Goal: Complete application form: Complete application form

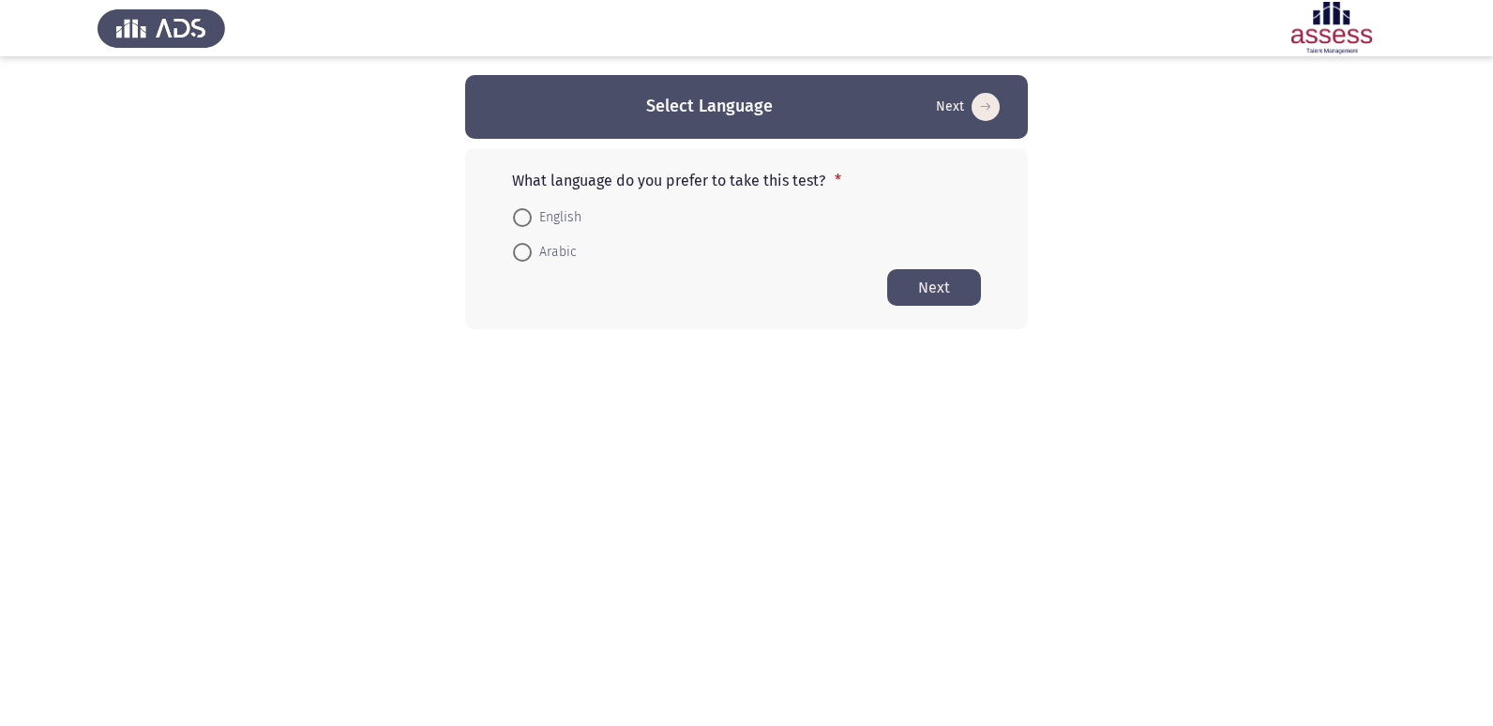
click at [526, 206] on label "English" at bounding box center [547, 217] width 68 height 23
click at [526, 208] on input "English" at bounding box center [522, 217] width 19 height 19
radio input "true"
click at [923, 287] on button "Next" at bounding box center [934, 286] width 94 height 37
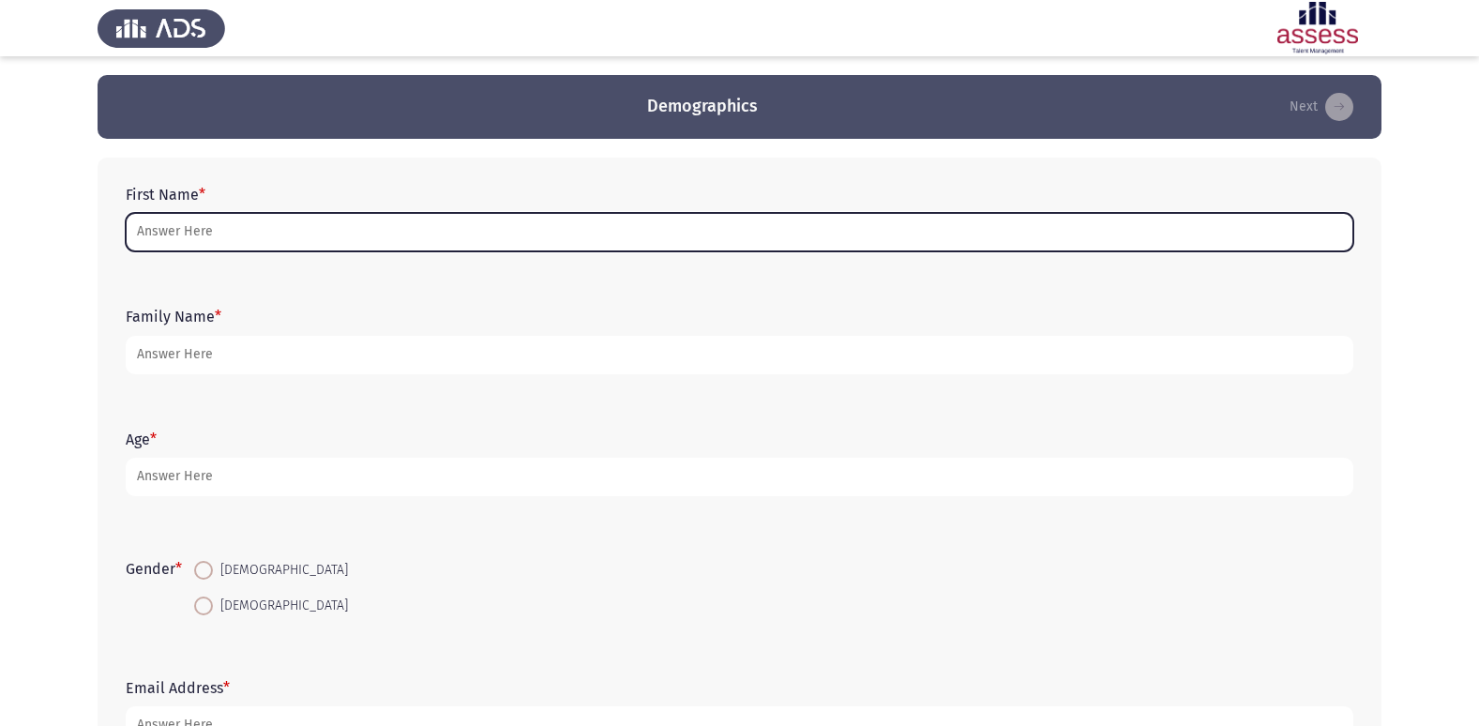
click at [676, 245] on input "First Name *" at bounding box center [740, 232] width 1228 height 38
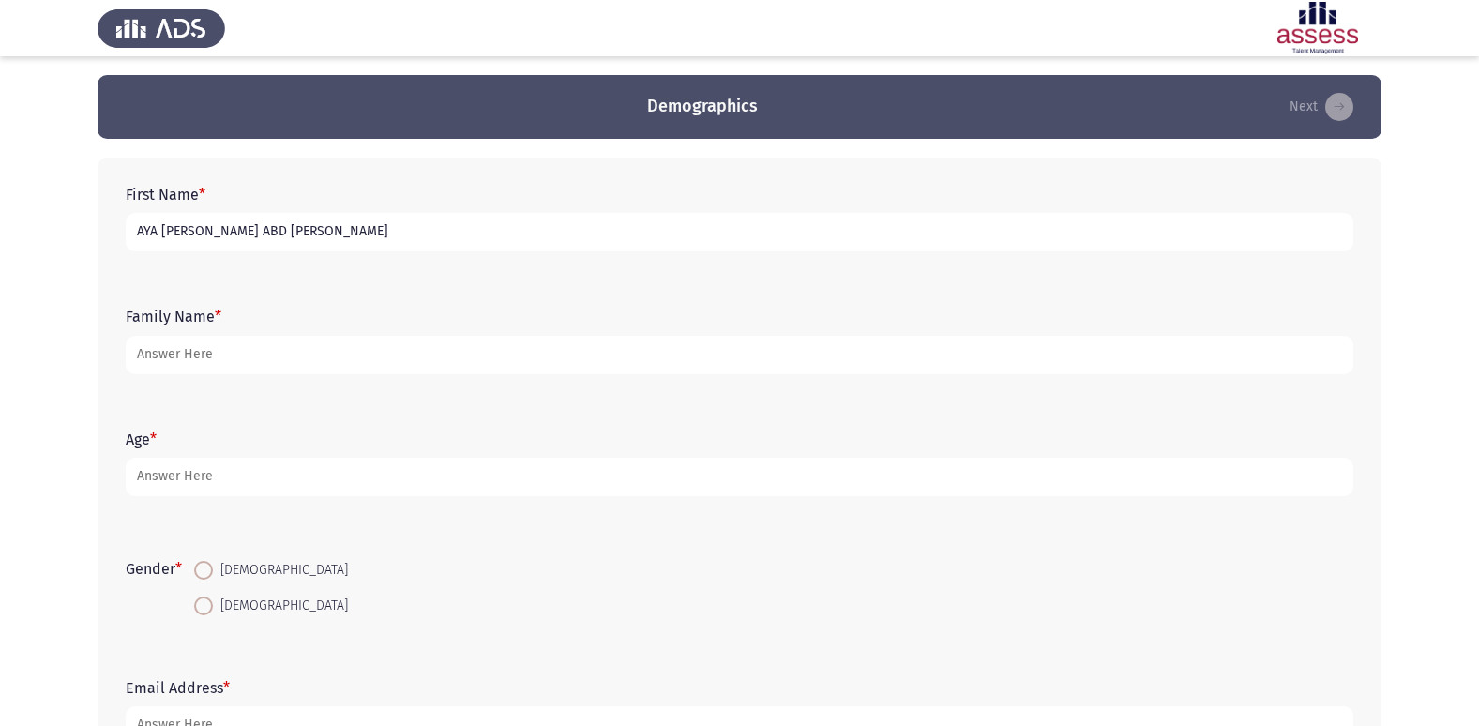
type input "AYA [PERSON_NAME] ABD [PERSON_NAME]"
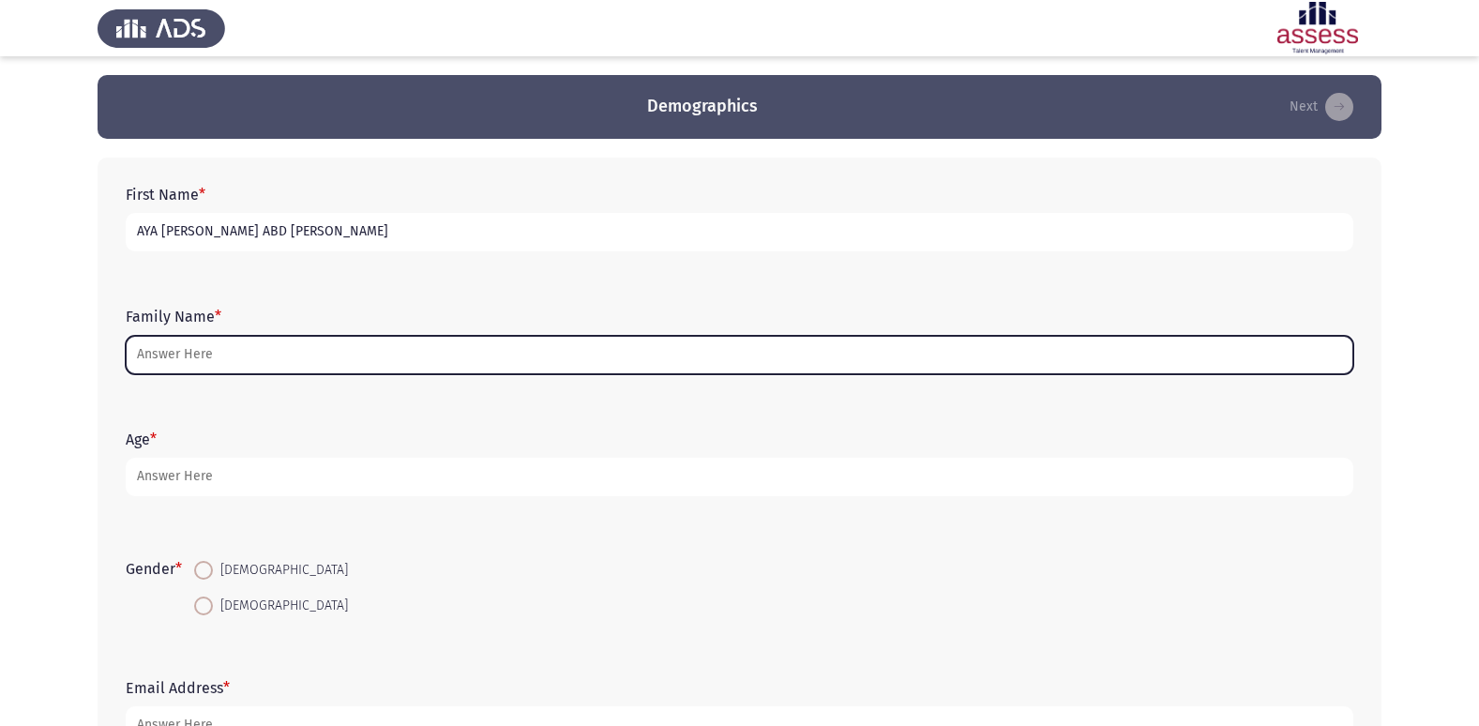
click at [347, 355] on input "Family Name *" at bounding box center [740, 355] width 1228 height 38
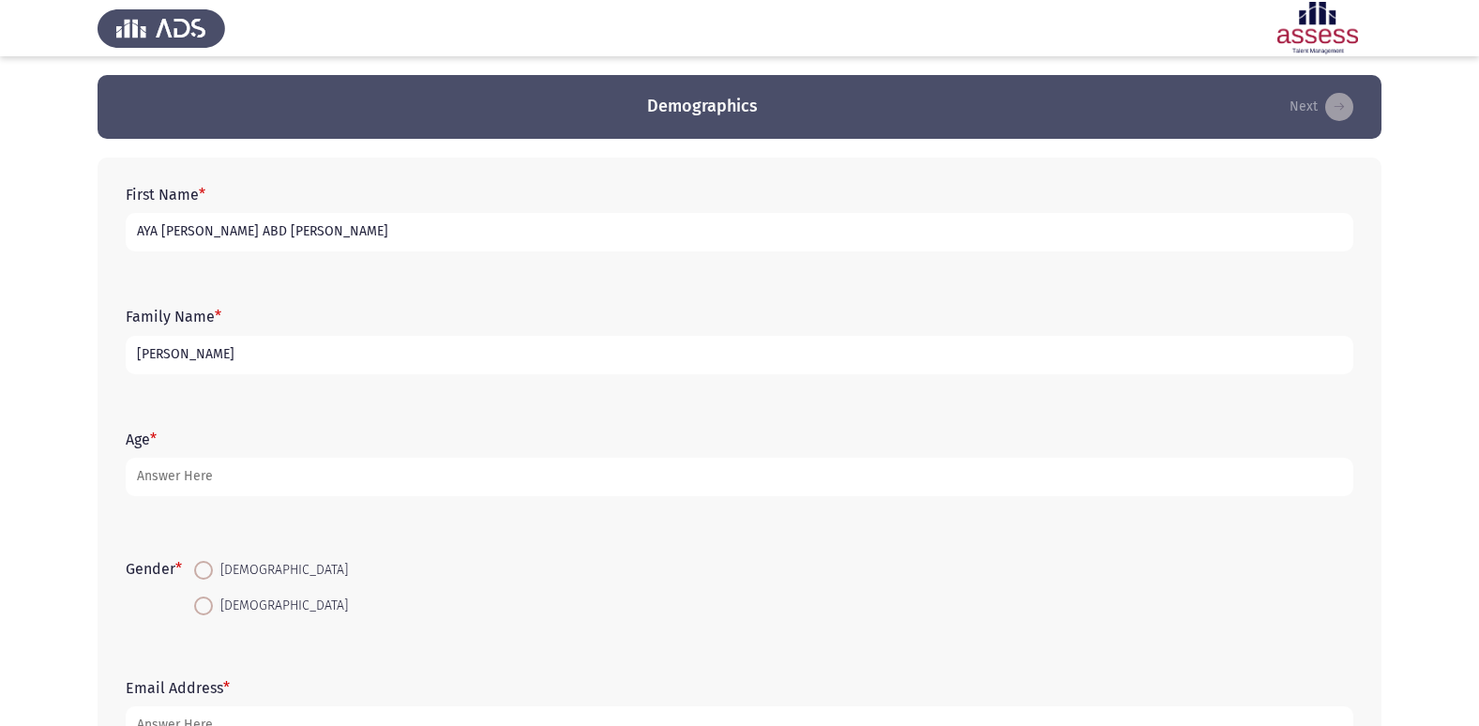
type input "[PERSON_NAME]"
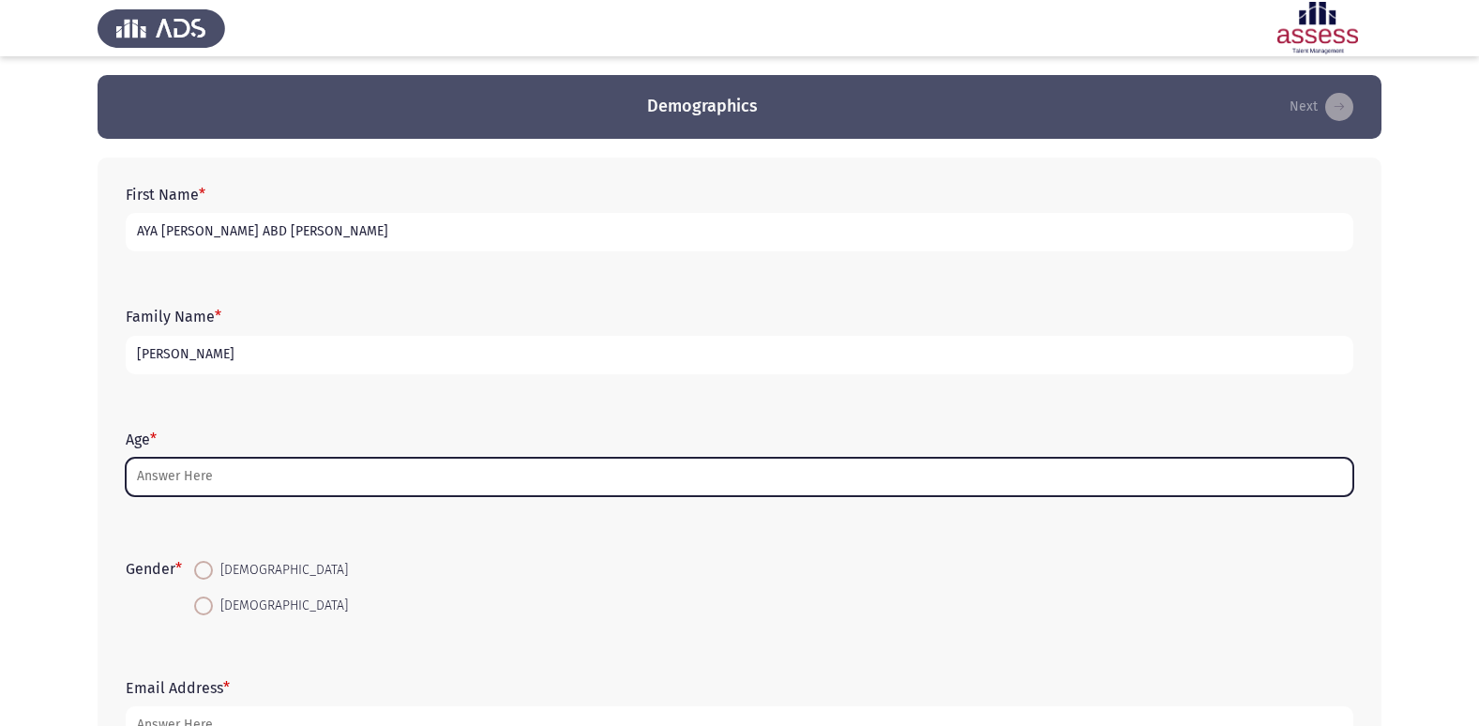
click at [391, 480] on input "Age *" at bounding box center [740, 477] width 1228 height 38
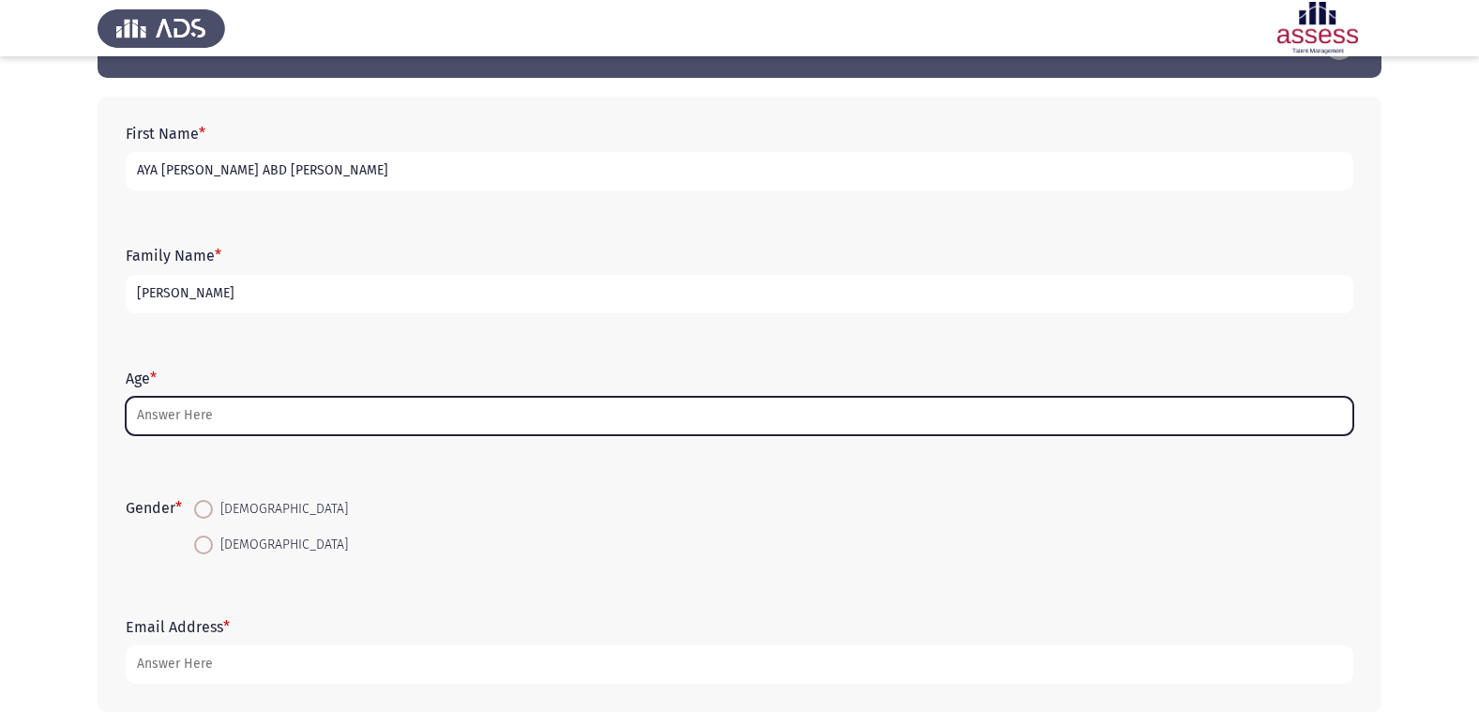
scroll to position [94, 0]
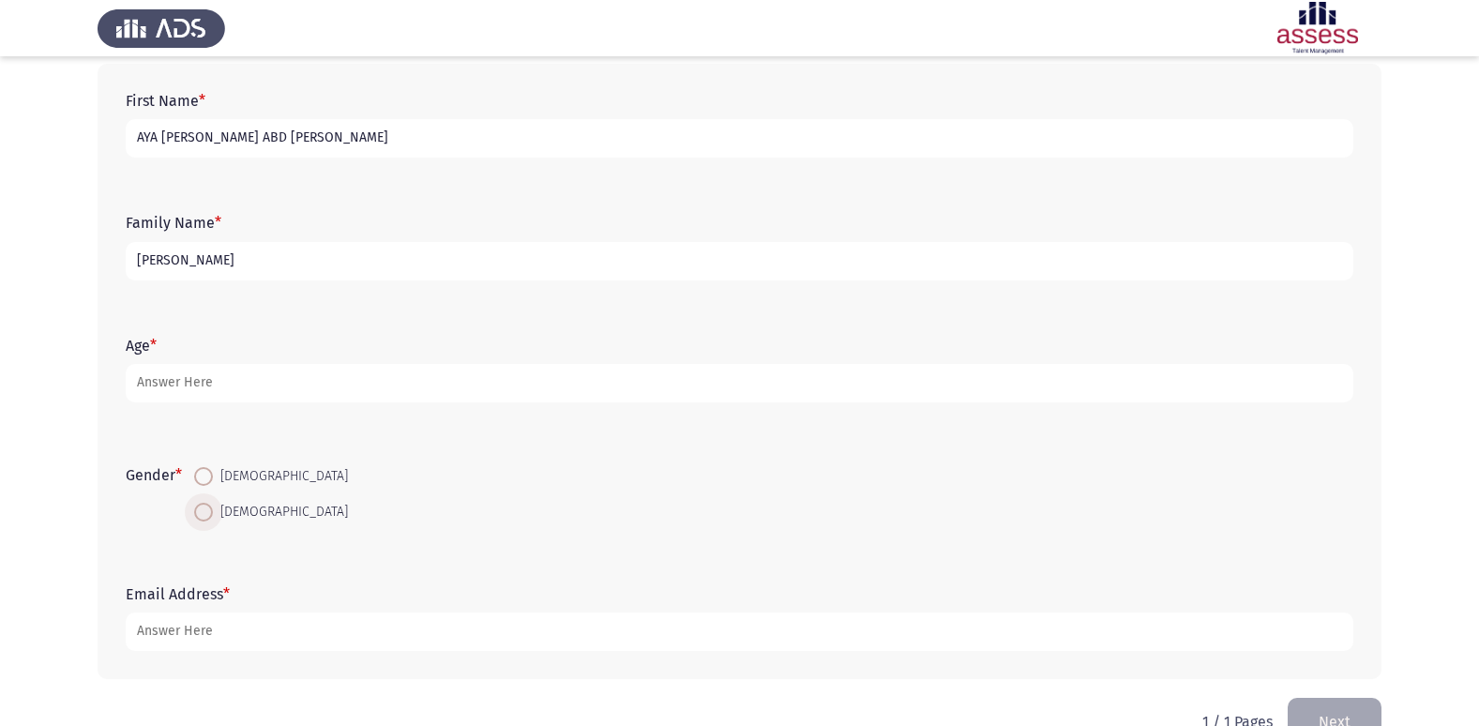
click at [213, 510] on span at bounding box center [203, 512] width 19 height 19
click at [213, 510] on input "[DEMOGRAPHIC_DATA]" at bounding box center [203, 512] width 19 height 19
radio input "true"
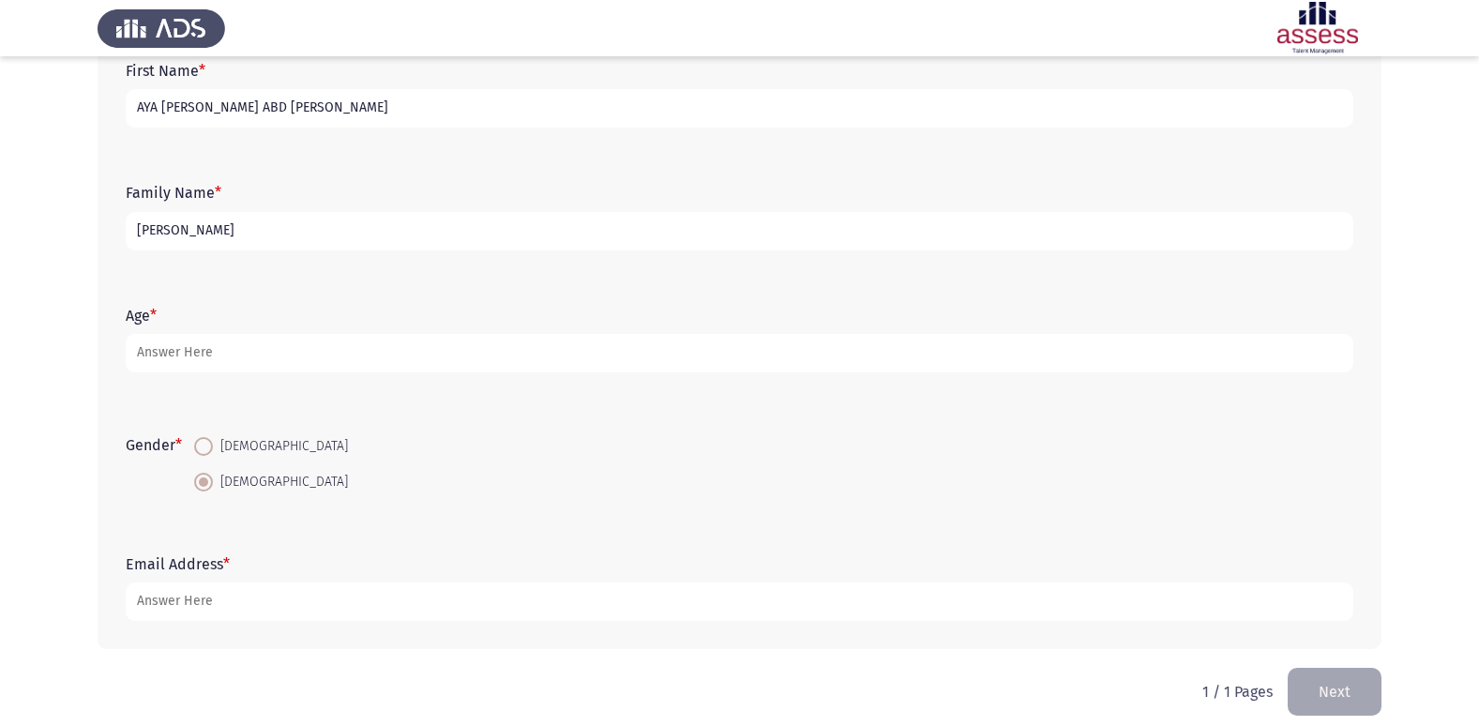
scroll to position [141, 0]
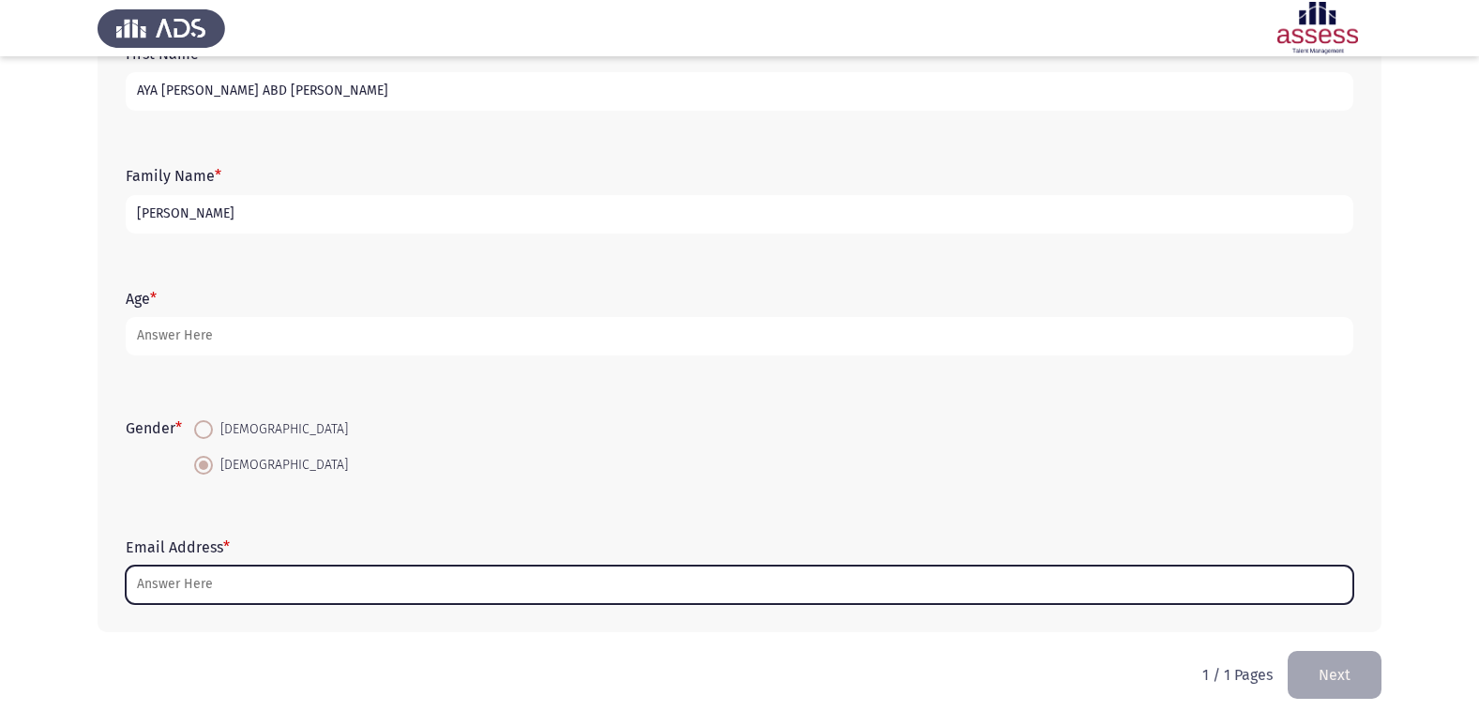
click at [214, 585] on input "Email Address *" at bounding box center [740, 585] width 1228 height 38
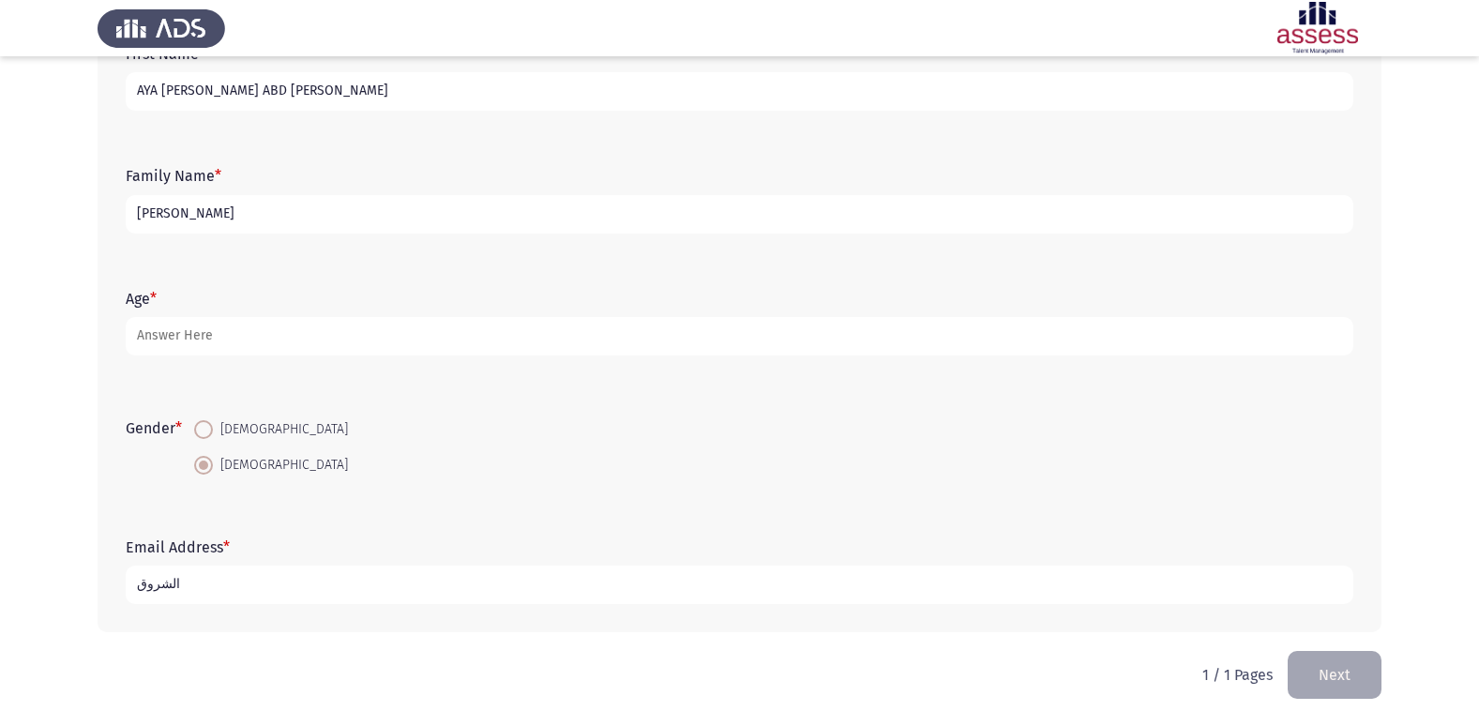
click at [349, 578] on input "الشروق" at bounding box center [740, 585] width 1228 height 38
type input "الشروق"
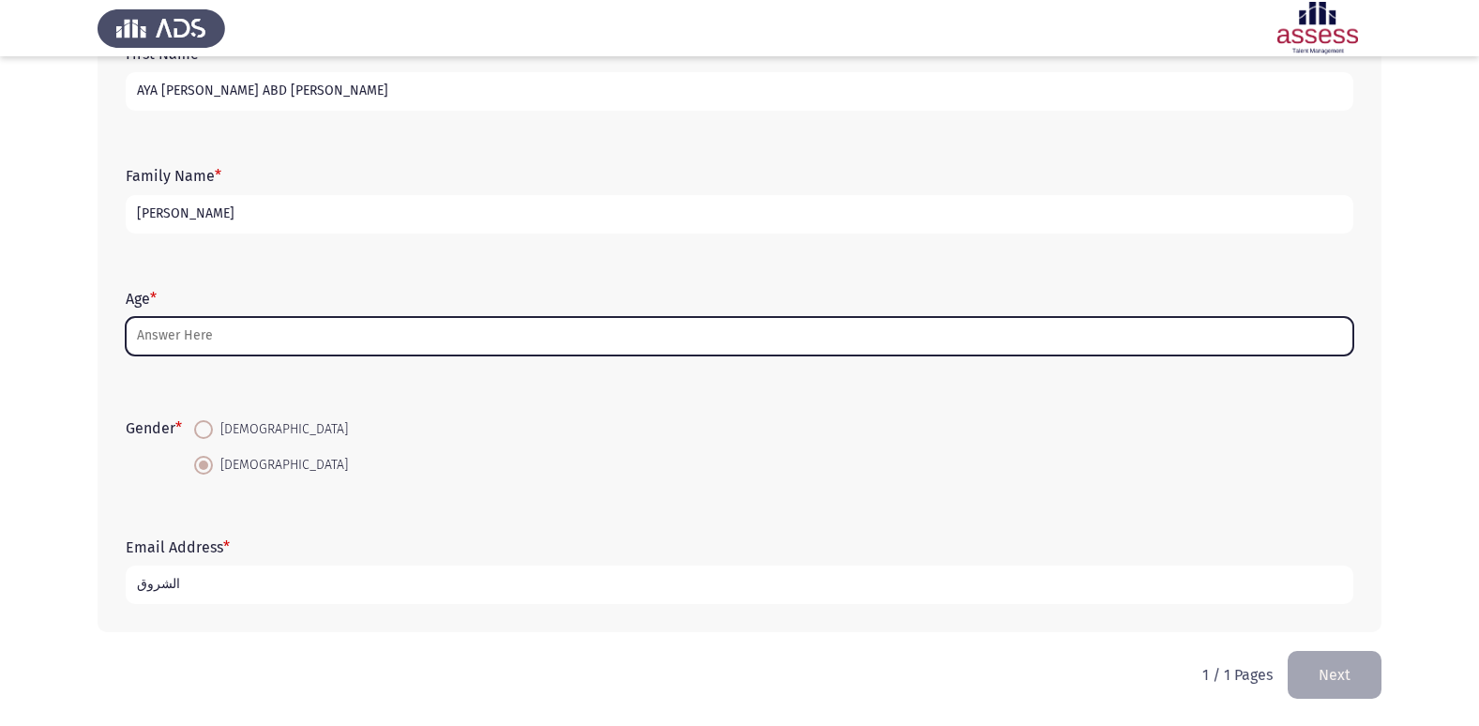
click at [394, 326] on input "Age *" at bounding box center [740, 336] width 1228 height 38
type input "M"
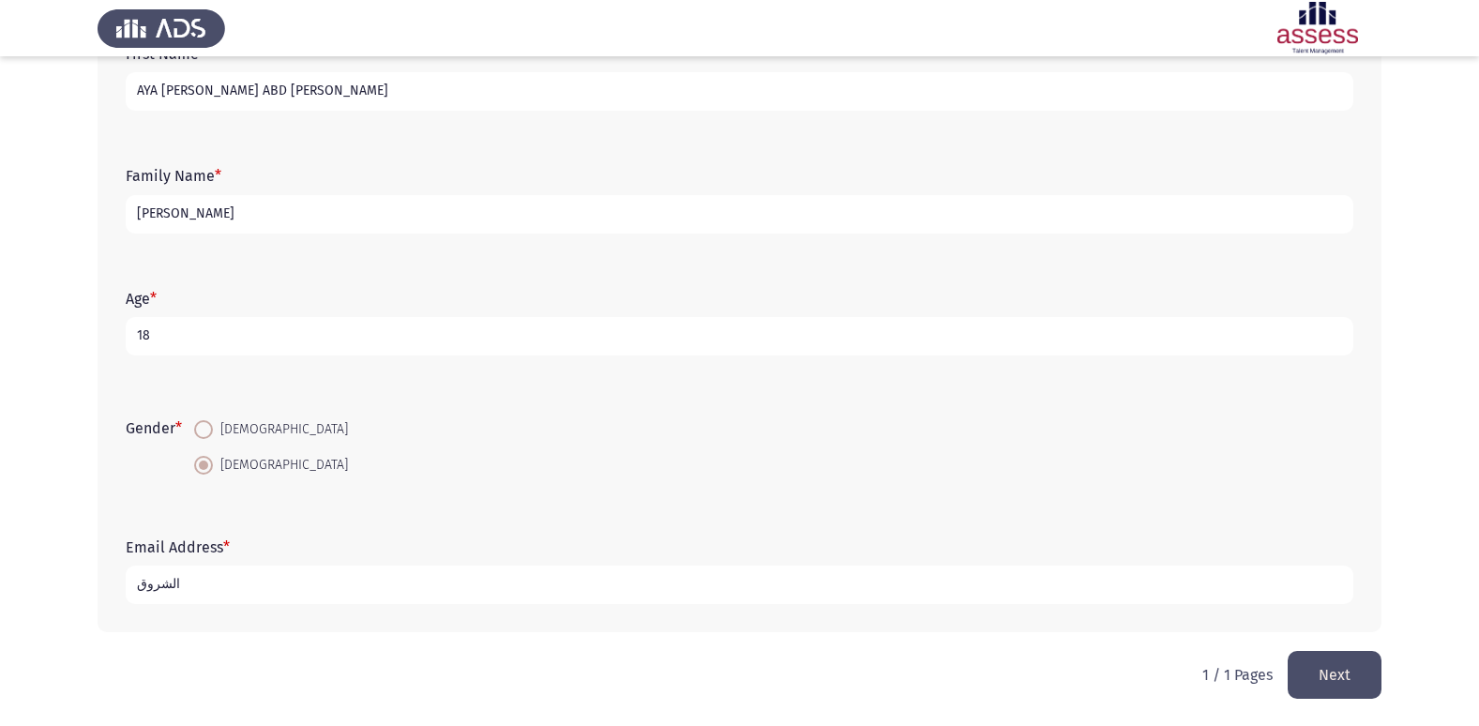
type input "18"
click at [282, 573] on input "الشروق" at bounding box center [740, 585] width 1228 height 38
type input "ا"
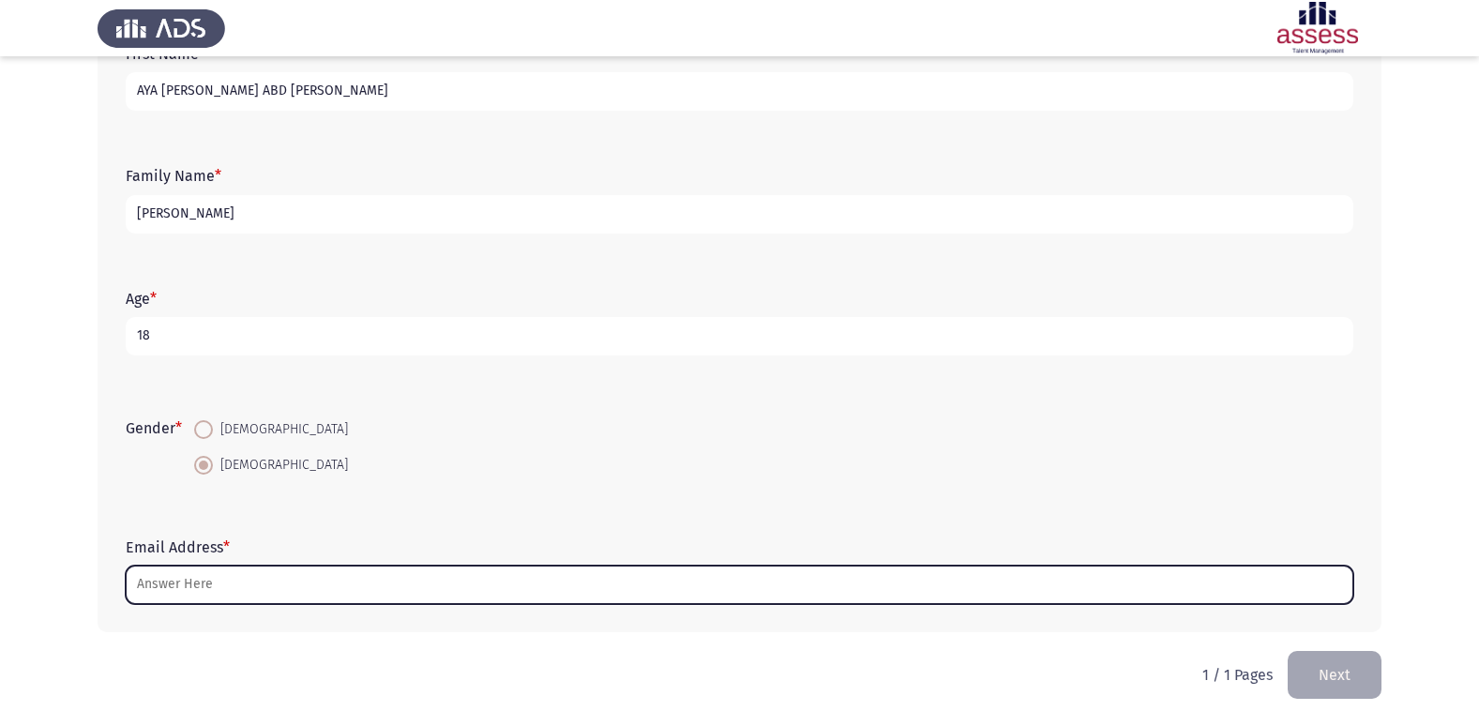
type input "ة"
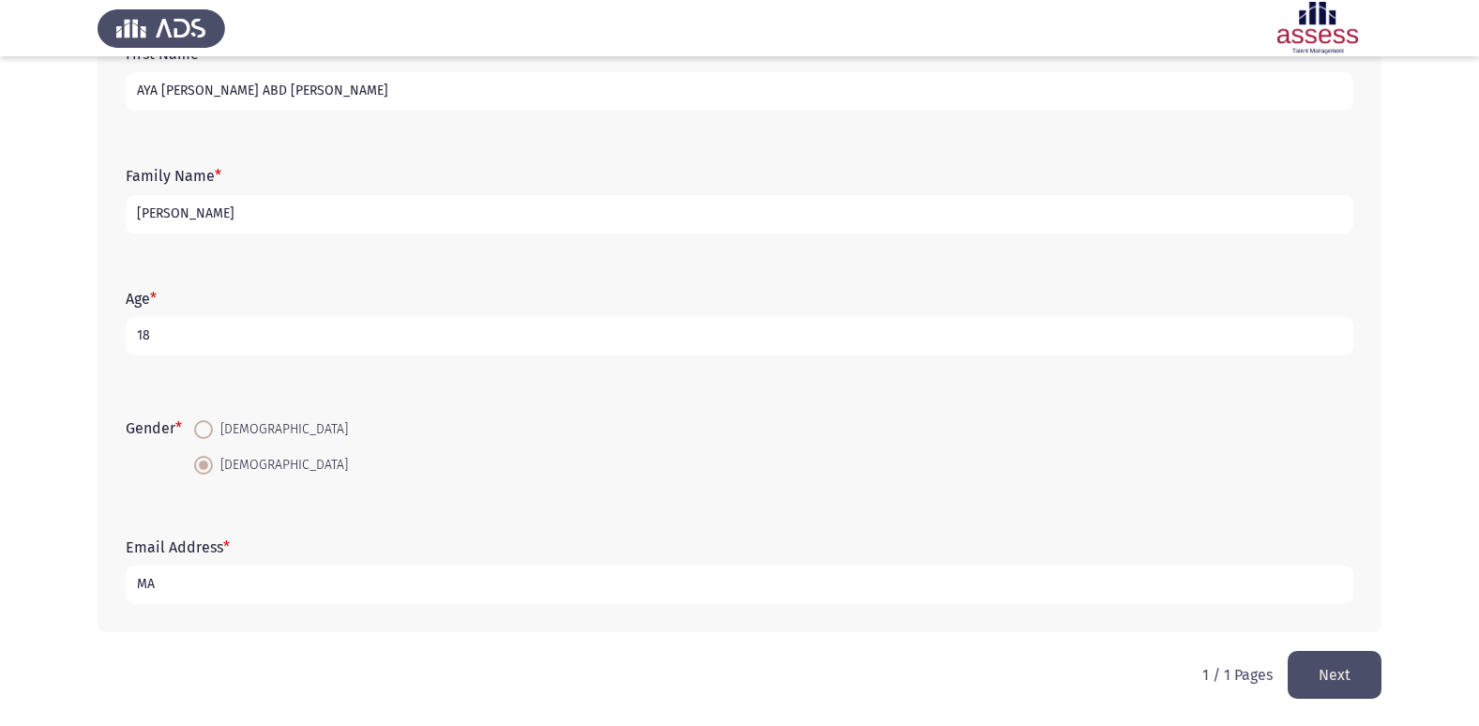
type input "M"
type input "m"
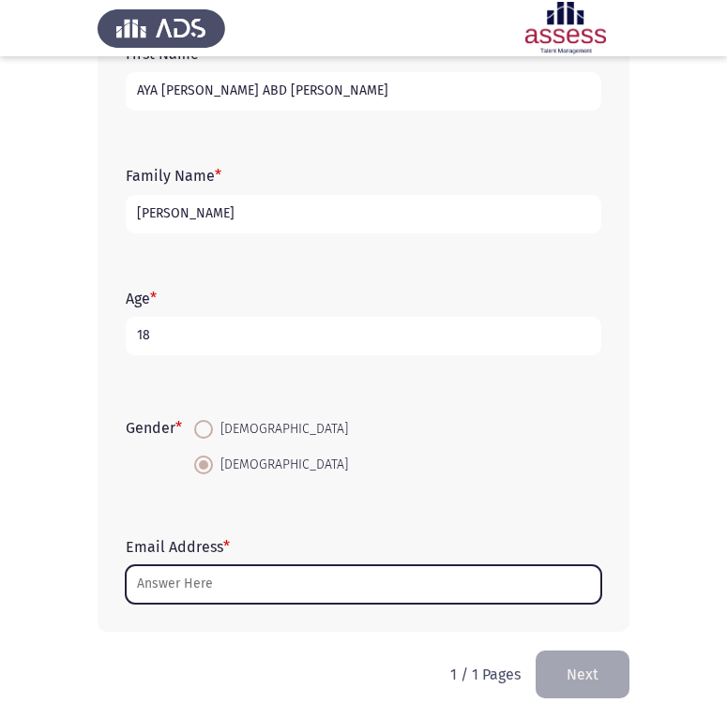
click at [196, 586] on input "Email Address *" at bounding box center [364, 585] width 476 height 38
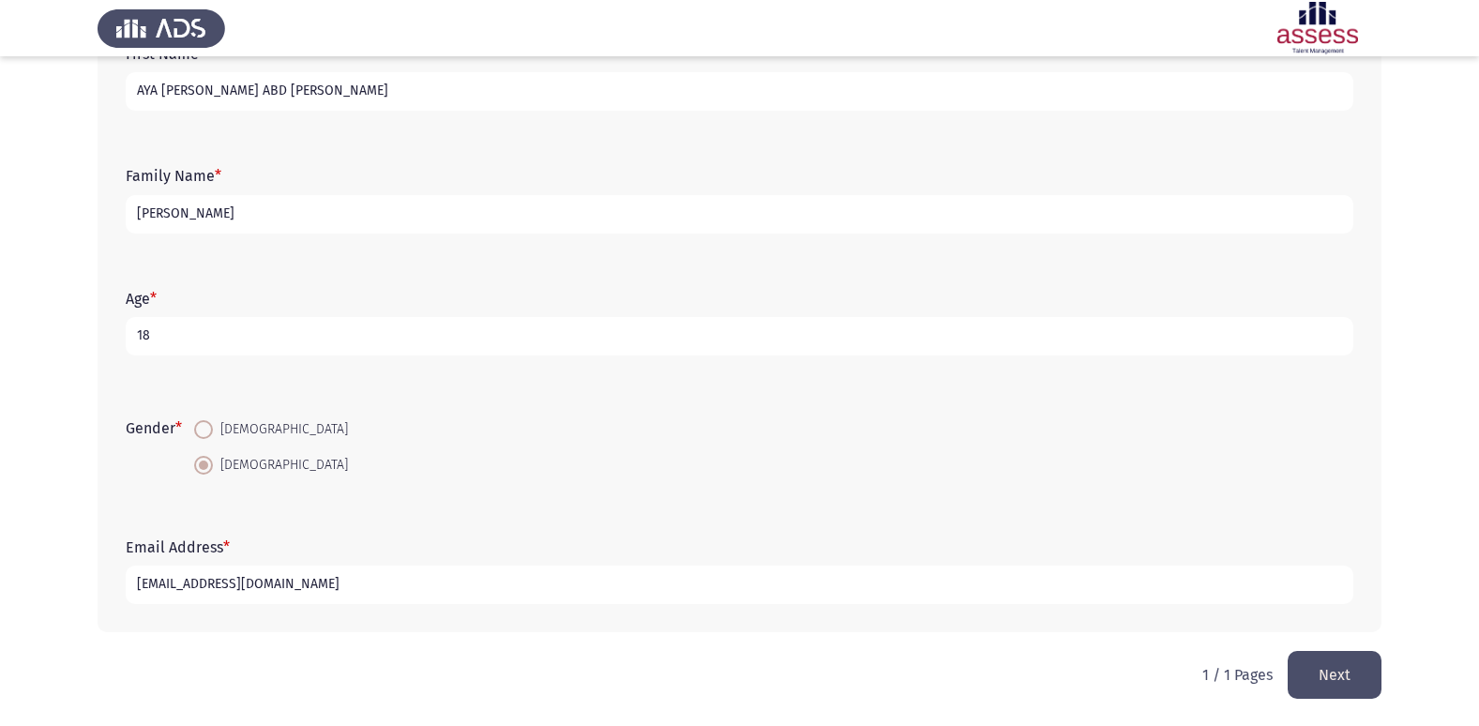
type input "[EMAIL_ADDRESS][DOMAIN_NAME]"
click at [1333, 681] on button "Next" at bounding box center [1335, 675] width 94 height 48
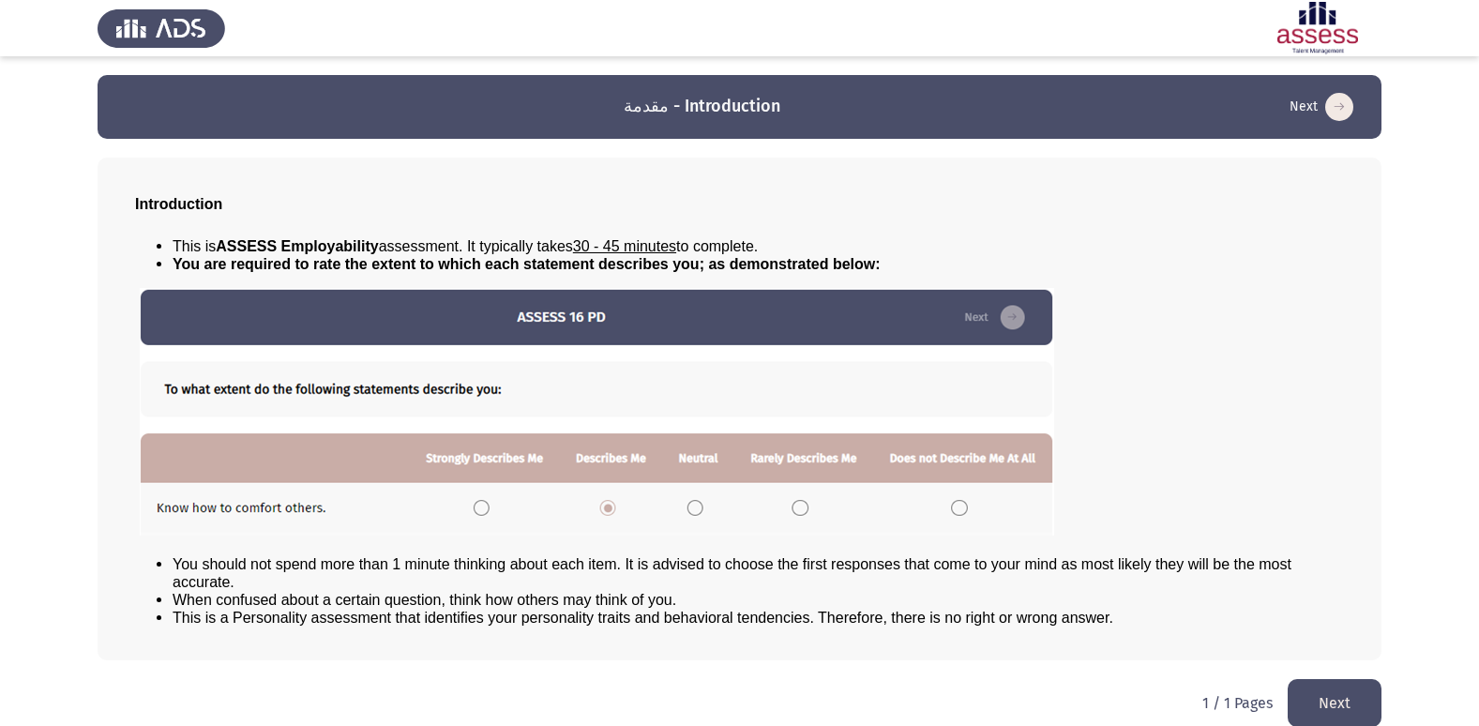
click at [1321, 710] on button "Next" at bounding box center [1335, 703] width 94 height 48
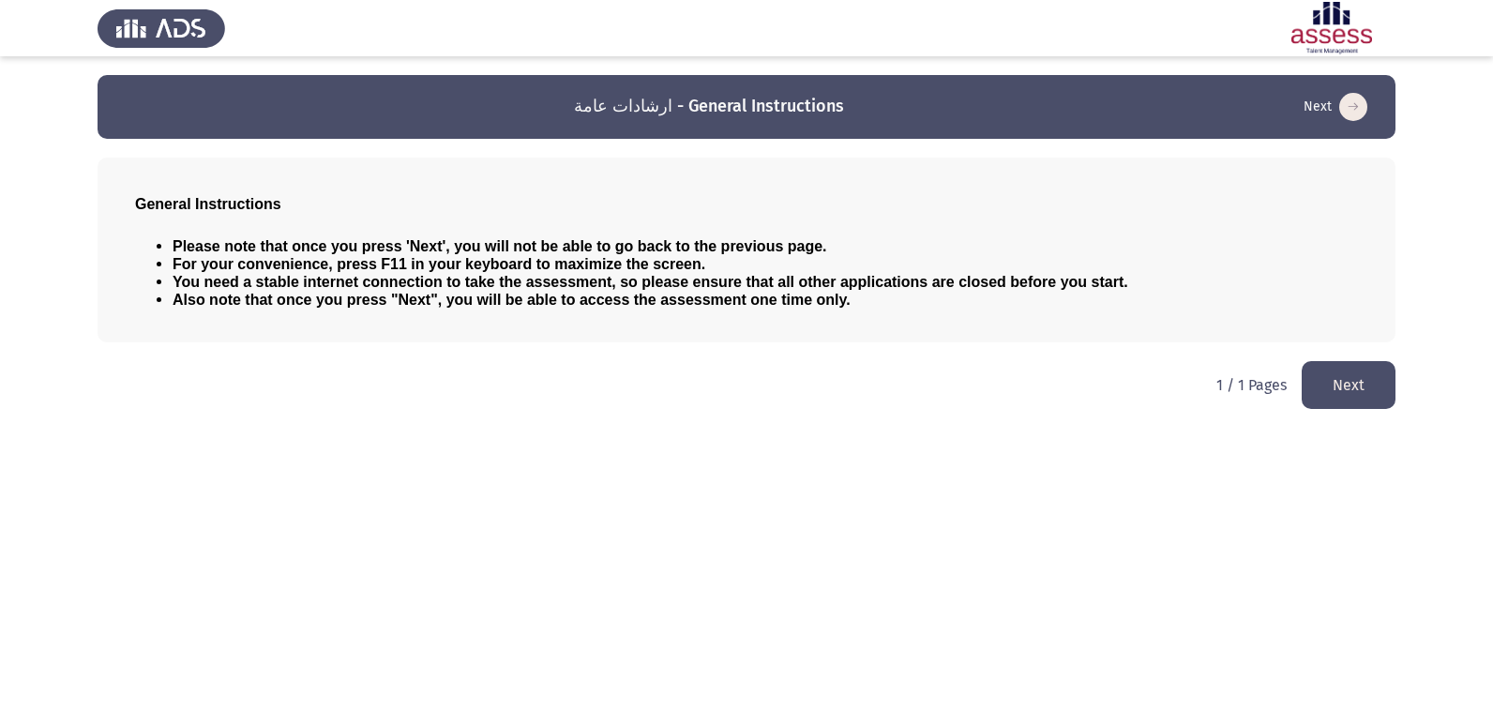
click at [1359, 385] on button "Next" at bounding box center [1349, 385] width 94 height 48
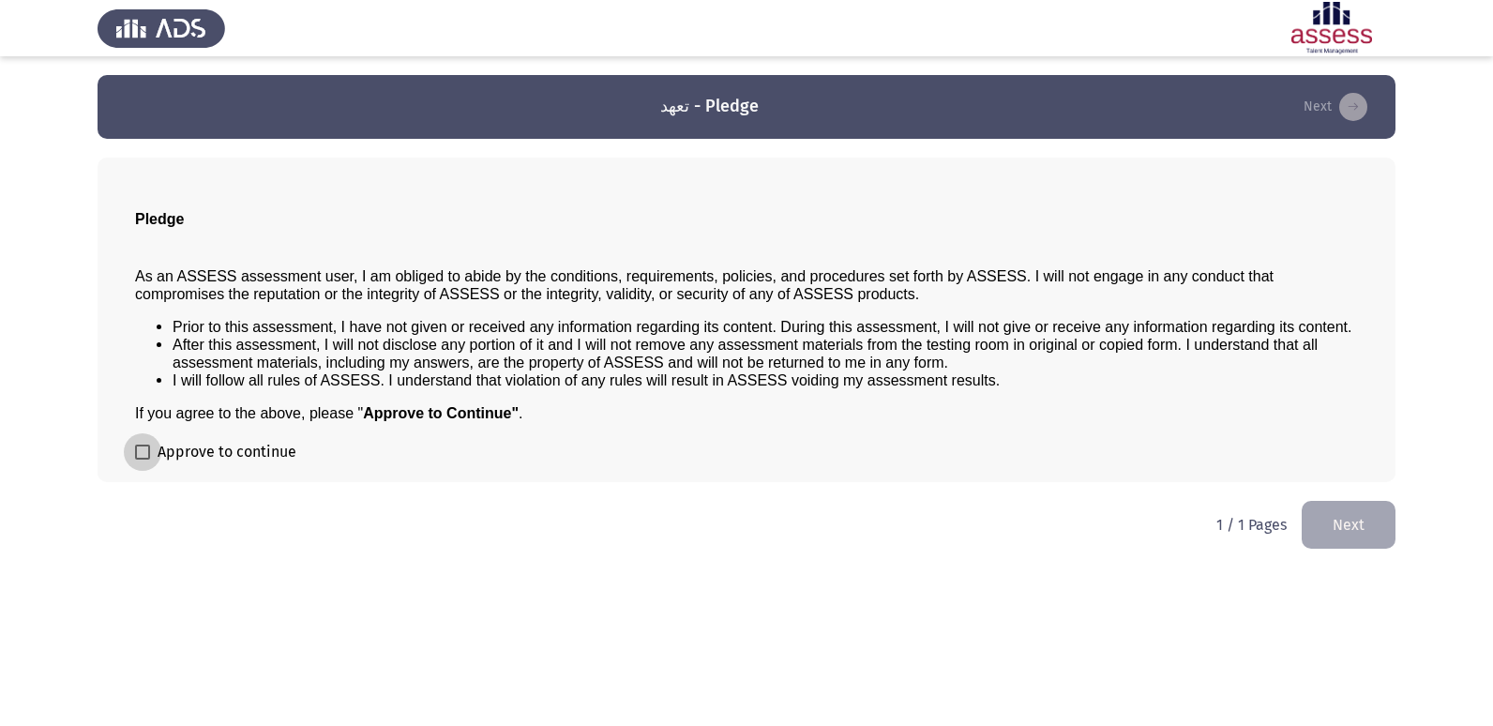
click at [147, 459] on span at bounding box center [142, 452] width 15 height 15
click at [143, 460] on input "Approve to continue" at bounding box center [142, 460] width 1 height 1
checkbox input "true"
click at [1365, 540] on button "Next" at bounding box center [1349, 525] width 94 height 48
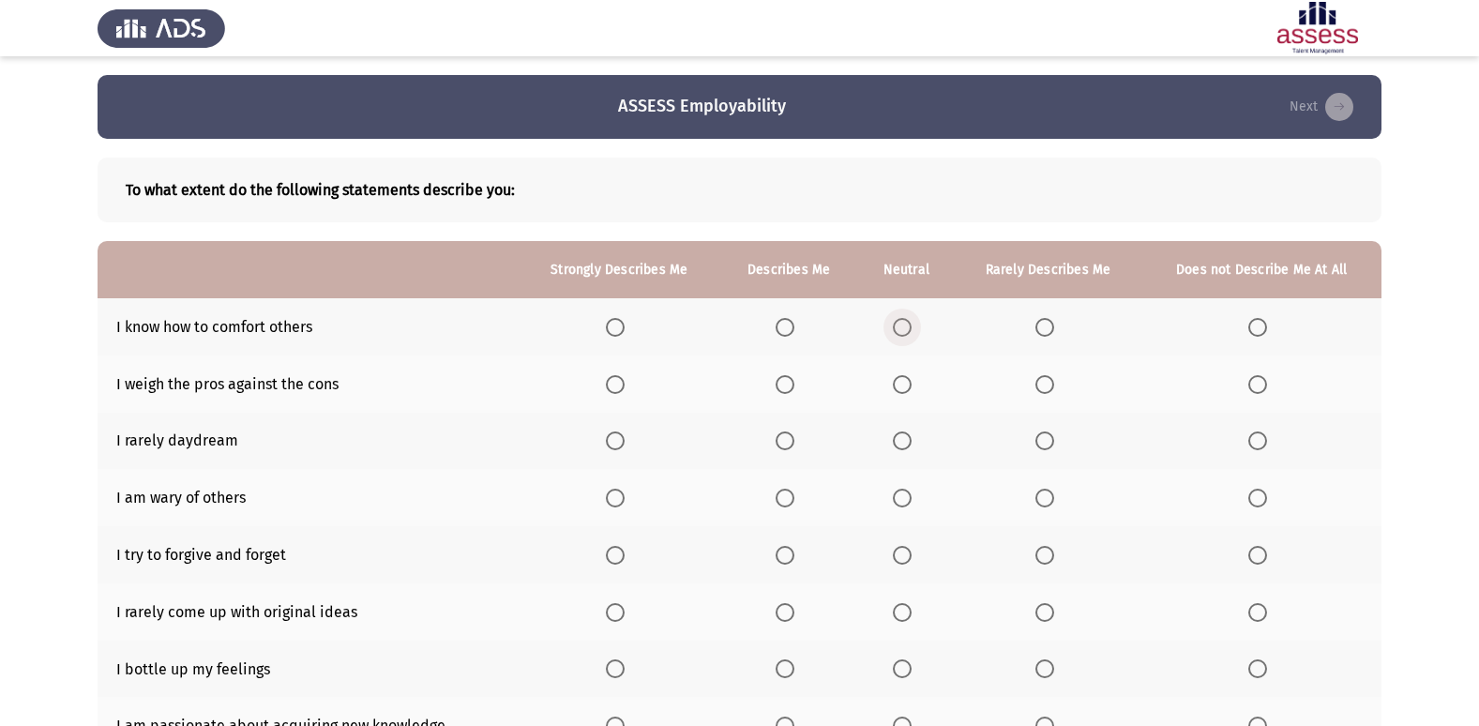
click at [907, 330] on span "Select an option" at bounding box center [902, 327] width 19 height 19
click at [907, 330] on input "Select an option" at bounding box center [902, 327] width 19 height 19
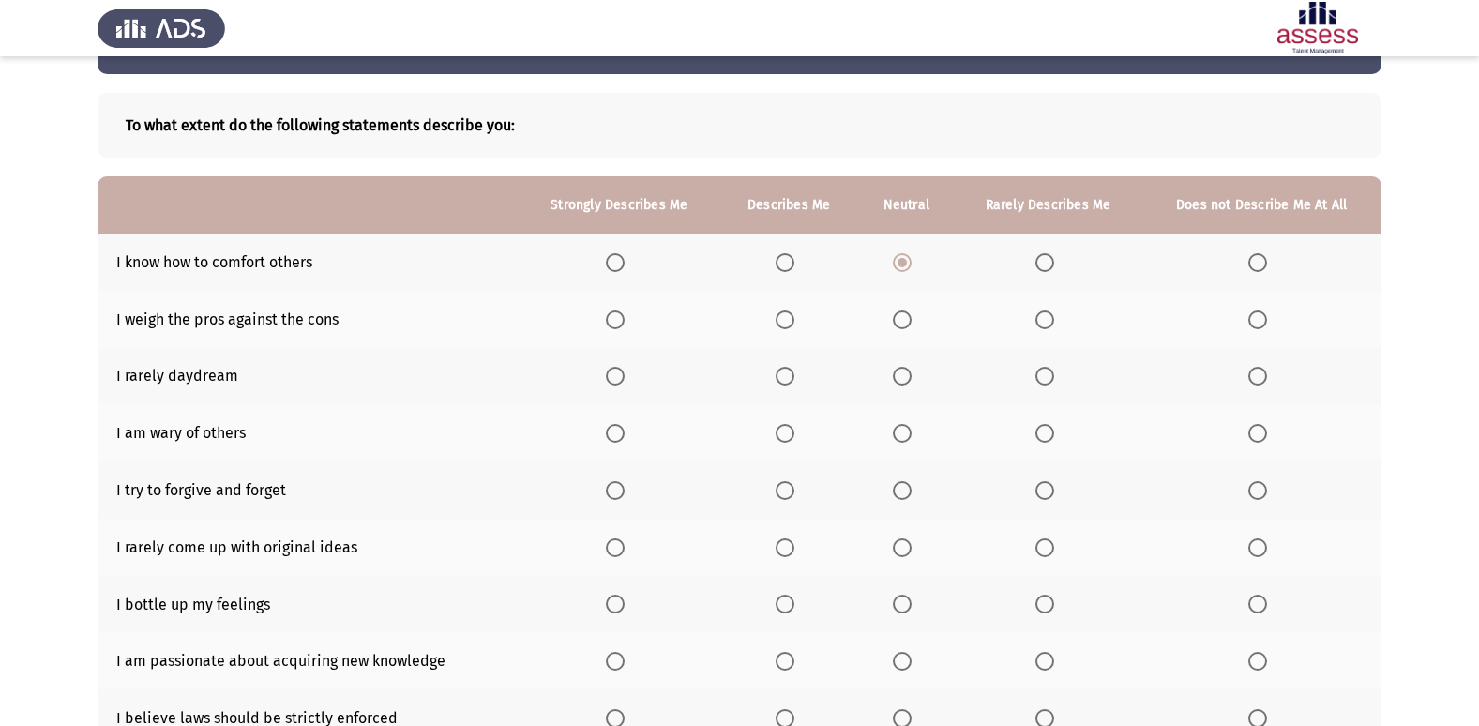
scroll to position [94, 0]
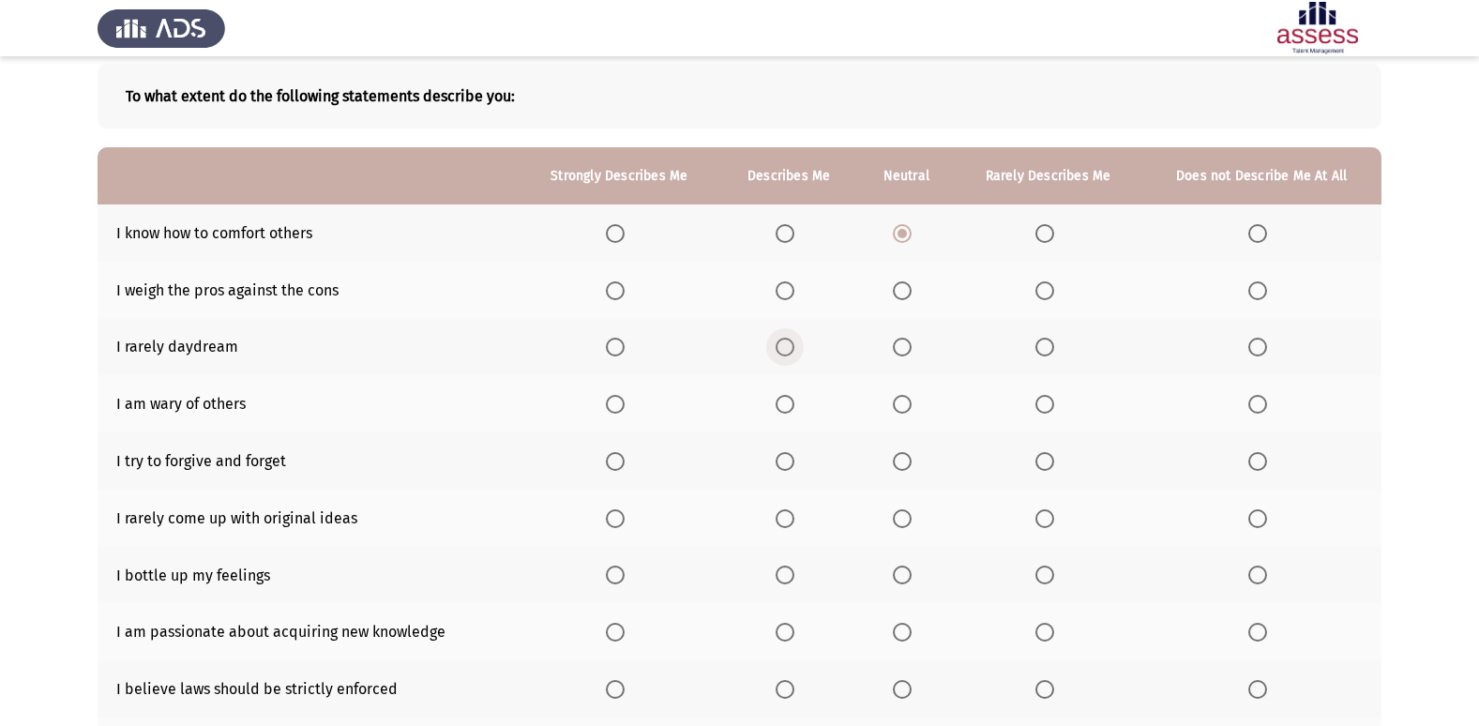
click at [785, 345] on span "Select an option" at bounding box center [785, 347] width 19 height 19
click at [785, 345] on input "Select an option" at bounding box center [785, 347] width 19 height 19
click at [901, 400] on span "Select an option" at bounding box center [902, 404] width 19 height 19
click at [901, 400] on input "Select an option" at bounding box center [902, 404] width 19 height 19
click at [782, 458] on span "Select an option" at bounding box center [785, 461] width 19 height 19
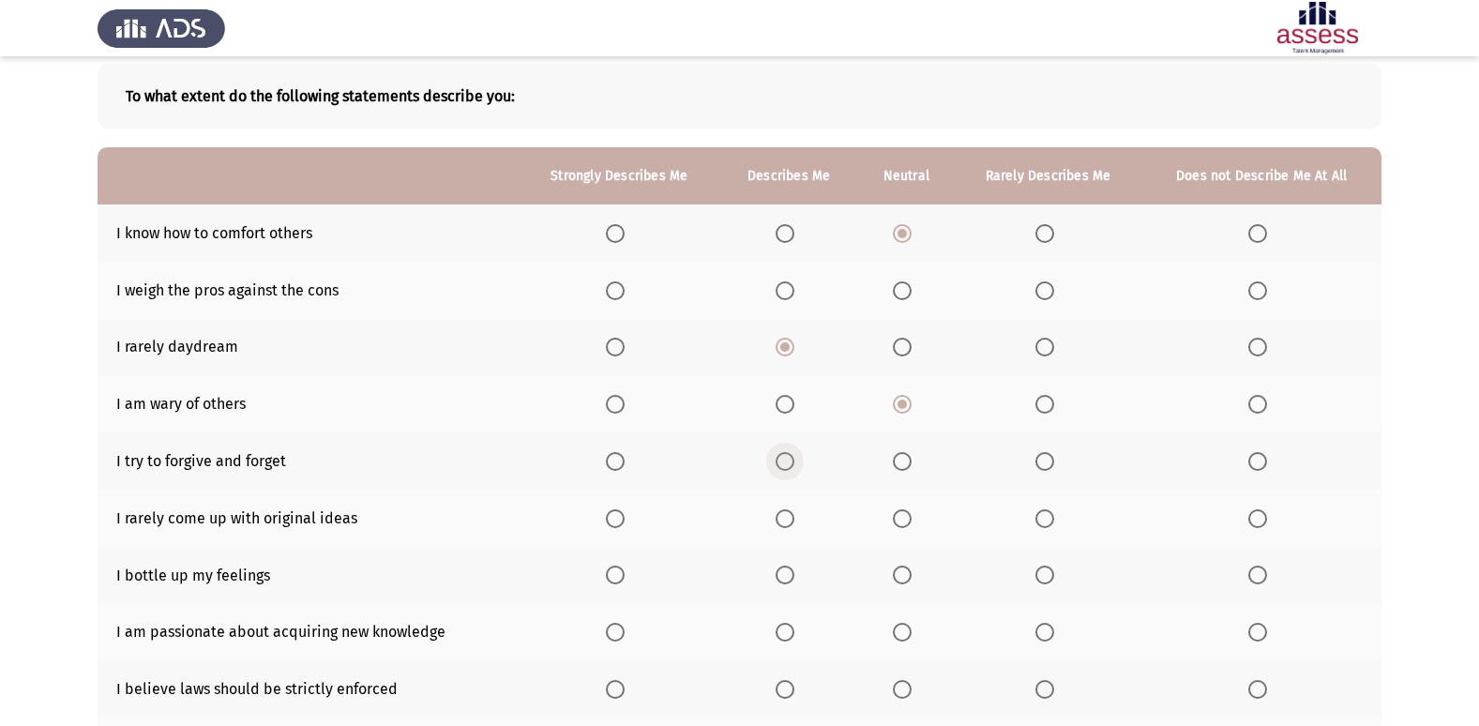
click at [782, 458] on input "Select an option" at bounding box center [785, 461] width 19 height 19
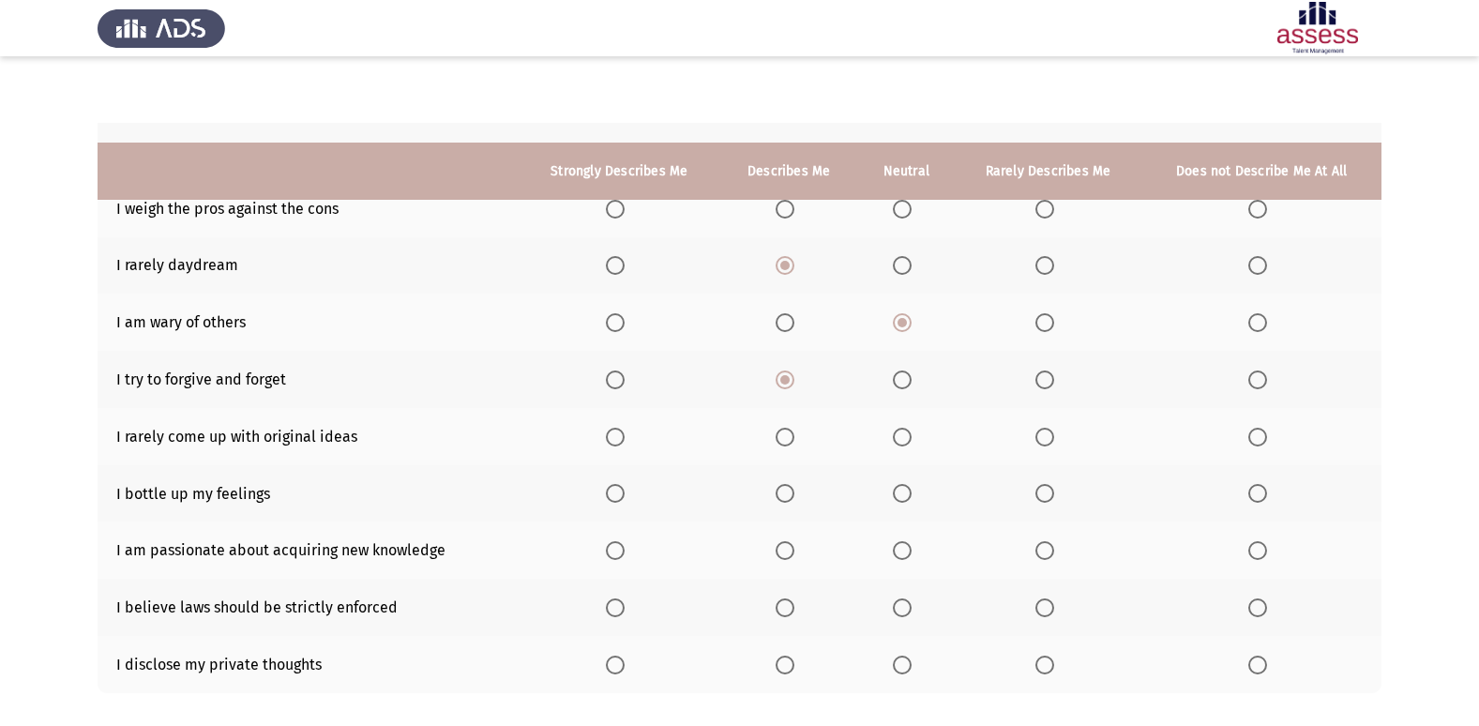
scroll to position [274, 0]
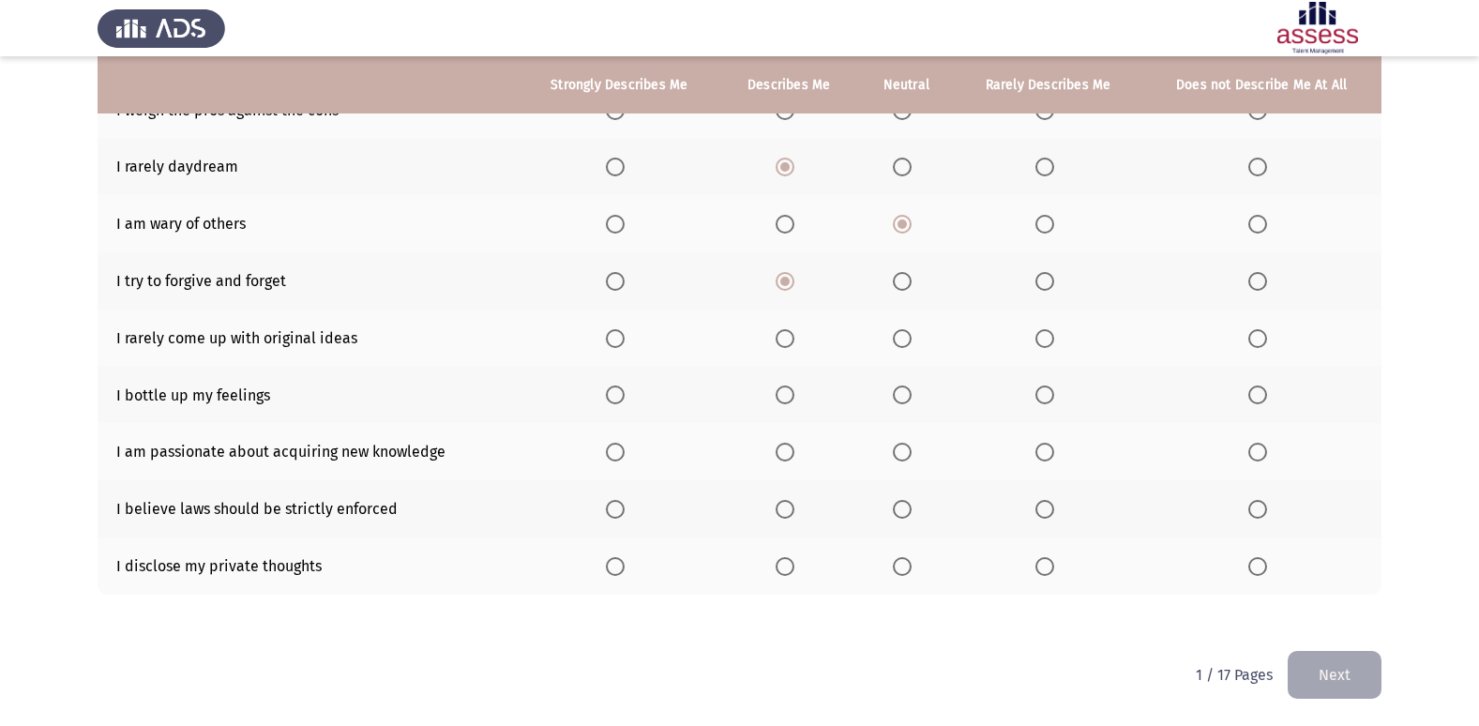
click at [611, 340] on span "Select an option" at bounding box center [615, 338] width 19 height 19
click at [611, 340] on input "Select an option" at bounding box center [615, 338] width 19 height 19
click at [906, 389] on span "Select an option" at bounding box center [902, 394] width 19 height 19
click at [906, 389] on input "Select an option" at bounding box center [902, 394] width 19 height 19
click at [615, 445] on span "Select an option" at bounding box center [615, 452] width 19 height 19
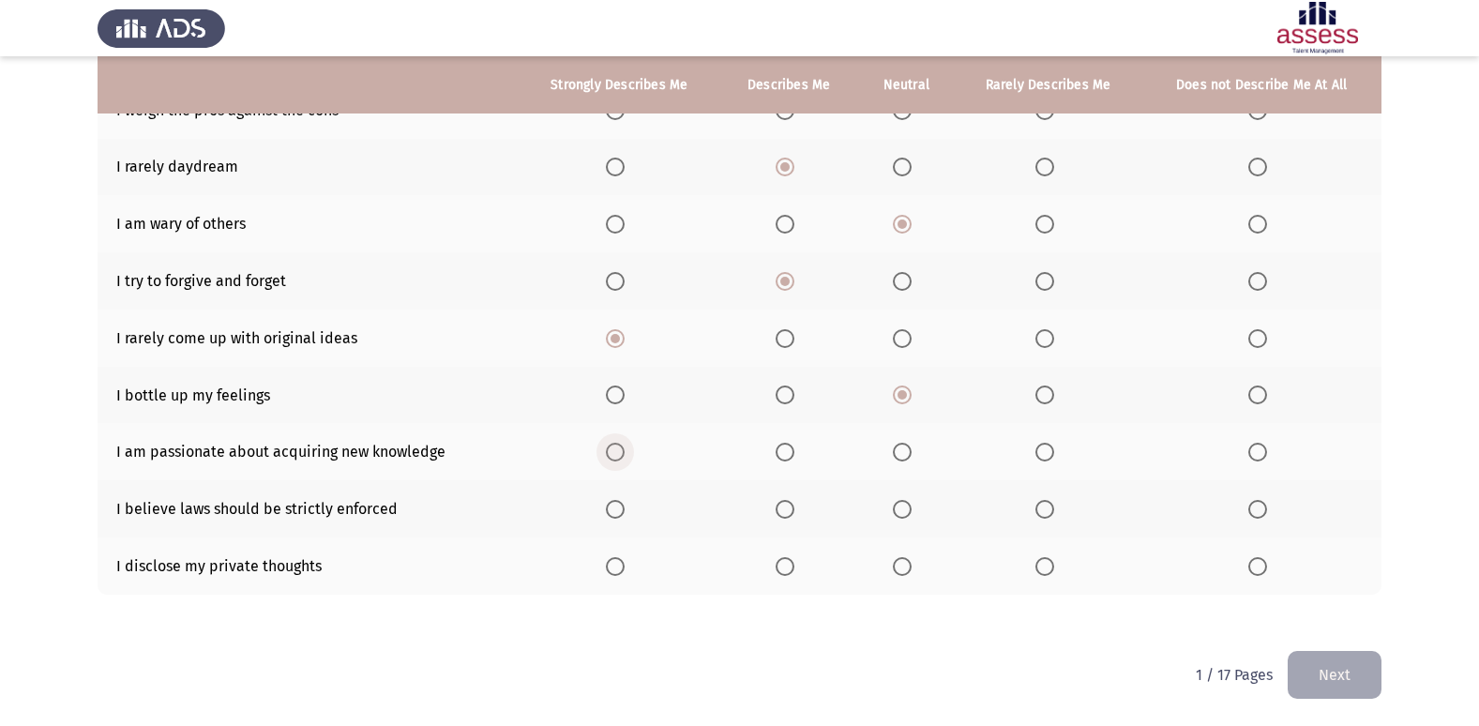
click at [615, 445] on input "Select an option" at bounding box center [615, 452] width 19 height 19
click at [897, 503] on span "Select an option" at bounding box center [902, 509] width 19 height 19
click at [897, 503] on input "Select an option" at bounding box center [902, 509] width 19 height 19
click at [1264, 564] on span "Select an option" at bounding box center [1257, 566] width 19 height 19
click at [1264, 564] on input "Select an option" at bounding box center [1257, 566] width 19 height 19
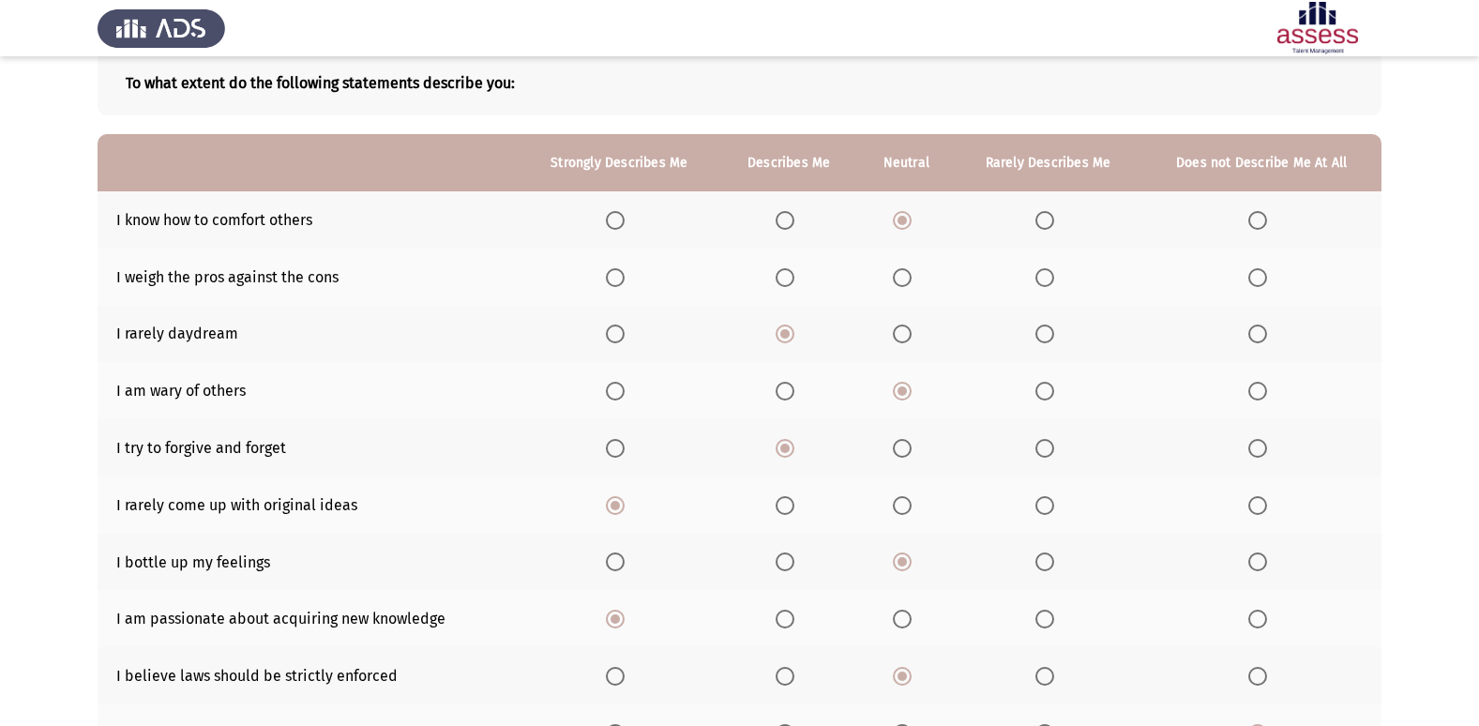
scroll to position [86, 0]
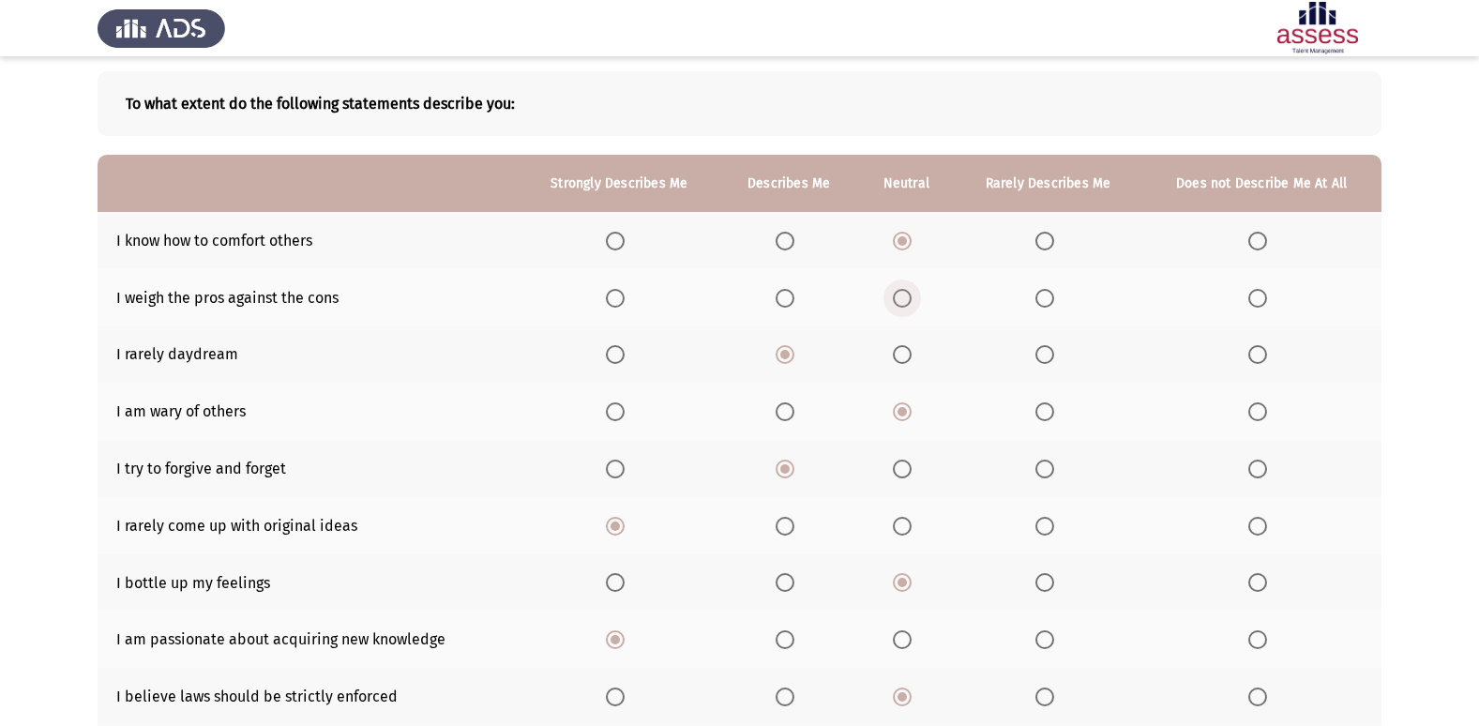
click at [902, 304] on span "Select an option" at bounding box center [902, 298] width 19 height 19
click at [902, 304] on input "Select an option" at bounding box center [902, 298] width 19 height 19
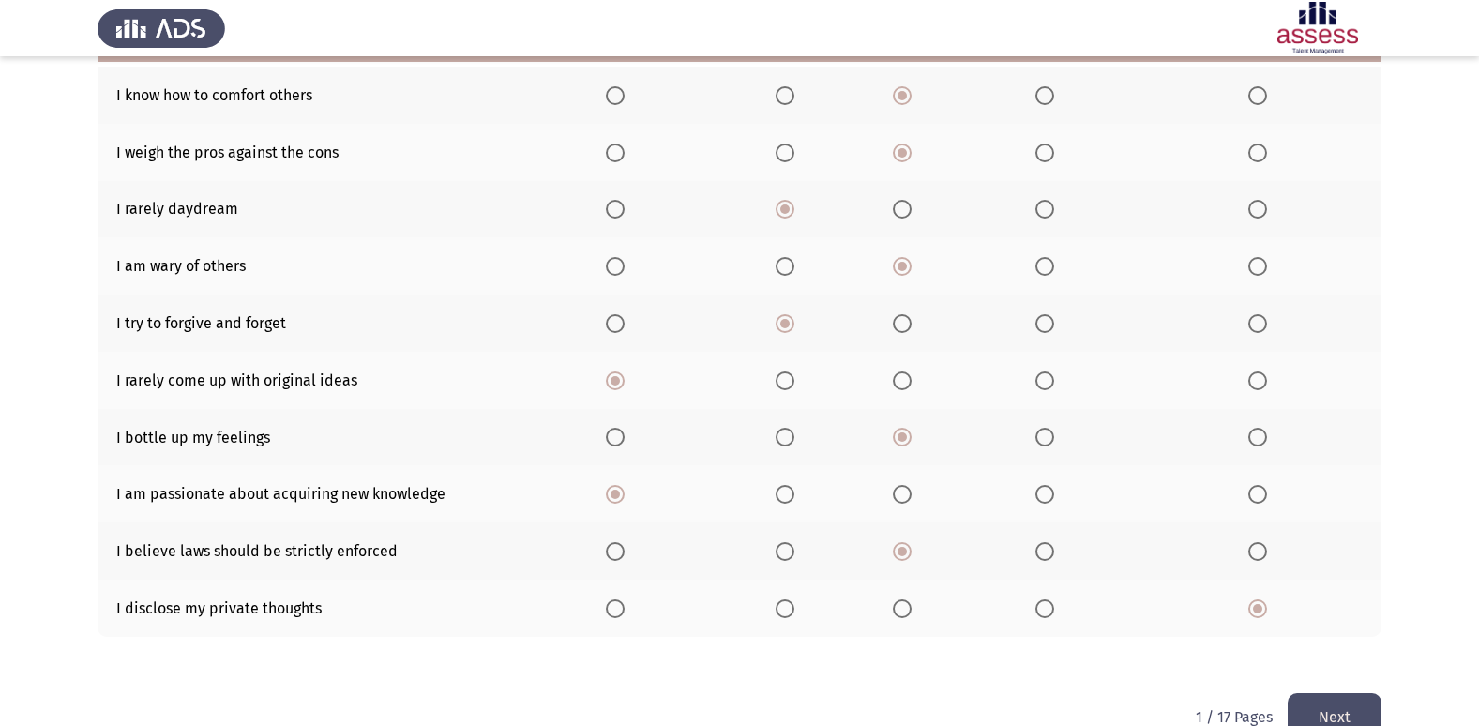
scroll to position [274, 0]
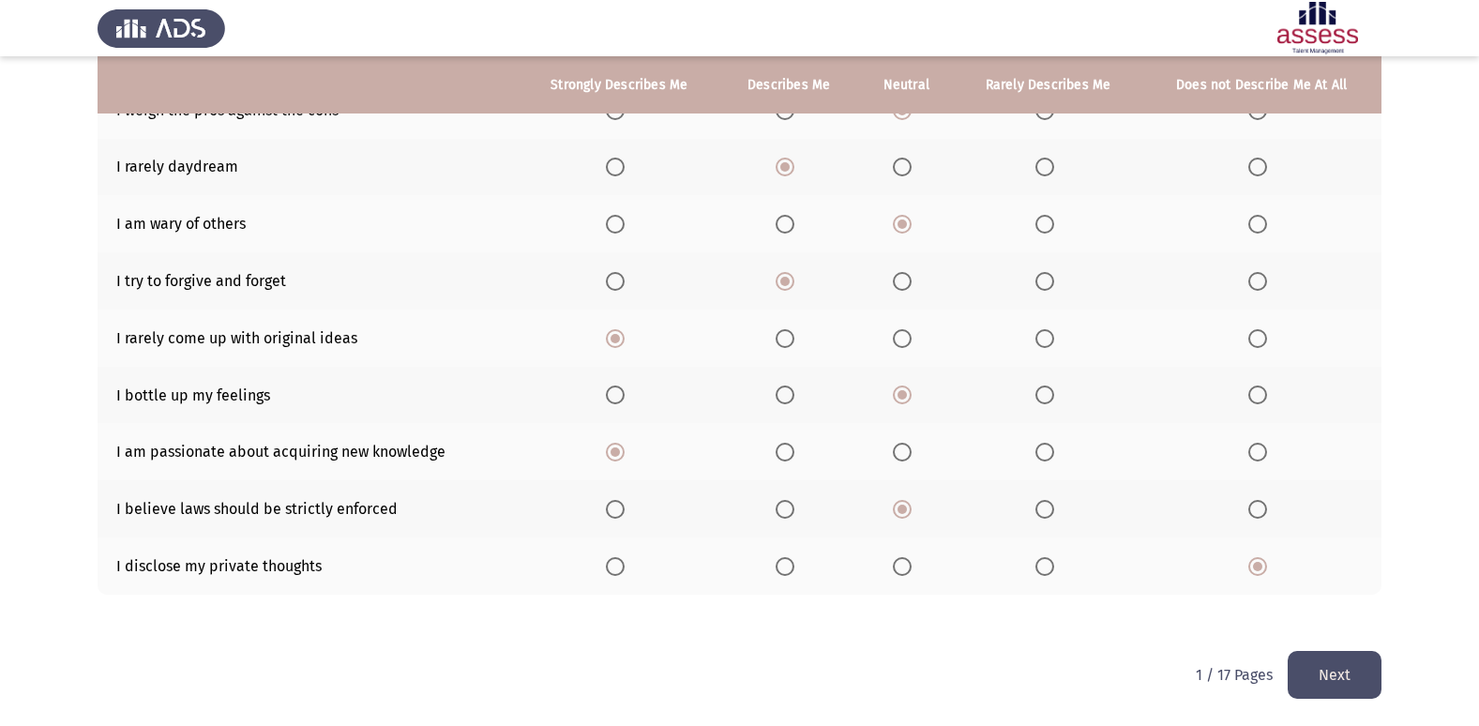
click at [1334, 680] on button "Next" at bounding box center [1335, 675] width 94 height 48
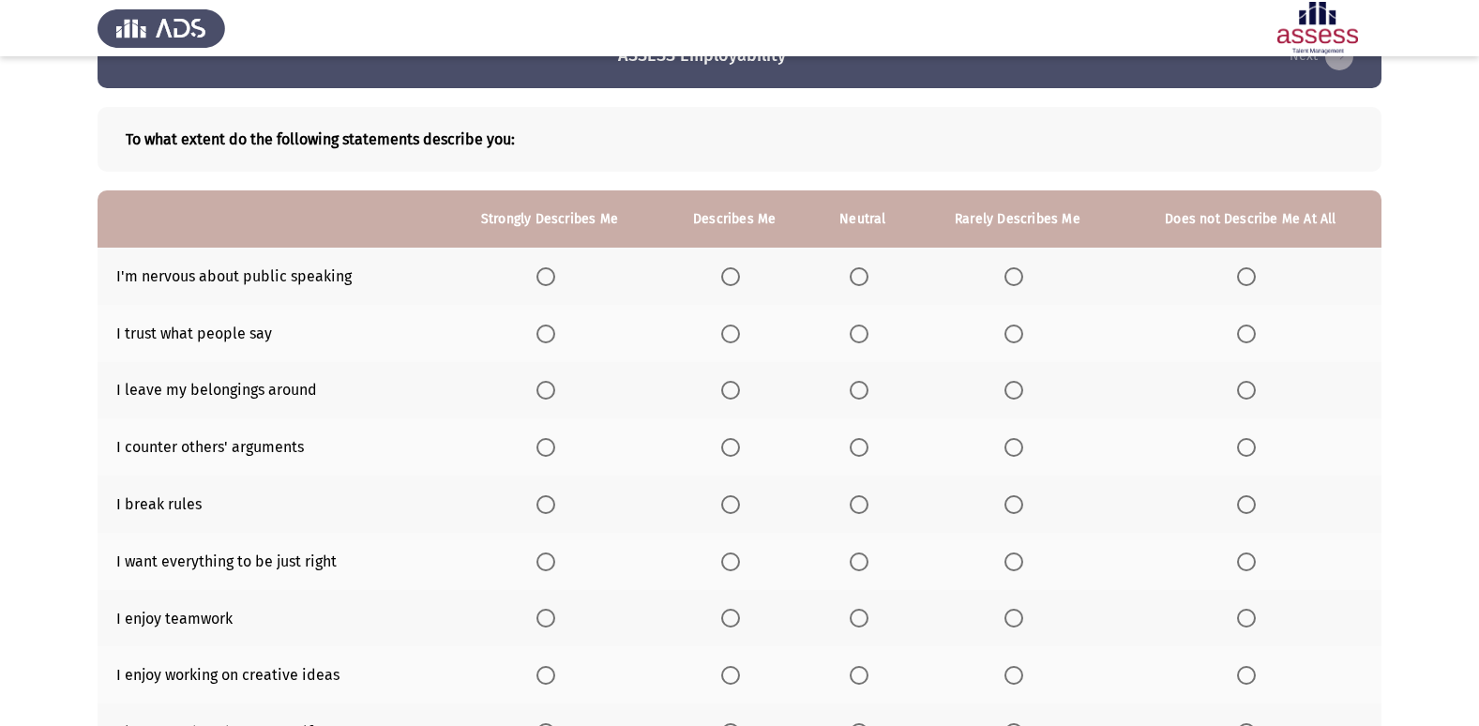
scroll to position [94, 0]
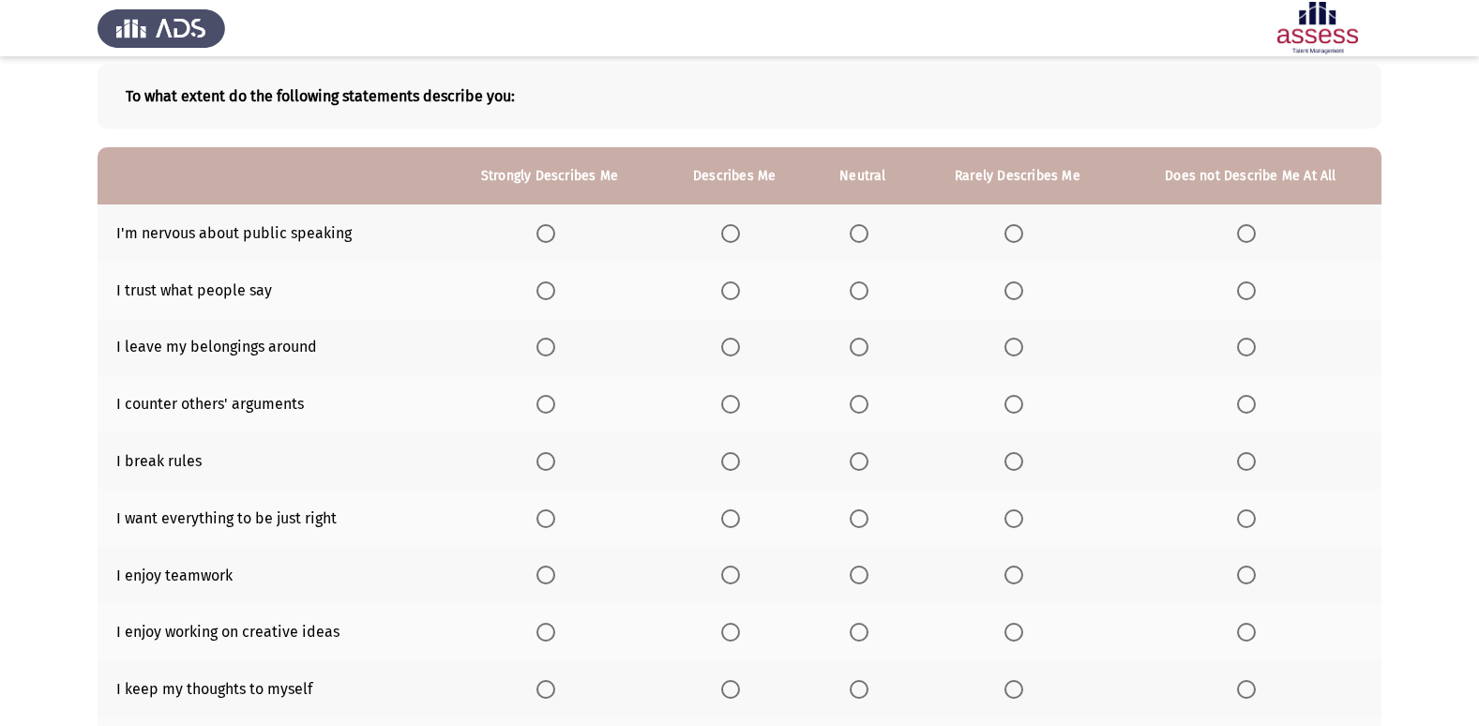
click at [1242, 229] on span "Select an option" at bounding box center [1246, 233] width 19 height 19
click at [1242, 229] on input "Select an option" at bounding box center [1246, 233] width 19 height 19
click at [1009, 284] on span "Select an option" at bounding box center [1013, 290] width 19 height 19
click at [1009, 284] on input "Select an option" at bounding box center [1013, 290] width 19 height 19
click at [1253, 353] on span "Select an option" at bounding box center [1246, 347] width 19 height 19
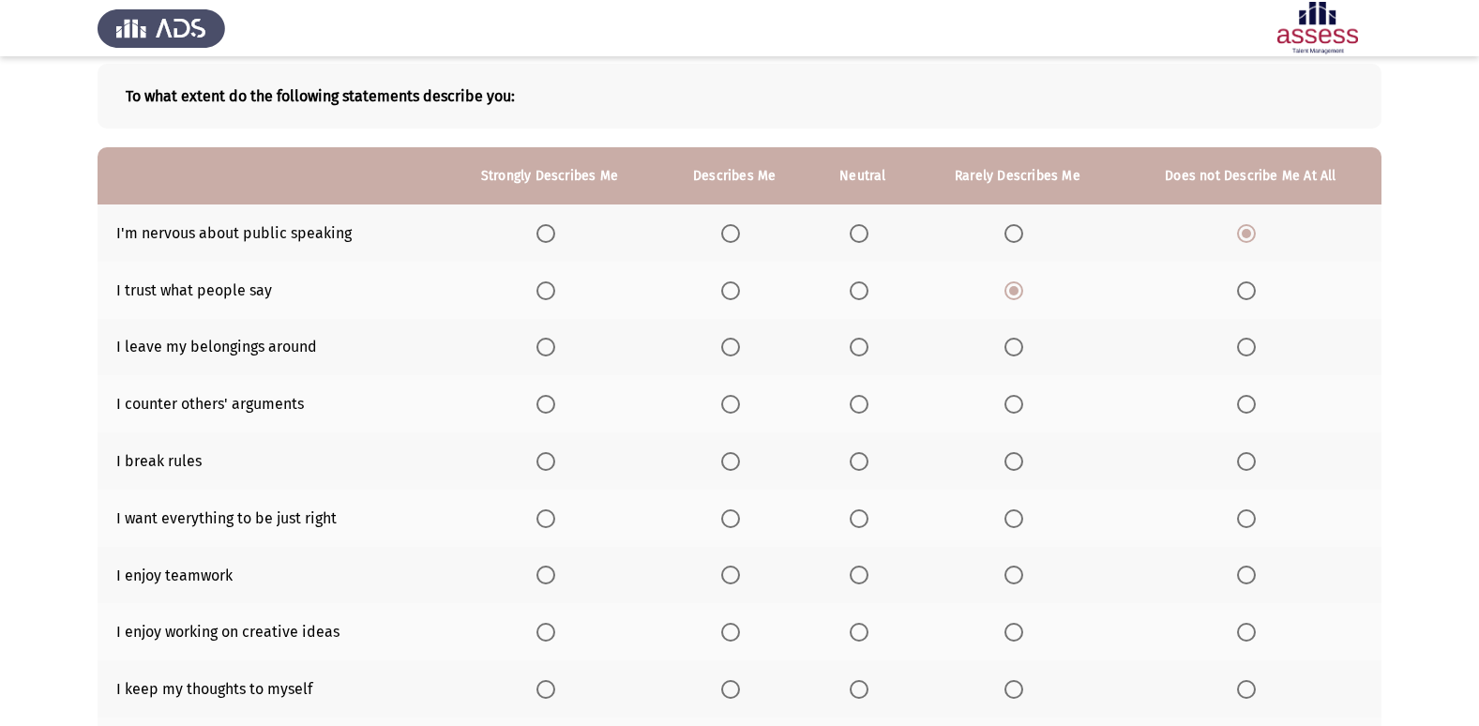
click at [1253, 353] on input "Select an option" at bounding box center [1246, 347] width 19 height 19
click at [729, 414] on span "Select an option" at bounding box center [730, 404] width 19 height 19
click at [729, 414] on input "Select an option" at bounding box center [730, 404] width 19 height 19
click at [1247, 465] on span "Select an option" at bounding box center [1246, 461] width 19 height 19
click at [1247, 465] on input "Select an option" at bounding box center [1246, 461] width 19 height 19
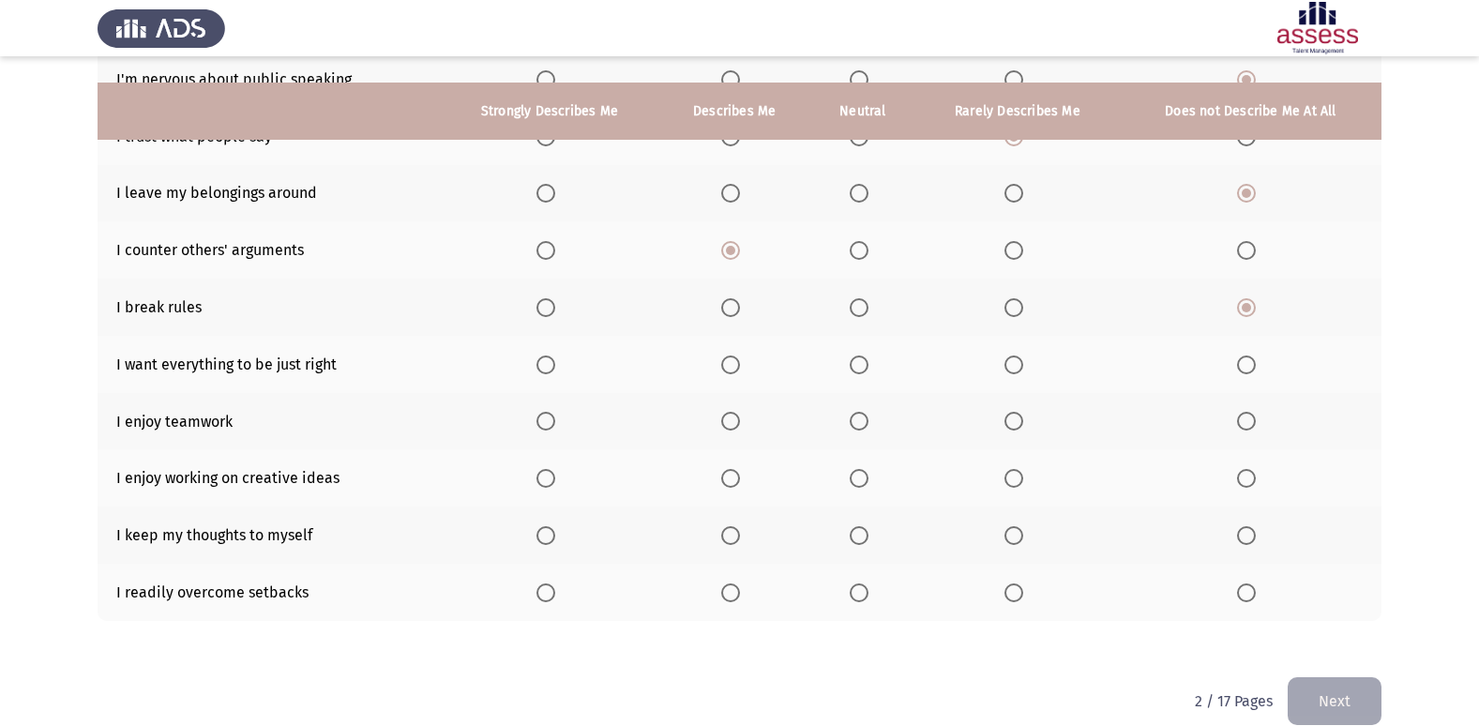
scroll to position [274, 0]
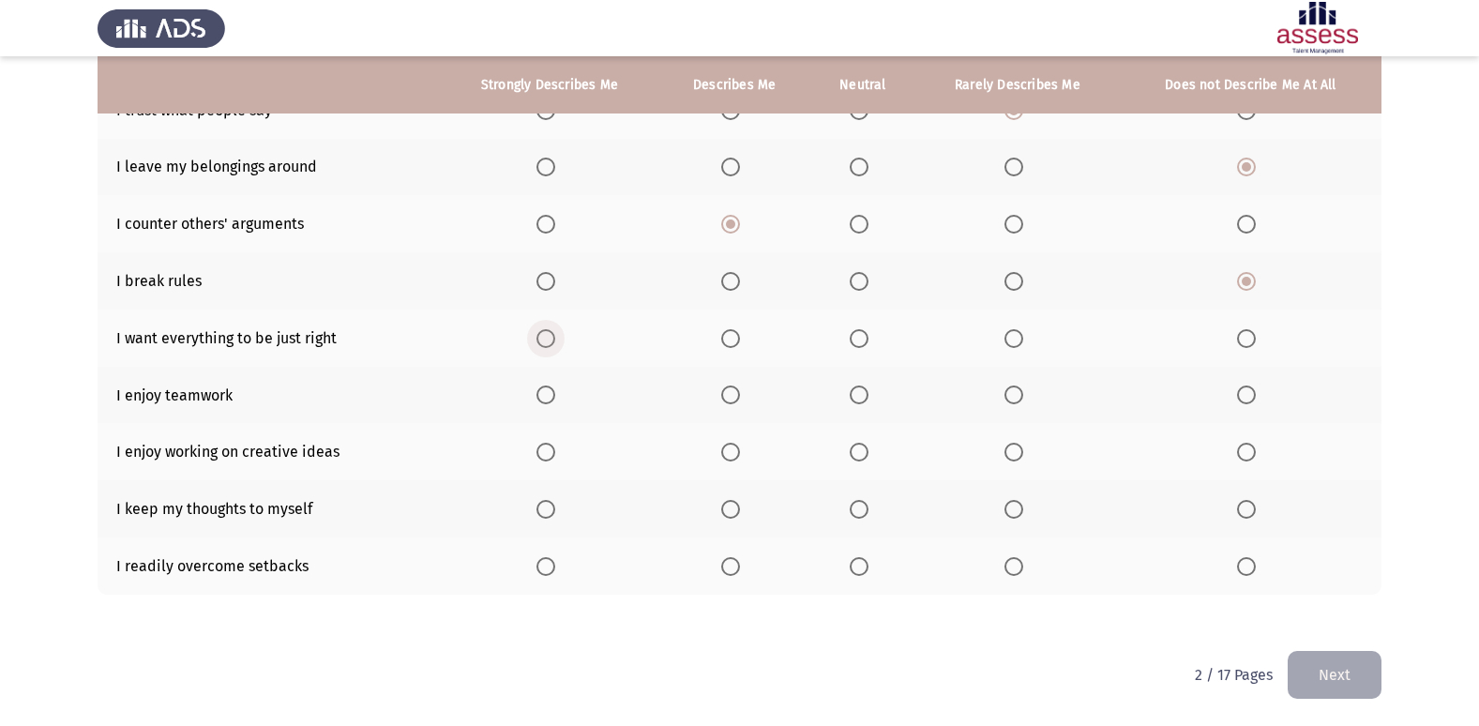
click at [550, 335] on span "Select an option" at bounding box center [545, 338] width 19 height 19
click at [550, 335] on input "Select an option" at bounding box center [545, 338] width 19 height 19
click at [539, 391] on span "Select an option" at bounding box center [545, 394] width 19 height 19
click at [539, 391] on input "Select an option" at bounding box center [545, 394] width 19 height 19
click at [551, 456] on span "Select an option" at bounding box center [545, 452] width 19 height 19
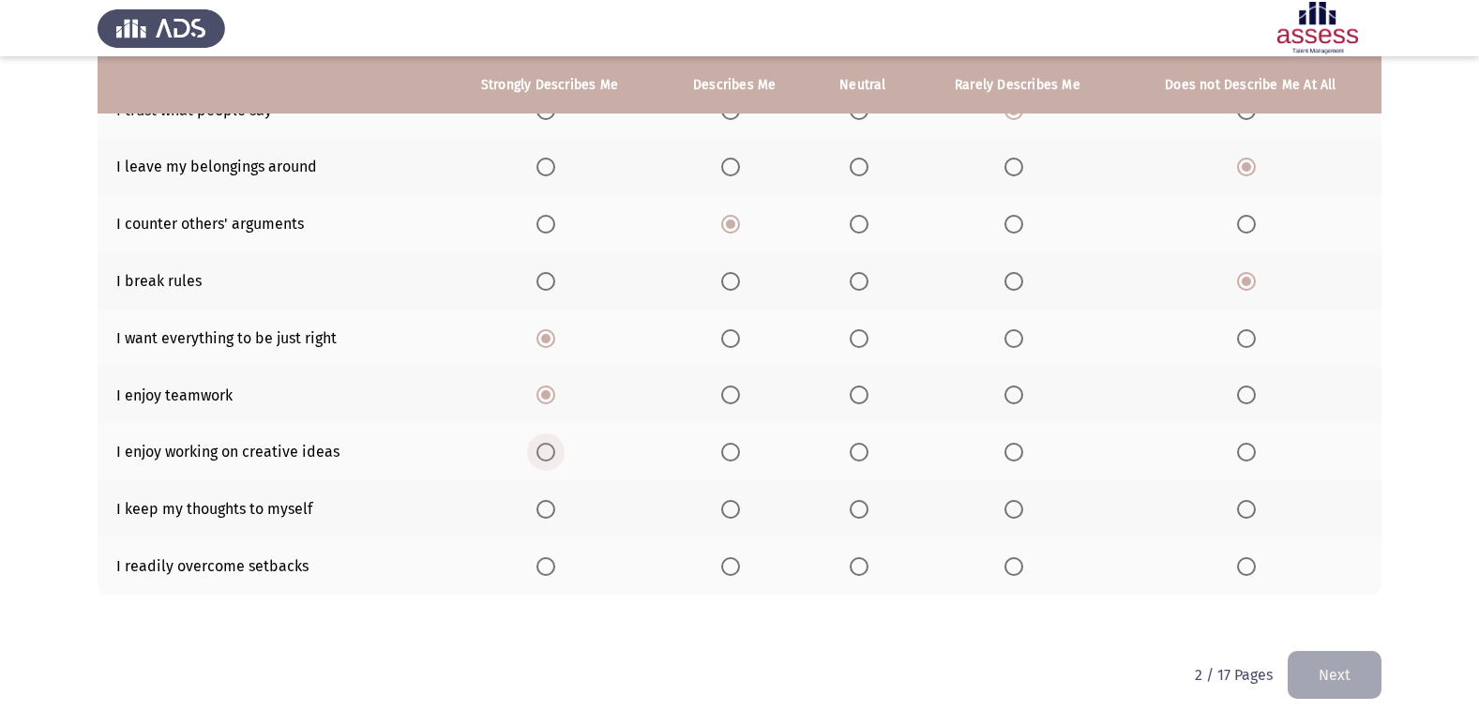
click at [551, 456] on input "Select an option" at bounding box center [545, 452] width 19 height 19
click at [732, 506] on span "Select an option" at bounding box center [730, 509] width 19 height 19
click at [732, 506] on input "Select an option" at bounding box center [730, 509] width 19 height 19
click at [731, 560] on span "Select an option" at bounding box center [730, 566] width 19 height 19
click at [731, 560] on input "Select an option" at bounding box center [730, 566] width 19 height 19
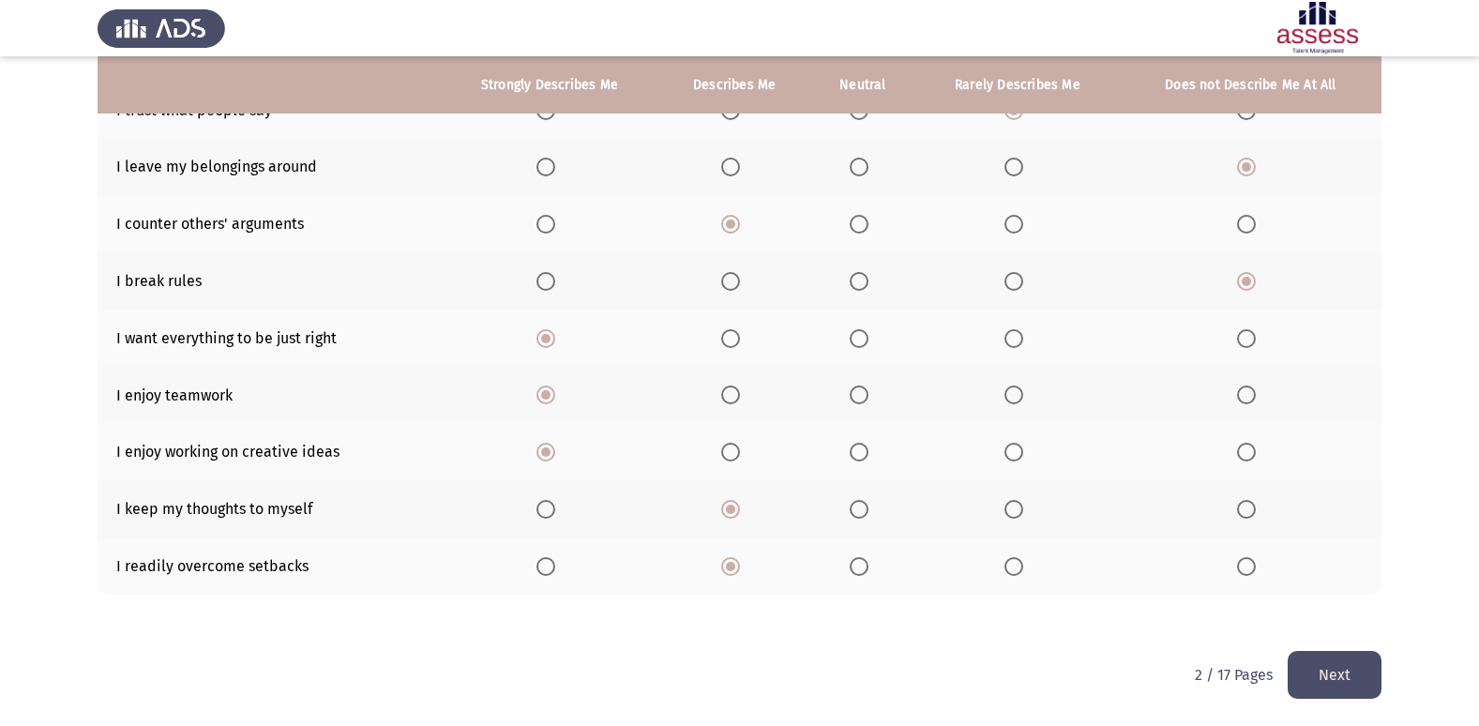
click at [1338, 675] on button "Next" at bounding box center [1335, 675] width 94 height 48
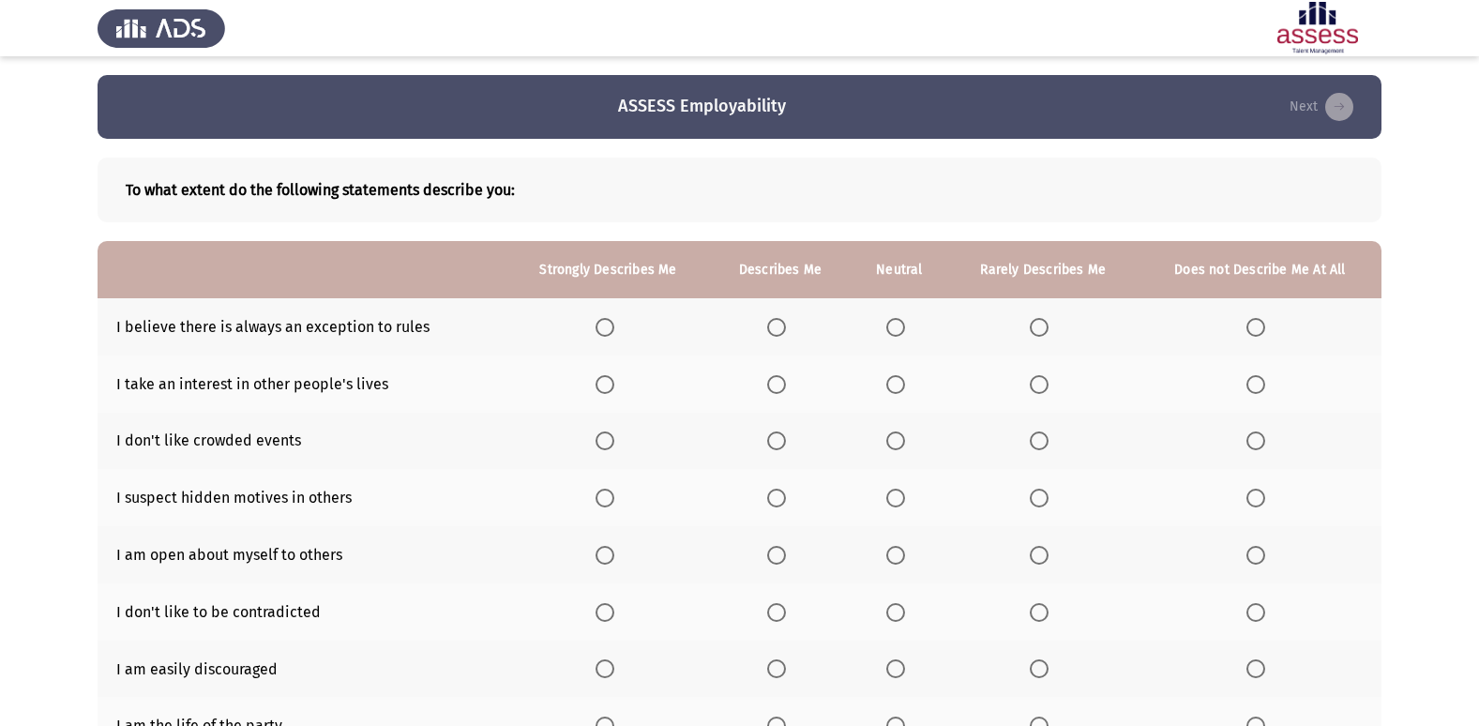
scroll to position [94, 0]
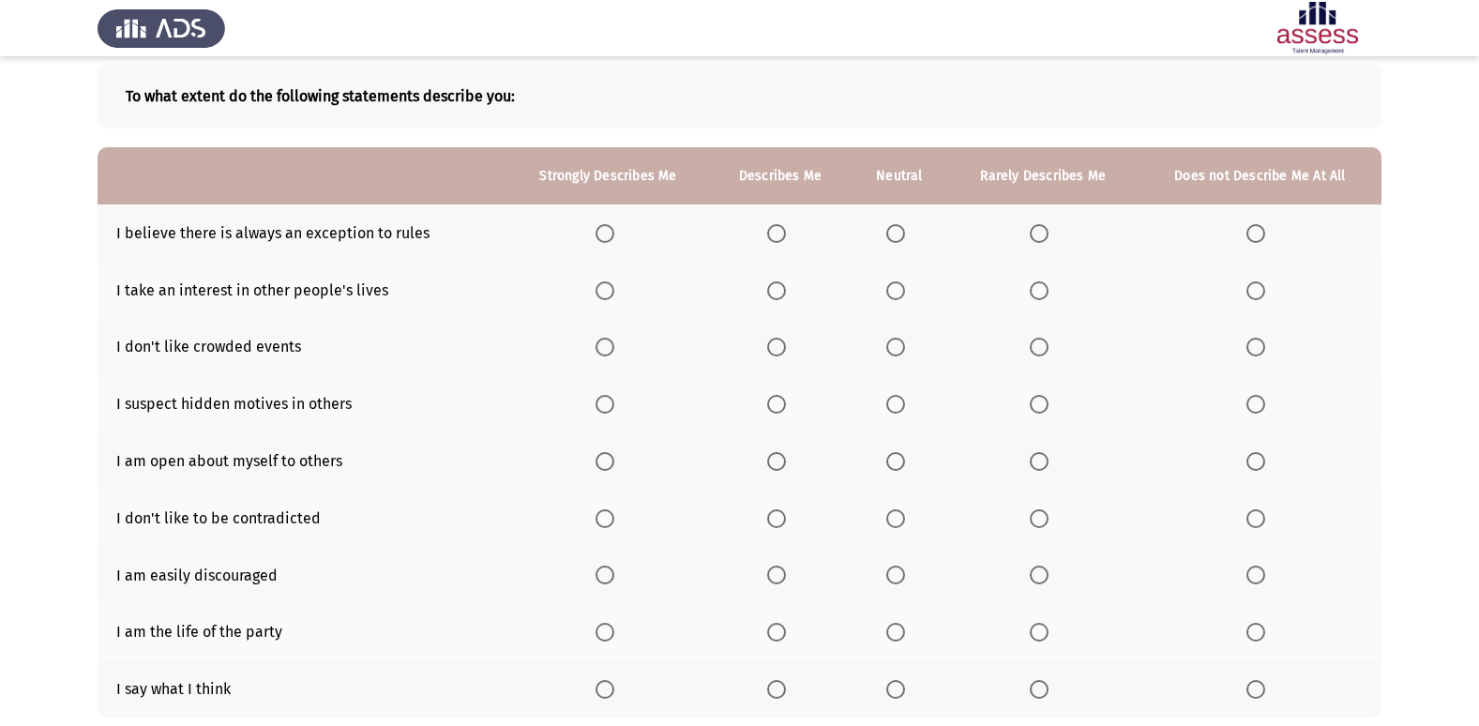
click at [783, 233] on span "Select an option" at bounding box center [776, 233] width 19 height 19
click at [783, 233] on input "Select an option" at bounding box center [776, 233] width 19 height 19
click at [779, 343] on span "Select an option" at bounding box center [776, 347] width 19 height 19
click at [779, 343] on input "Select an option" at bounding box center [776, 347] width 19 height 19
click at [778, 289] on span "Select an option" at bounding box center [776, 290] width 19 height 19
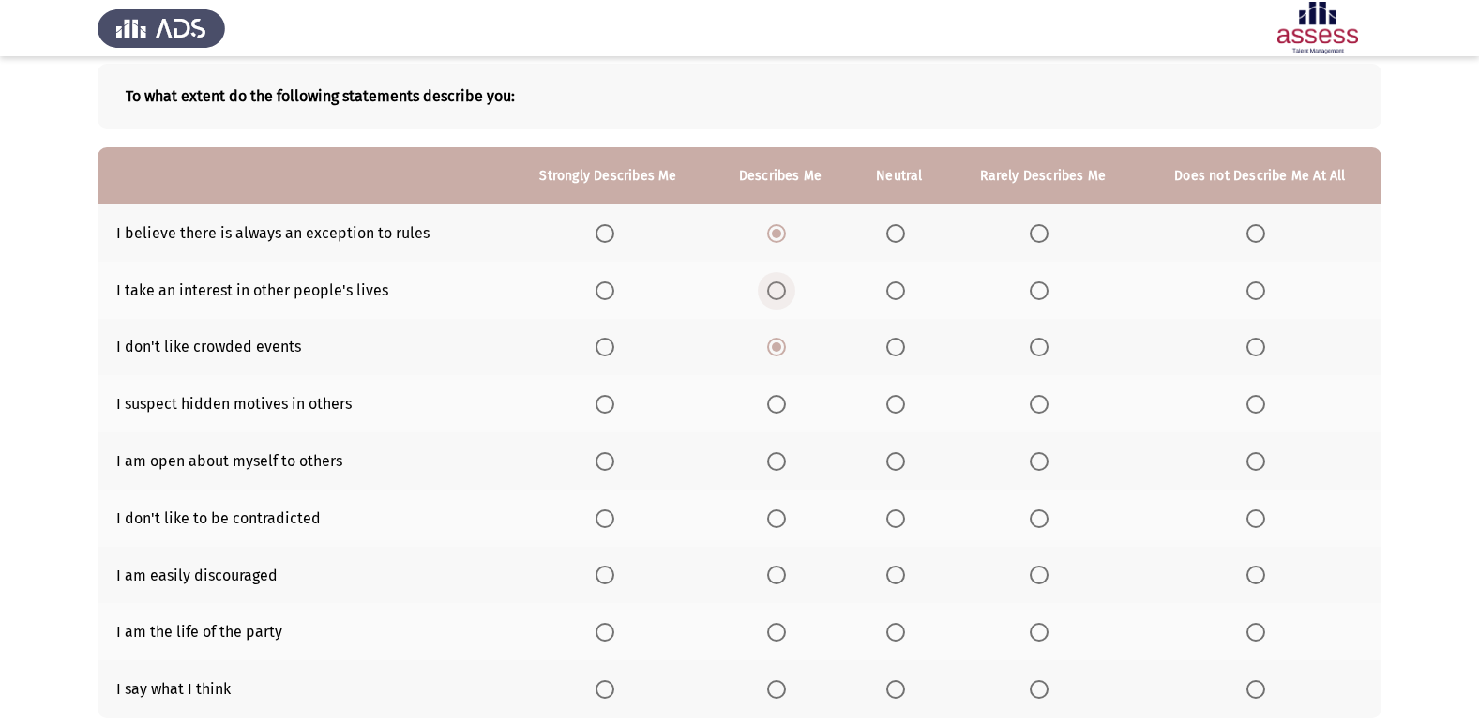
click at [778, 289] on input "Select an option" at bounding box center [776, 290] width 19 height 19
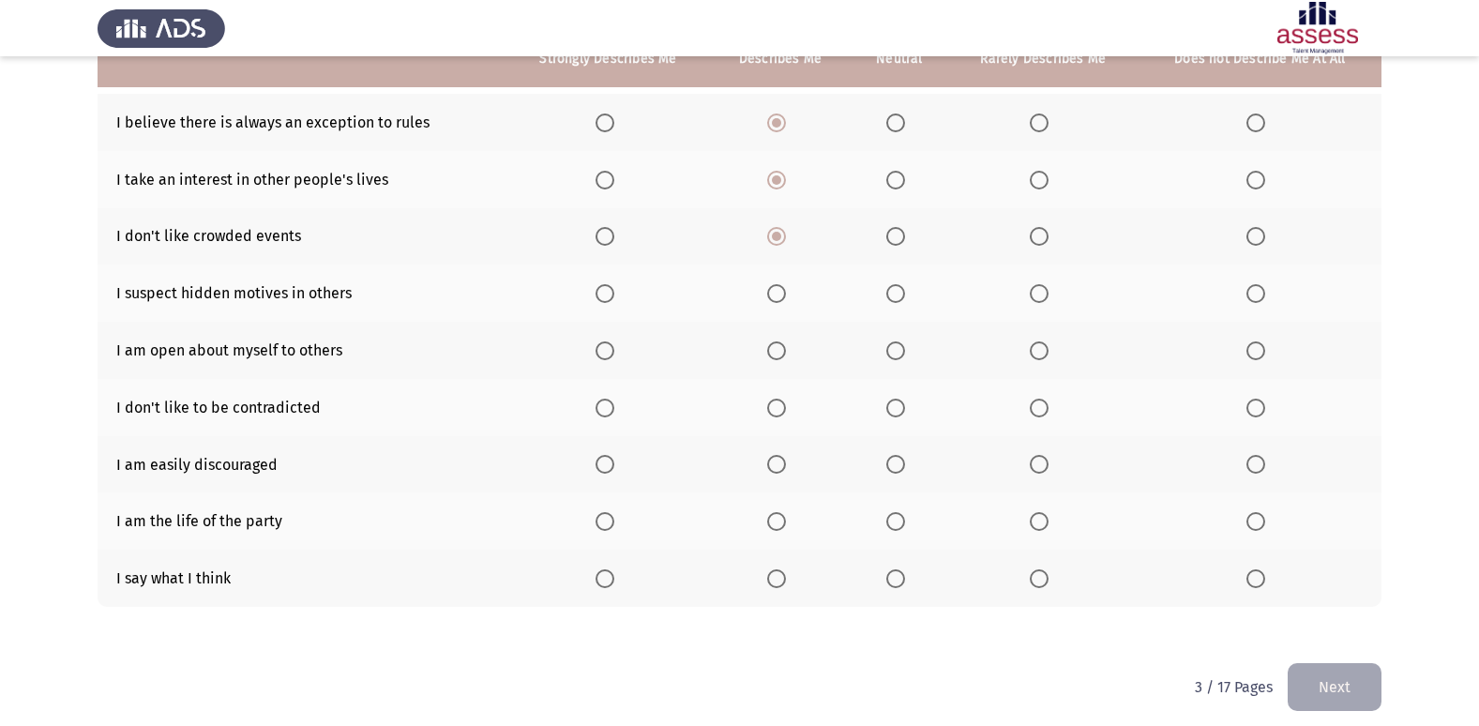
scroll to position [217, 0]
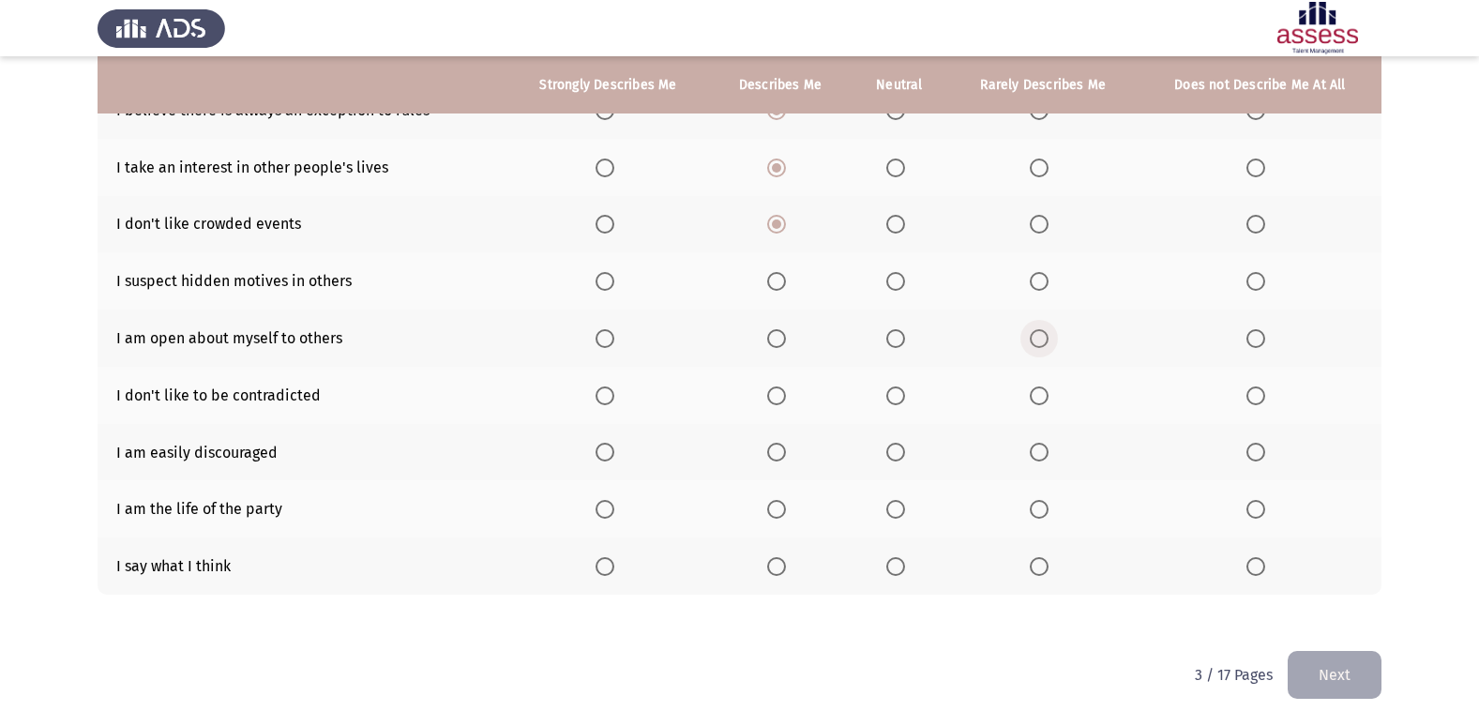
click at [1047, 343] on span "Select an option" at bounding box center [1039, 338] width 19 height 19
click at [1047, 343] on input "Select an option" at bounding box center [1039, 338] width 19 height 19
click at [1262, 449] on span "Select an option" at bounding box center [1255, 452] width 19 height 19
click at [1262, 449] on input "Select an option" at bounding box center [1255, 452] width 19 height 19
click at [1039, 500] on span "Select an option" at bounding box center [1039, 509] width 19 height 19
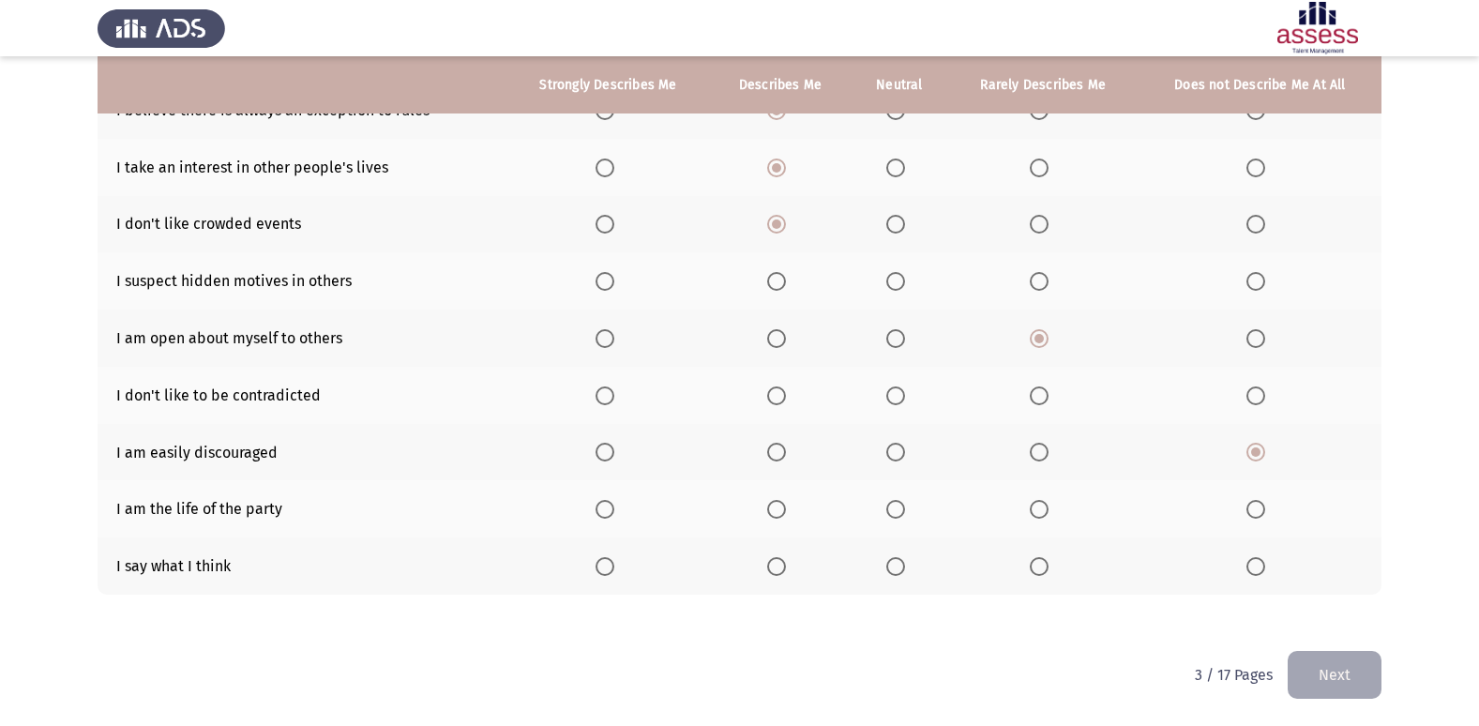
click at [1039, 500] on input "Select an option" at bounding box center [1039, 509] width 19 height 19
click at [898, 567] on span "Select an option" at bounding box center [895, 566] width 19 height 19
click at [898, 567] on input "Select an option" at bounding box center [895, 566] width 19 height 19
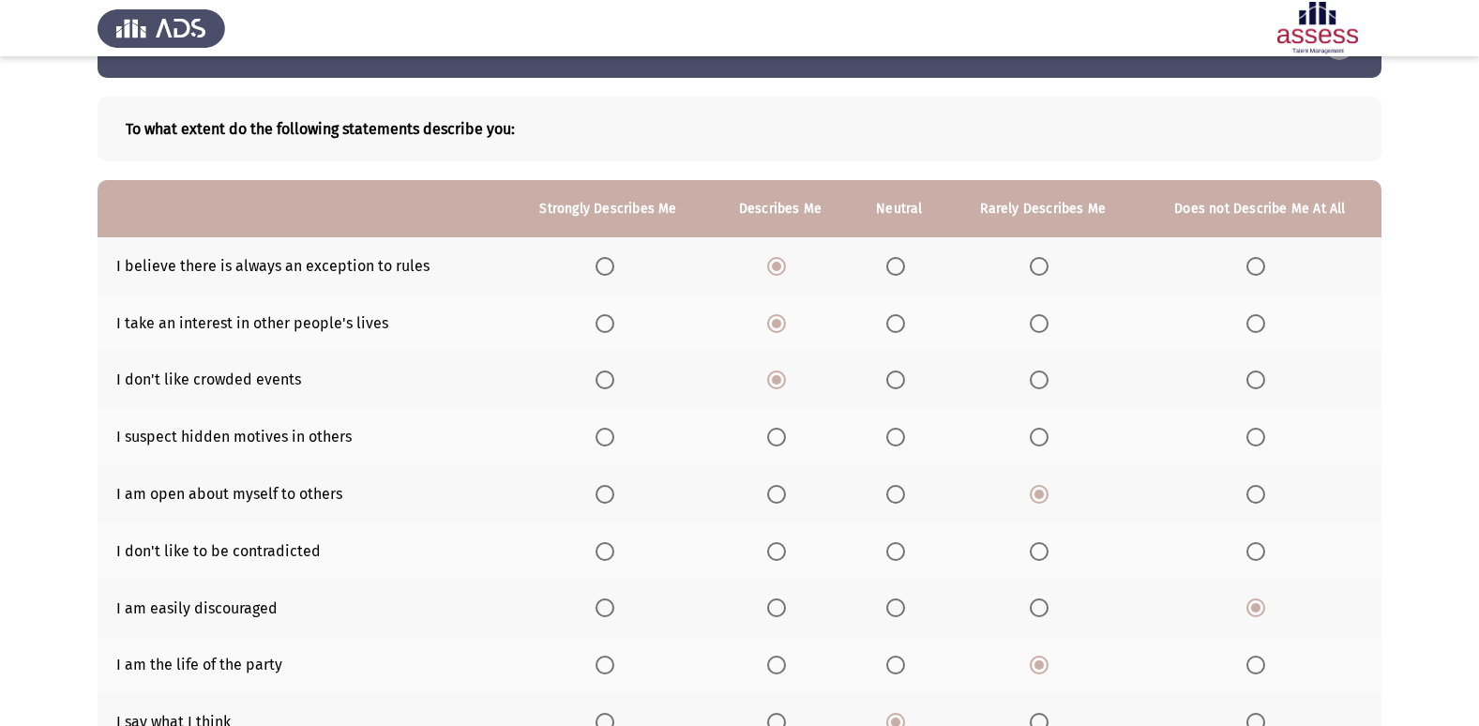
scroll to position [94, 0]
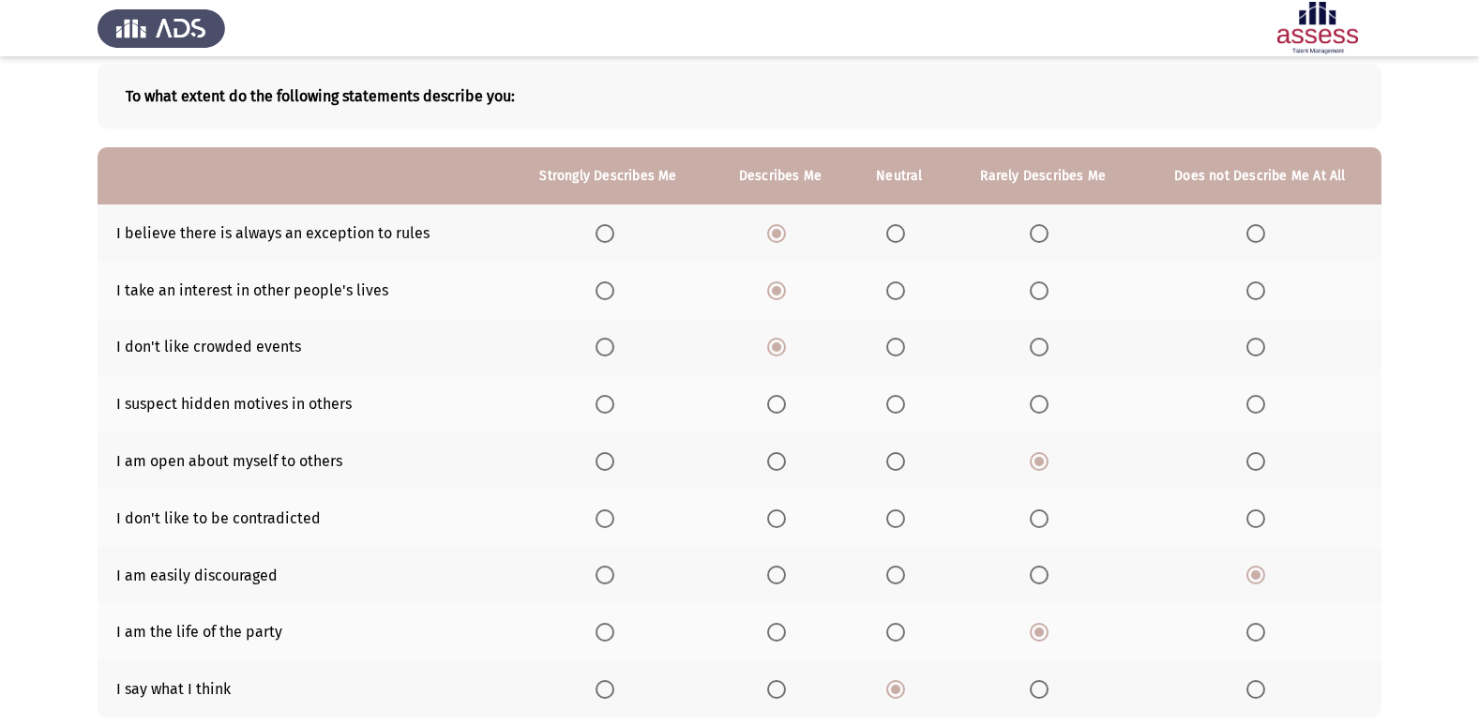
click at [887, 519] on span "Select an option" at bounding box center [895, 518] width 19 height 19
click at [887, 519] on input "Select an option" at bounding box center [895, 518] width 19 height 19
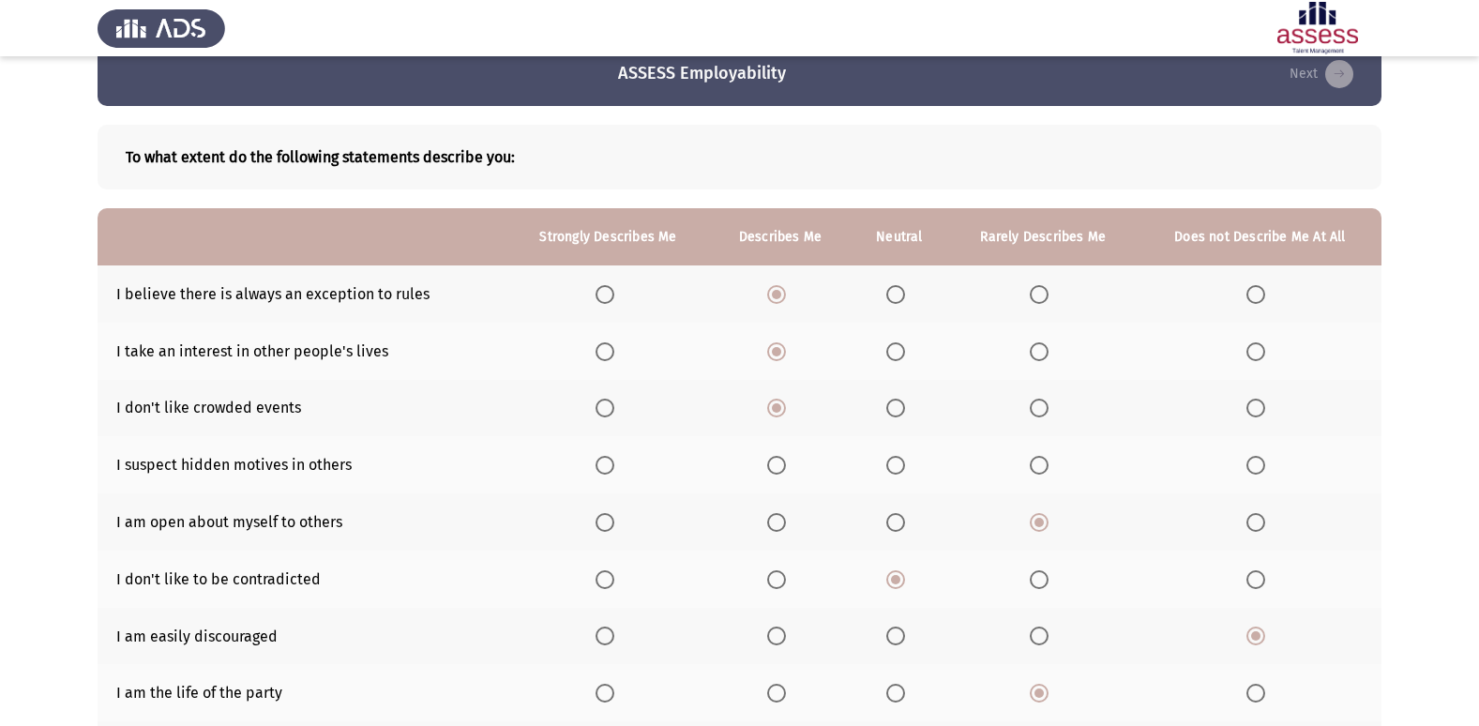
scroll to position [0, 0]
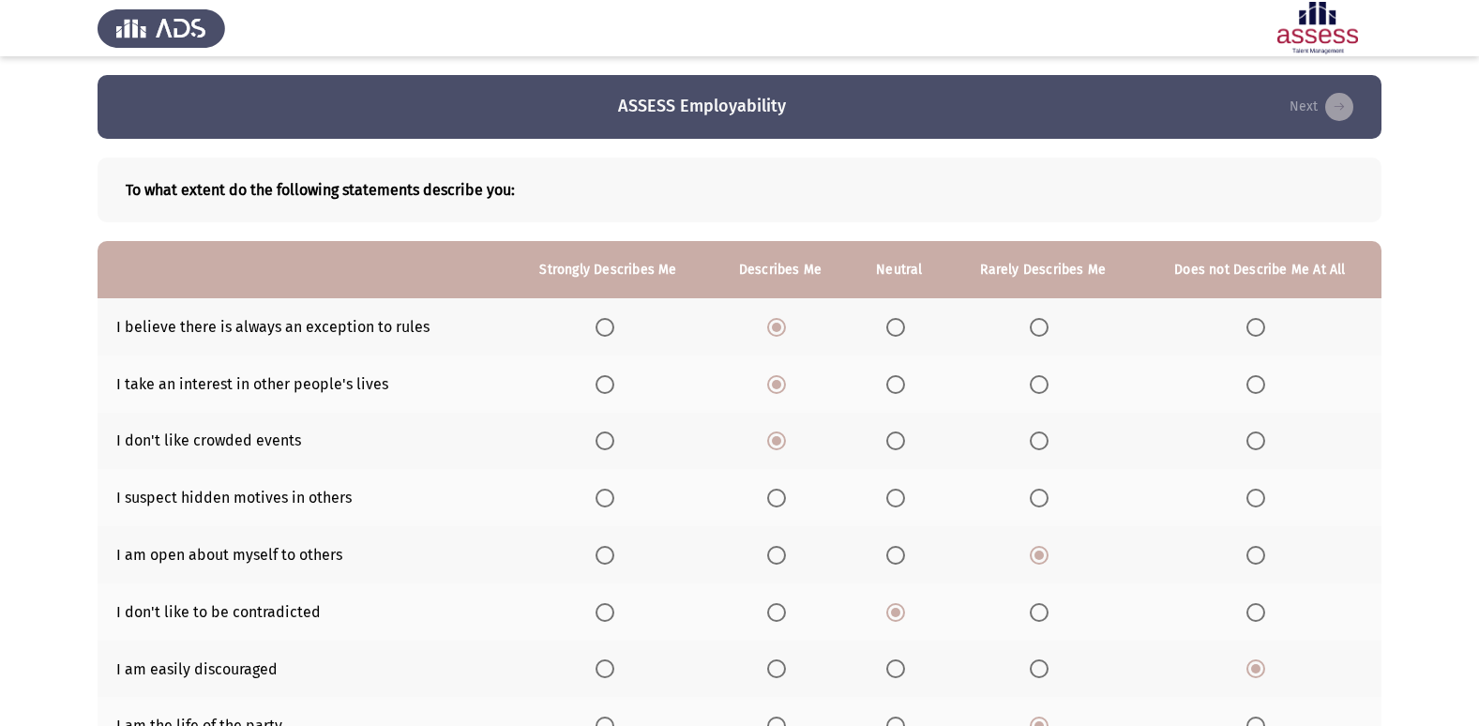
click at [1034, 499] on span "Select an option" at bounding box center [1039, 498] width 19 height 19
click at [1034, 499] on input "Select an option" at bounding box center [1039, 498] width 19 height 19
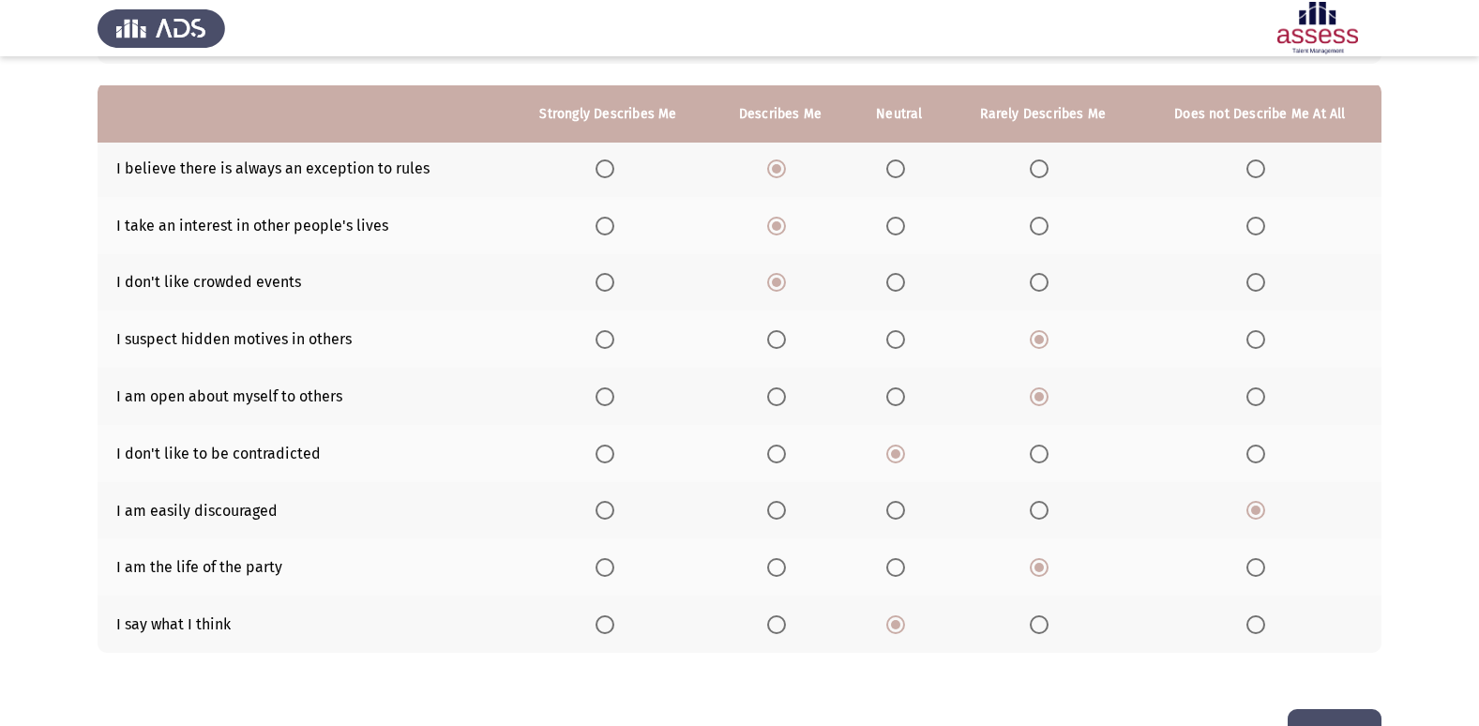
scroll to position [188, 0]
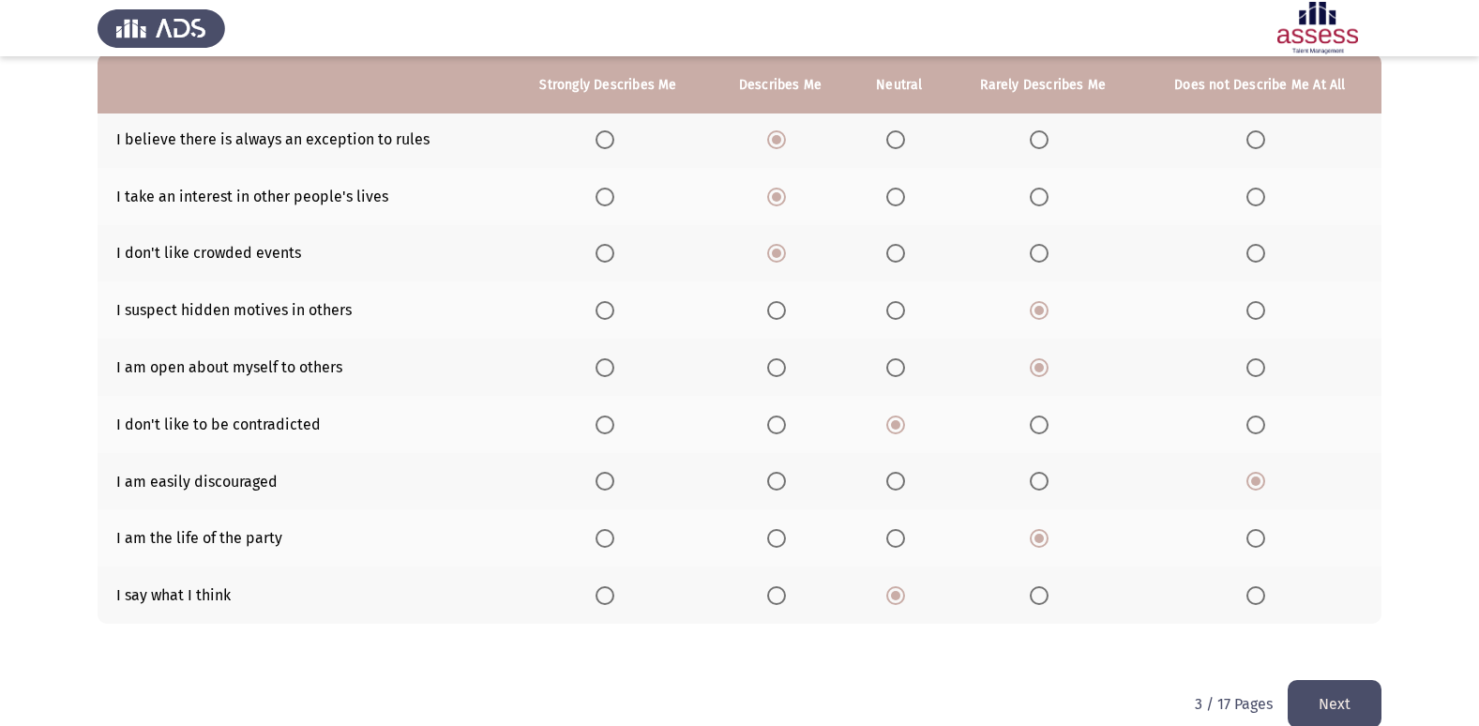
click at [1350, 700] on button "Next" at bounding box center [1335, 704] width 94 height 48
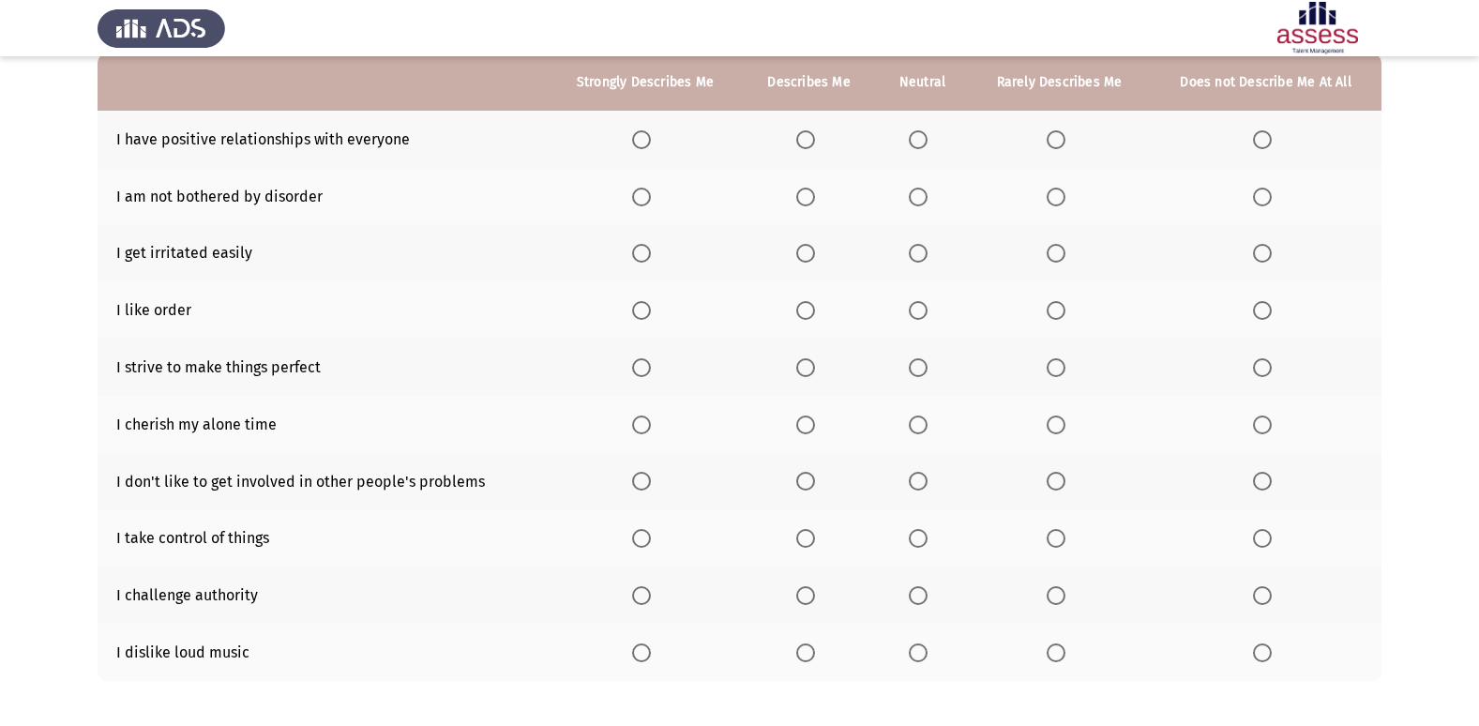
scroll to position [94, 0]
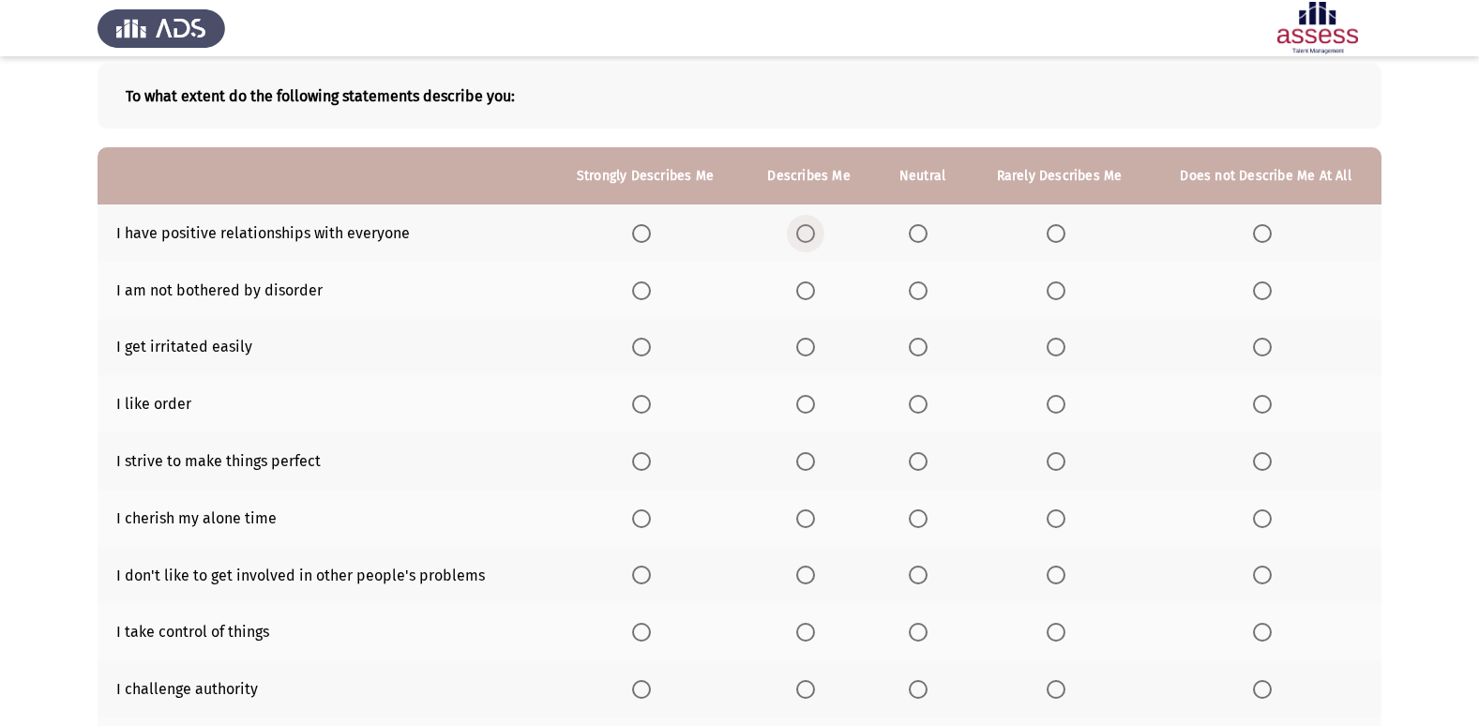
click at [816, 234] on label "Select an option" at bounding box center [809, 233] width 26 height 19
click at [815, 234] on input "Select an option" at bounding box center [805, 233] width 19 height 19
click at [1272, 292] on label "Select an option" at bounding box center [1266, 290] width 26 height 19
click at [1272, 292] on input "Select an option" at bounding box center [1262, 290] width 19 height 19
click at [1047, 402] on span "Select an option" at bounding box center [1056, 404] width 19 height 19
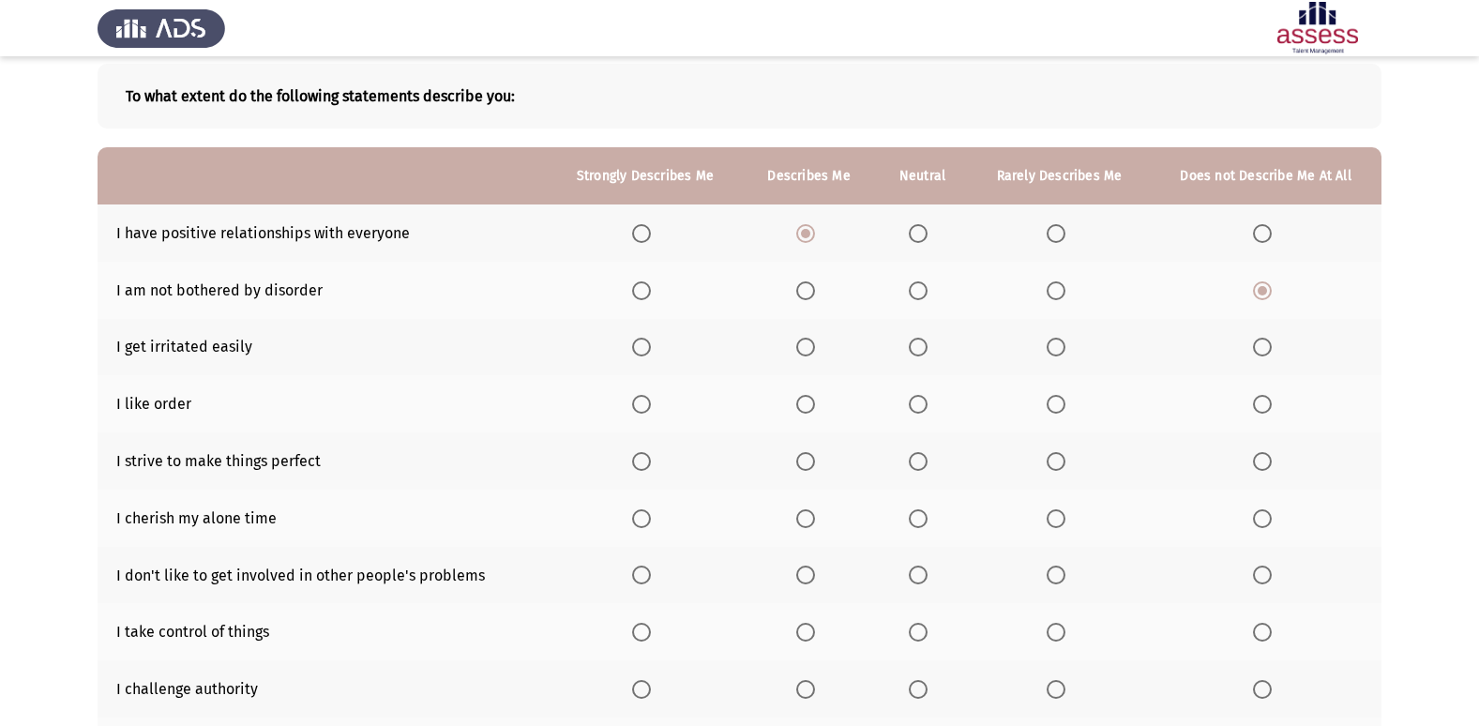
click at [1047, 402] on input "Select an option" at bounding box center [1056, 404] width 19 height 19
click at [643, 460] on span "Select an option" at bounding box center [641, 461] width 19 height 19
click at [643, 460] on input "Select an option" at bounding box center [641, 461] width 19 height 19
click at [922, 521] on span "Select an option" at bounding box center [918, 518] width 19 height 19
click at [922, 521] on input "Select an option" at bounding box center [918, 518] width 19 height 19
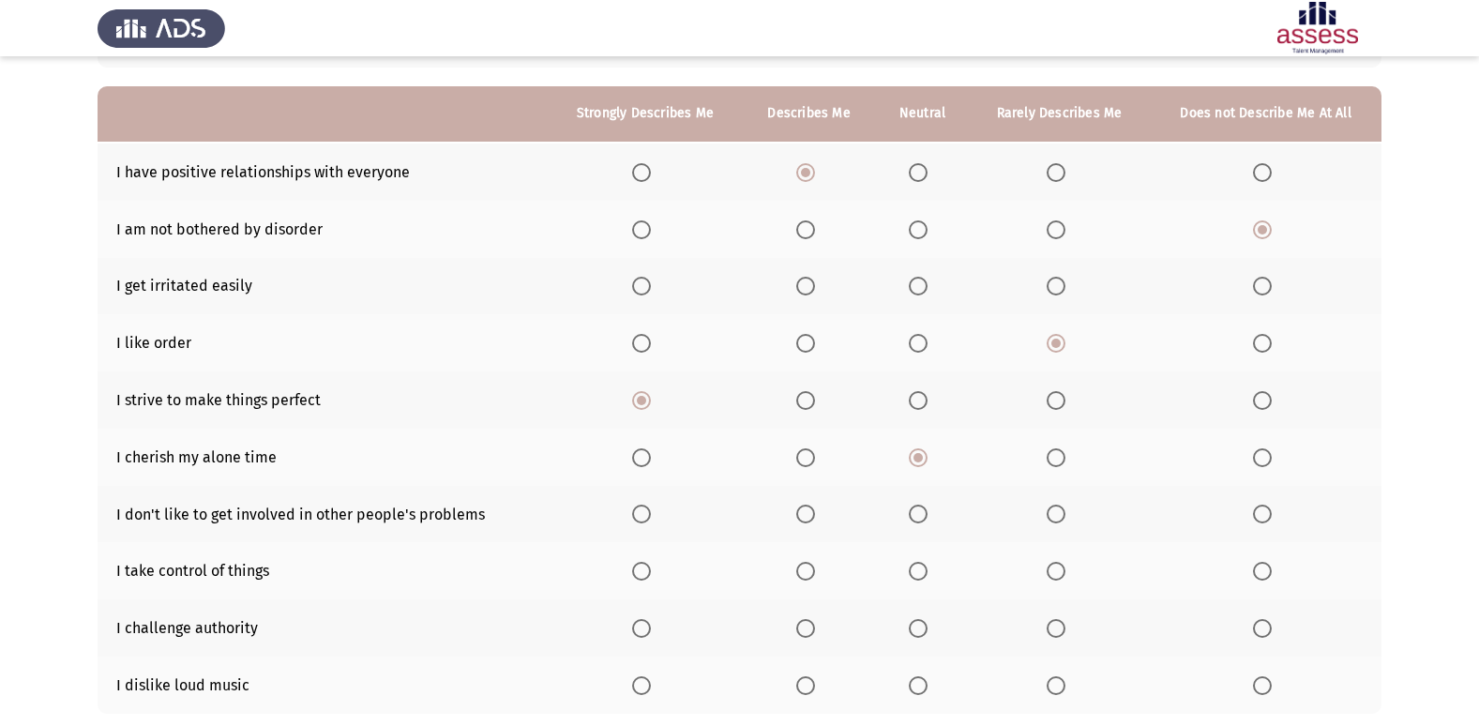
scroll to position [188, 0]
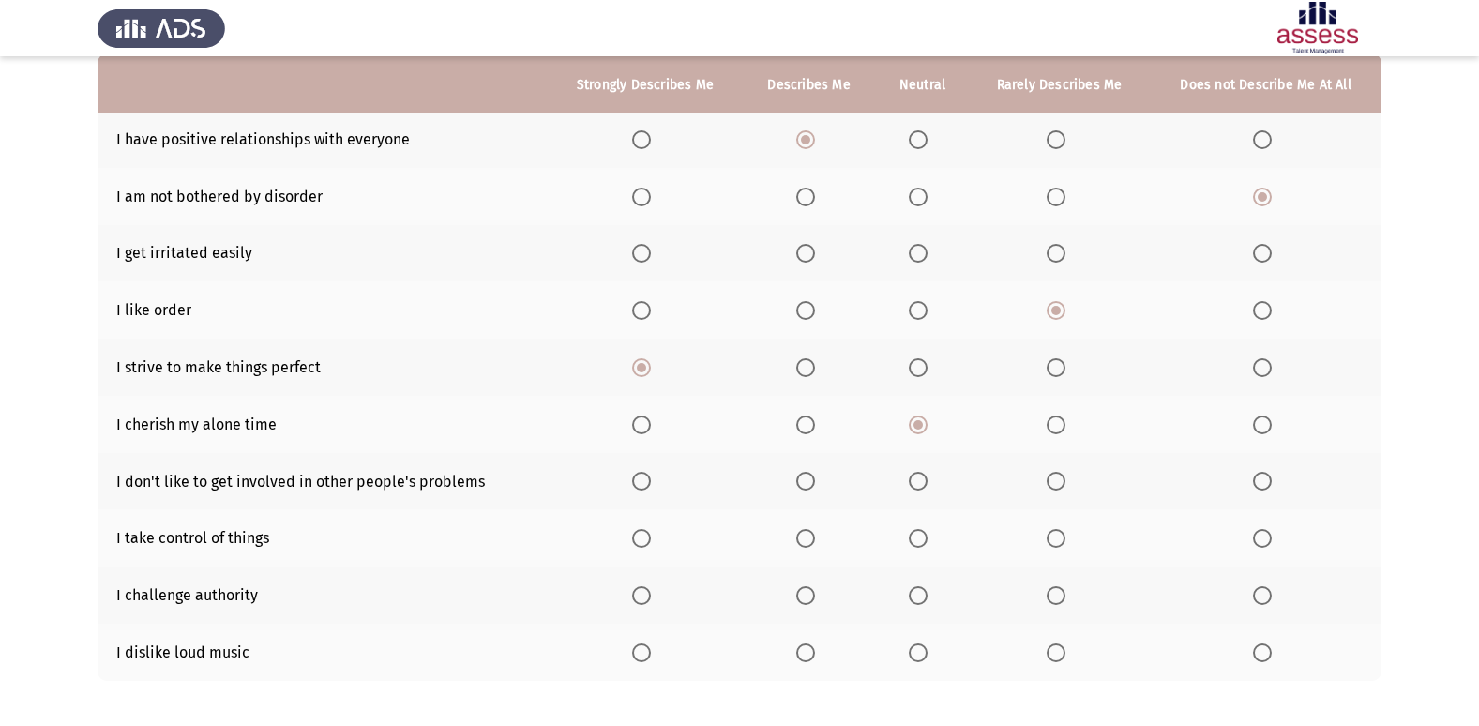
click at [804, 424] on span "Select an option" at bounding box center [805, 424] width 19 height 19
click at [804, 424] on input "Select an option" at bounding box center [805, 424] width 19 height 19
click at [913, 484] on span "Select an option" at bounding box center [918, 481] width 19 height 19
click at [913, 484] on input "Select an option" at bounding box center [918, 481] width 19 height 19
click at [638, 543] on span "Select an option" at bounding box center [641, 538] width 19 height 19
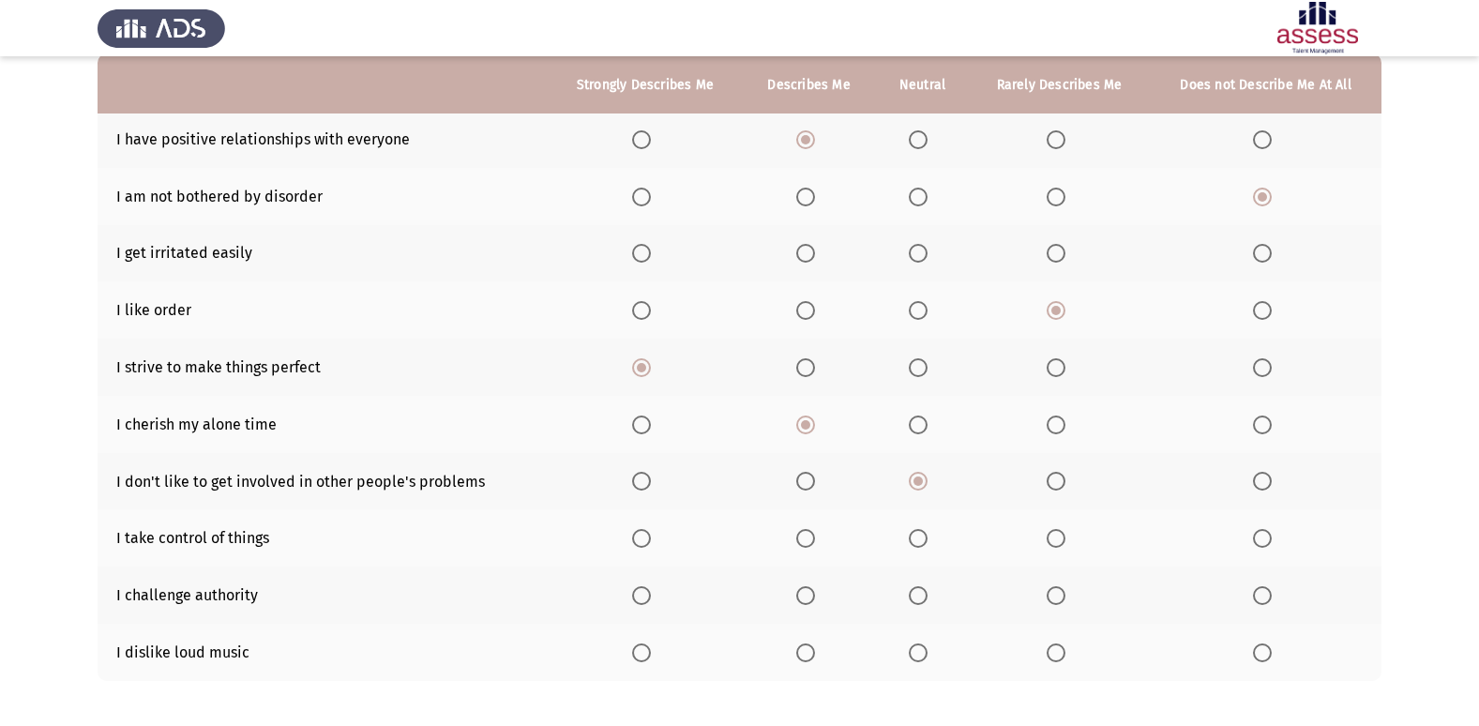
click at [638, 543] on input "Select an option" at bounding box center [641, 538] width 19 height 19
click at [1267, 600] on span "Select an option" at bounding box center [1262, 595] width 19 height 19
click at [1267, 600] on input "Select an option" at bounding box center [1262, 595] width 19 height 19
click at [797, 660] on span "Select an option" at bounding box center [805, 652] width 19 height 19
click at [797, 660] on input "Select an option" at bounding box center [805, 652] width 19 height 19
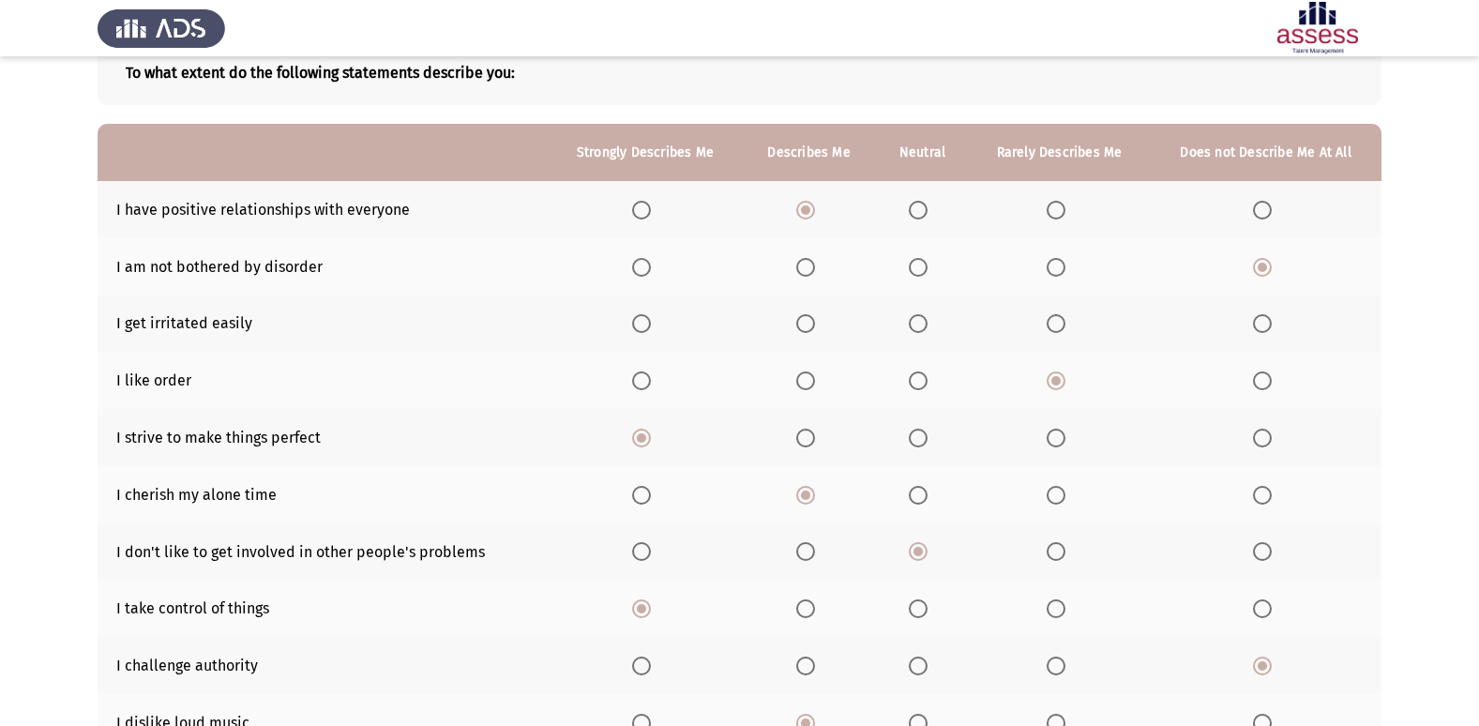
scroll to position [0, 0]
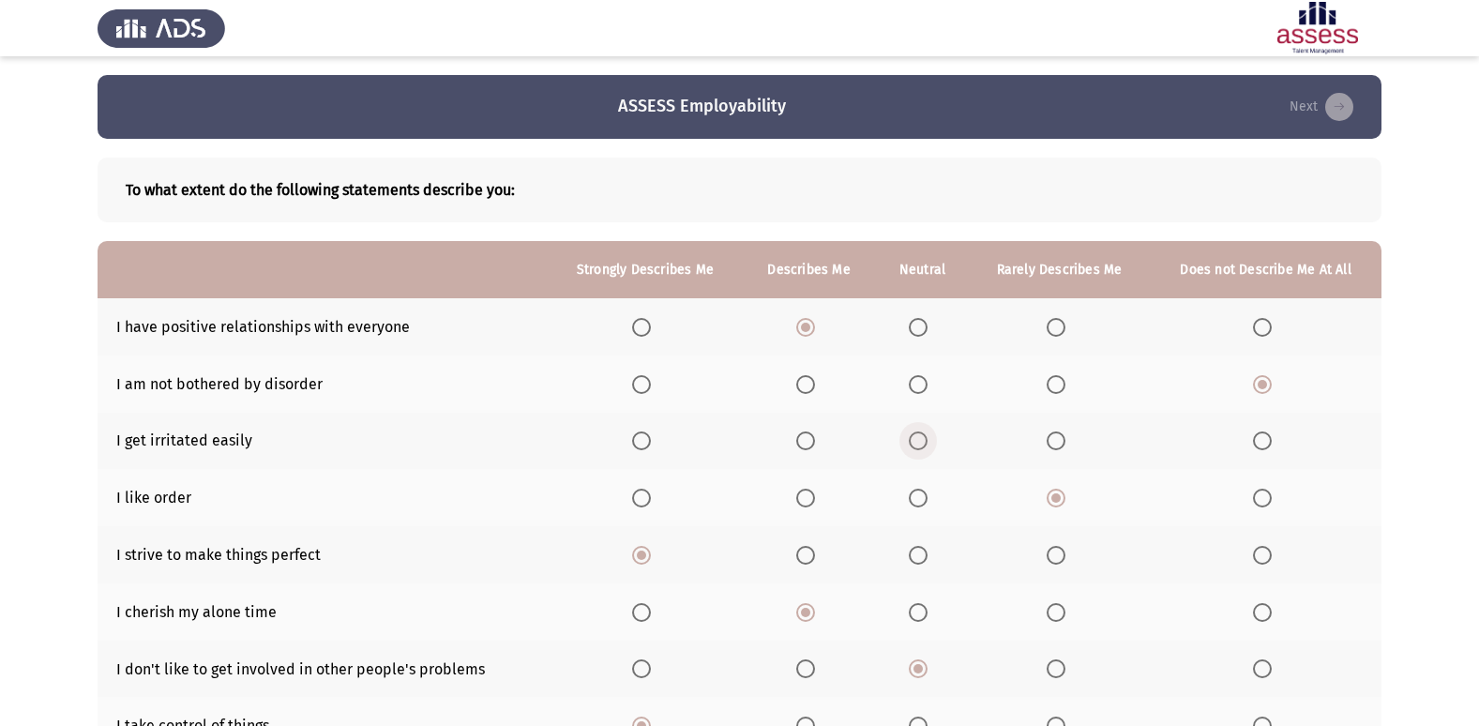
click at [914, 439] on span "Select an option" at bounding box center [918, 440] width 19 height 19
click at [914, 439] on input "Select an option" at bounding box center [918, 440] width 19 height 19
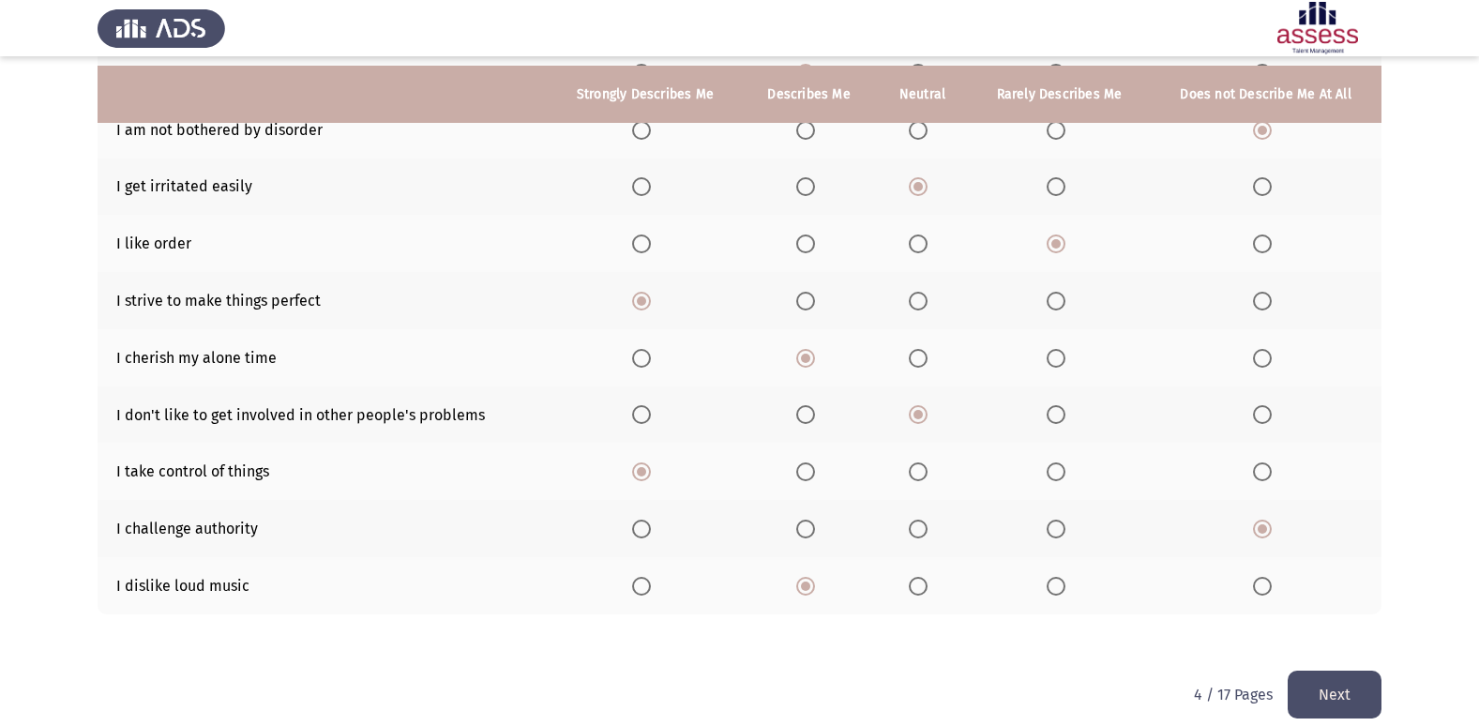
scroll to position [274, 0]
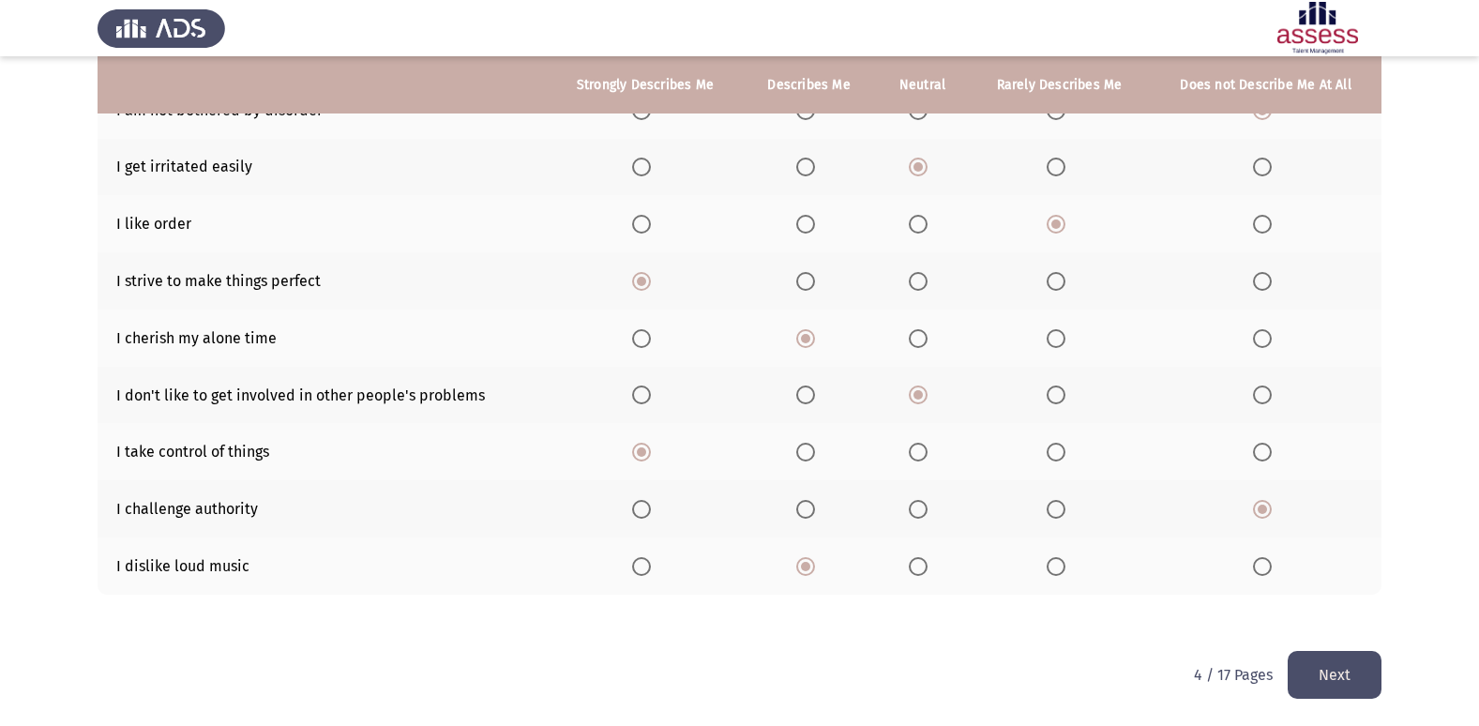
click at [1348, 668] on button "Next" at bounding box center [1335, 675] width 94 height 48
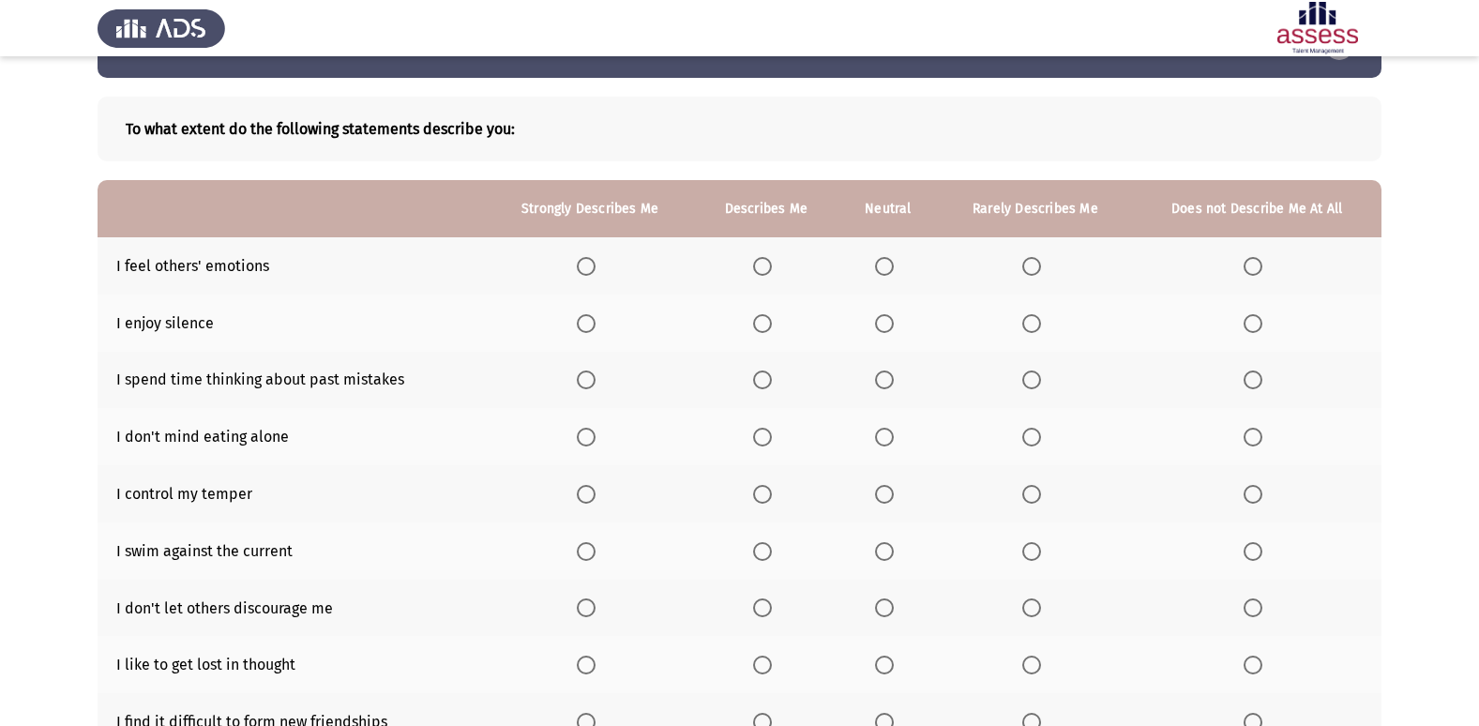
scroll to position [94, 0]
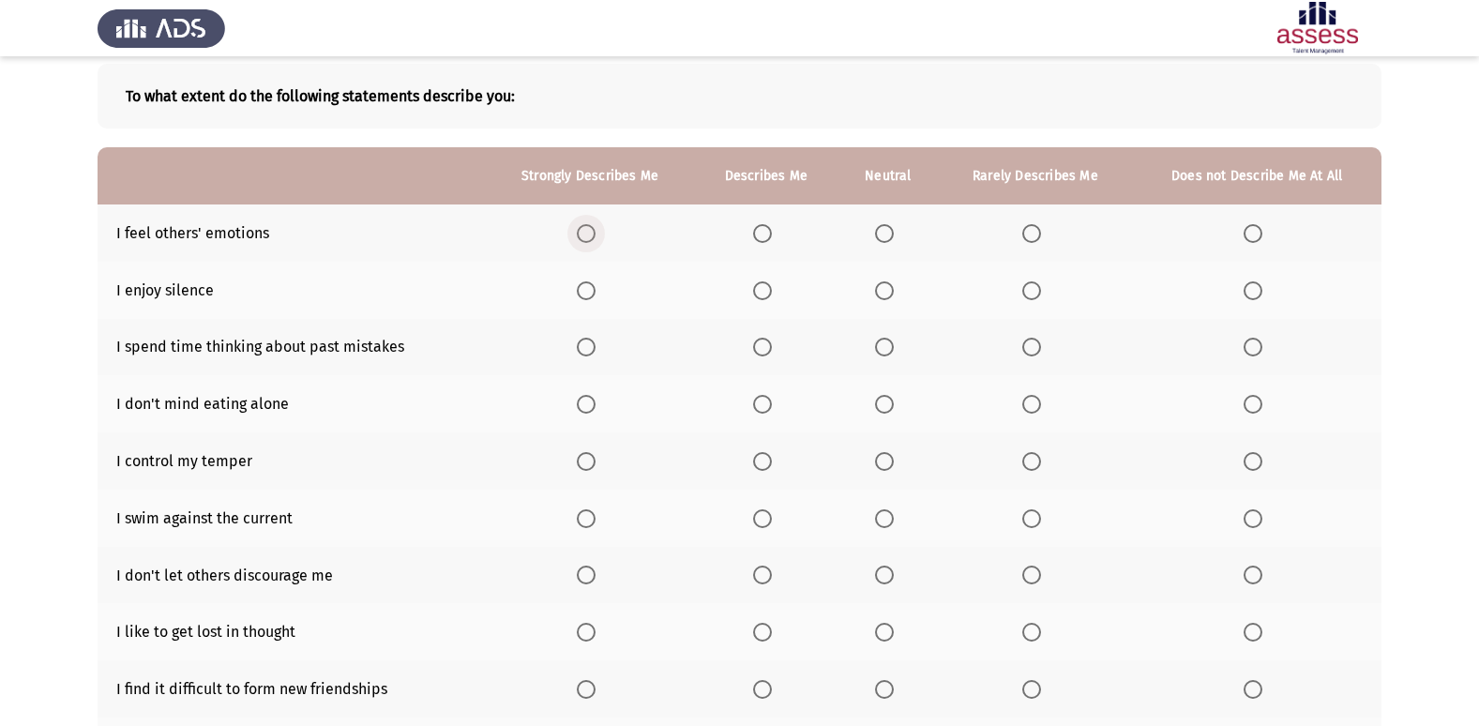
click at [588, 236] on span "Select an option" at bounding box center [586, 233] width 19 height 19
click at [588, 236] on input "Select an option" at bounding box center [586, 233] width 19 height 19
click at [771, 294] on span "Select an option" at bounding box center [762, 290] width 19 height 19
click at [771, 294] on input "Select an option" at bounding box center [762, 290] width 19 height 19
click at [1246, 349] on span "Select an option" at bounding box center [1253, 347] width 19 height 19
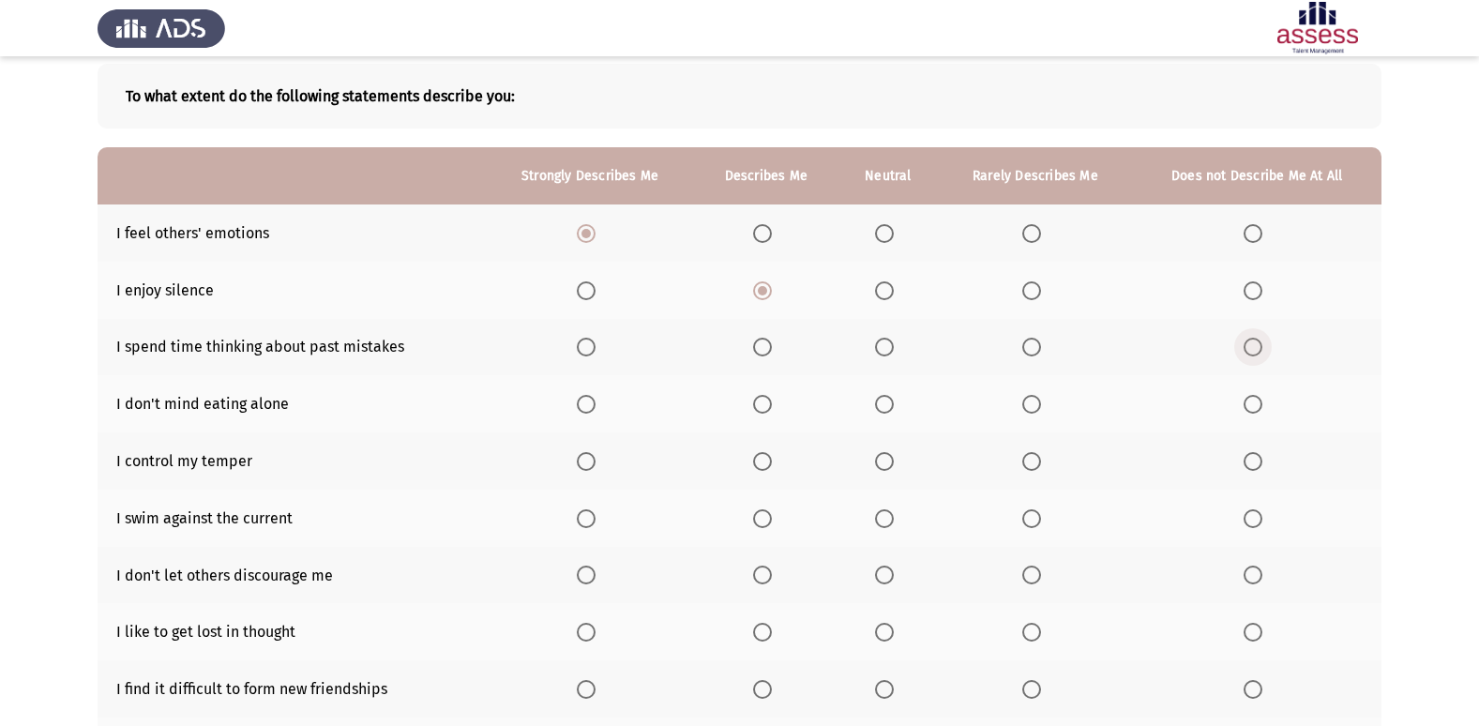
click at [1246, 349] on input "Select an option" at bounding box center [1253, 347] width 19 height 19
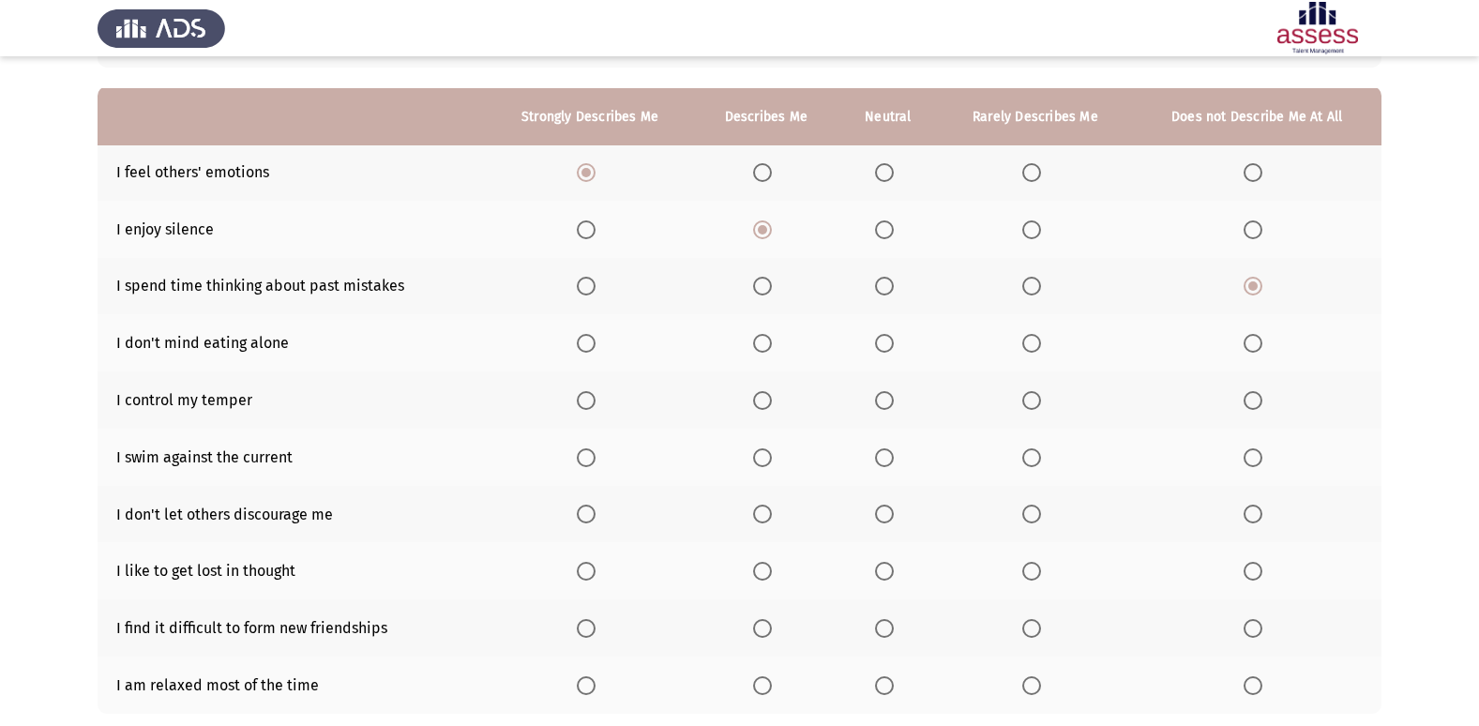
scroll to position [188, 0]
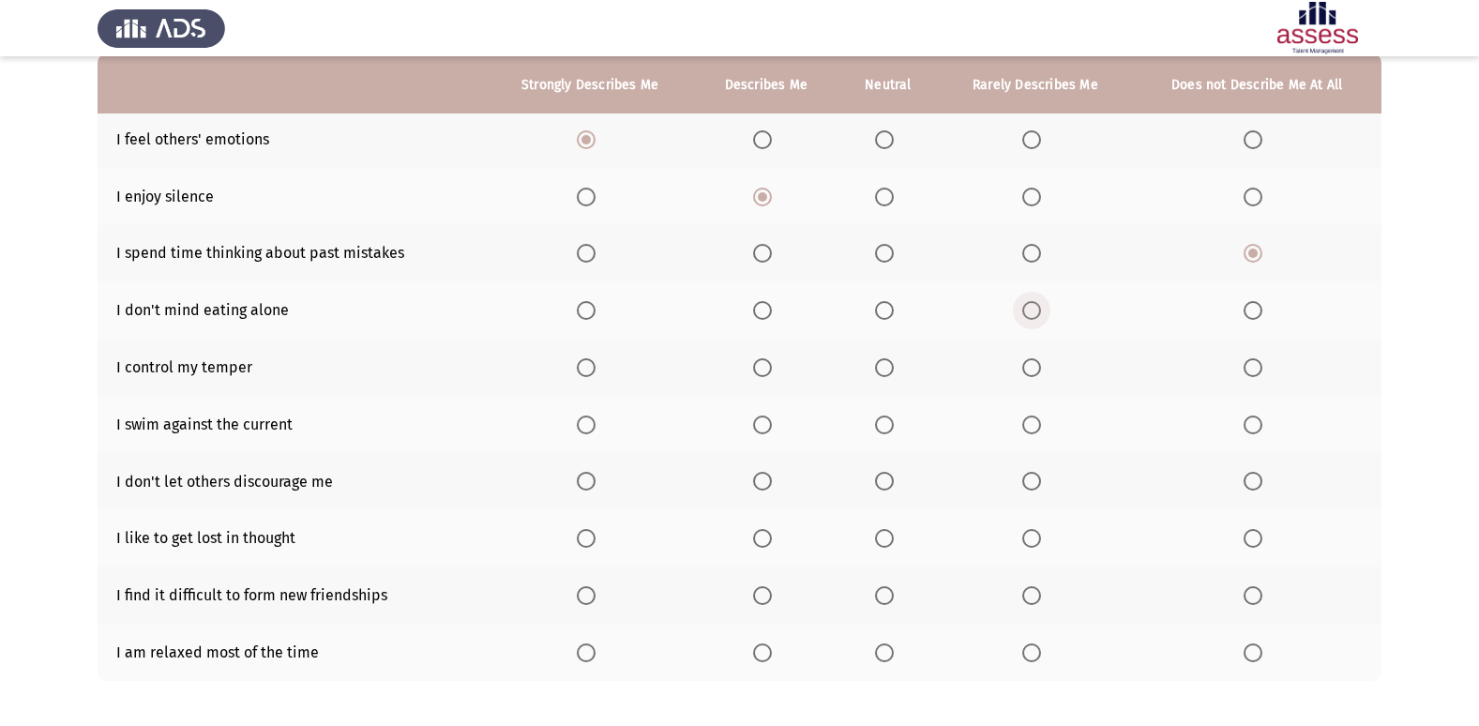
click at [1029, 313] on span "Select an option" at bounding box center [1031, 310] width 19 height 19
click at [1029, 313] on input "Select an option" at bounding box center [1031, 310] width 19 height 19
click at [766, 374] on span "Select an option" at bounding box center [762, 367] width 19 height 19
click at [766, 374] on input "Select an option" at bounding box center [762, 367] width 19 height 19
click at [1258, 539] on span "Select an option" at bounding box center [1253, 538] width 19 height 19
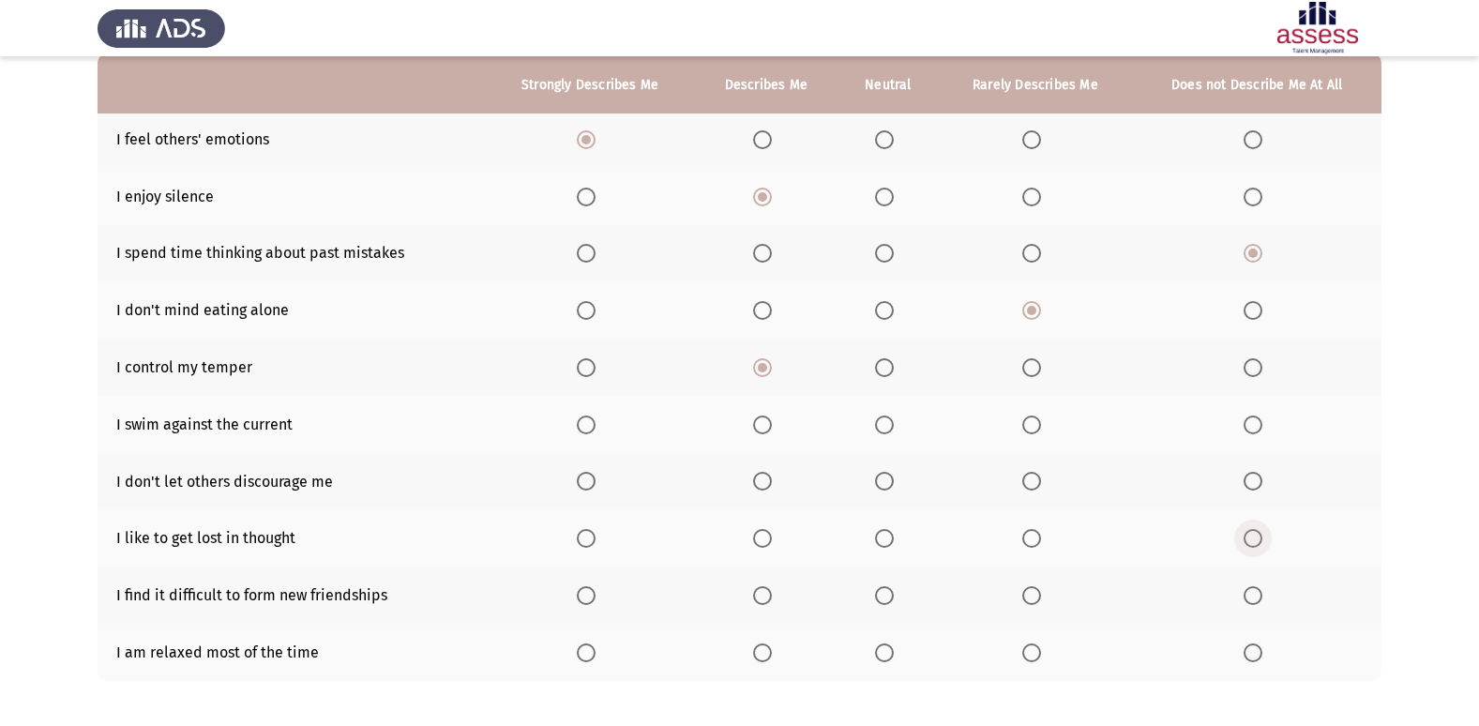
click at [1258, 539] on input "Select an option" at bounding box center [1253, 538] width 19 height 19
click at [1030, 593] on span "Select an option" at bounding box center [1031, 595] width 19 height 19
click at [1030, 593] on input "Select an option" at bounding box center [1031, 595] width 19 height 19
click at [767, 653] on span "Select an option" at bounding box center [762, 652] width 19 height 19
click at [767, 653] on input "Select an option" at bounding box center [762, 652] width 19 height 19
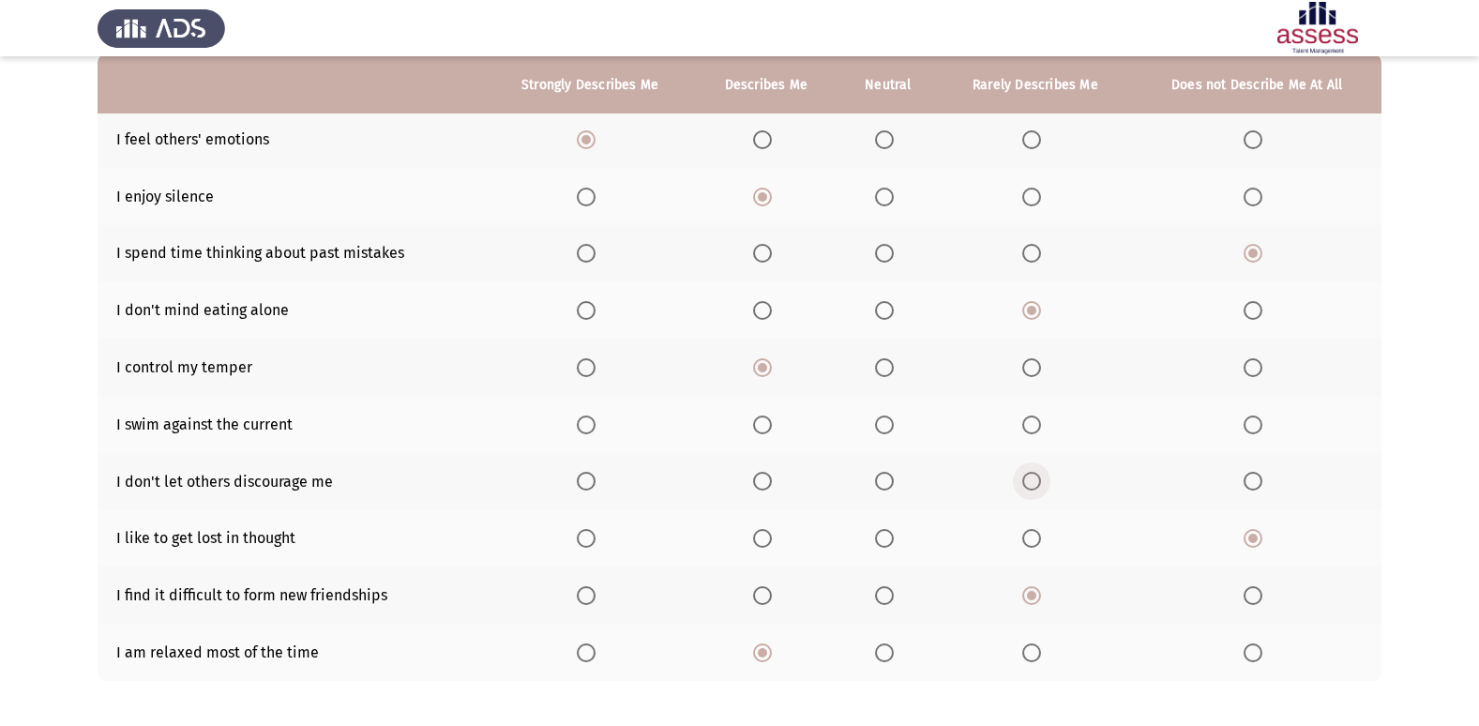
click at [1029, 478] on span "Select an option" at bounding box center [1031, 481] width 19 height 19
click at [1029, 478] on input "Select an option" at bounding box center [1031, 481] width 19 height 19
click at [1035, 423] on span "Select an option" at bounding box center [1031, 424] width 19 height 19
click at [1035, 423] on input "Select an option" at bounding box center [1031, 424] width 19 height 19
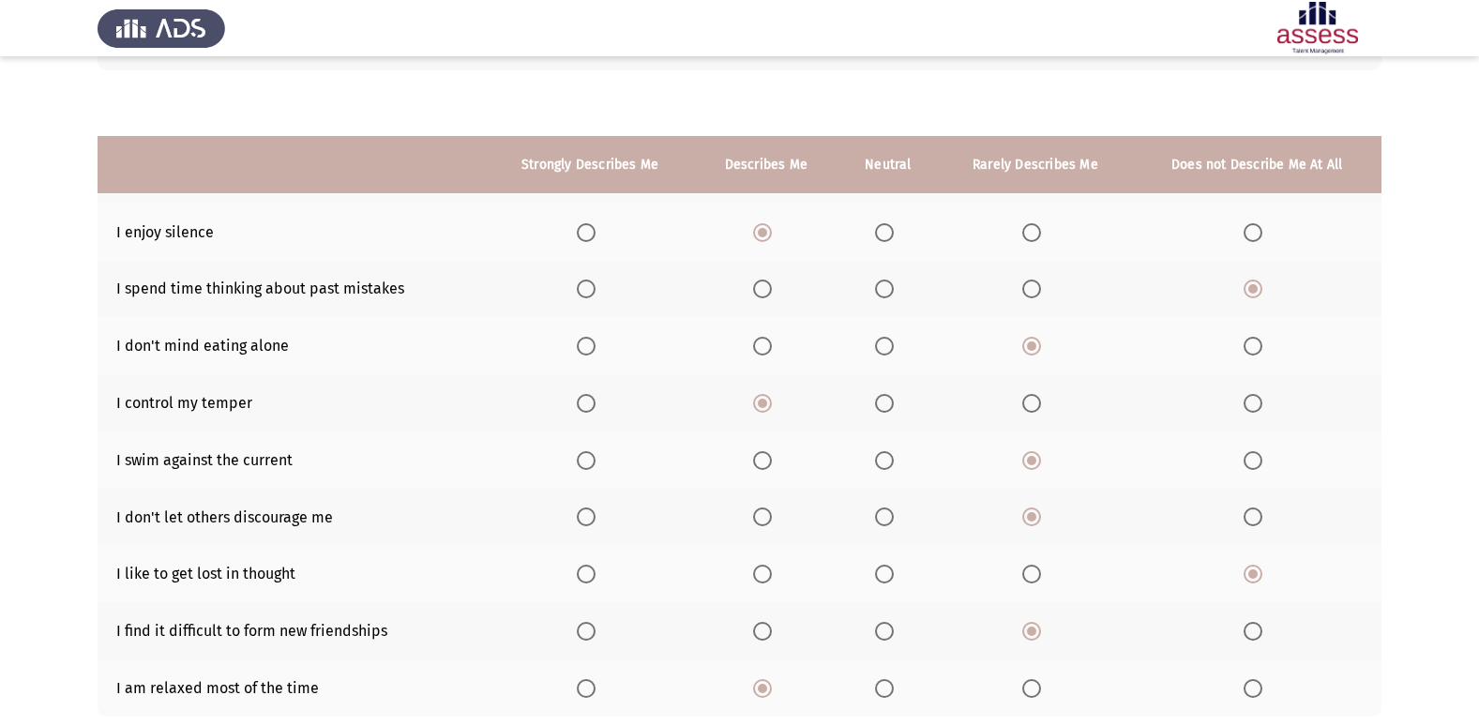
scroll to position [274, 0]
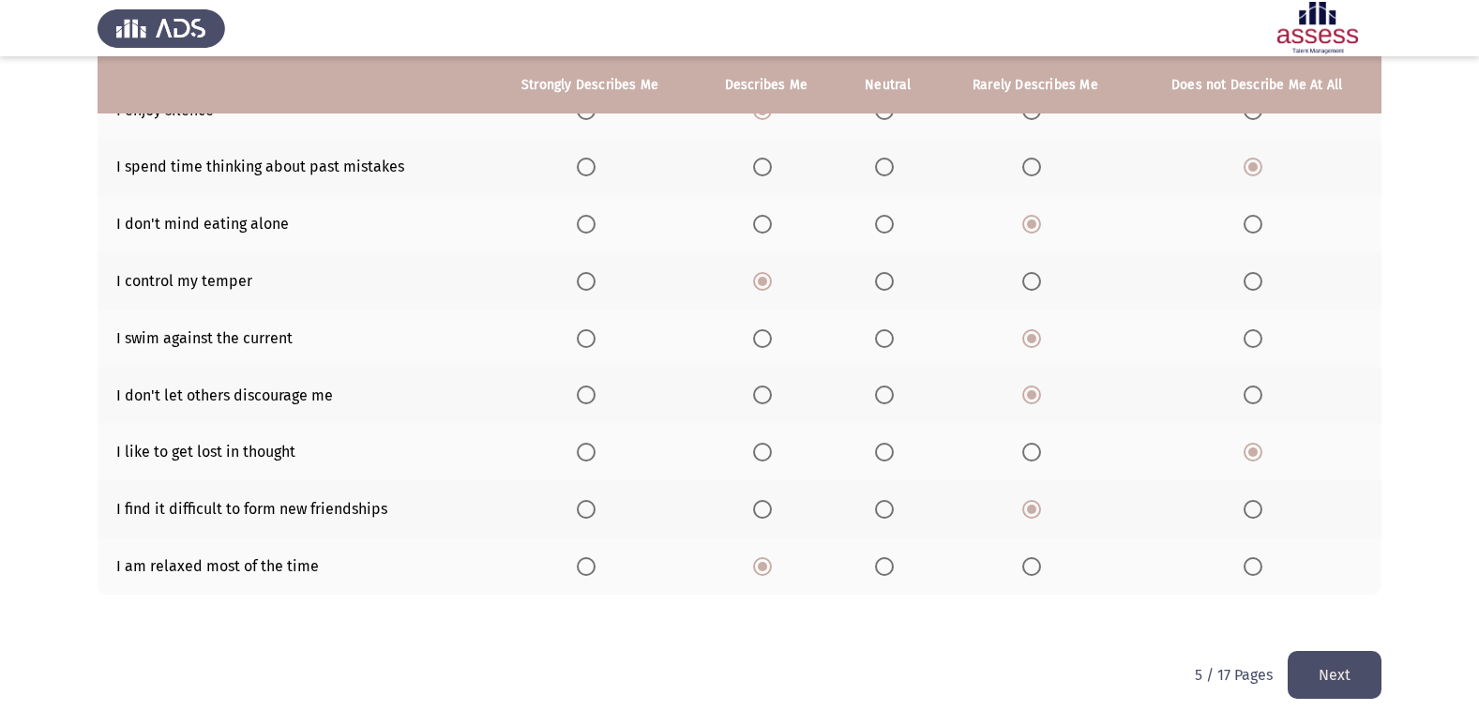
click at [1358, 665] on button "Next" at bounding box center [1335, 675] width 94 height 48
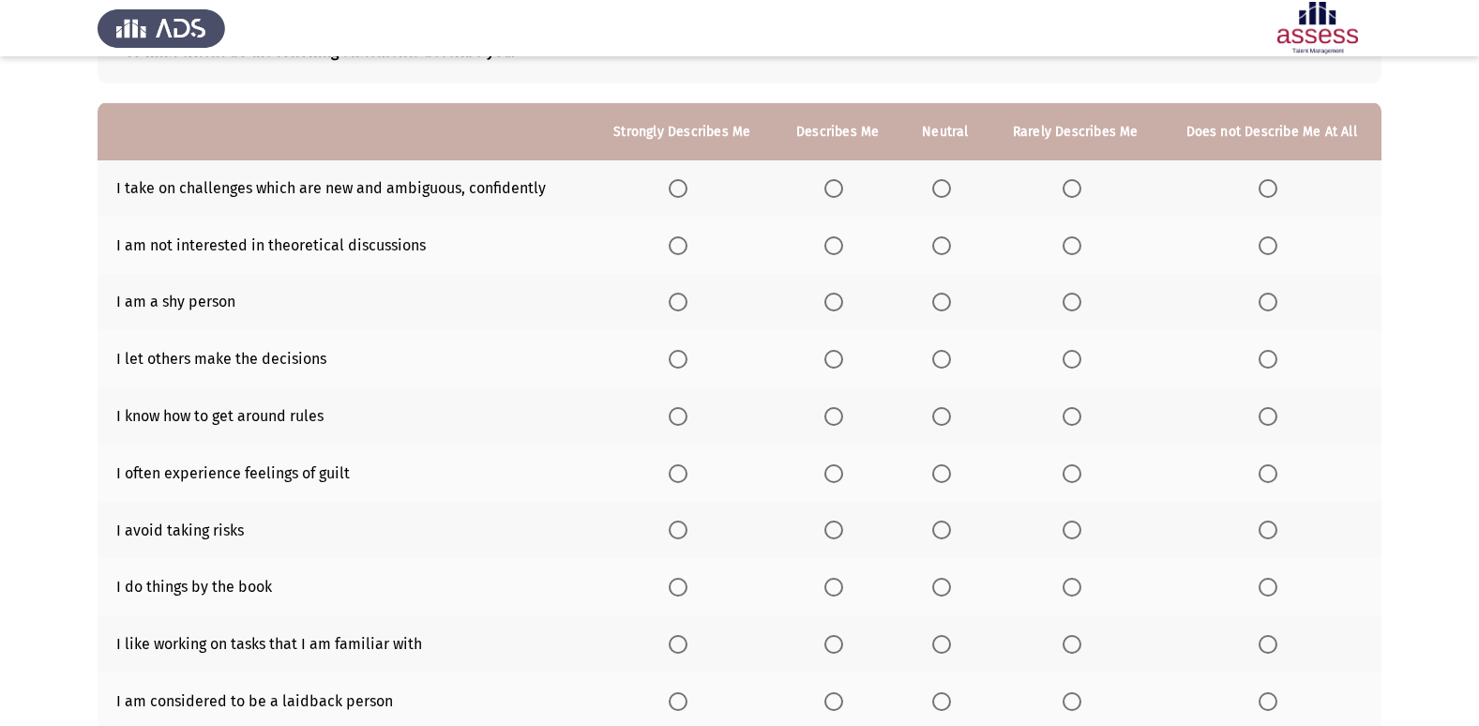
scroll to position [86, 0]
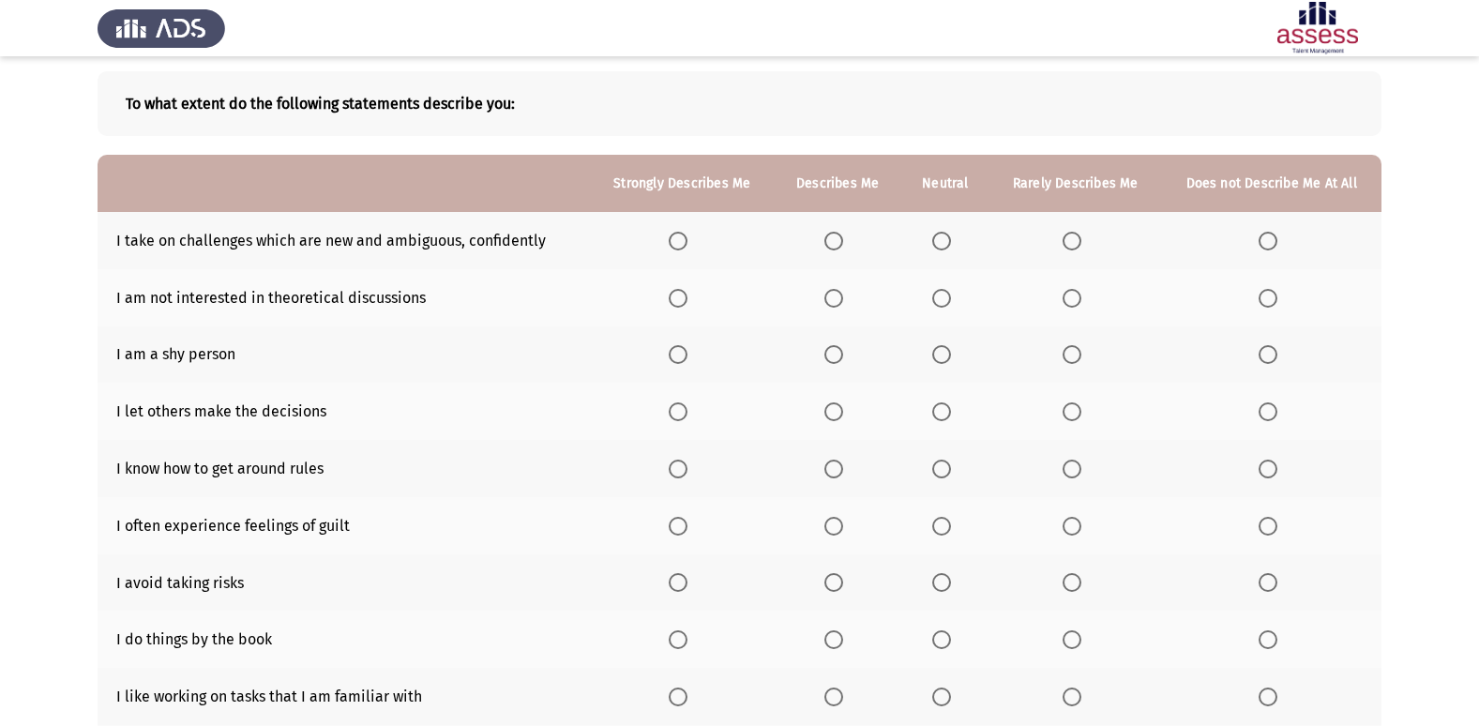
click at [841, 244] on span "Select an option" at bounding box center [833, 241] width 19 height 19
click at [841, 244] on input "Select an option" at bounding box center [833, 241] width 19 height 19
click at [1080, 294] on span "Select an option" at bounding box center [1072, 298] width 19 height 19
click at [1080, 294] on input "Select an option" at bounding box center [1072, 298] width 19 height 19
click at [1076, 357] on span "Select an option" at bounding box center [1072, 354] width 19 height 19
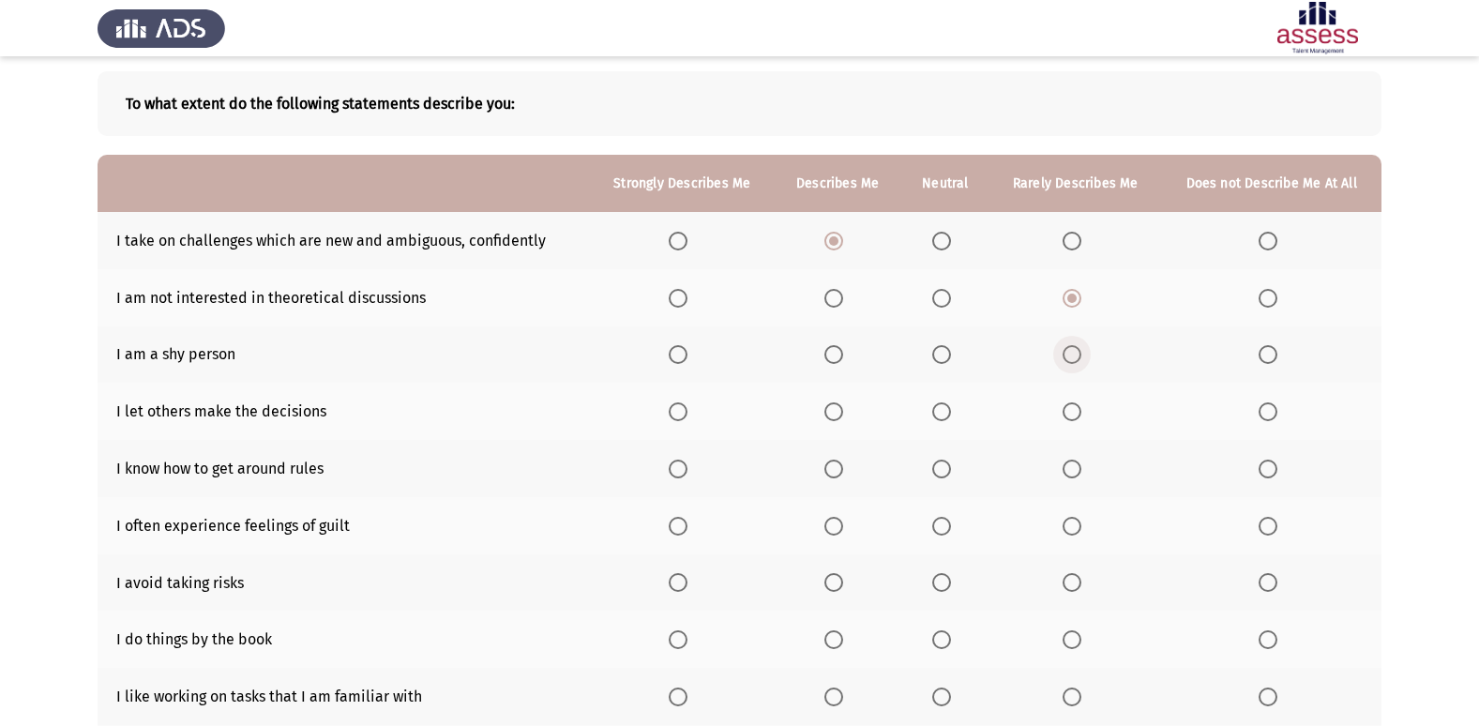
click at [1076, 357] on input "Select an option" at bounding box center [1072, 354] width 19 height 19
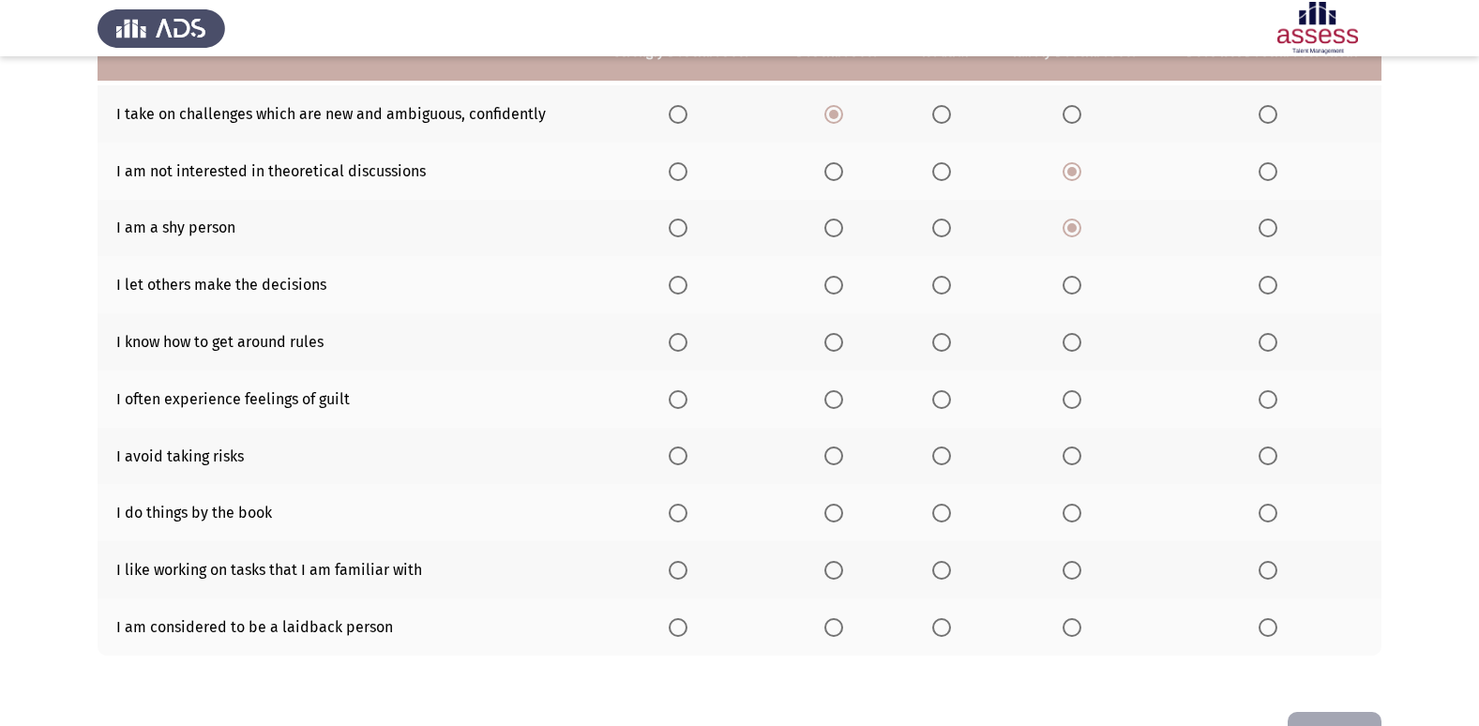
scroll to position [180, 0]
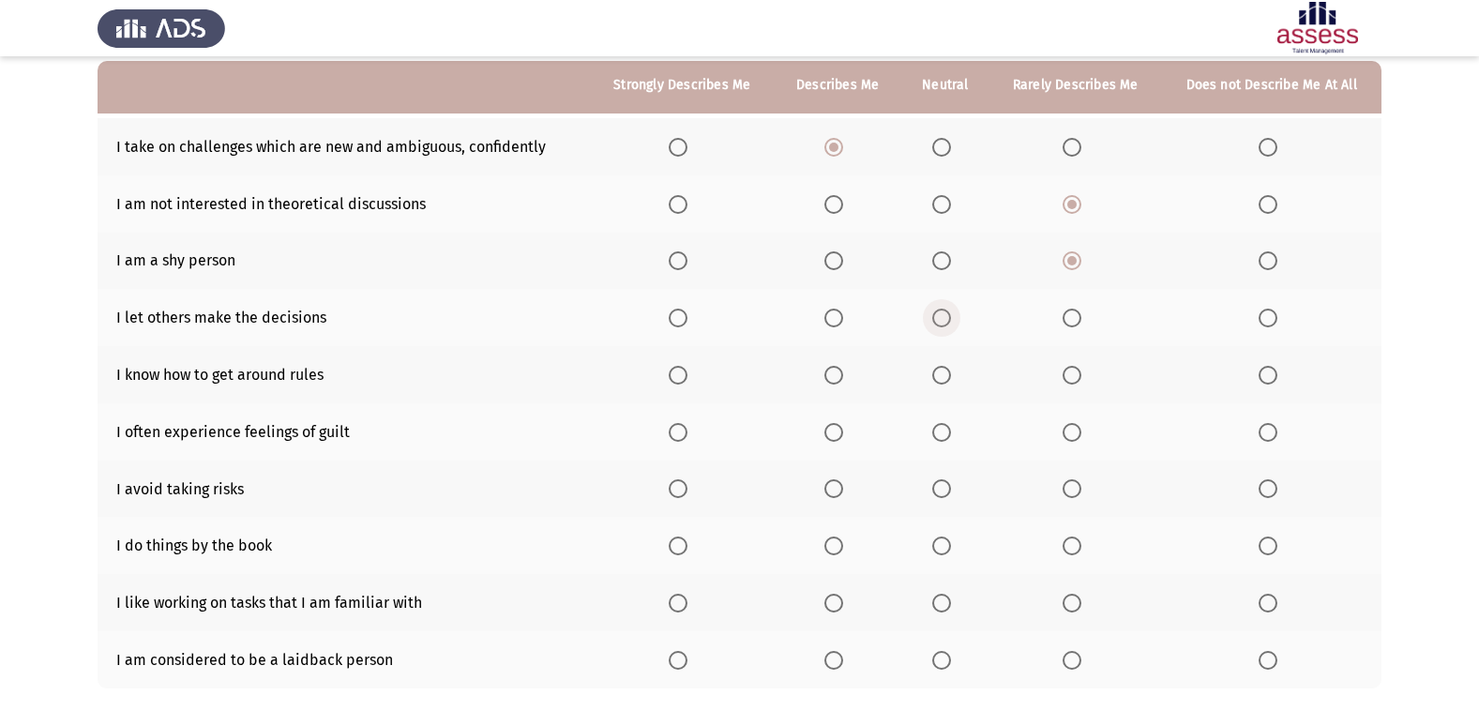
click at [938, 315] on span "Select an option" at bounding box center [941, 318] width 19 height 19
click at [938, 315] on input "Select an option" at bounding box center [941, 318] width 19 height 19
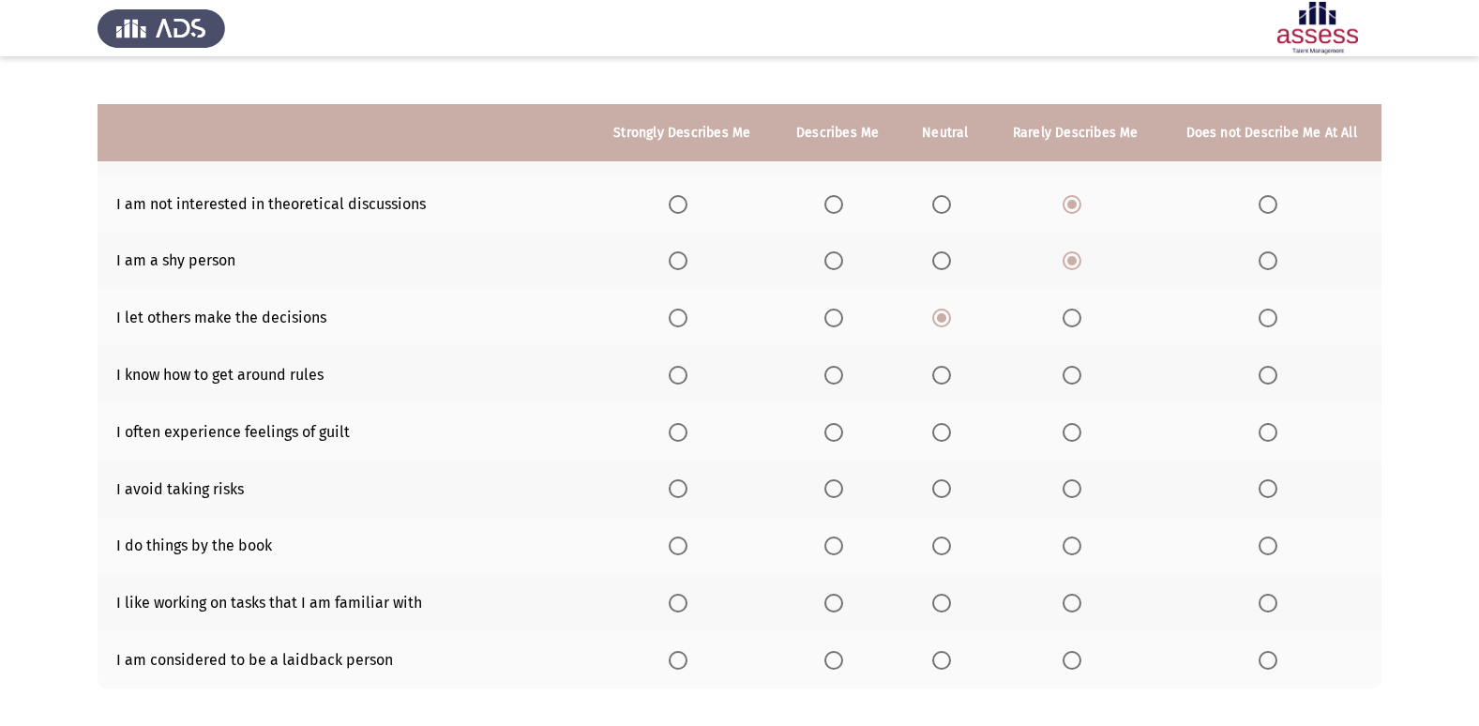
scroll to position [274, 0]
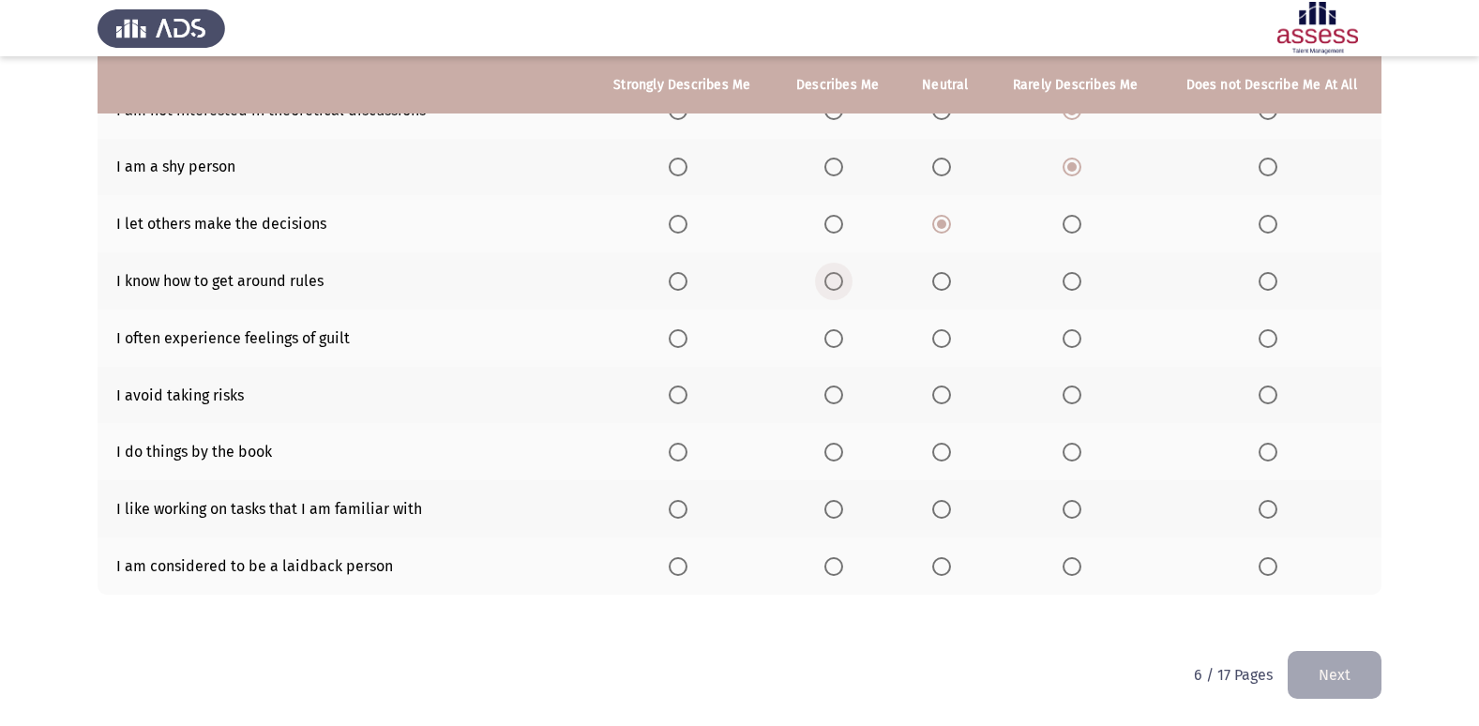
click at [843, 285] on span "Select an option" at bounding box center [833, 281] width 19 height 19
click at [843, 285] on input "Select an option" at bounding box center [833, 281] width 19 height 19
click at [944, 330] on span "Select an option" at bounding box center [941, 338] width 19 height 19
click at [944, 330] on input "Select an option" at bounding box center [941, 338] width 19 height 19
click at [831, 391] on span "Select an option" at bounding box center [833, 394] width 19 height 19
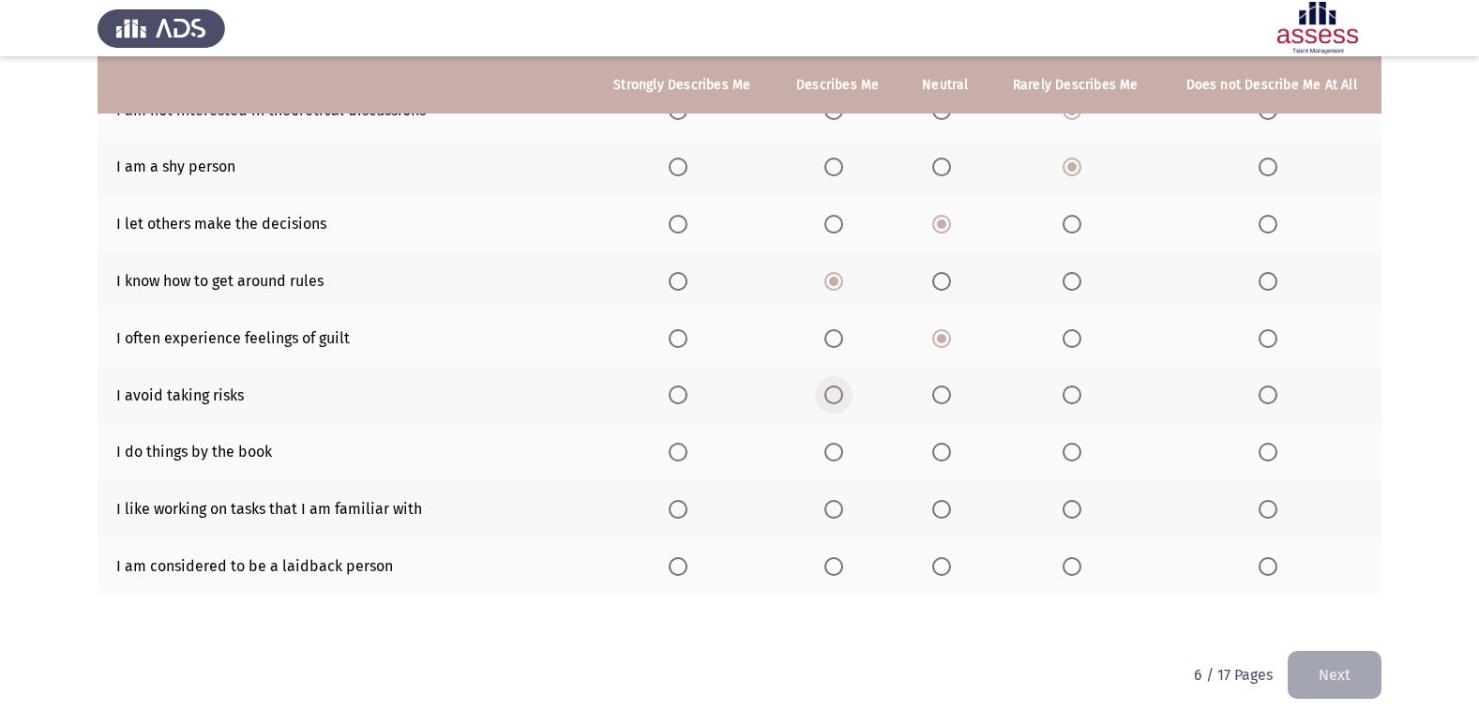
click at [831, 391] on input "Select an option" at bounding box center [833, 394] width 19 height 19
click at [945, 454] on span "Select an option" at bounding box center [941, 452] width 19 height 19
click at [945, 454] on input "Select an option" at bounding box center [941, 452] width 19 height 19
click at [1072, 509] on span "Select an option" at bounding box center [1072, 509] width 0 height 0
click at [1073, 508] on input "Select an option" at bounding box center [1072, 509] width 19 height 19
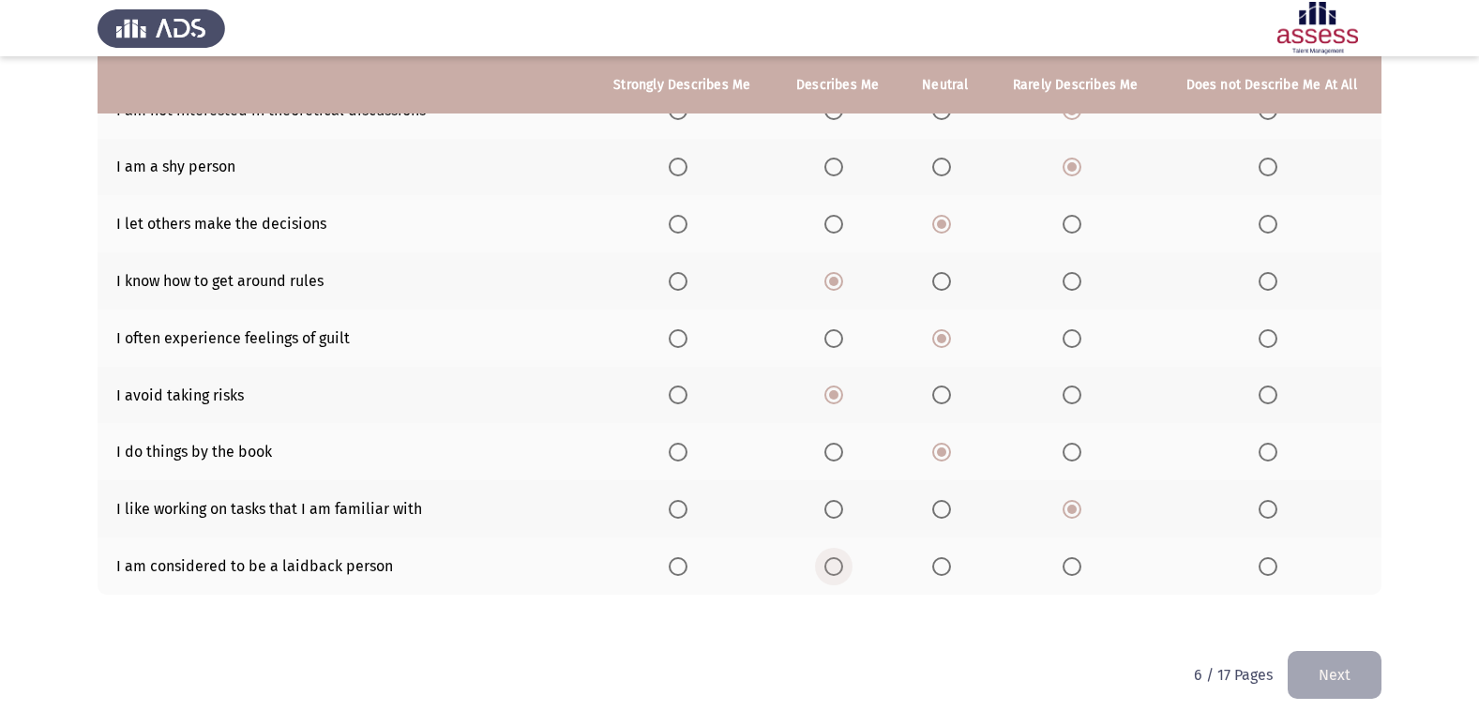
click at [839, 566] on span "Select an option" at bounding box center [833, 566] width 19 height 19
click at [839, 566] on input "Select an option" at bounding box center [833, 566] width 19 height 19
click at [1369, 656] on button "Next" at bounding box center [1335, 675] width 94 height 48
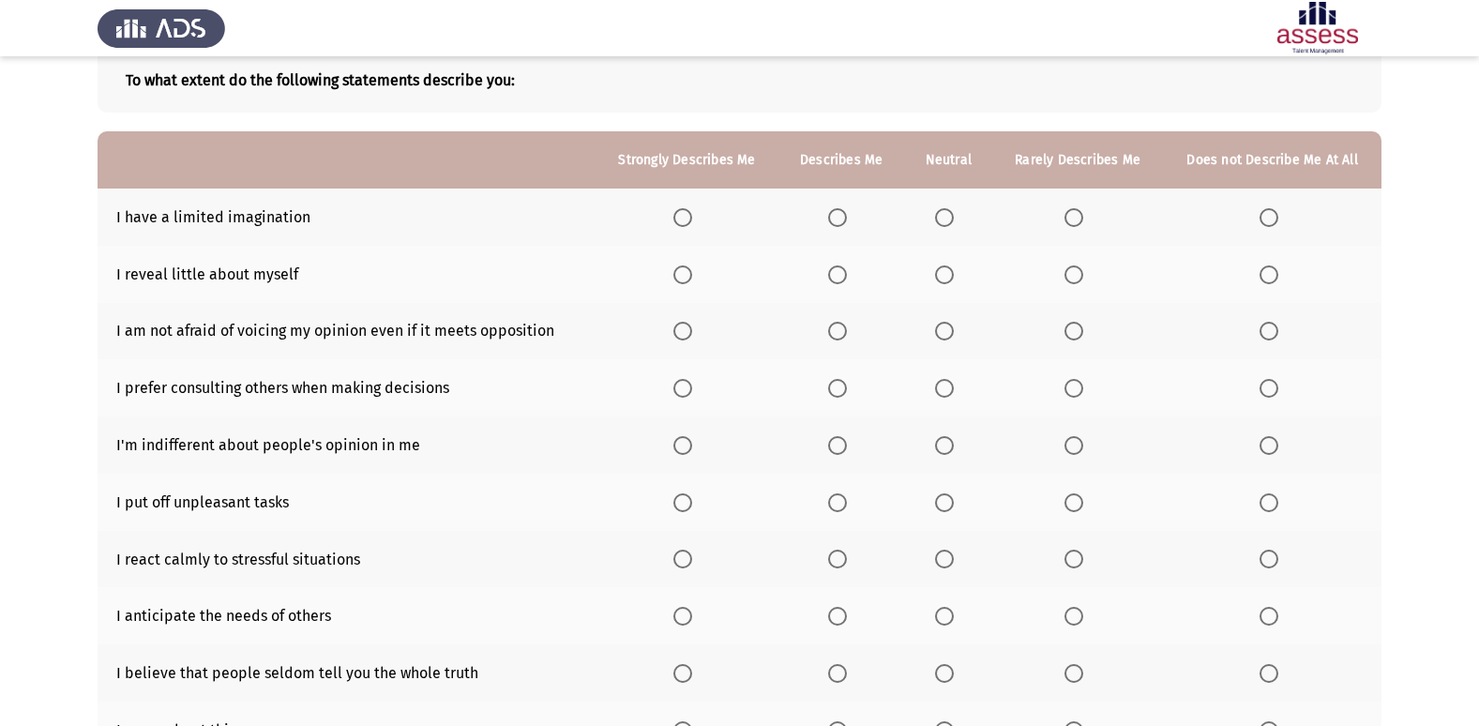
scroll to position [86, 0]
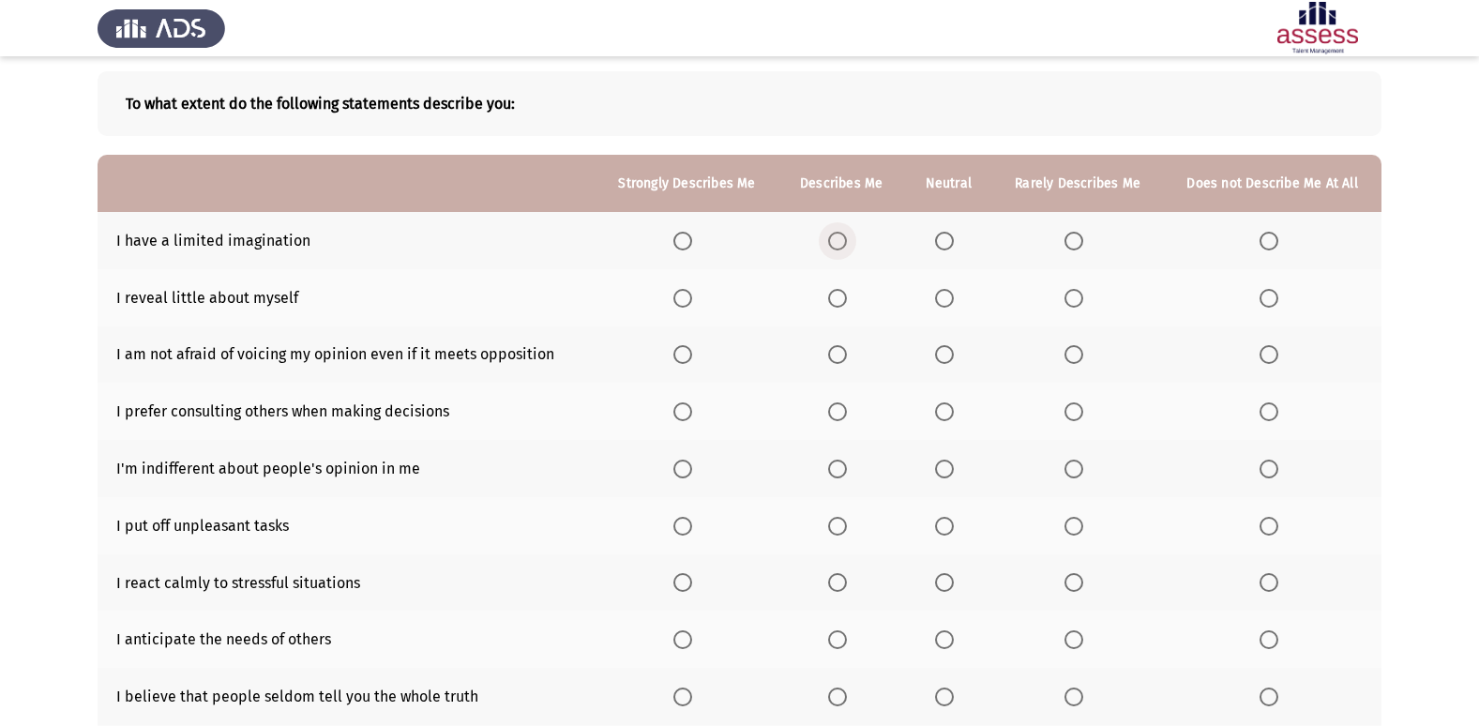
click at [837, 245] on span "Select an option" at bounding box center [837, 241] width 19 height 19
click at [837, 245] on input "Select an option" at bounding box center [837, 241] width 19 height 19
click at [954, 299] on span "Select an option" at bounding box center [944, 298] width 19 height 19
click at [954, 299] on input "Select an option" at bounding box center [944, 298] width 19 height 19
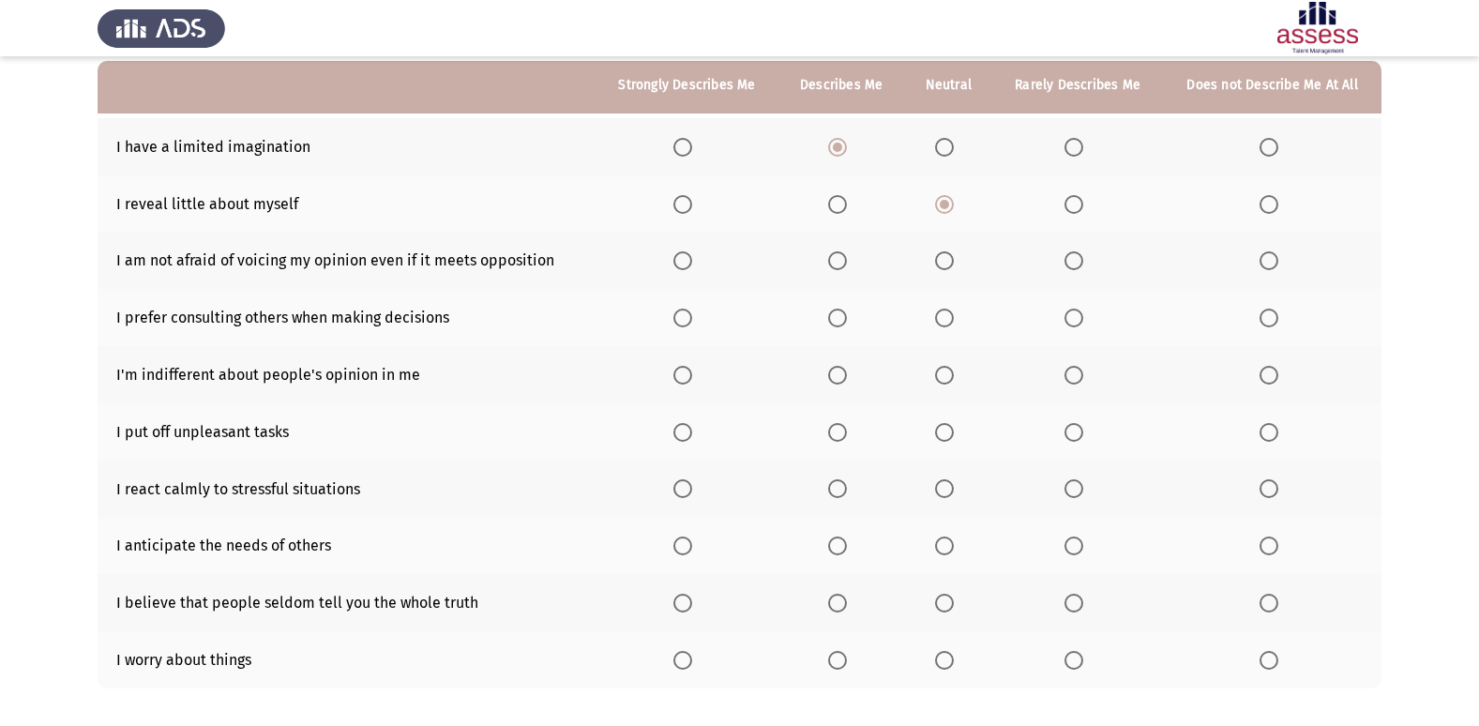
click at [842, 261] on span "Select an option" at bounding box center [837, 260] width 19 height 19
click at [842, 261] on input "Select an option" at bounding box center [837, 260] width 19 height 19
click at [839, 314] on span "Select an option" at bounding box center [837, 318] width 19 height 19
click at [839, 314] on input "Select an option" at bounding box center [837, 318] width 19 height 19
click at [692, 313] on span "Select an option" at bounding box center [682, 318] width 19 height 19
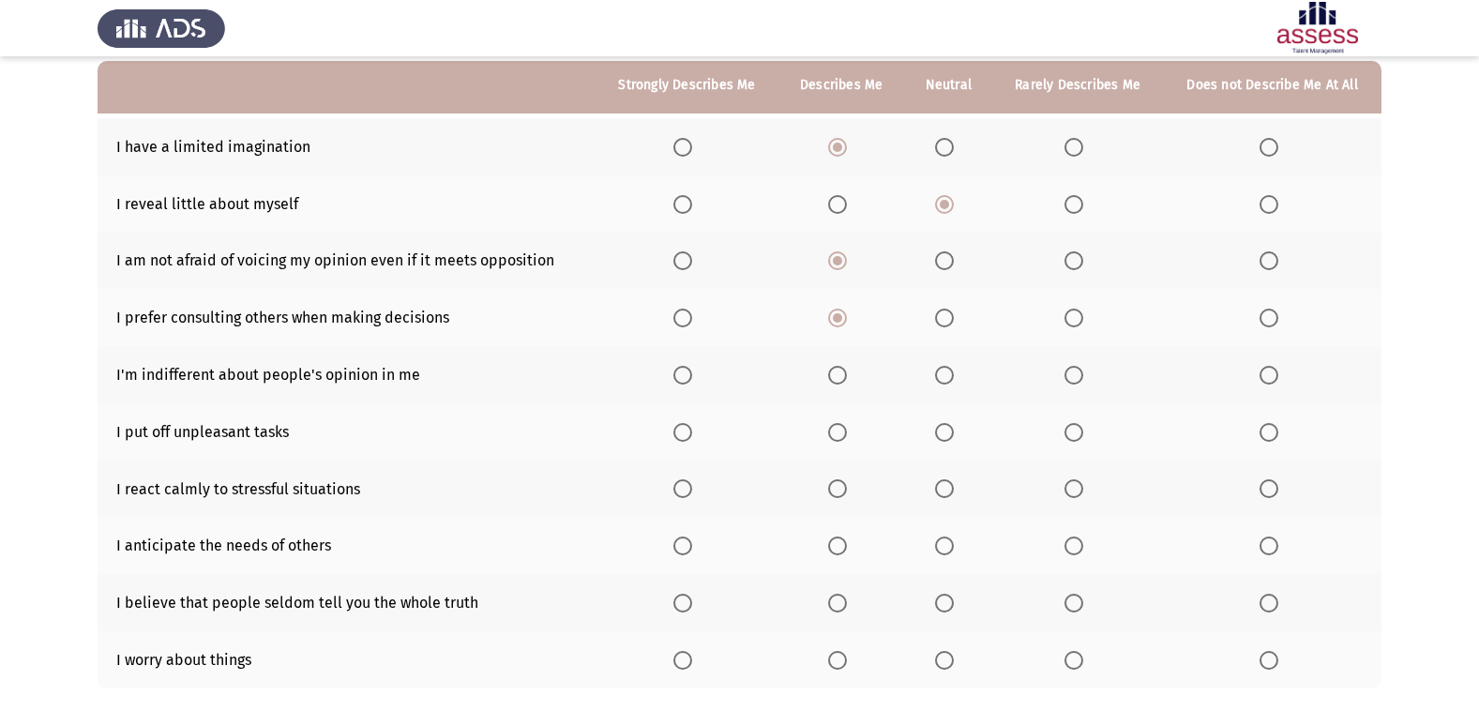
click at [692, 313] on input "Select an option" at bounding box center [682, 318] width 19 height 19
click at [835, 375] on span "Select an option" at bounding box center [837, 375] width 19 height 19
click at [835, 375] on input "Select an option" at bounding box center [837, 375] width 19 height 19
click at [948, 433] on span "Select an option" at bounding box center [944, 432] width 19 height 19
click at [948, 433] on input "Select an option" at bounding box center [944, 432] width 19 height 19
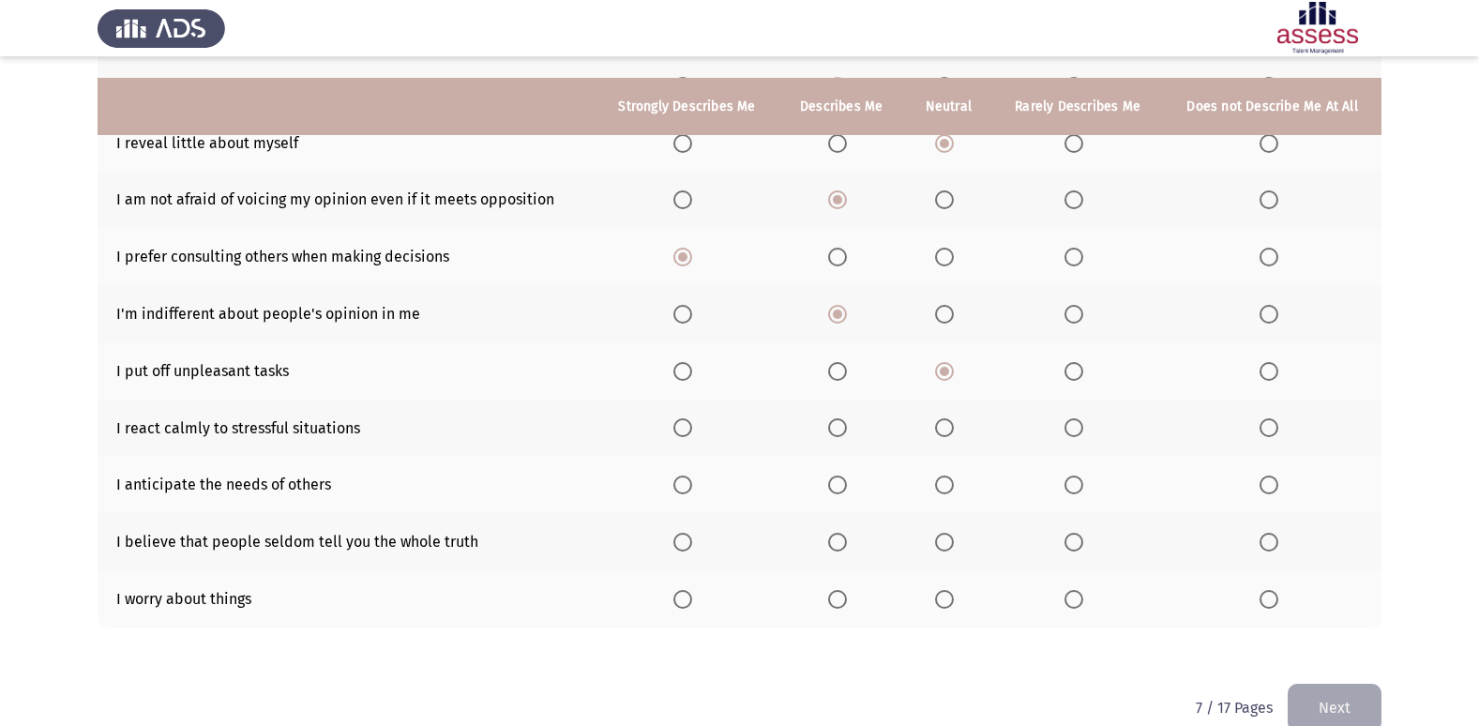
scroll to position [274, 0]
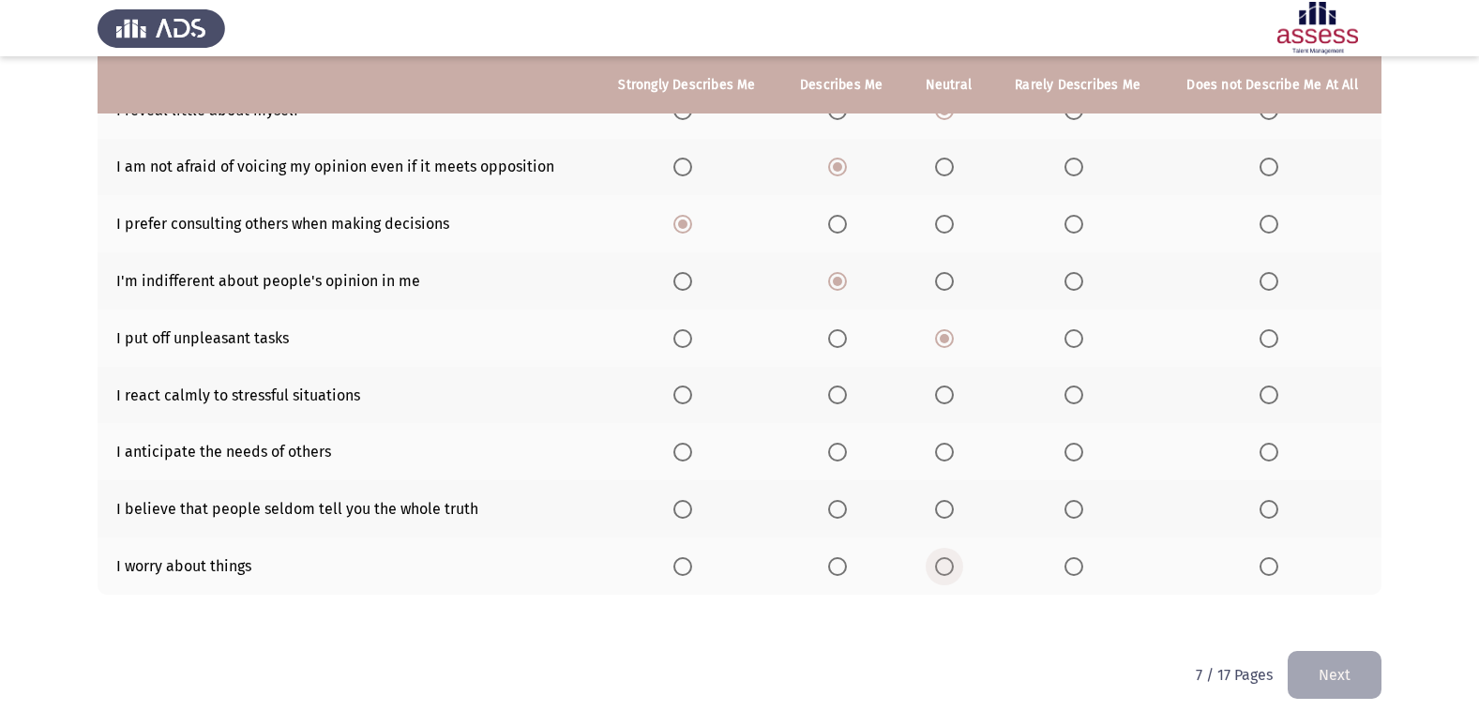
click at [951, 571] on span "Select an option" at bounding box center [944, 566] width 19 height 19
click at [951, 571] on input "Select an option" at bounding box center [944, 566] width 19 height 19
click at [1080, 518] on span "Select an option" at bounding box center [1073, 509] width 19 height 19
click at [1080, 518] on input "Select an option" at bounding box center [1073, 509] width 19 height 19
click at [835, 455] on span "Select an option" at bounding box center [837, 452] width 19 height 19
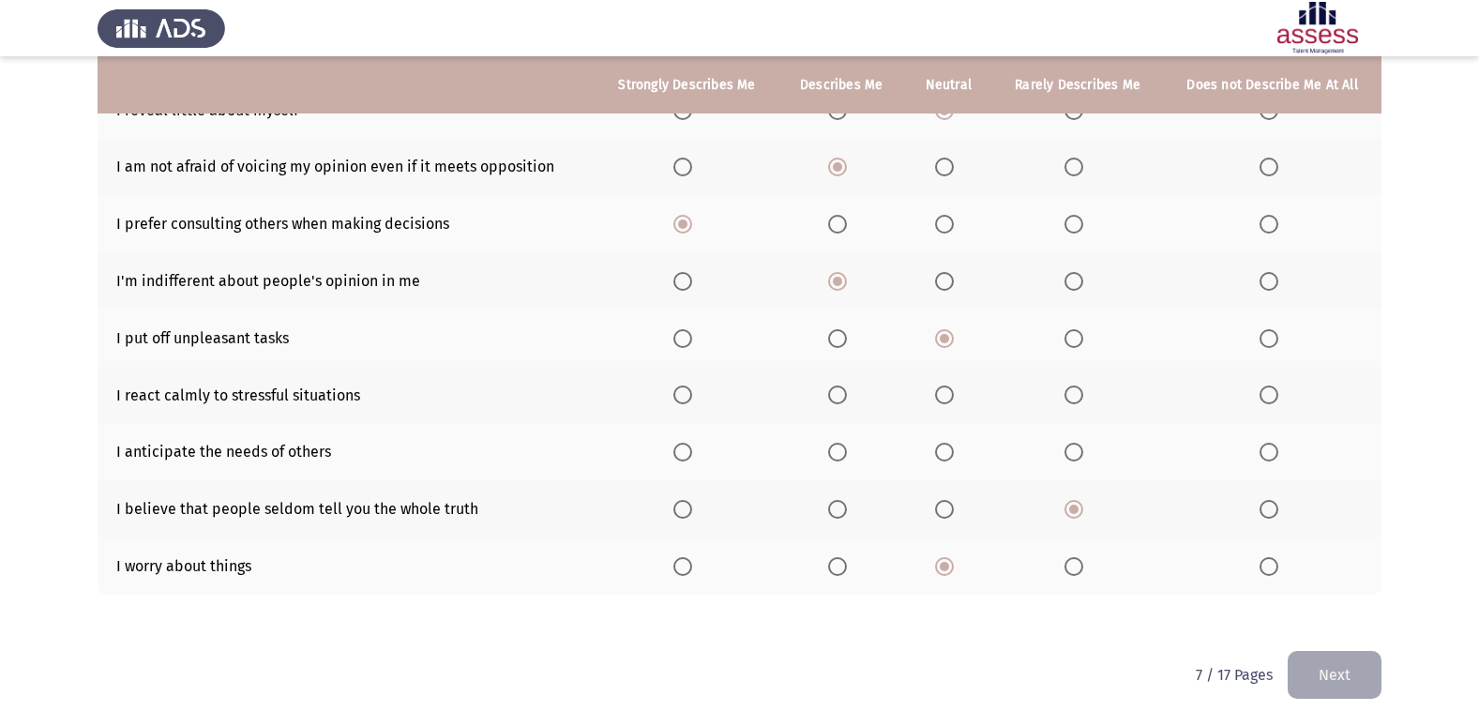
click at [835, 455] on input "Select an option" at bounding box center [837, 452] width 19 height 19
click at [944, 457] on span "Select an option" at bounding box center [944, 452] width 19 height 19
click at [944, 457] on input "Select an option" at bounding box center [944, 452] width 19 height 19
click at [1073, 397] on span "Select an option" at bounding box center [1073, 394] width 19 height 19
click at [1073, 397] on input "Select an option" at bounding box center [1073, 394] width 19 height 19
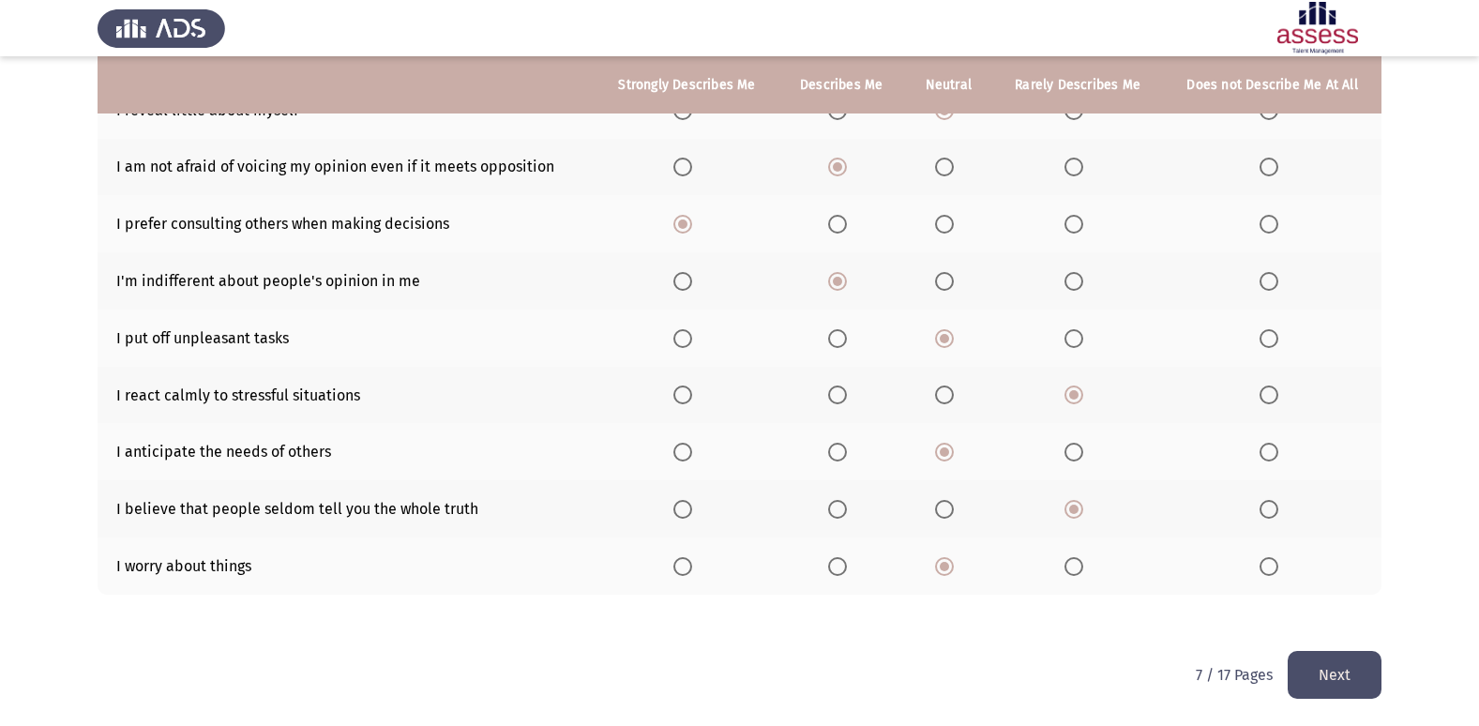
click at [1334, 667] on button "Next" at bounding box center [1335, 675] width 94 height 48
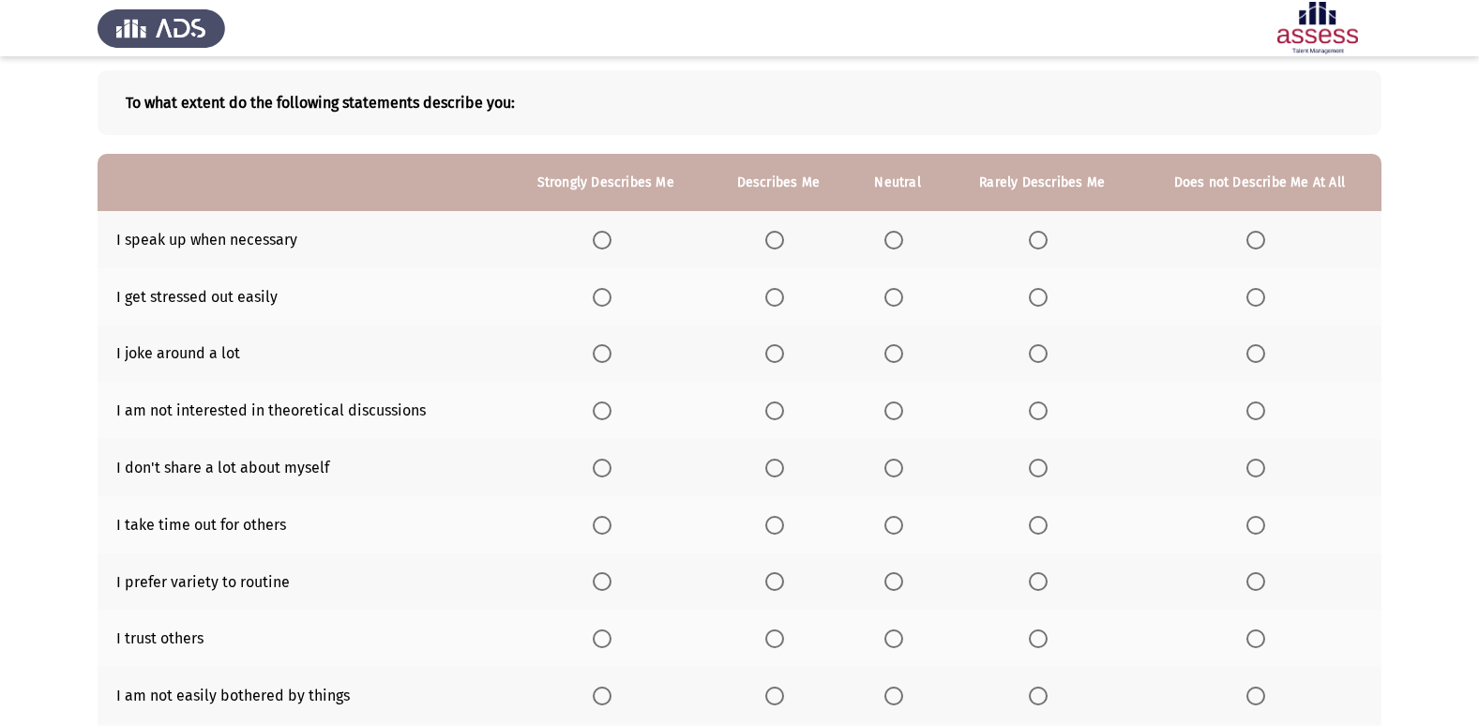
scroll to position [86, 0]
click at [1034, 239] on span "Select an option" at bounding box center [1038, 241] width 19 height 19
click at [1034, 239] on input "Select an option" at bounding box center [1038, 241] width 19 height 19
click at [780, 299] on span "Select an option" at bounding box center [774, 298] width 19 height 19
click at [780, 299] on input "Select an option" at bounding box center [774, 298] width 19 height 19
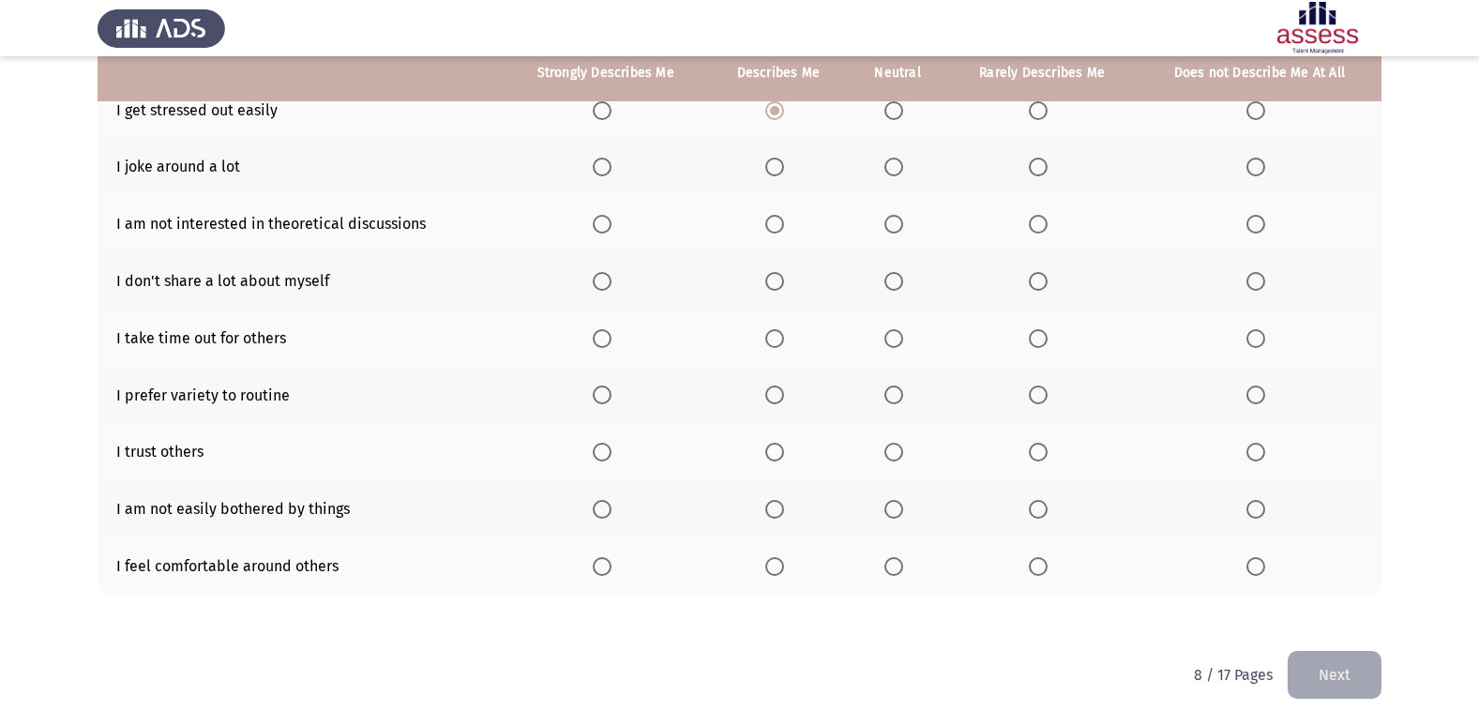
scroll to position [180, 0]
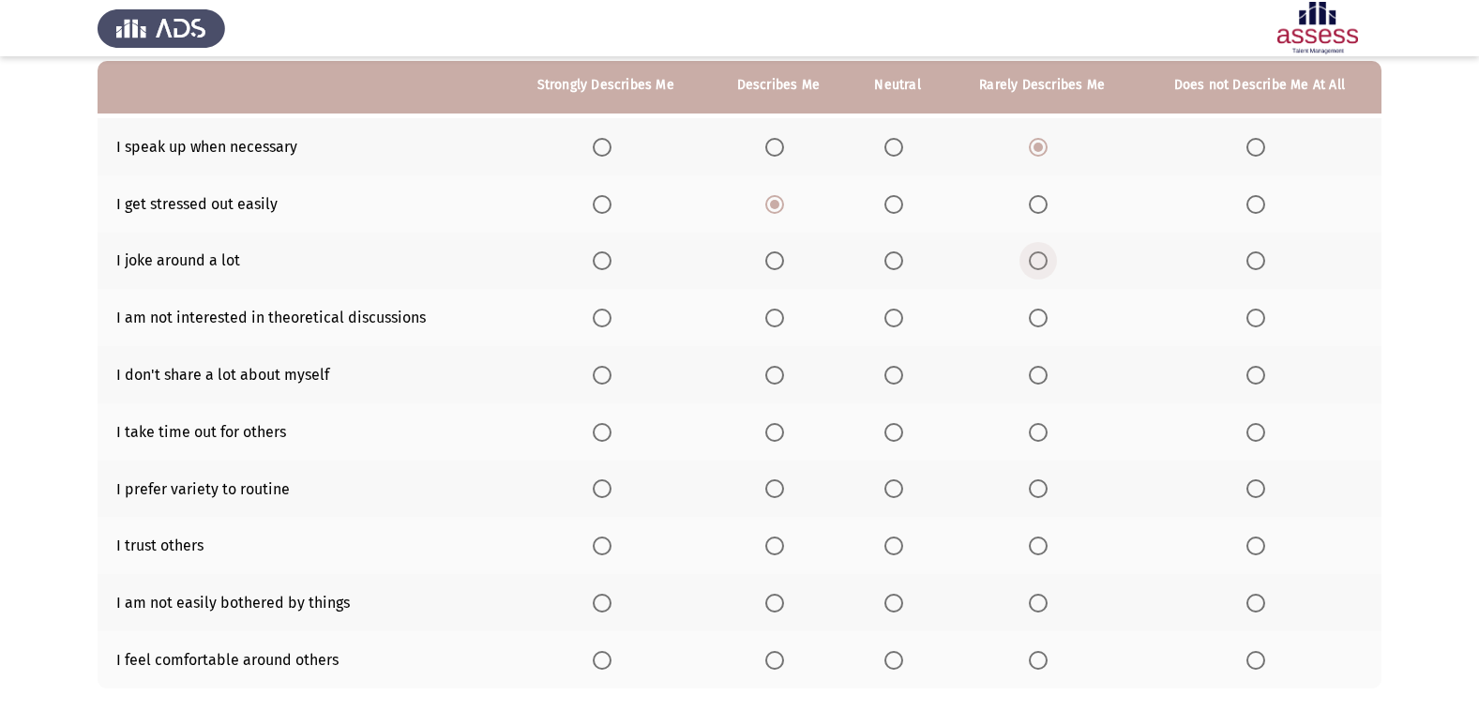
click at [1029, 264] on span "Select an option" at bounding box center [1038, 260] width 19 height 19
click at [1029, 264] on input "Select an option" at bounding box center [1038, 260] width 19 height 19
click at [1041, 316] on span "Select an option" at bounding box center [1038, 318] width 19 height 19
click at [1041, 316] on input "Select an option" at bounding box center [1038, 318] width 19 height 19
click at [1051, 372] on label "Select an option" at bounding box center [1042, 375] width 26 height 19
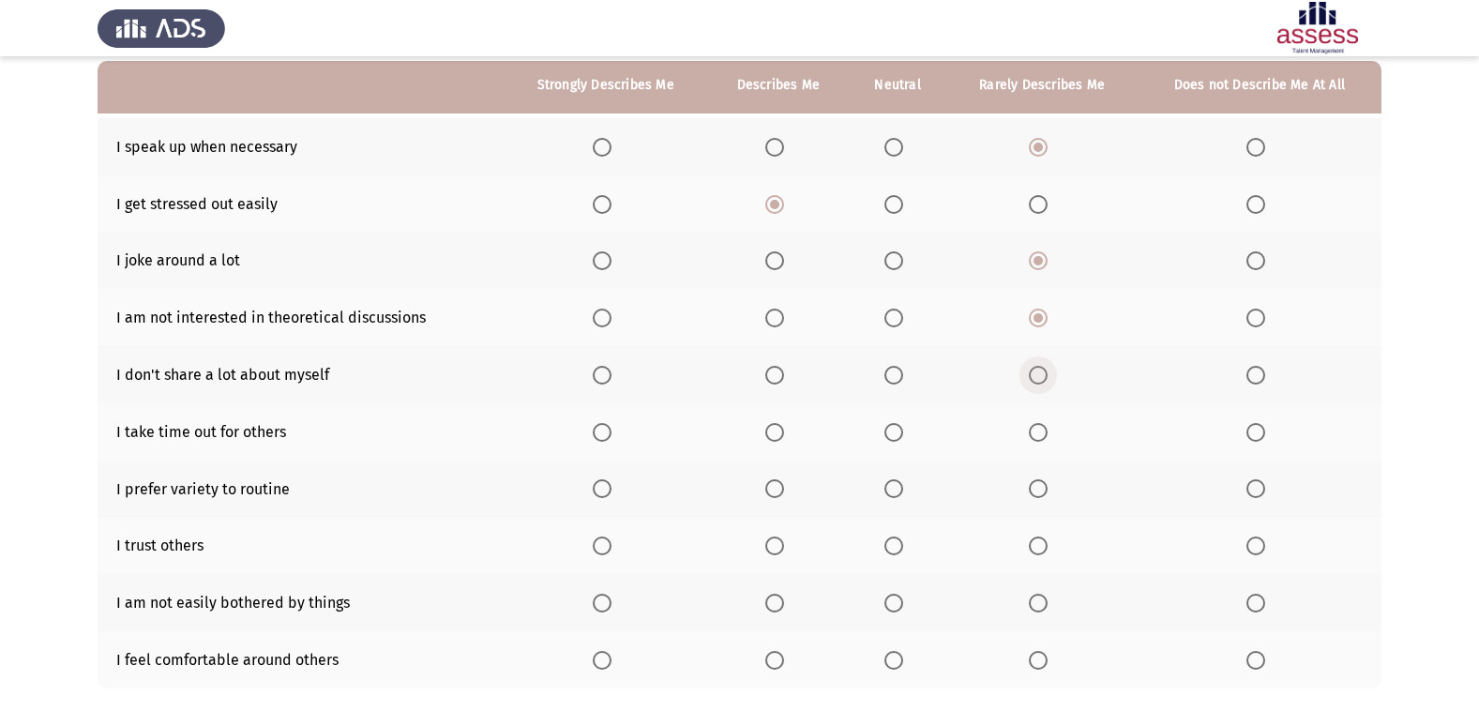
click at [1048, 372] on input "Select an option" at bounding box center [1038, 375] width 19 height 19
click at [1040, 435] on span "Select an option" at bounding box center [1038, 432] width 19 height 19
click at [1040, 435] on input "Select an option" at bounding box center [1038, 432] width 19 height 19
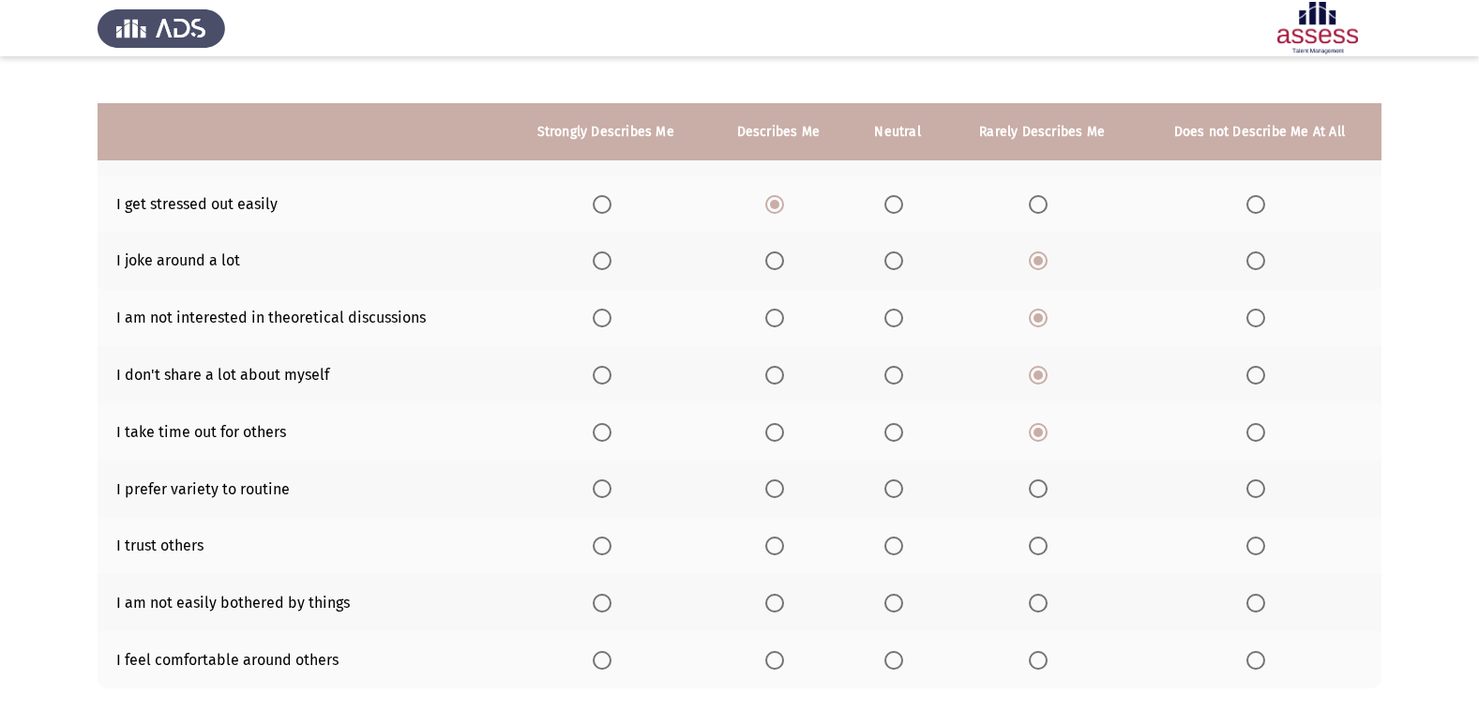
scroll to position [274, 0]
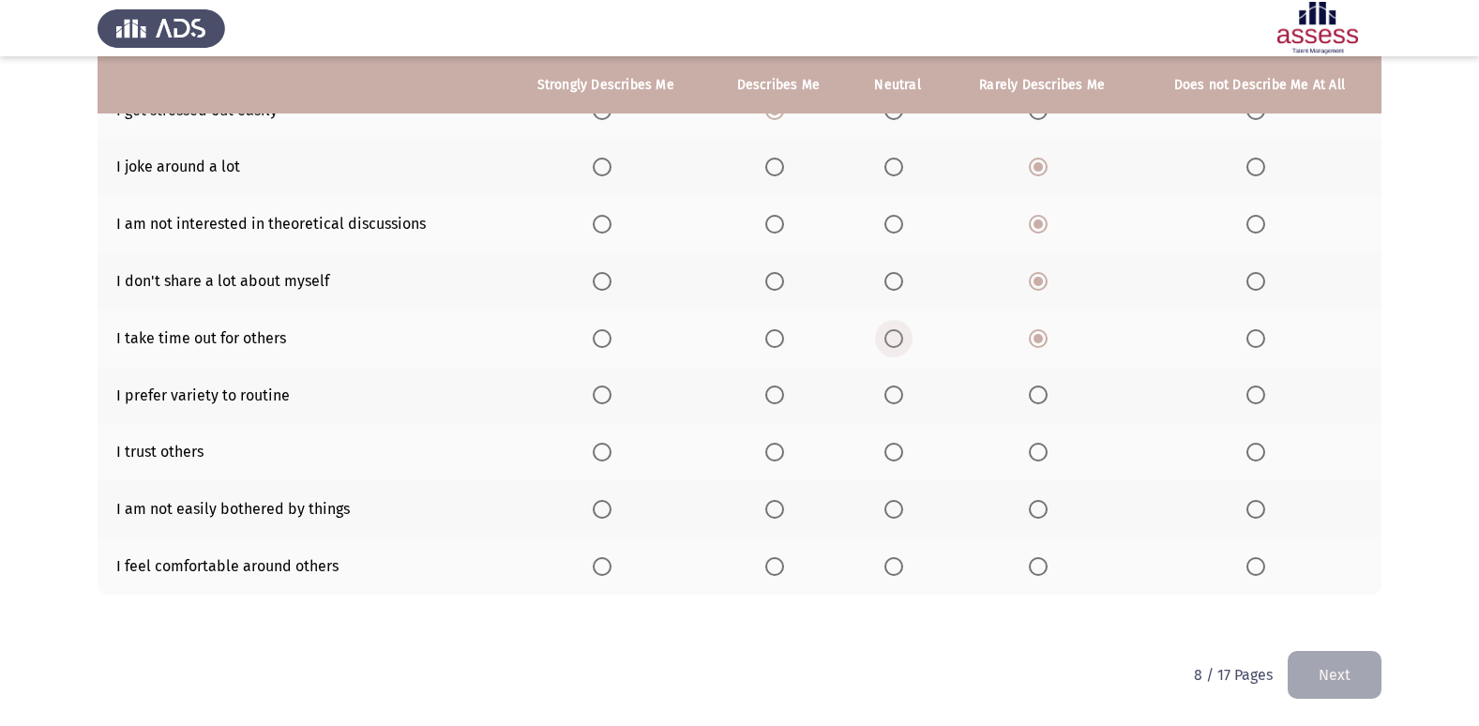
click at [898, 335] on span "Select an option" at bounding box center [893, 338] width 19 height 19
click at [898, 335] on input "Select an option" at bounding box center [893, 338] width 19 height 19
click at [783, 393] on span "Select an option" at bounding box center [774, 394] width 19 height 19
click at [783, 393] on input "Select an option" at bounding box center [774, 394] width 19 height 19
click at [1034, 456] on span "Select an option" at bounding box center [1038, 452] width 19 height 19
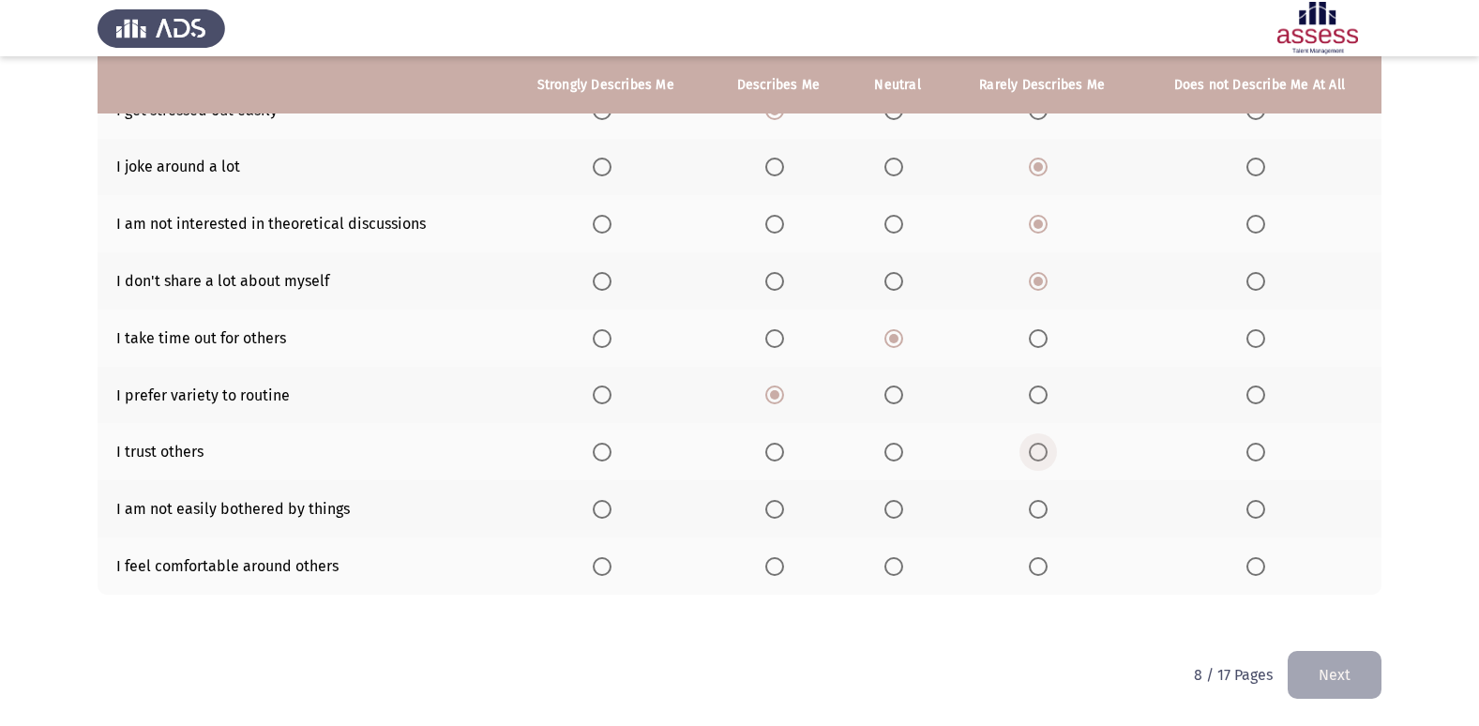
click at [1034, 456] on input "Select an option" at bounding box center [1038, 452] width 19 height 19
click at [890, 564] on span "Select an option" at bounding box center [893, 566] width 19 height 19
click at [890, 564] on input "Select an option" at bounding box center [893, 566] width 19 height 19
click at [884, 508] on th at bounding box center [898, 508] width 98 height 57
click at [886, 507] on span "Select an option" at bounding box center [893, 509] width 19 height 19
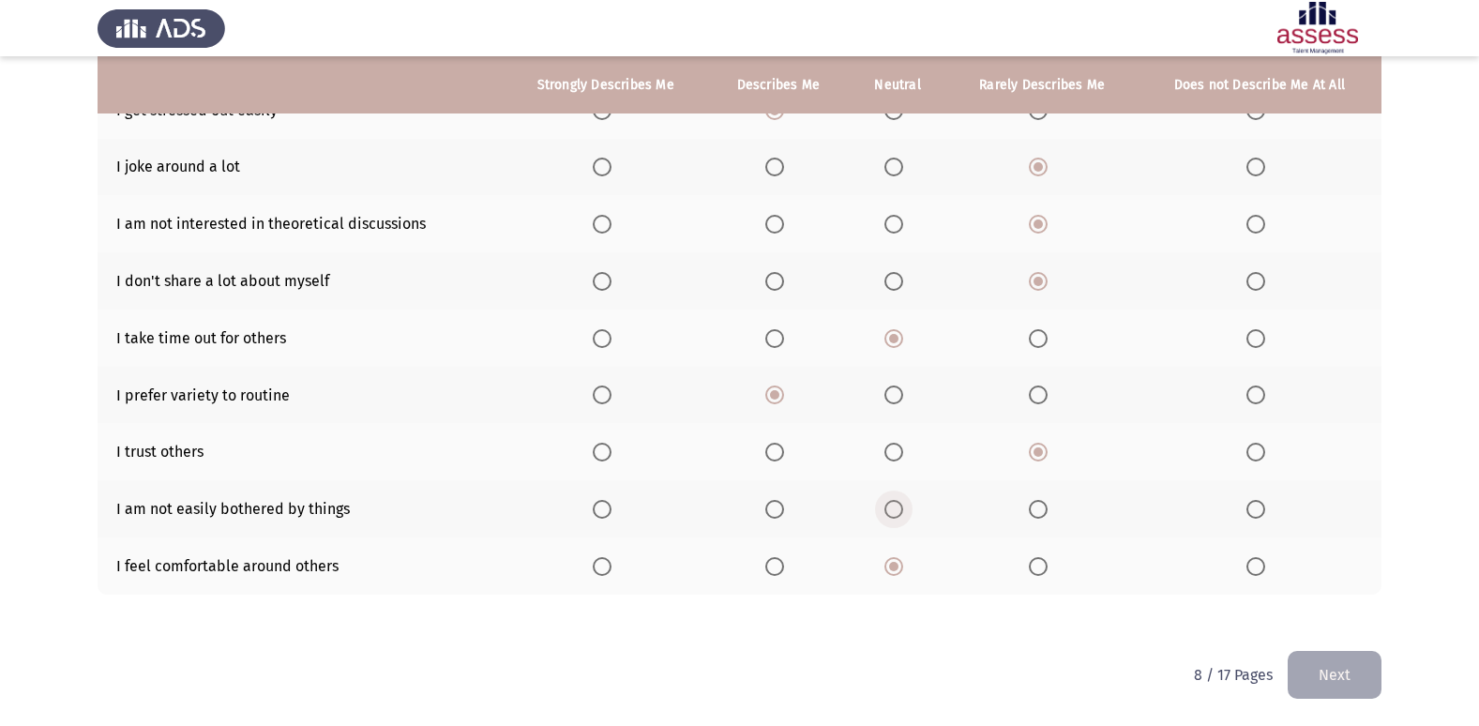
click at [886, 507] on input "Select an option" at bounding box center [893, 509] width 19 height 19
click at [1355, 674] on button "Next" at bounding box center [1335, 675] width 94 height 48
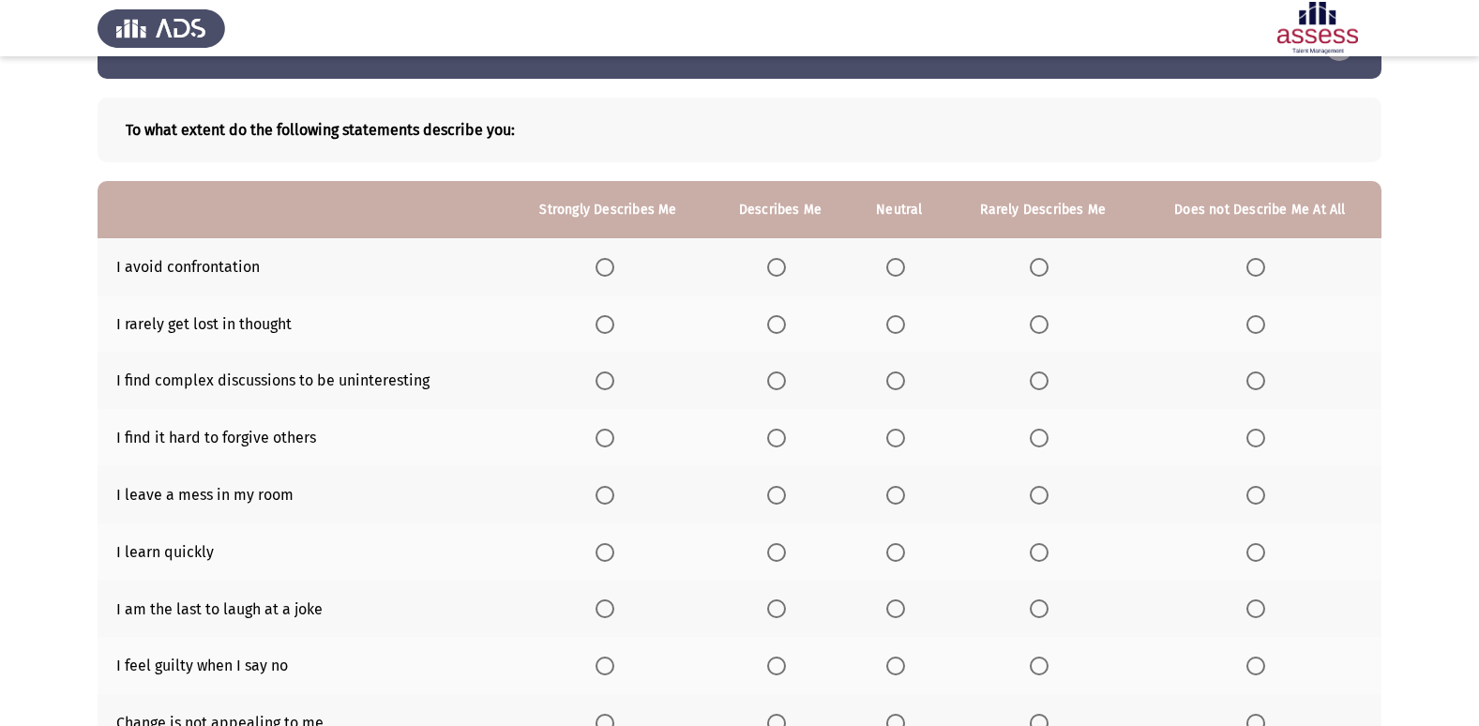
scroll to position [0, 0]
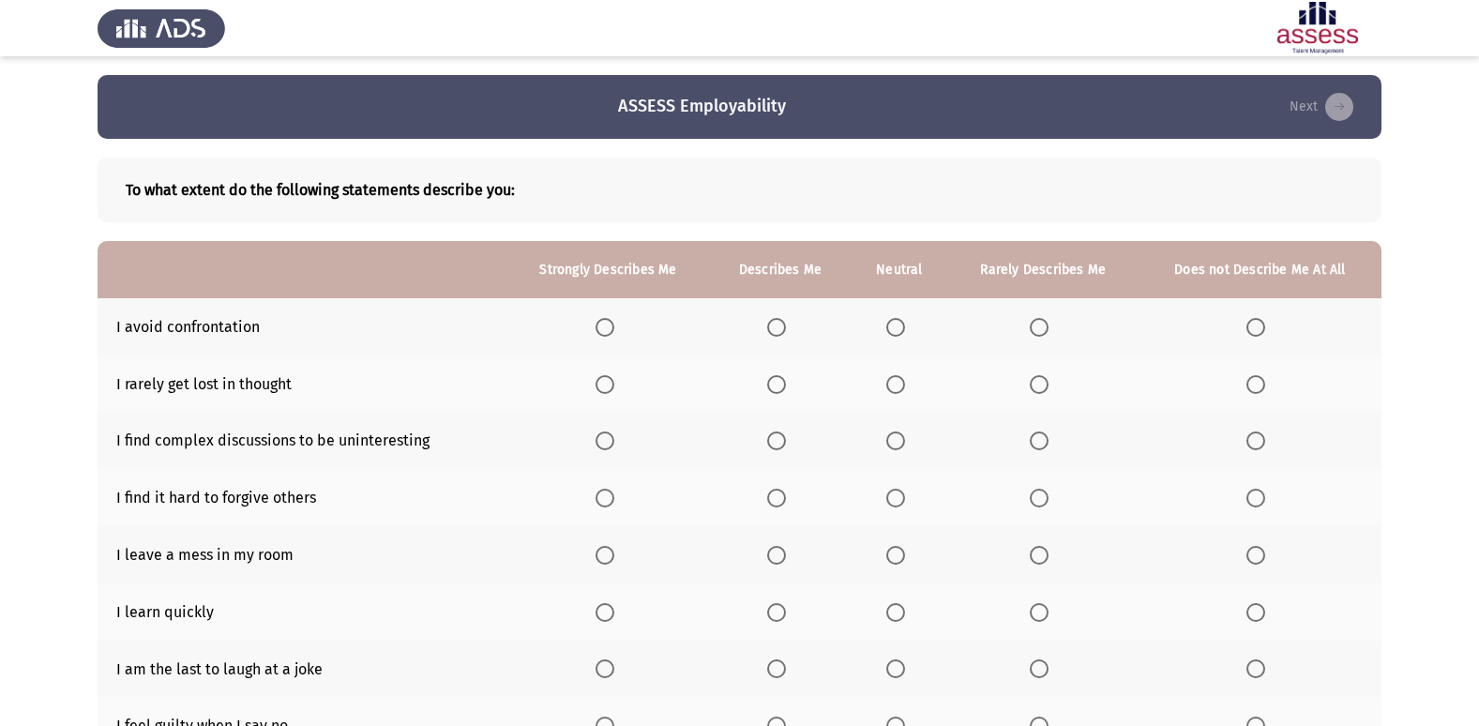
click at [782, 335] on span "Select an option" at bounding box center [776, 327] width 19 height 19
click at [782, 335] on input "Select an option" at bounding box center [776, 327] width 19 height 19
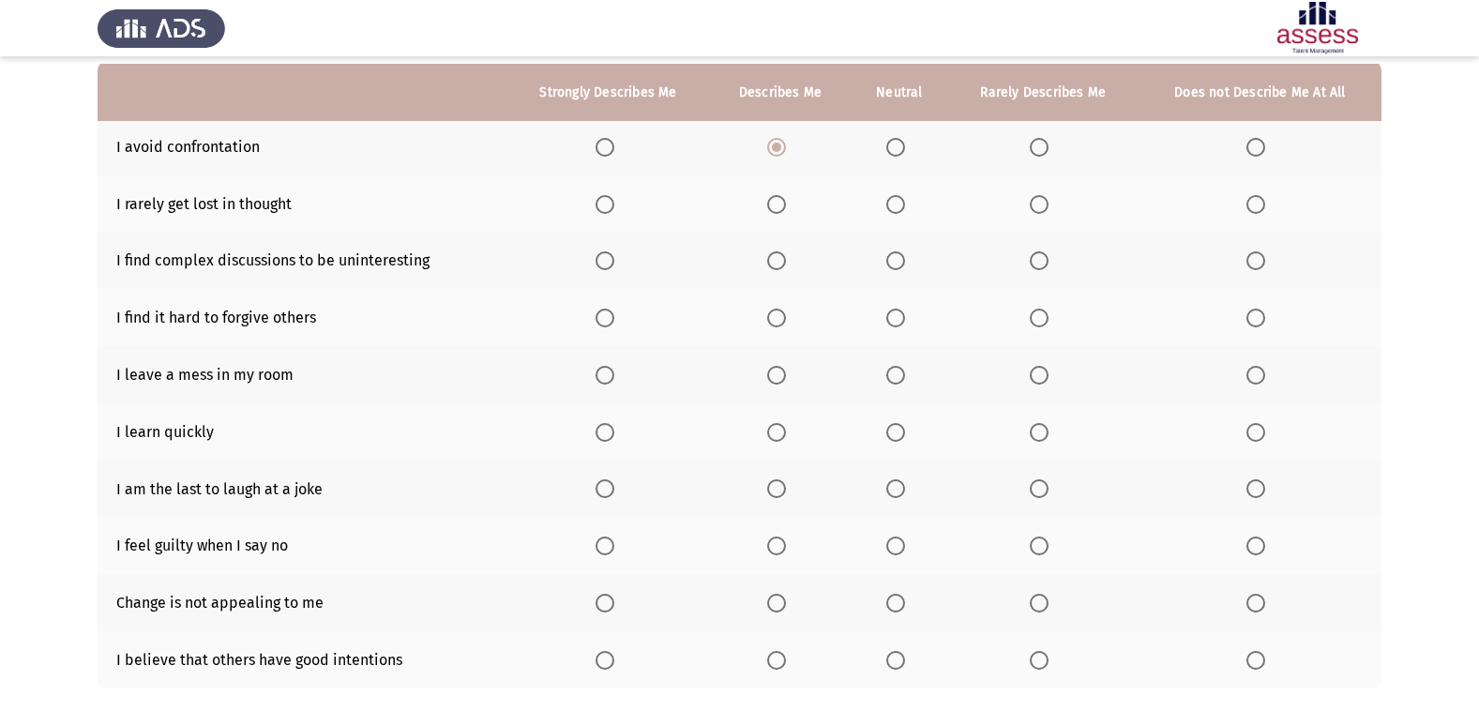
scroll to position [188, 0]
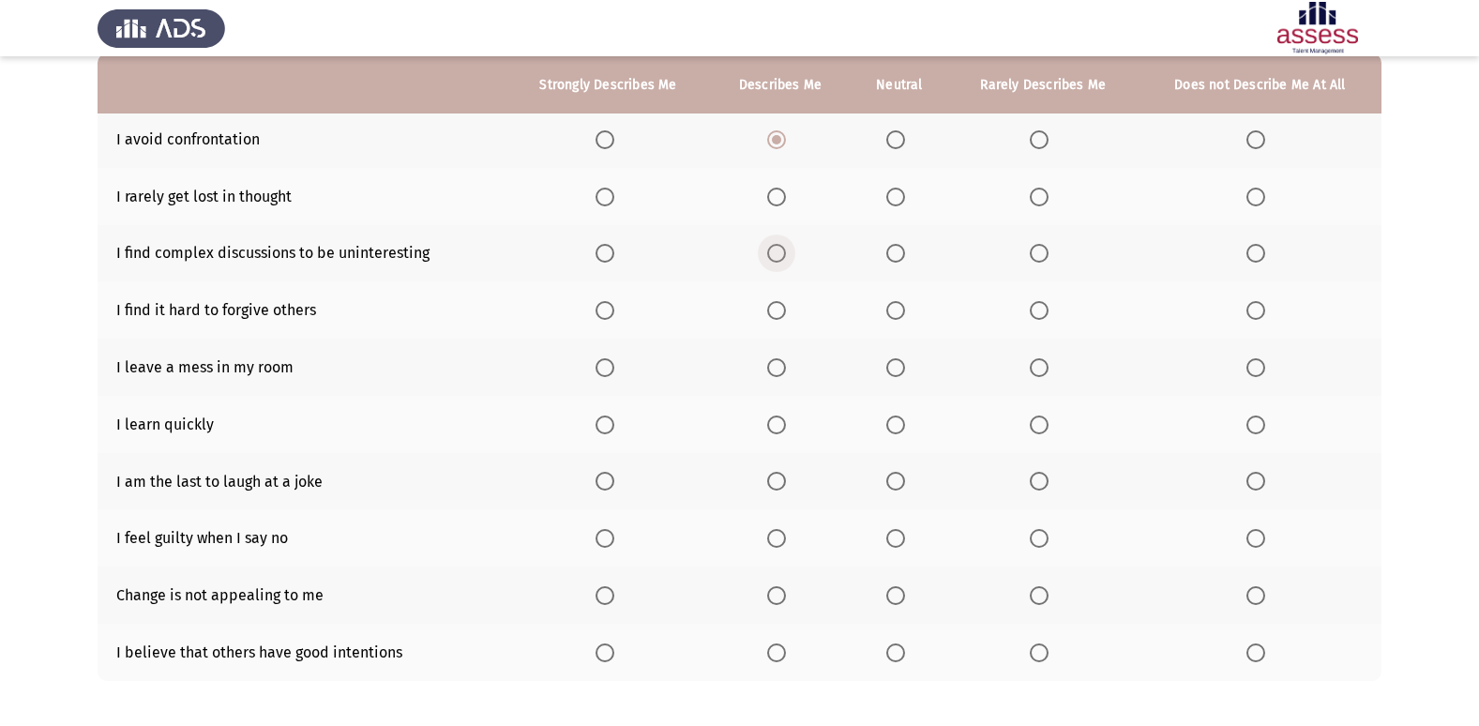
click at [784, 247] on span "Select an option" at bounding box center [776, 253] width 19 height 19
click at [784, 247] on input "Select an option" at bounding box center [776, 253] width 19 height 19
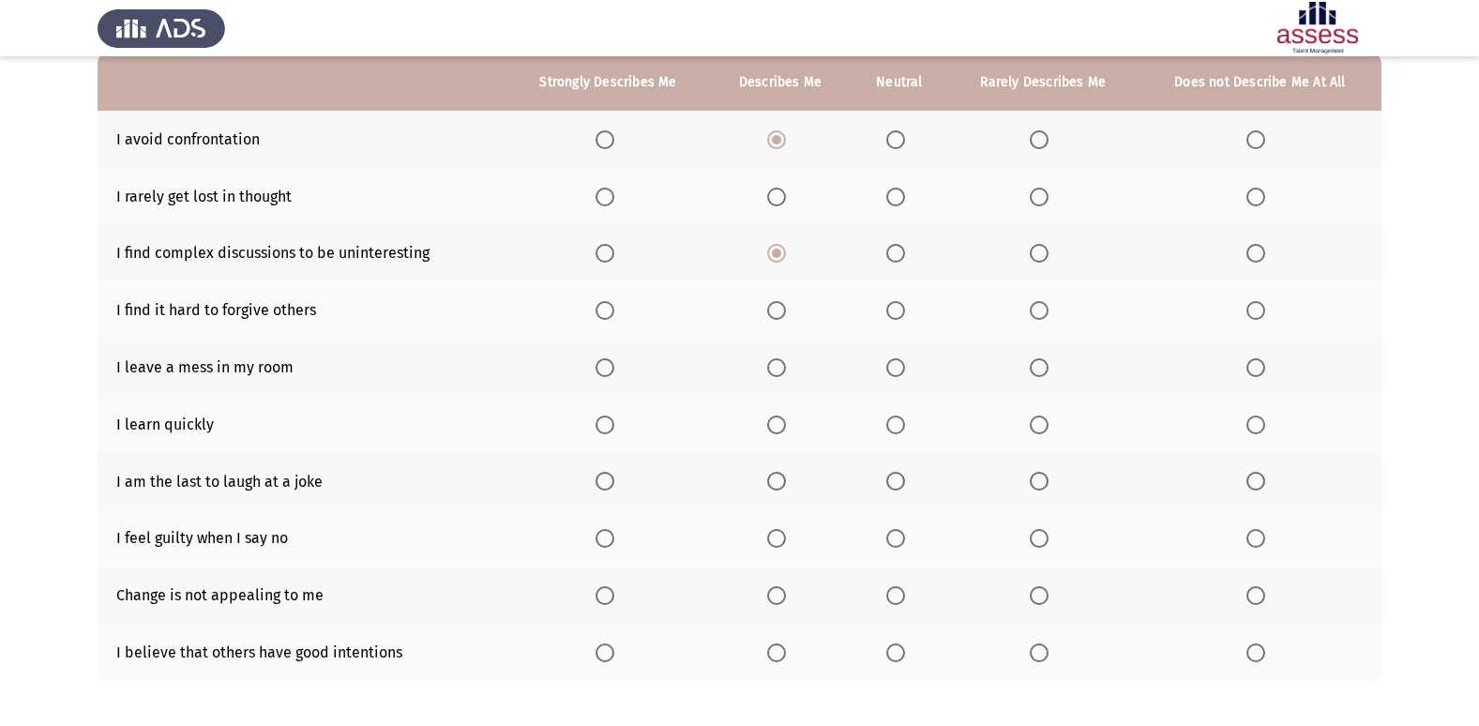
scroll to position [94, 0]
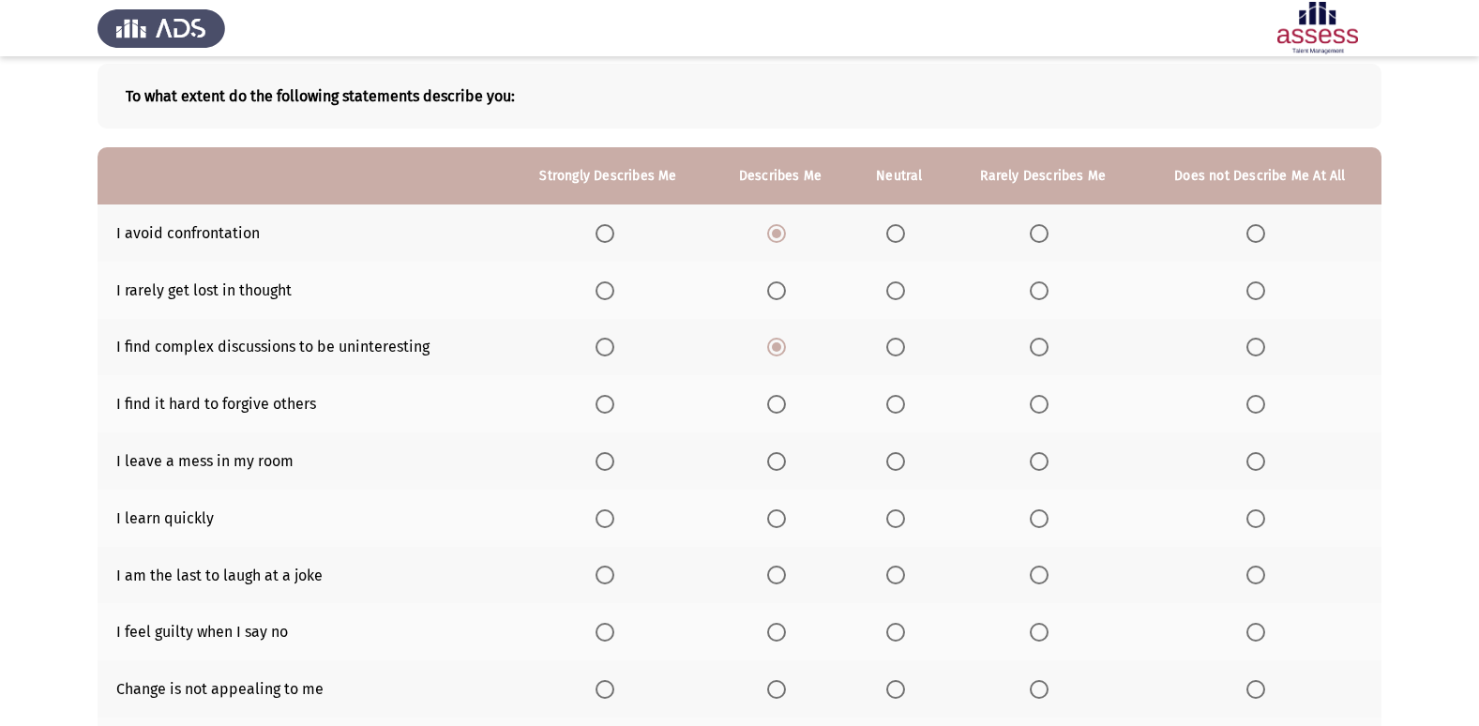
click at [765, 307] on th at bounding box center [780, 290] width 141 height 57
click at [772, 292] on span "Select an option" at bounding box center [776, 290] width 19 height 19
click at [772, 292] on input "Select an option" at bounding box center [776, 290] width 19 height 19
click at [1045, 403] on span "Select an option" at bounding box center [1039, 404] width 19 height 19
click at [1045, 403] on input "Select an option" at bounding box center [1039, 404] width 19 height 19
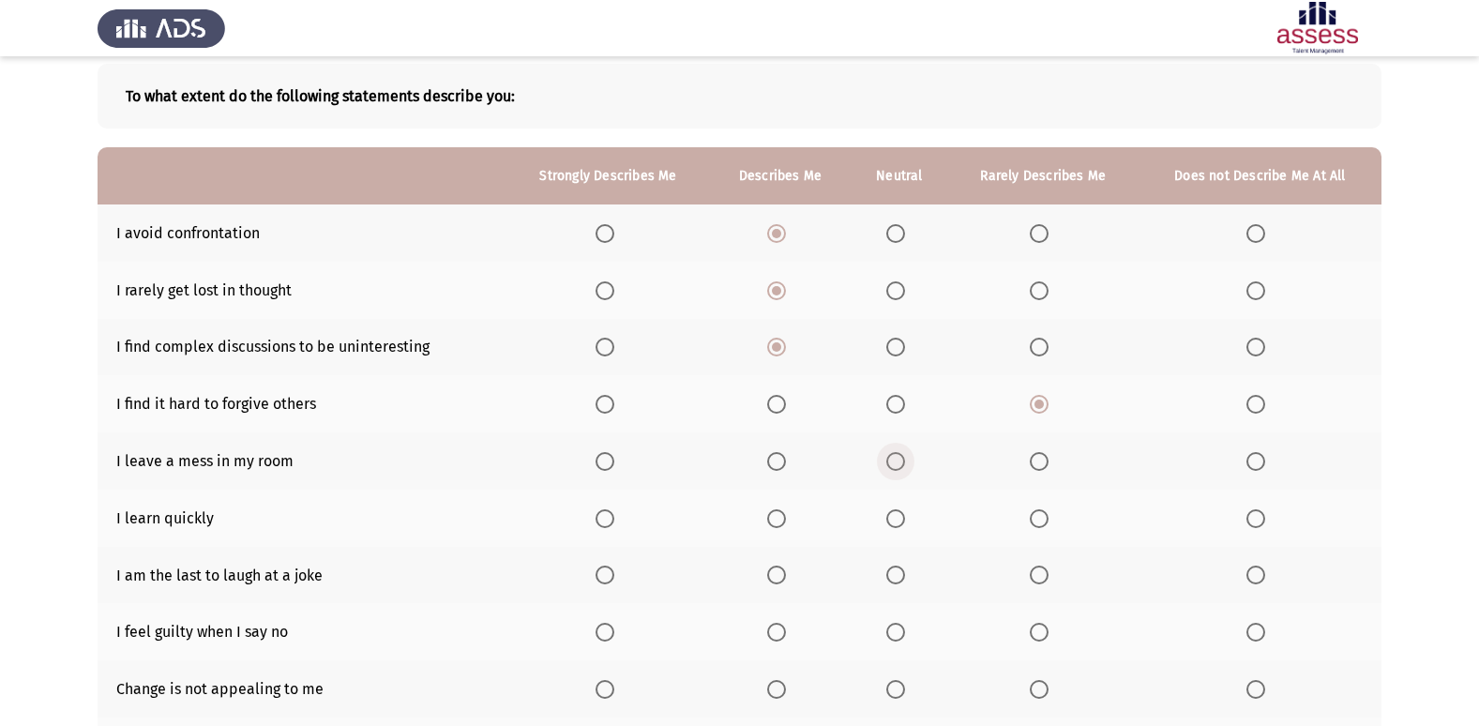
click at [904, 462] on span "Select an option" at bounding box center [895, 461] width 19 height 19
click at [904, 462] on input "Select an option" at bounding box center [895, 461] width 19 height 19
click at [595, 520] on th at bounding box center [608, 518] width 204 height 57
click at [604, 516] on span "Select an option" at bounding box center [605, 518] width 19 height 19
click at [604, 516] on input "Select an option" at bounding box center [605, 518] width 19 height 19
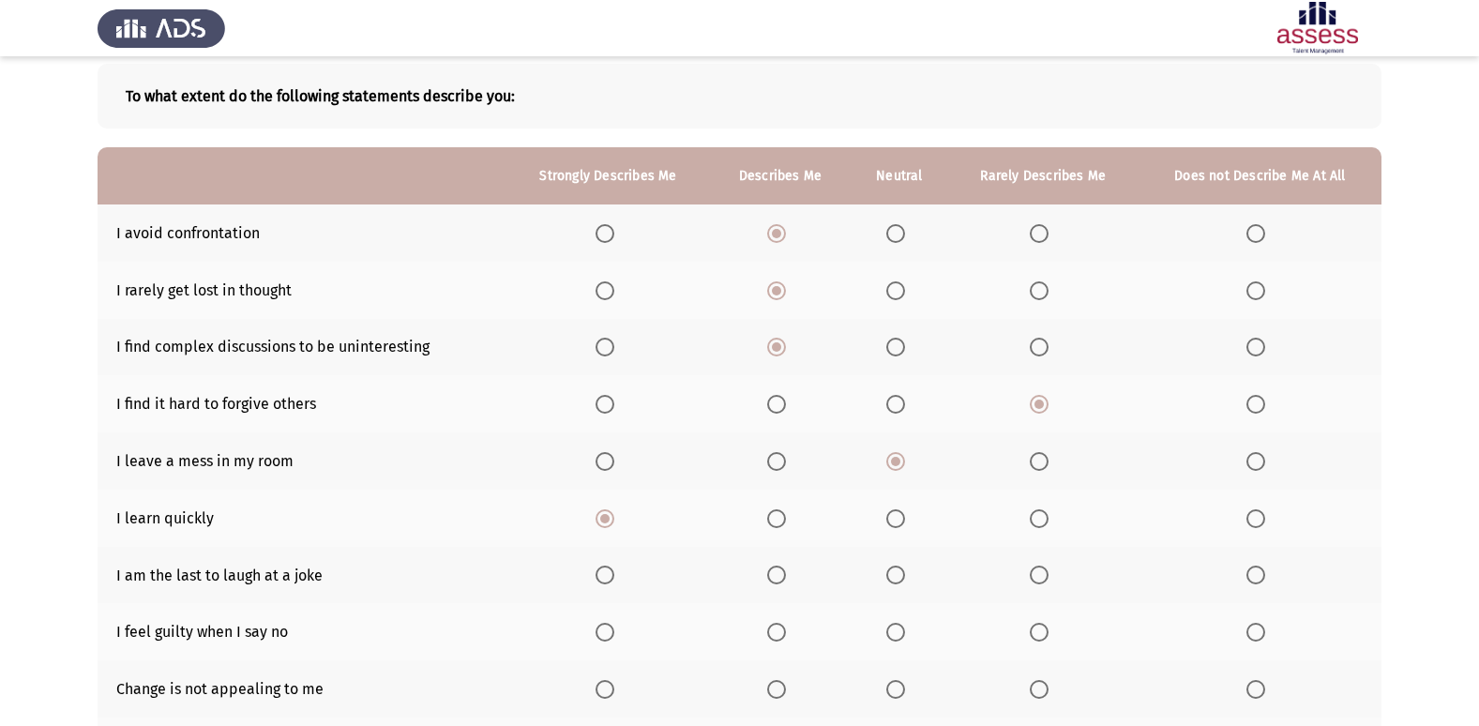
scroll to position [274, 0]
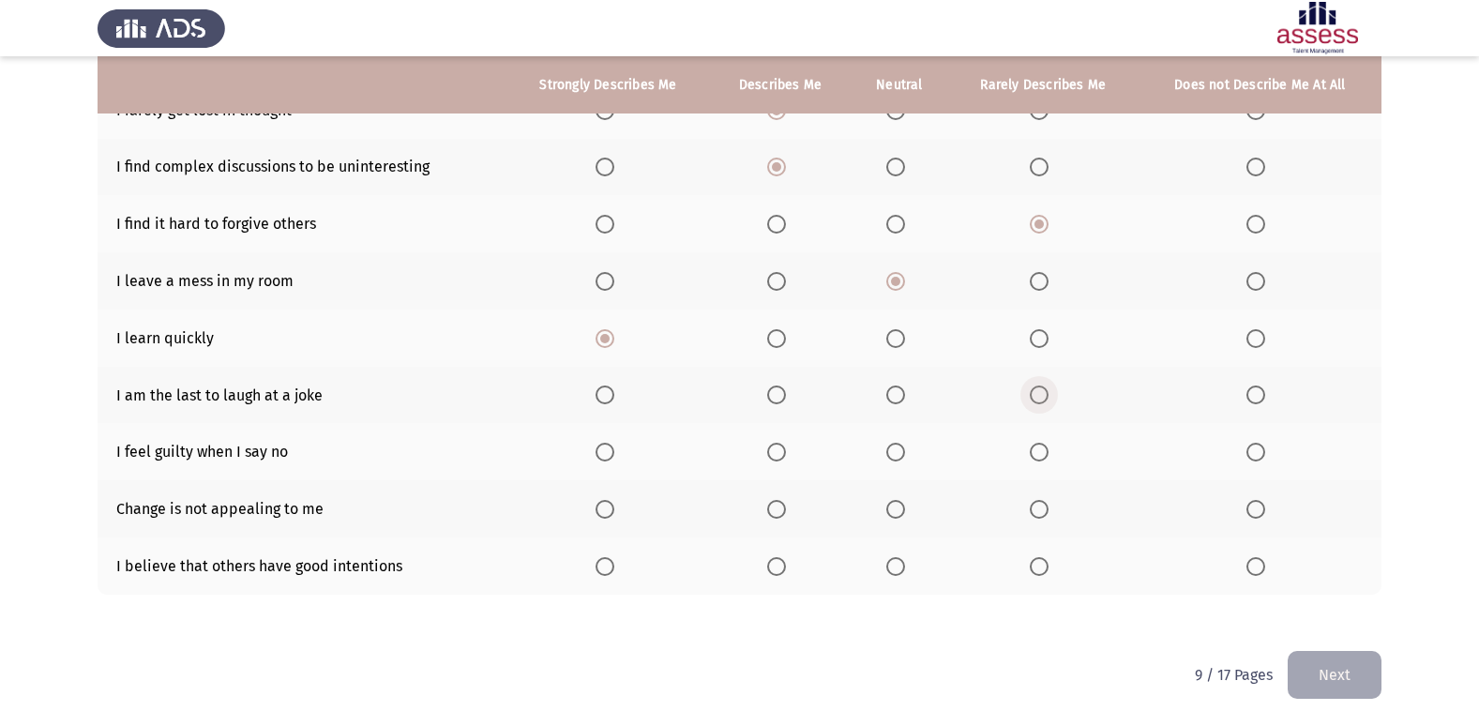
click at [1034, 389] on span "Select an option" at bounding box center [1039, 394] width 19 height 19
click at [1034, 389] on input "Select an option" at bounding box center [1039, 394] width 19 height 19
click at [1043, 451] on span "Select an option" at bounding box center [1039, 452] width 19 height 19
click at [1043, 451] on input "Select an option" at bounding box center [1039, 452] width 19 height 19
click at [889, 566] on span "Select an option" at bounding box center [895, 566] width 19 height 19
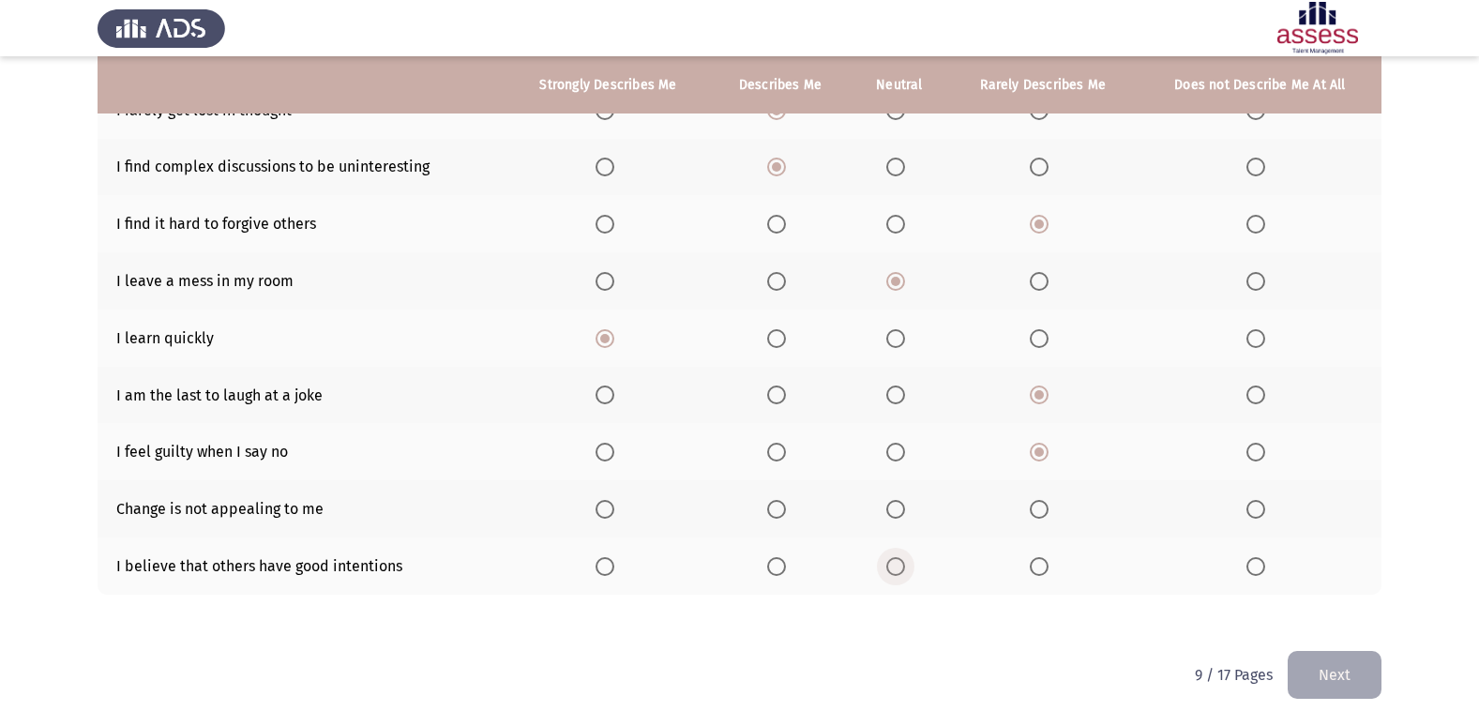
click at [889, 566] on input "Select an option" at bounding box center [895, 566] width 19 height 19
click at [899, 504] on span "Select an option" at bounding box center [895, 509] width 19 height 19
click at [899, 504] on input "Select an option" at bounding box center [895, 509] width 19 height 19
click at [1343, 674] on button "Next" at bounding box center [1335, 675] width 94 height 48
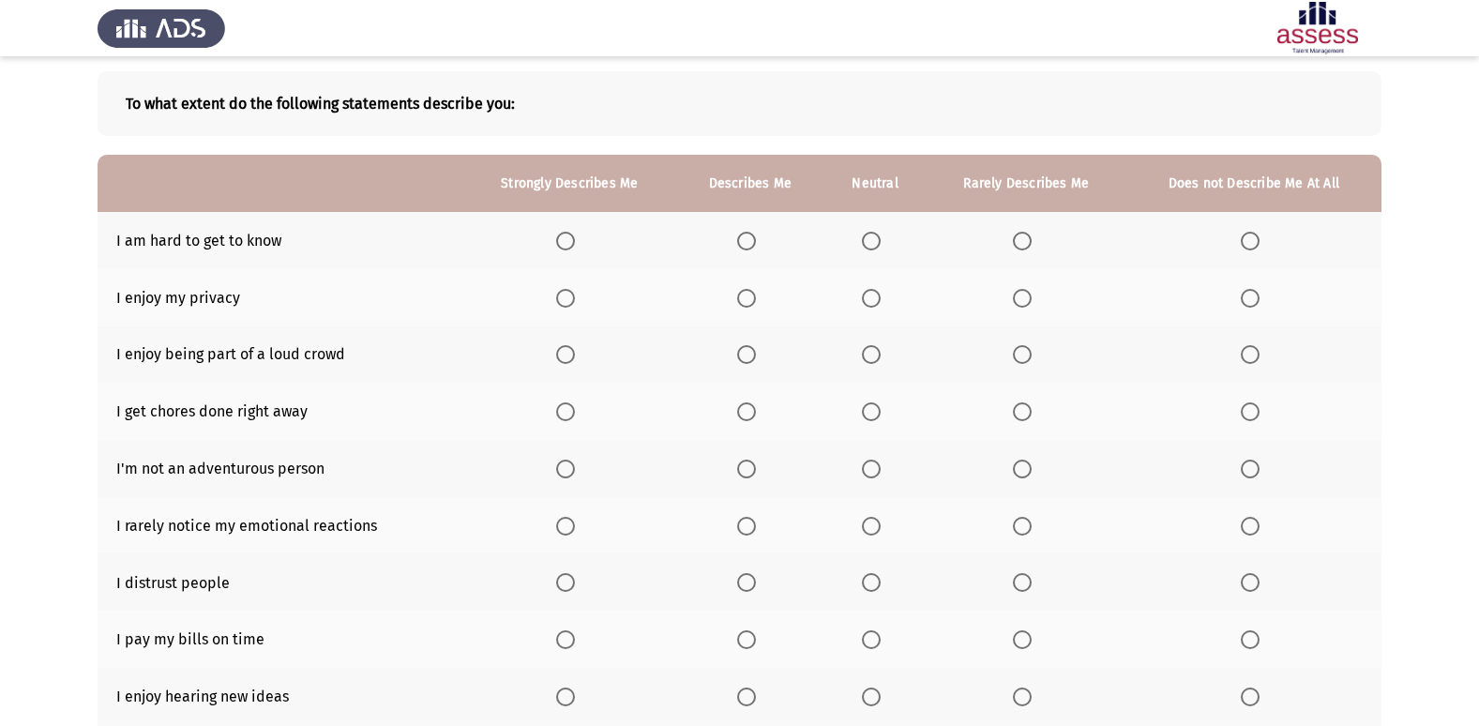
scroll to position [0, 0]
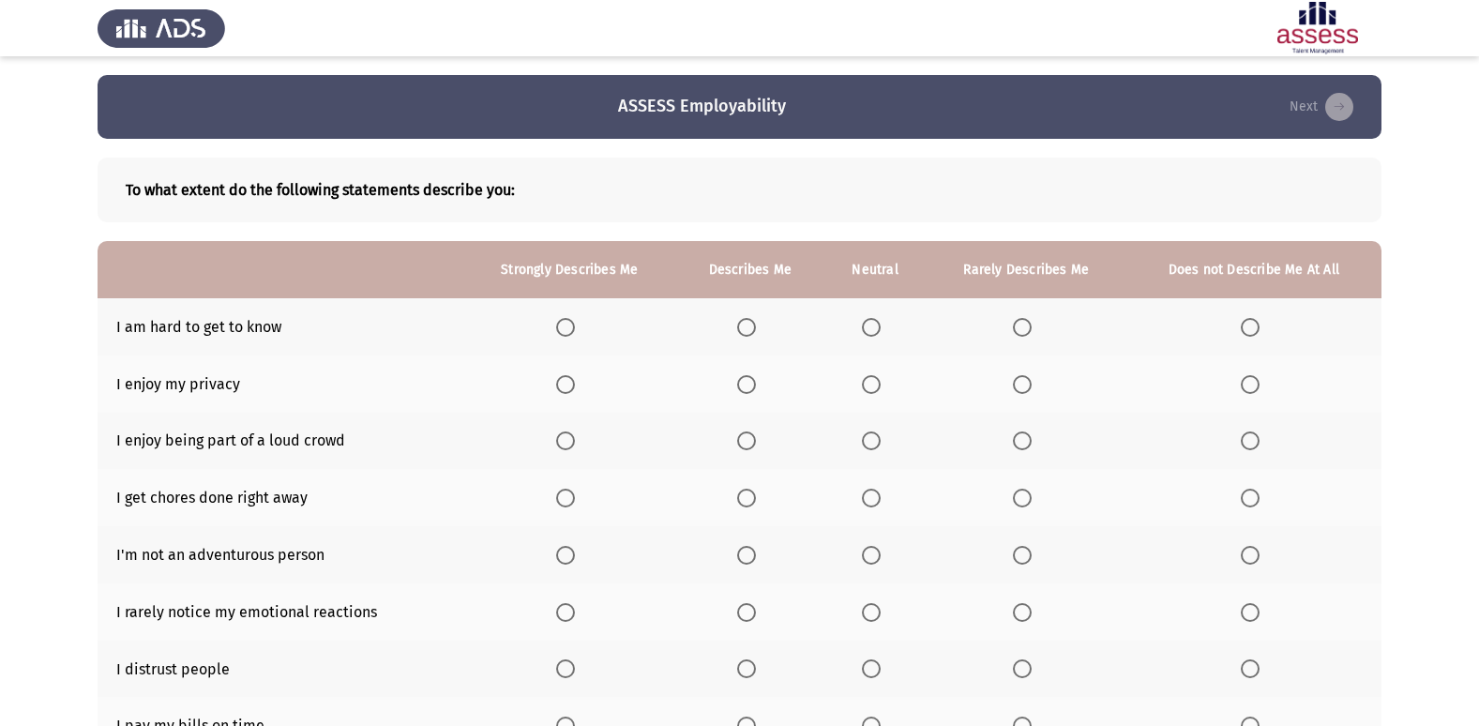
click at [555, 381] on th at bounding box center [569, 383] width 214 height 57
click at [561, 378] on span "Select an option" at bounding box center [565, 384] width 19 height 19
click at [561, 378] on input "Select an option" at bounding box center [565, 384] width 19 height 19
click at [1019, 442] on span "Select an option" at bounding box center [1022, 440] width 19 height 19
click at [1019, 442] on input "Select an option" at bounding box center [1022, 440] width 19 height 19
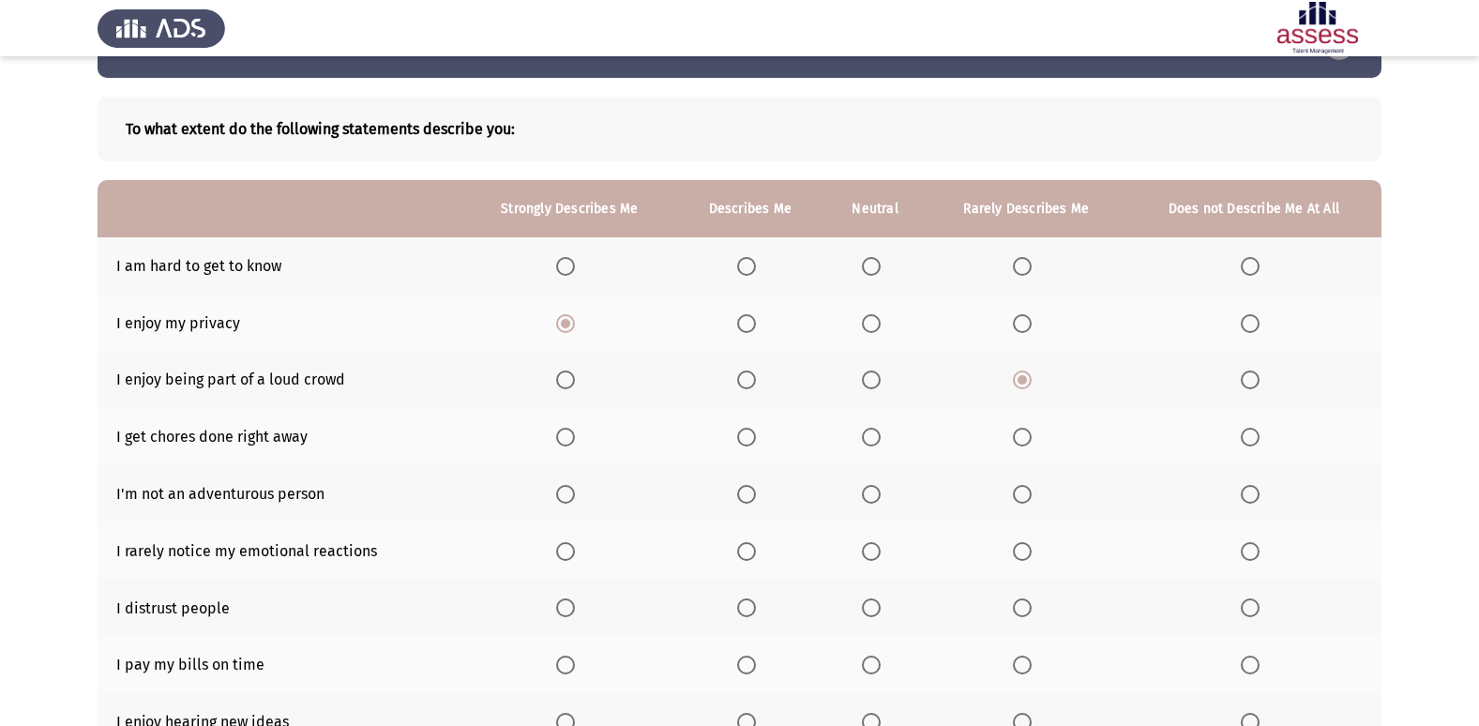
scroll to position [94, 0]
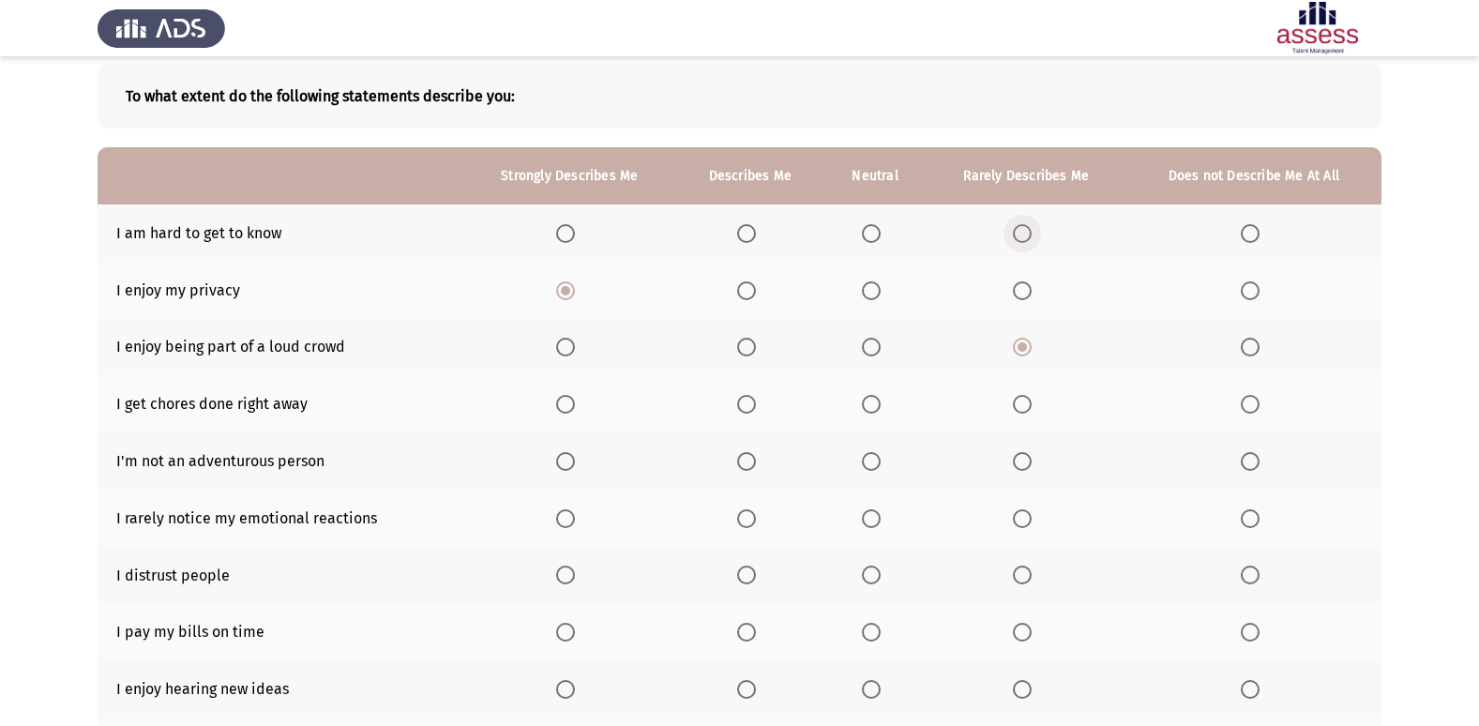
click at [1019, 228] on span "Select an option" at bounding box center [1022, 233] width 19 height 19
click at [1019, 228] on input "Select an option" at bounding box center [1022, 233] width 19 height 19
click at [747, 404] on span "Select an option" at bounding box center [747, 404] width 0 height 0
click at [747, 403] on input "Select an option" at bounding box center [746, 404] width 19 height 19
click at [1016, 460] on span "Select an option" at bounding box center [1022, 461] width 19 height 19
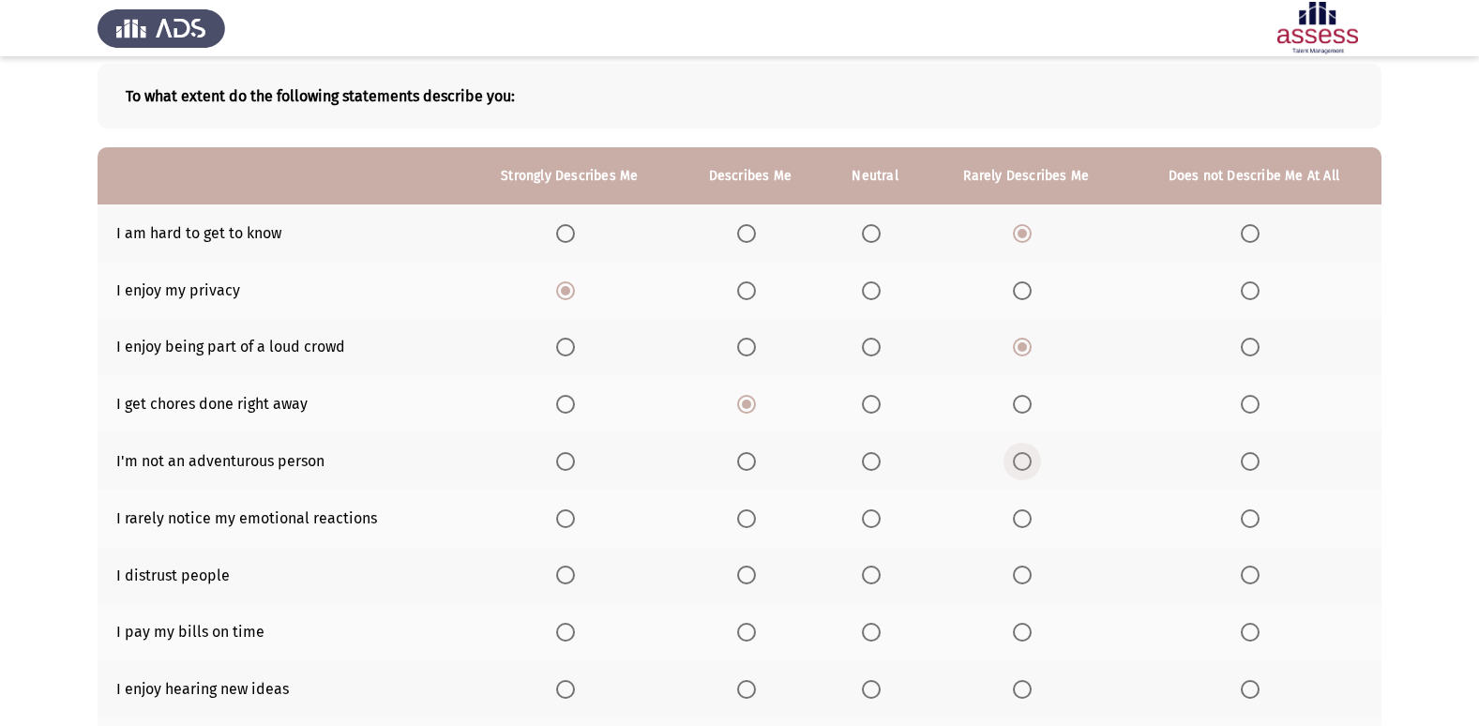
click at [1016, 460] on input "Select an option" at bounding box center [1022, 461] width 19 height 19
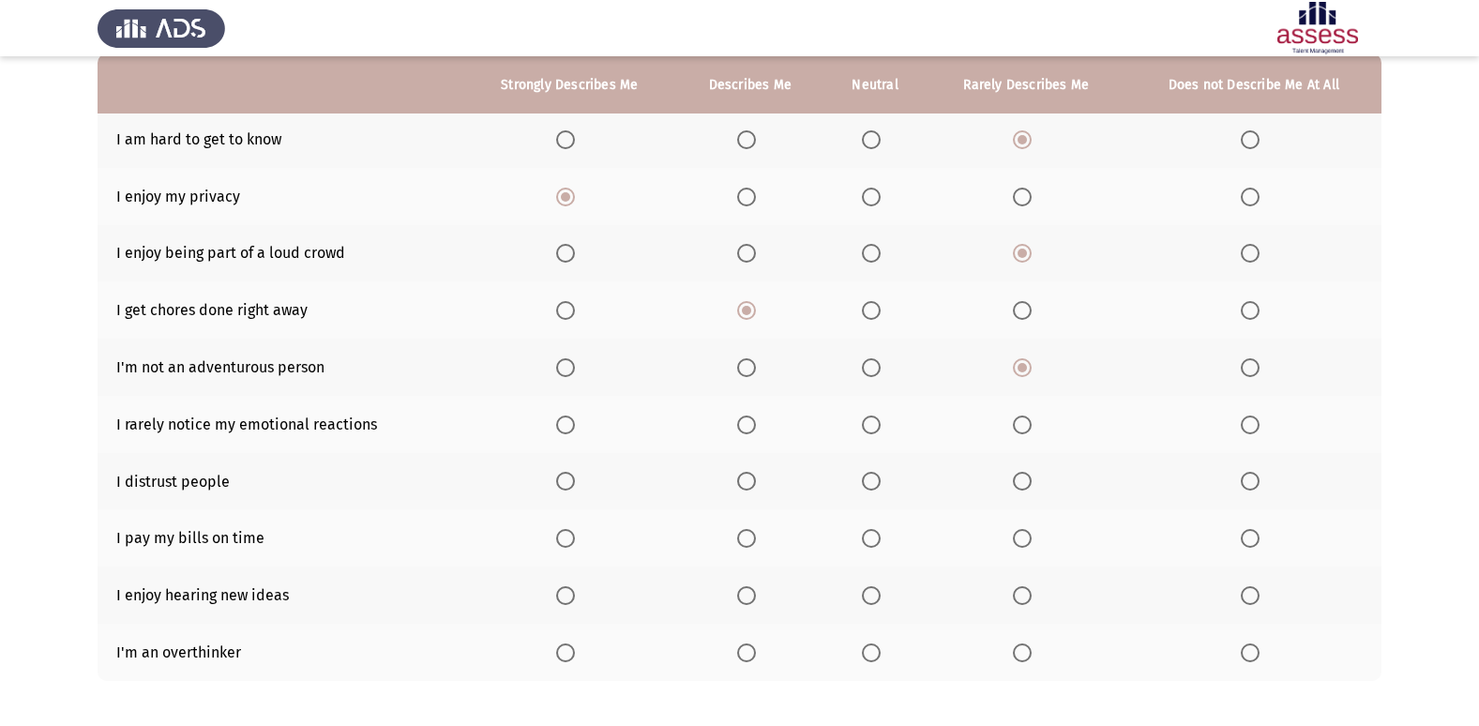
click at [1033, 430] on label "Select an option" at bounding box center [1026, 424] width 26 height 19
click at [1032, 430] on input "Select an option" at bounding box center [1022, 424] width 19 height 19
click at [1015, 476] on span "Select an option" at bounding box center [1022, 481] width 19 height 19
click at [1015, 476] on input "Select an option" at bounding box center [1022, 481] width 19 height 19
click at [1038, 535] on label "Select an option" at bounding box center [1026, 538] width 26 height 19
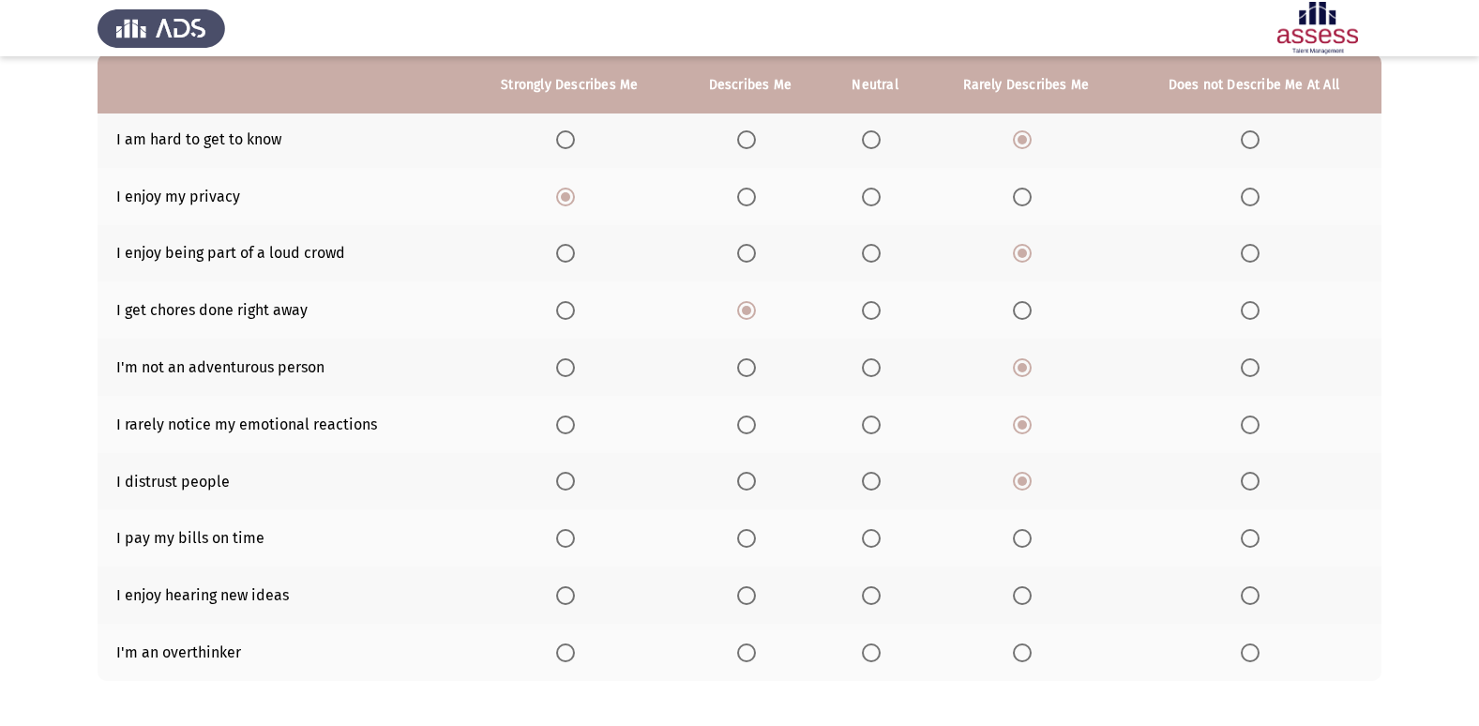
click at [1032, 535] on input "Select an option" at bounding box center [1022, 538] width 19 height 19
click at [560, 595] on span "Select an option" at bounding box center [565, 595] width 19 height 19
click at [560, 595] on input "Select an option" at bounding box center [565, 595] width 19 height 19
click at [874, 659] on span "Select an option" at bounding box center [871, 652] width 19 height 19
click at [874, 659] on input "Select an option" at bounding box center [871, 652] width 19 height 19
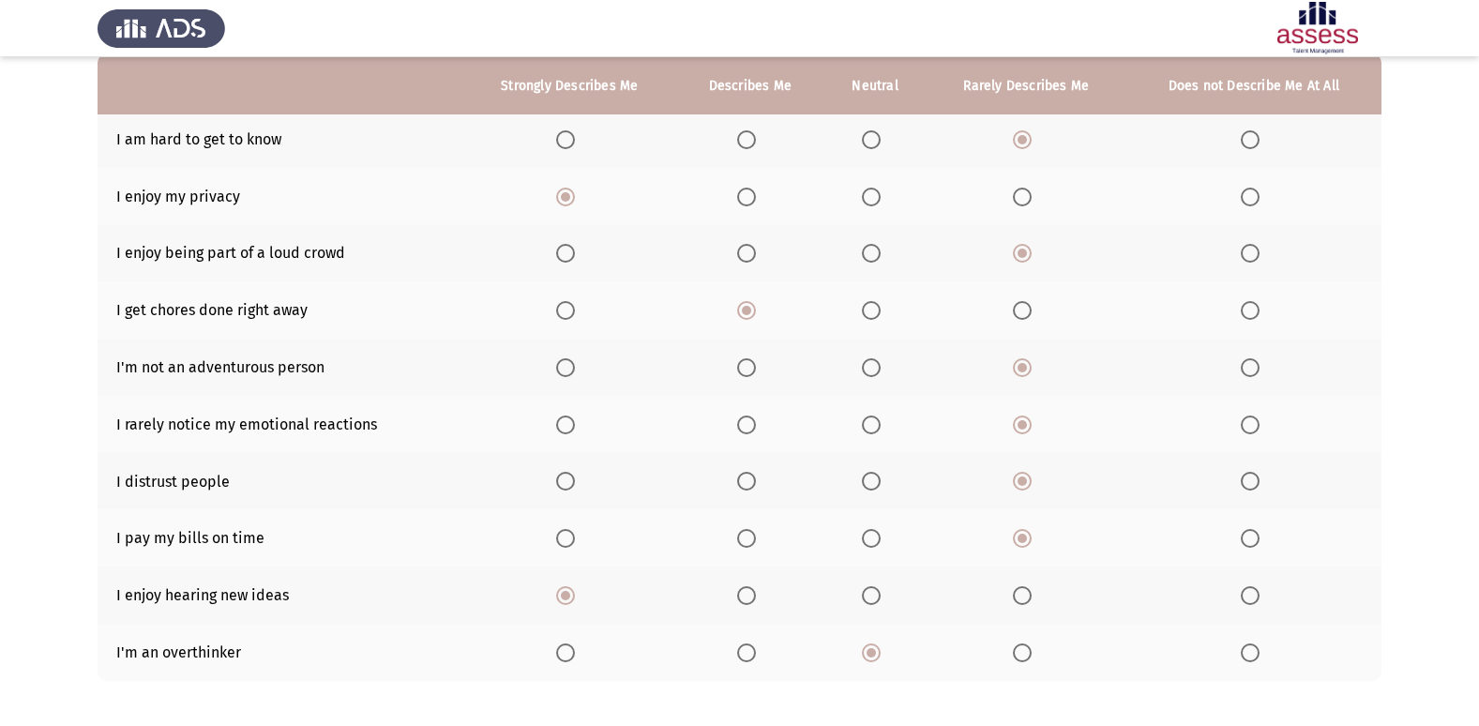
scroll to position [274, 0]
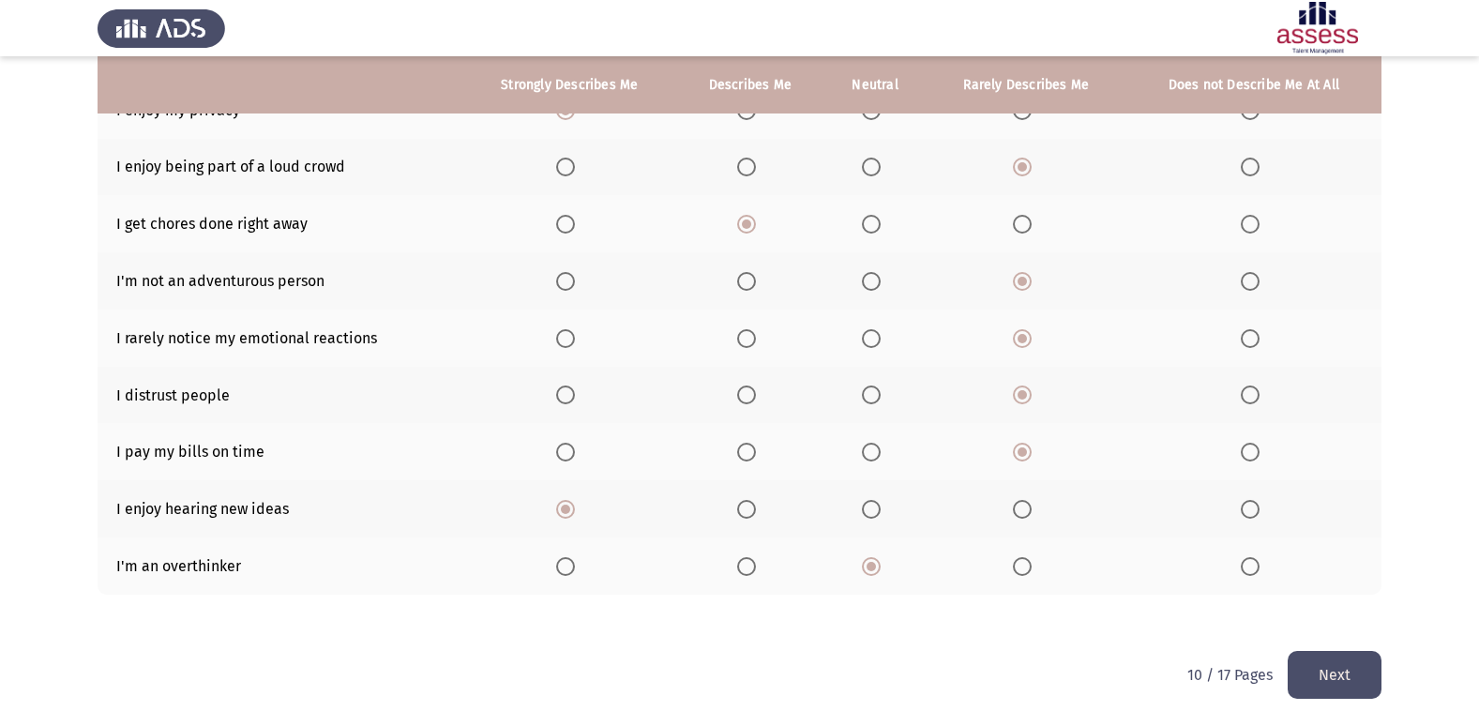
click at [1309, 660] on button "Next" at bounding box center [1335, 675] width 94 height 48
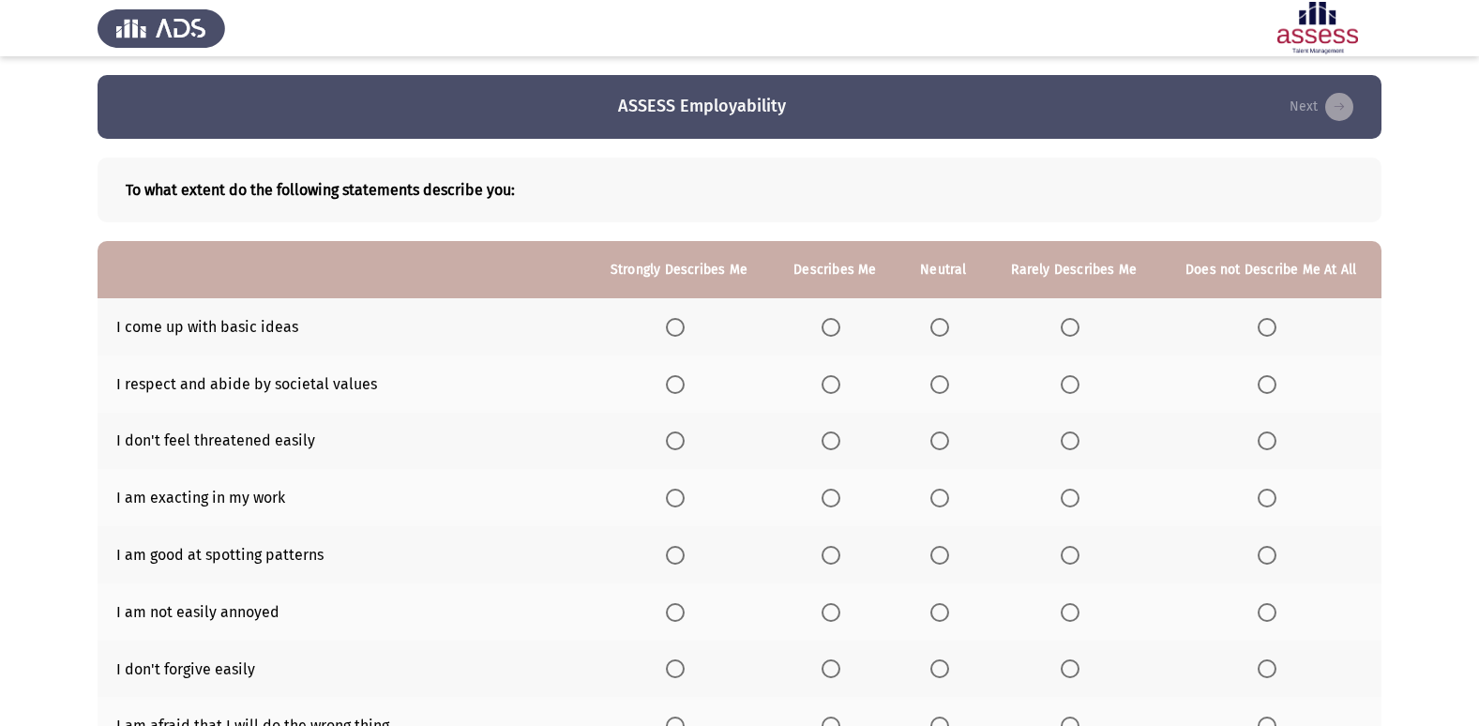
scroll to position [94, 0]
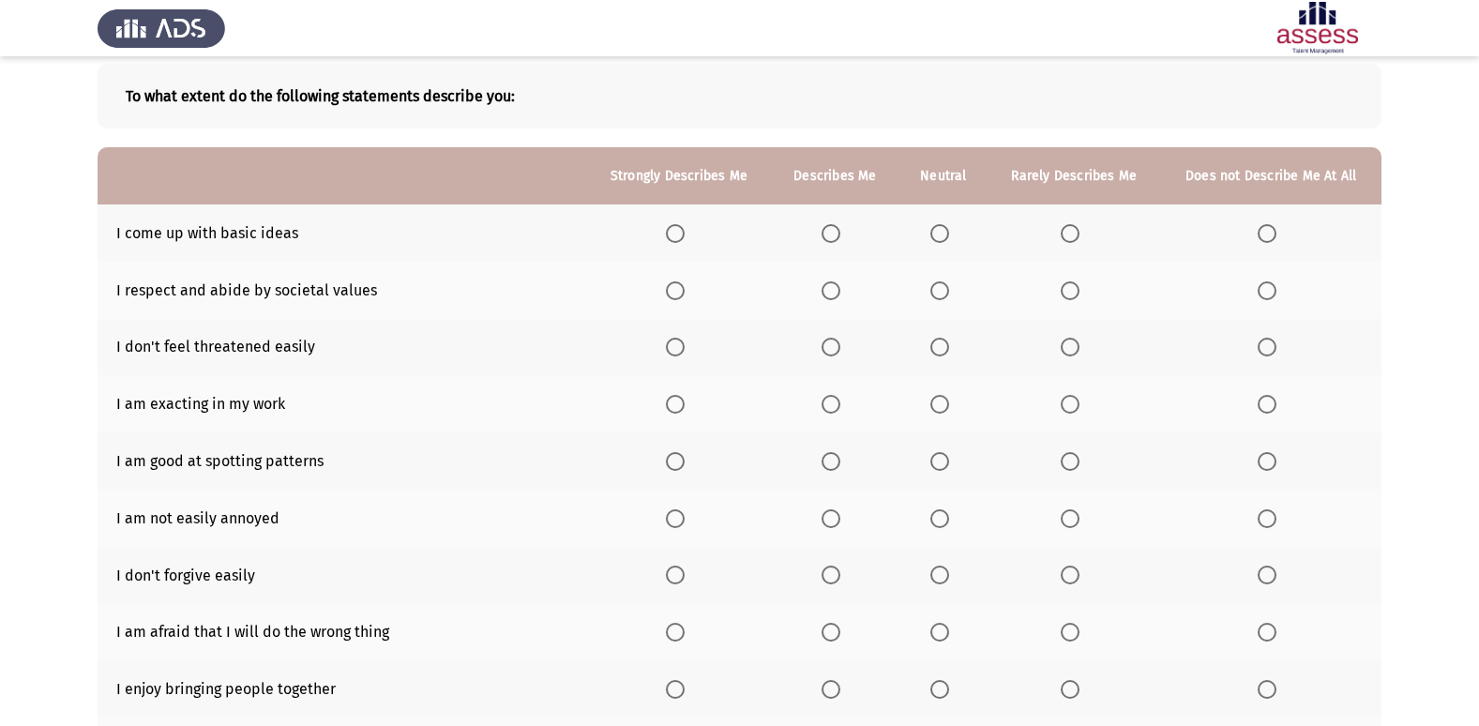
click at [937, 225] on span "Select an option" at bounding box center [939, 233] width 19 height 19
click at [937, 225] on input "Select an option" at bounding box center [939, 233] width 19 height 19
click at [830, 286] on span "Select an option" at bounding box center [831, 290] width 19 height 19
click at [830, 286] on input "Select an option" at bounding box center [831, 290] width 19 height 19
click at [840, 407] on span "Select an option" at bounding box center [831, 404] width 19 height 19
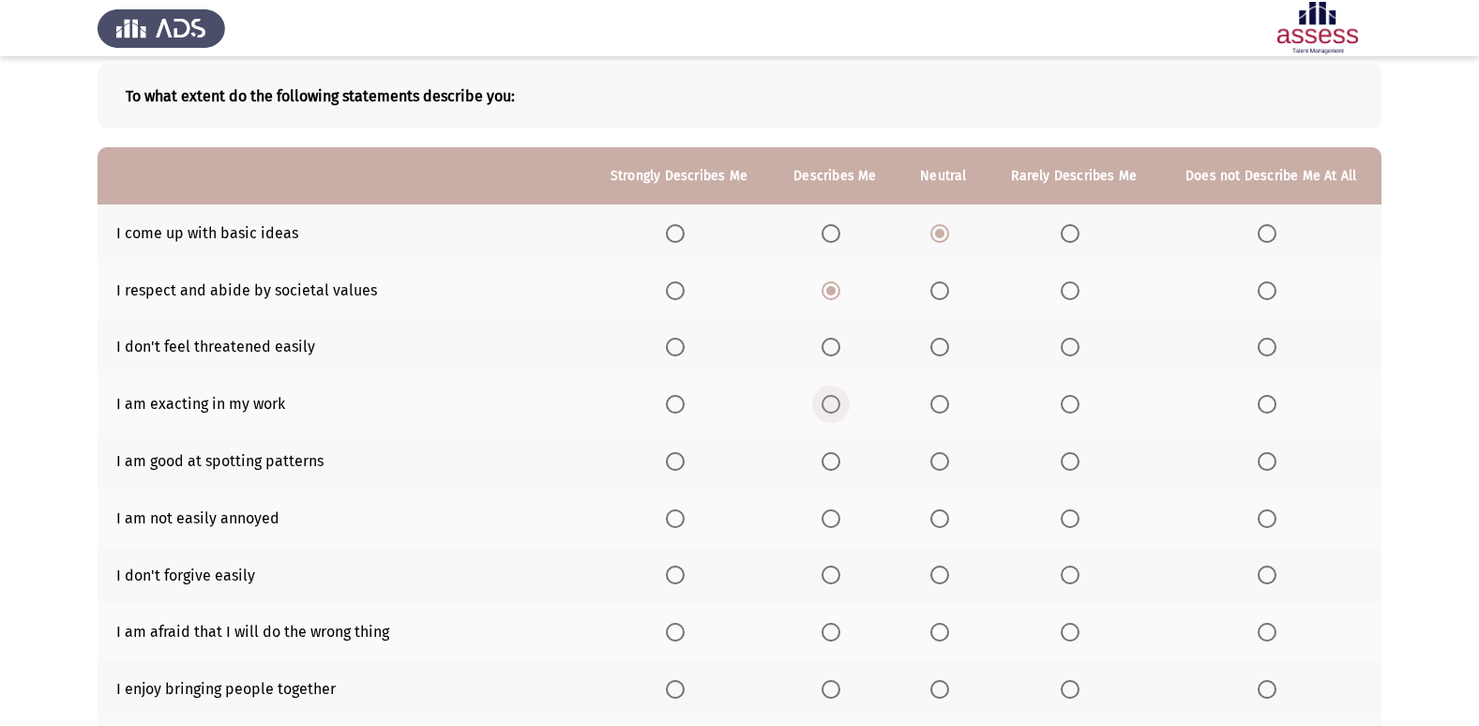
click at [840, 407] on input "Select an option" at bounding box center [831, 404] width 19 height 19
click at [824, 461] on span "Select an option" at bounding box center [831, 461] width 19 height 19
click at [824, 461] on input "Select an option" at bounding box center [831, 461] width 19 height 19
click at [840, 509] on span "Select an option" at bounding box center [831, 518] width 19 height 19
click at [840, 509] on input "Select an option" at bounding box center [831, 518] width 19 height 19
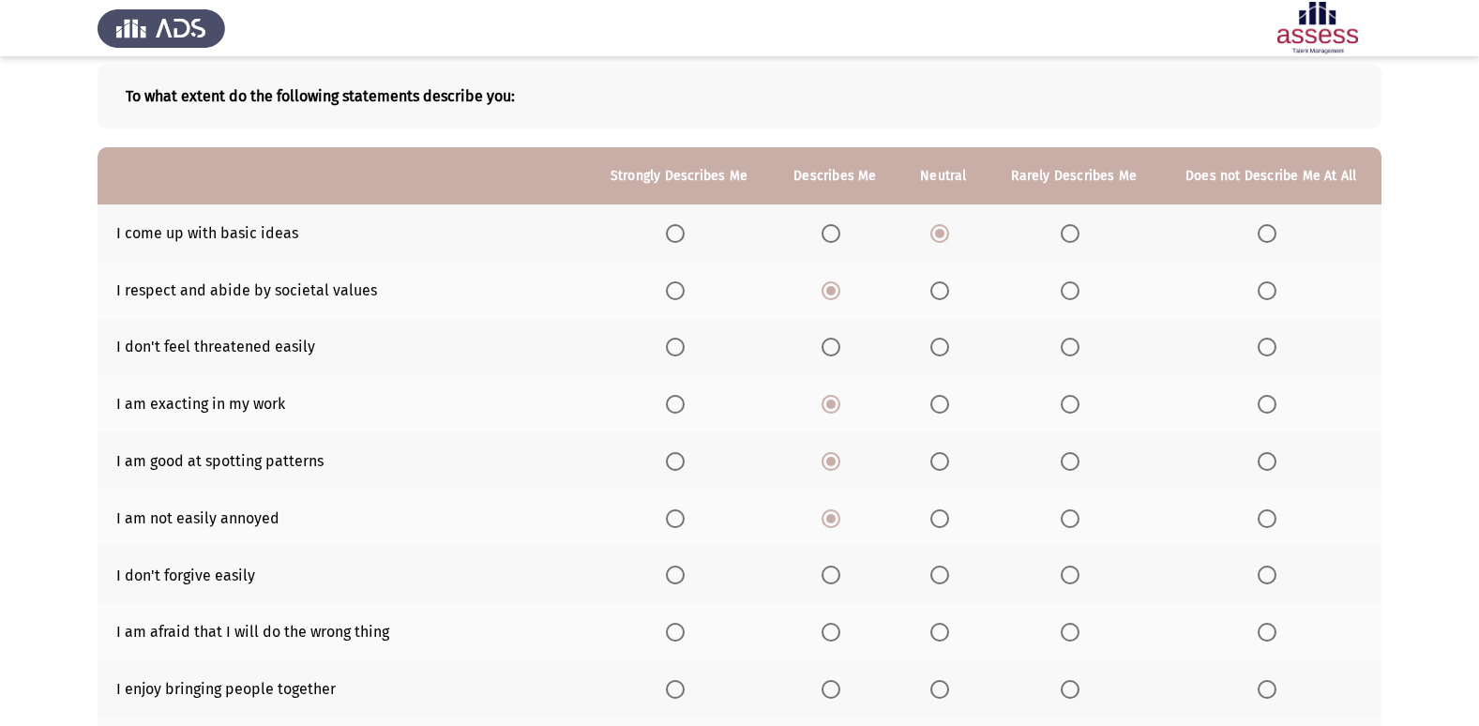
scroll to position [188, 0]
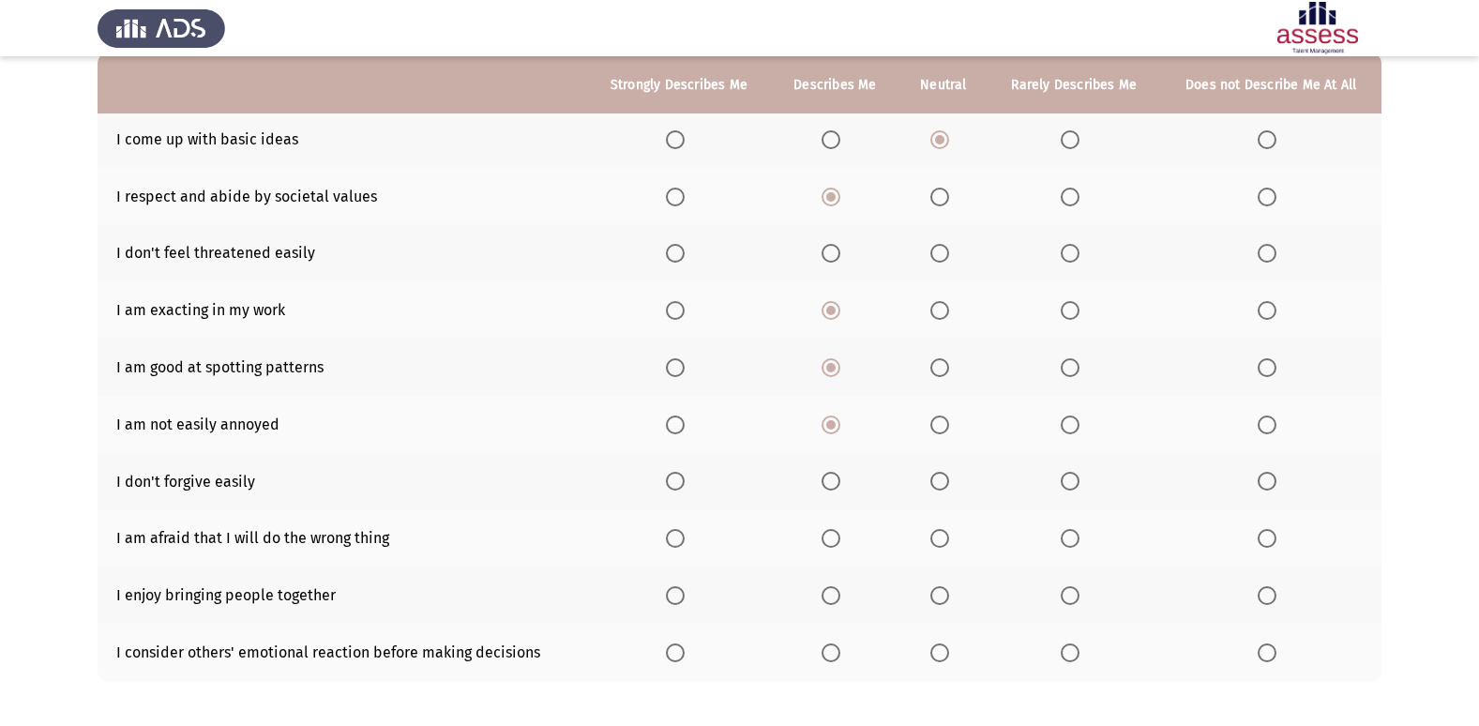
click at [824, 483] on span "Select an option" at bounding box center [831, 481] width 19 height 19
click at [824, 483] on input "Select an option" at bounding box center [831, 481] width 19 height 19
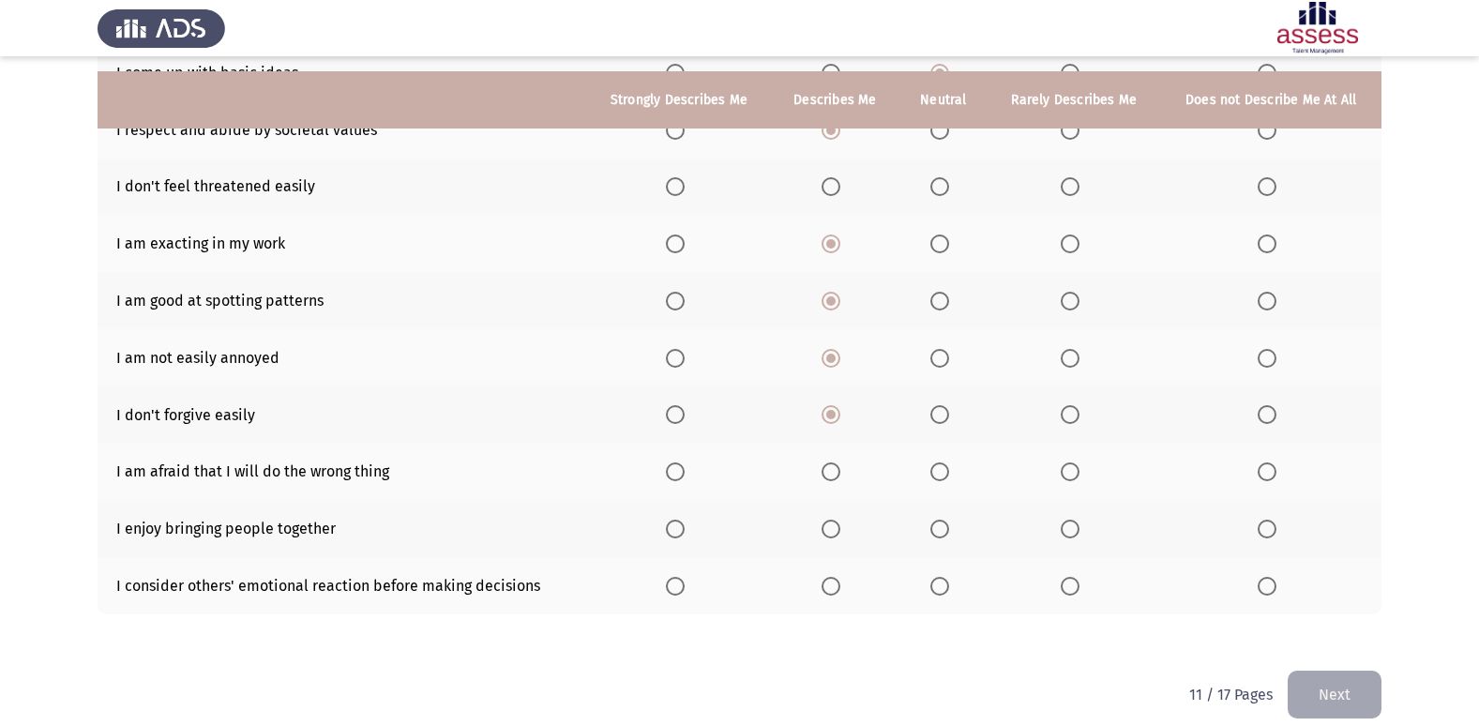
scroll to position [274, 0]
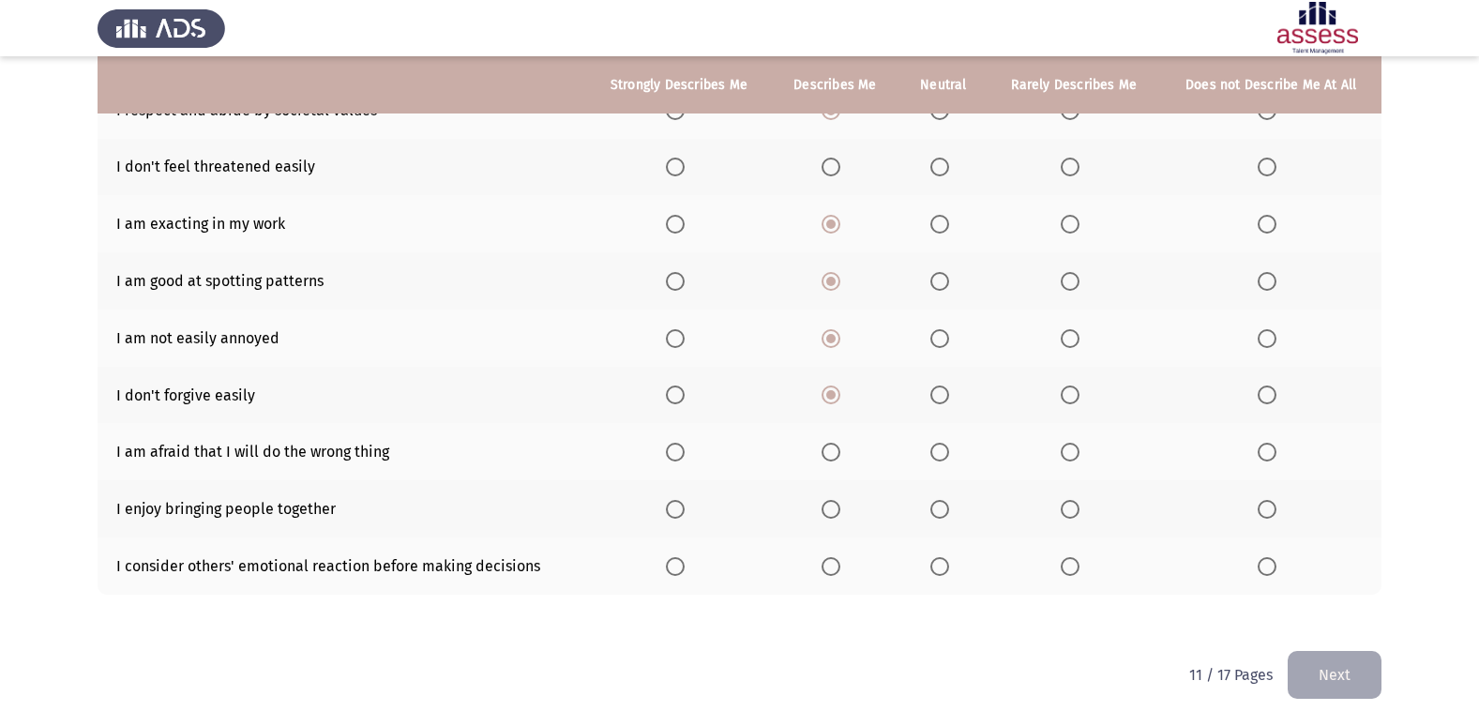
click at [939, 460] on span "Select an option" at bounding box center [939, 452] width 19 height 19
click at [939, 460] on input "Select an option" at bounding box center [939, 452] width 19 height 19
click at [830, 514] on span "Select an option" at bounding box center [831, 509] width 19 height 19
click at [830, 514] on input "Select an option" at bounding box center [831, 509] width 19 height 19
click at [683, 574] on span "Select an option" at bounding box center [675, 566] width 19 height 19
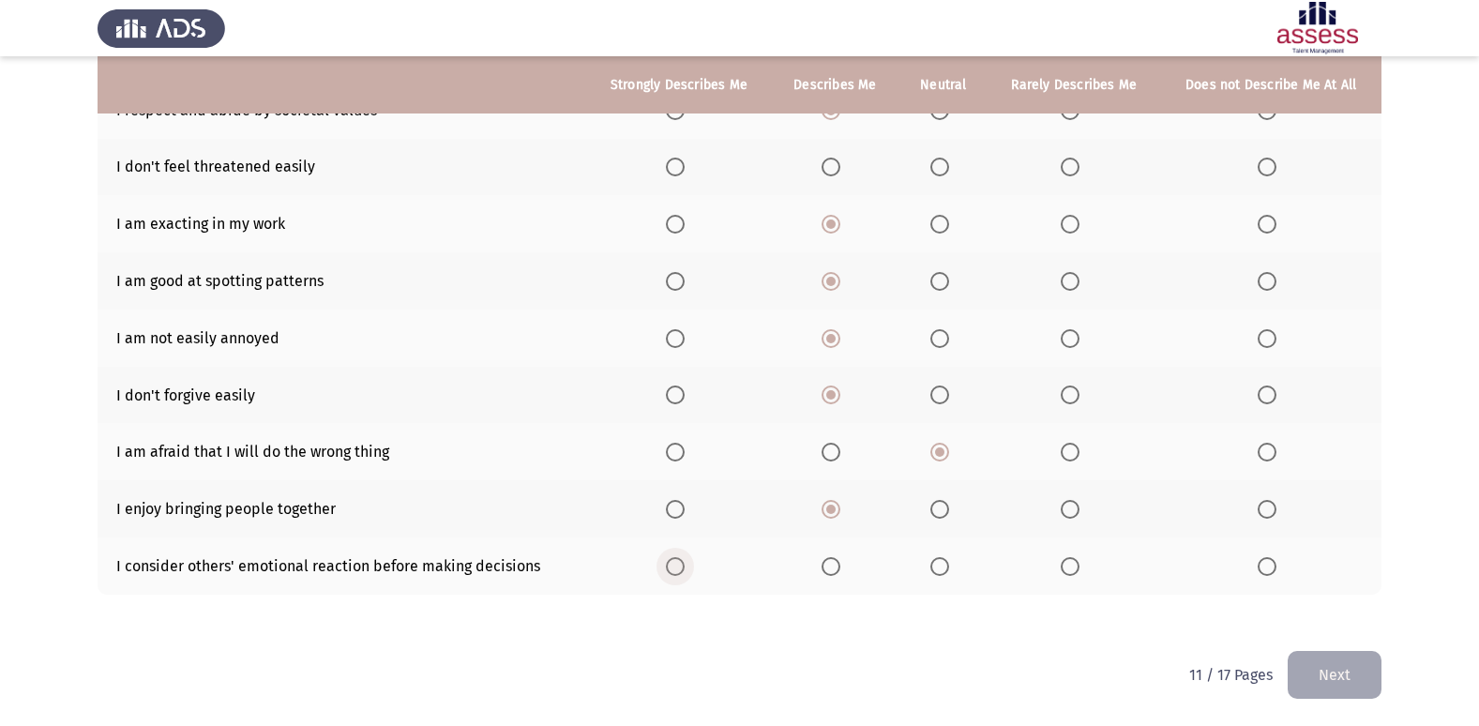
click at [683, 574] on input "Select an option" at bounding box center [675, 566] width 19 height 19
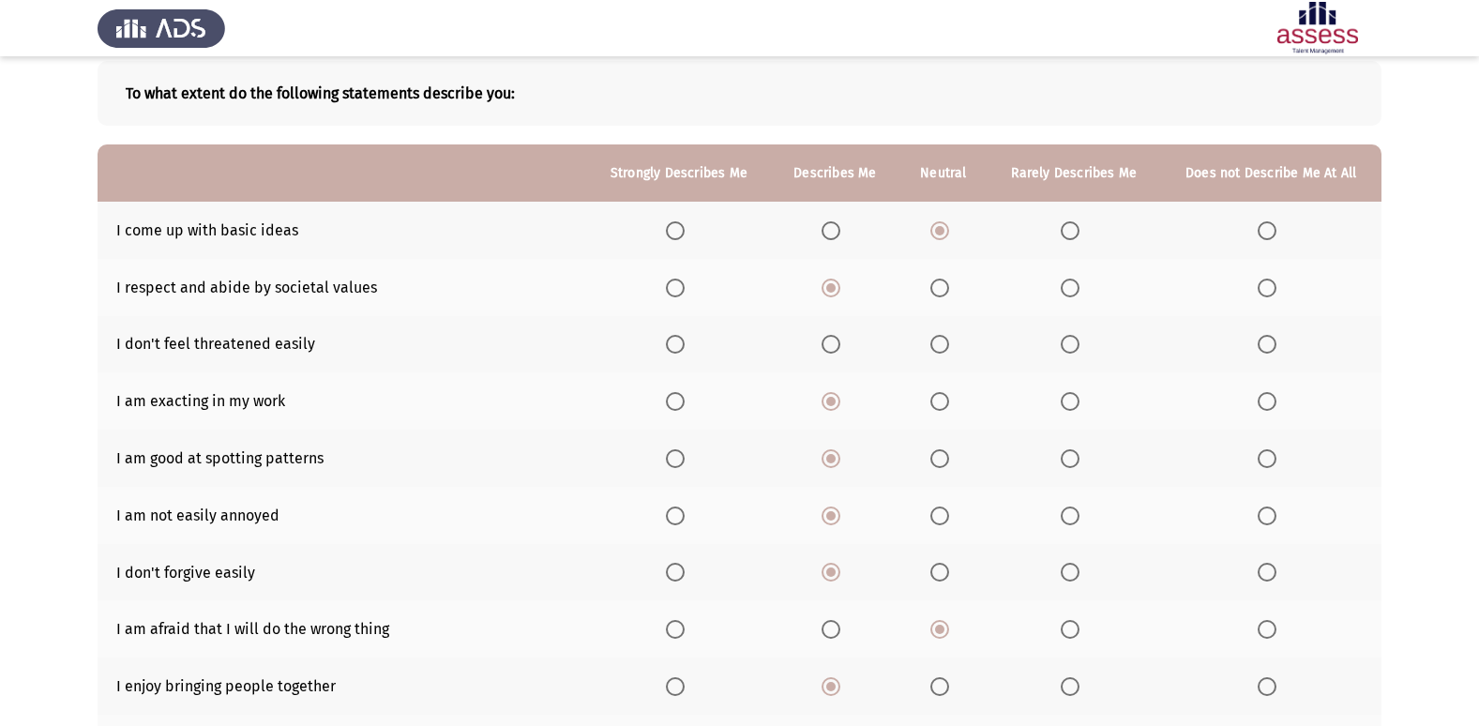
scroll to position [86, 0]
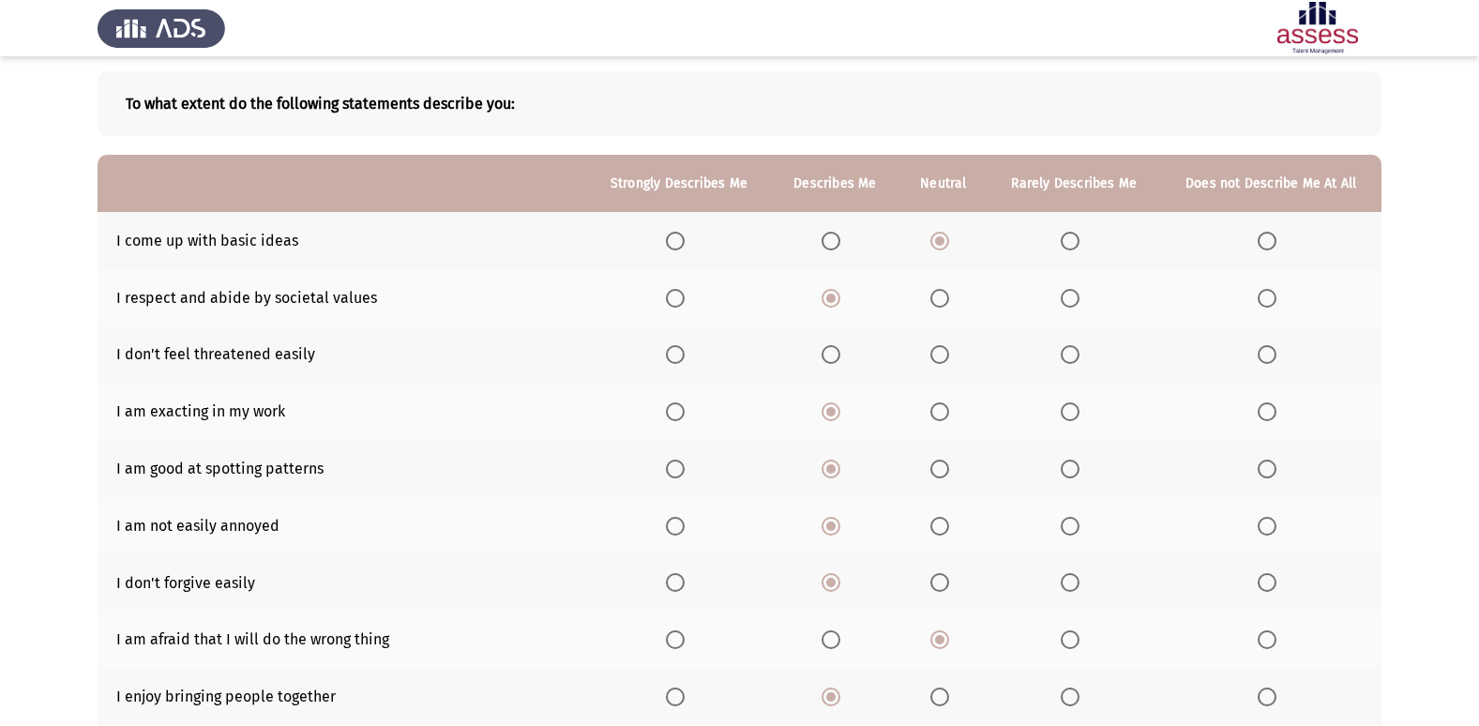
click at [825, 357] on span "Select an option" at bounding box center [831, 354] width 19 height 19
click at [825, 357] on input "Select an option" at bounding box center [831, 354] width 19 height 19
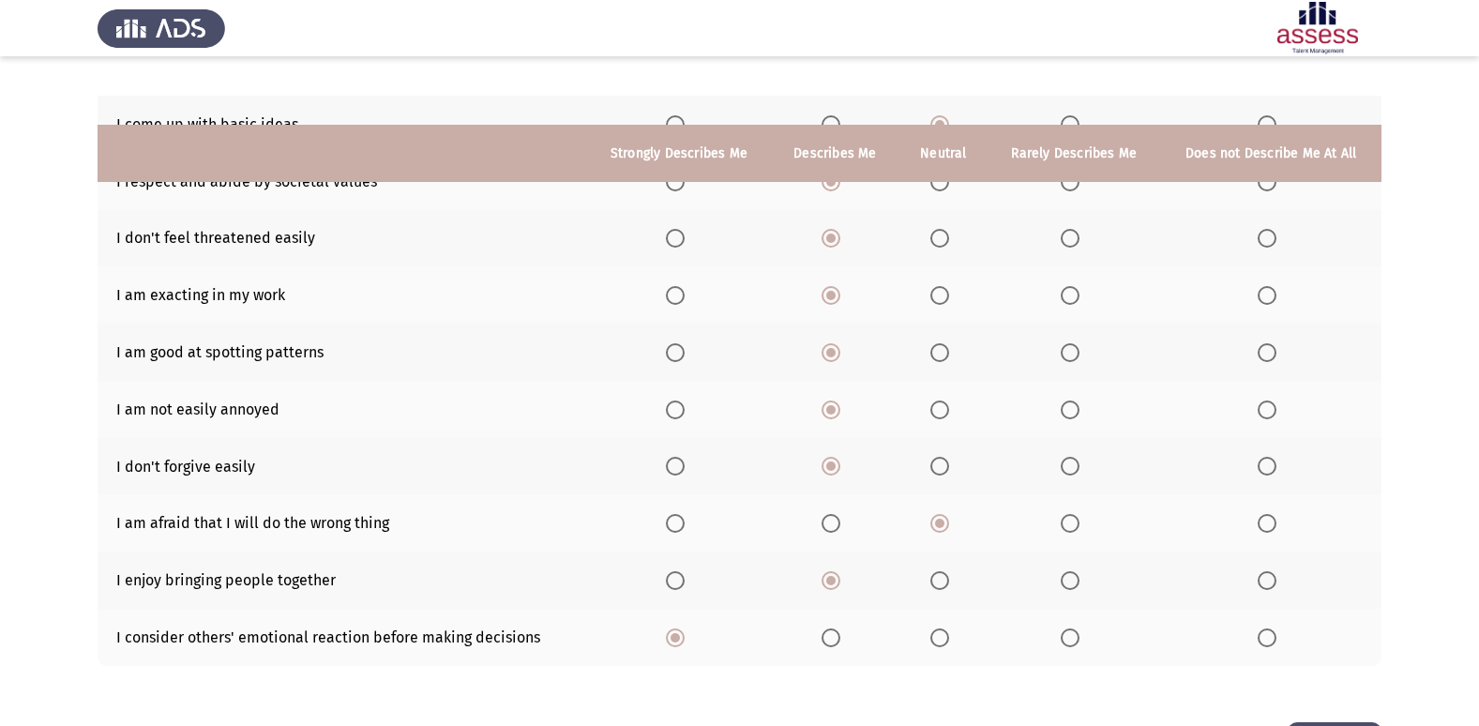
scroll to position [274, 0]
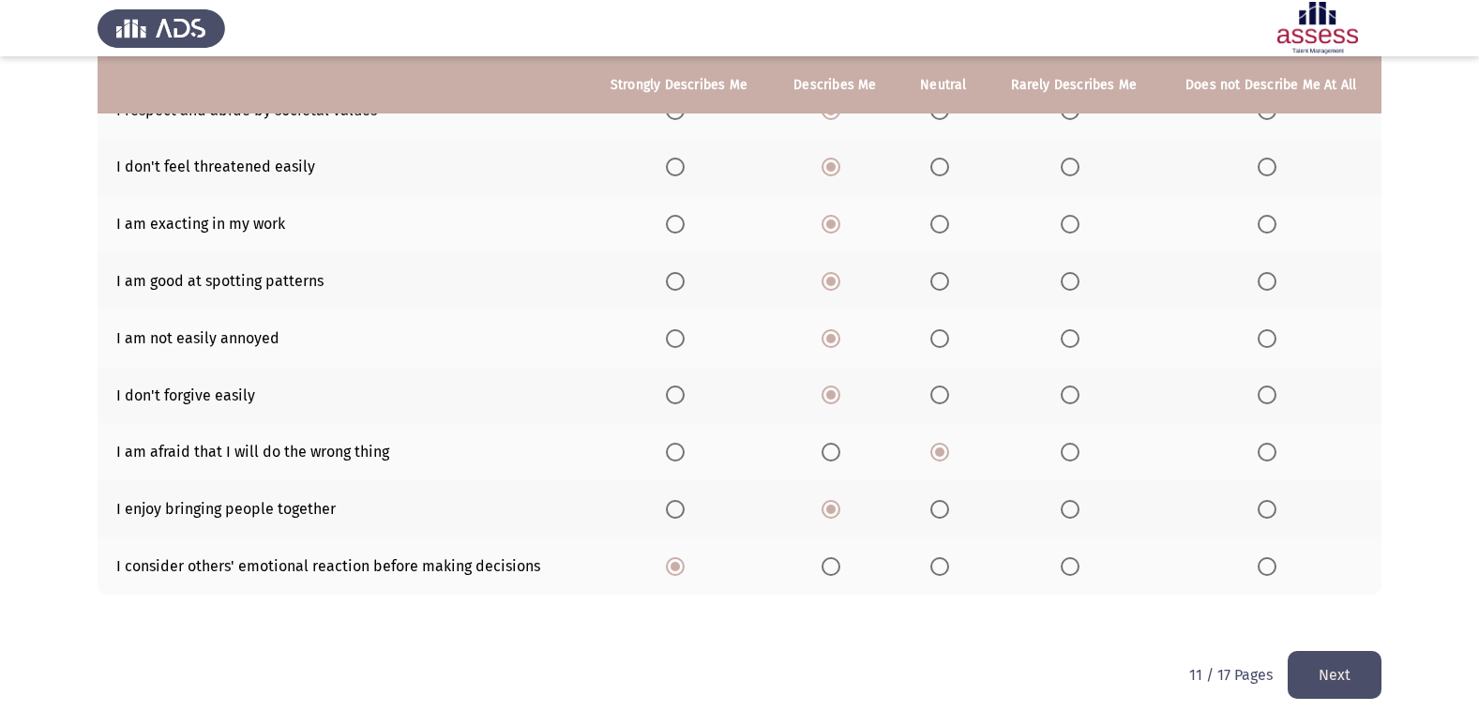
click at [1334, 661] on button "Next" at bounding box center [1335, 675] width 94 height 48
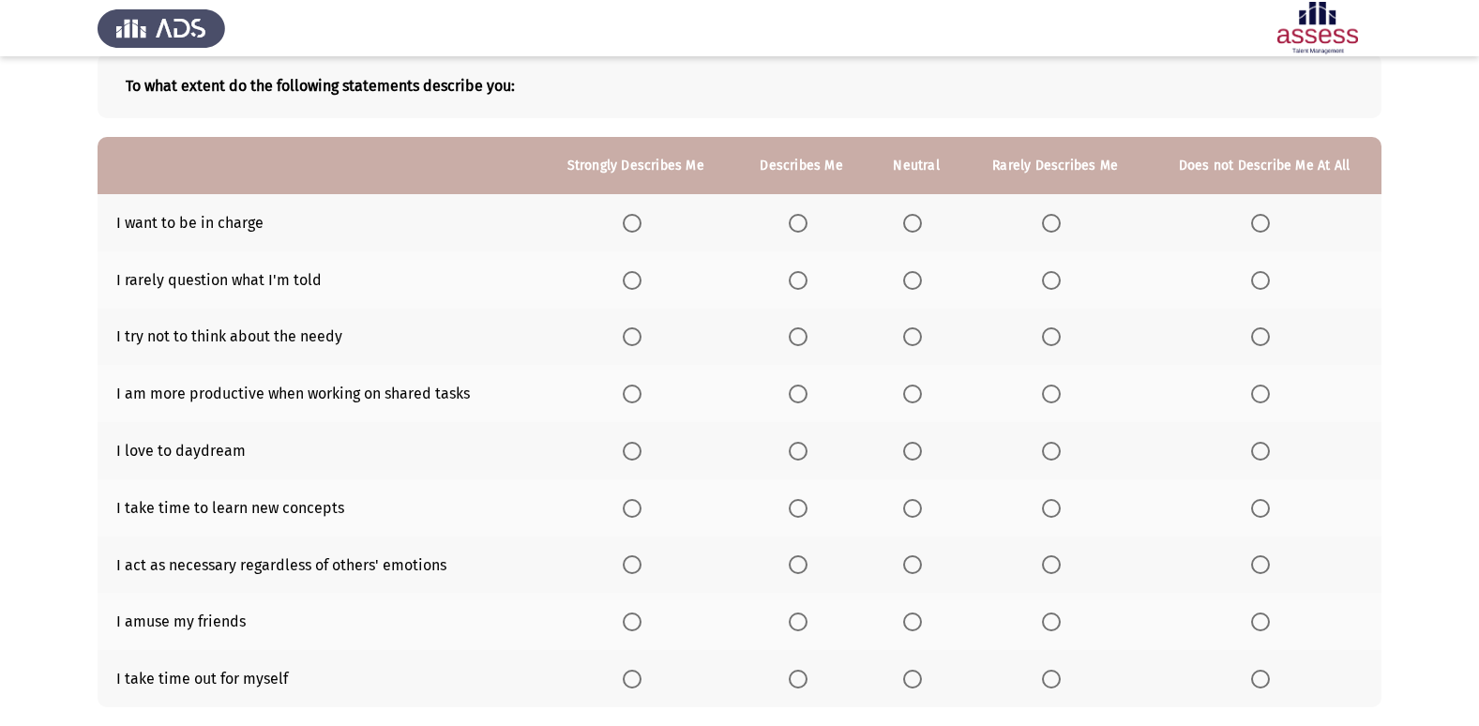
scroll to position [0, 0]
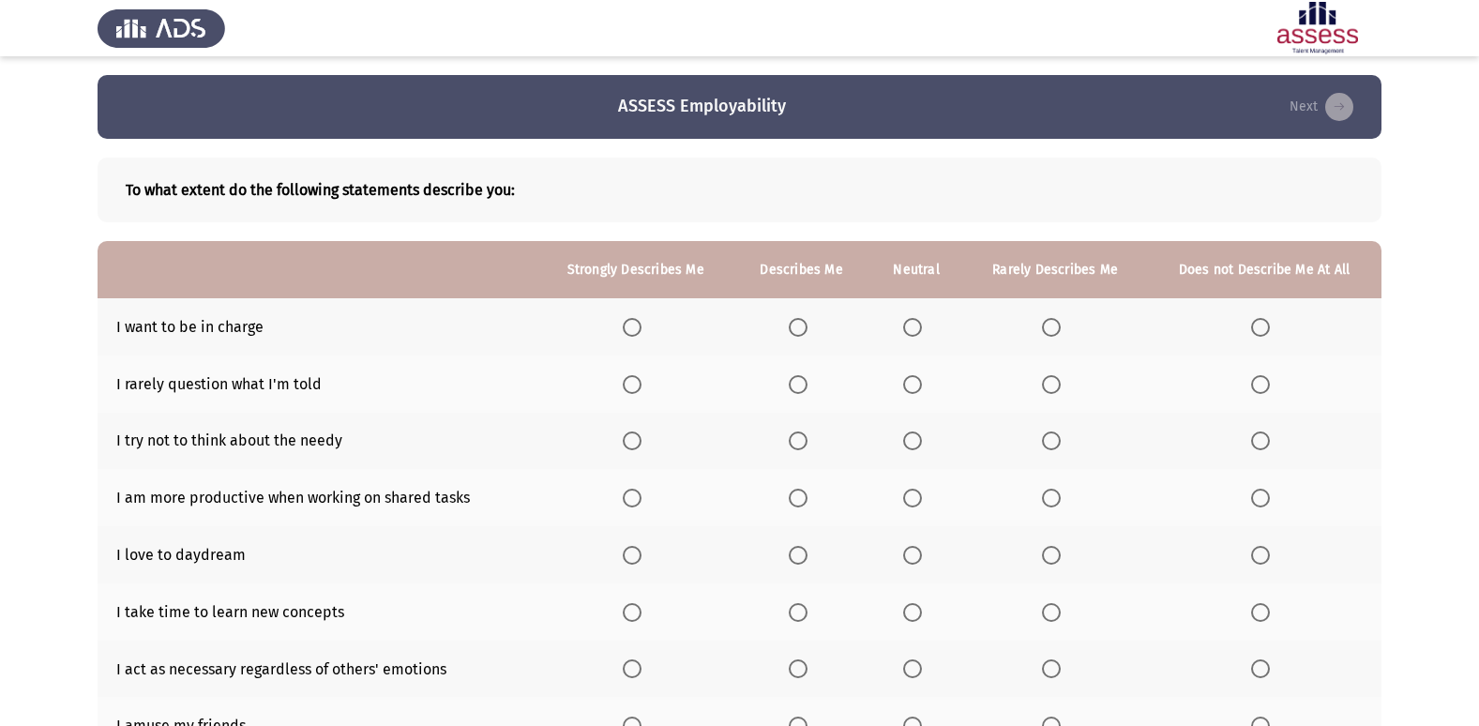
click at [795, 330] on span "Select an option" at bounding box center [798, 327] width 19 height 19
click at [795, 330] on input "Select an option" at bounding box center [798, 327] width 19 height 19
click at [1053, 386] on span "Select an option" at bounding box center [1051, 384] width 19 height 19
click at [1053, 386] on input "Select an option" at bounding box center [1051, 384] width 19 height 19
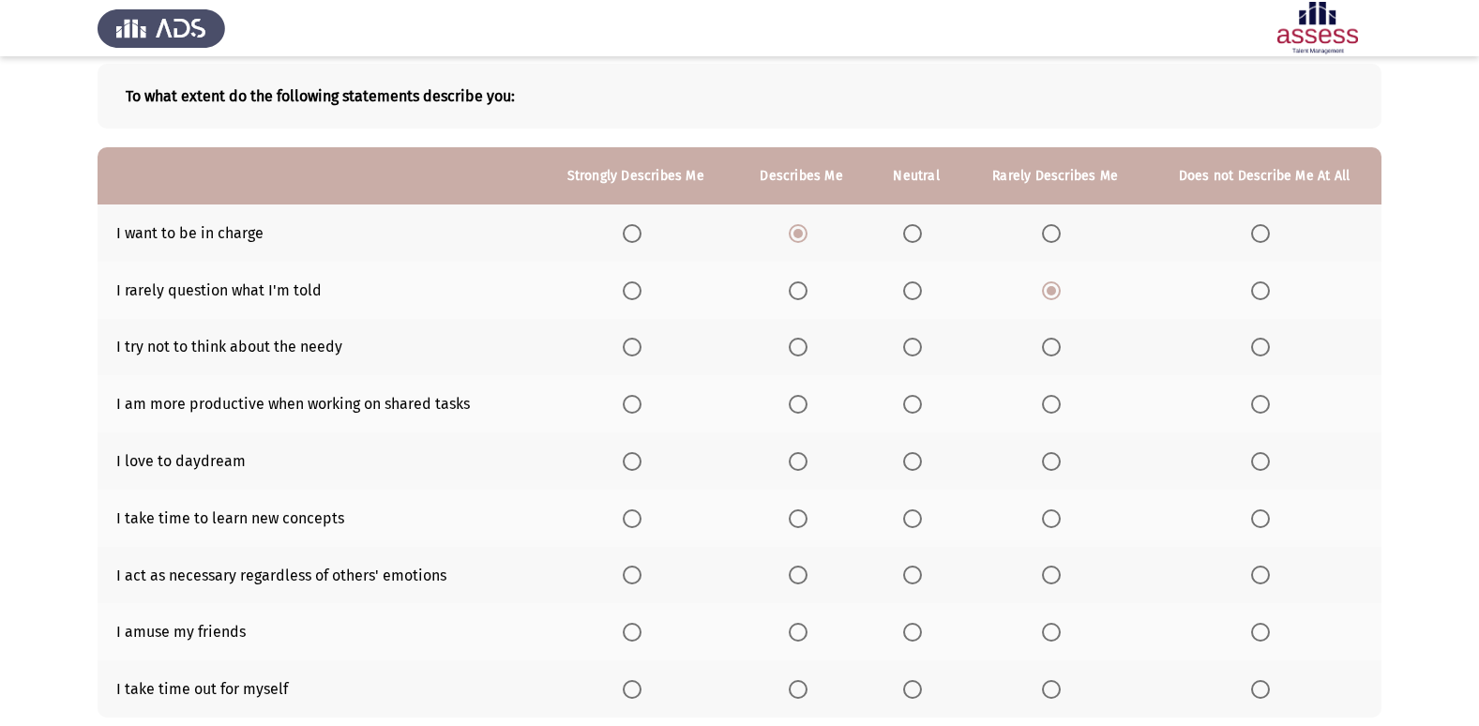
click at [1049, 349] on span "Select an option" at bounding box center [1051, 347] width 19 height 19
click at [1049, 349] on input "Select an option" at bounding box center [1051, 347] width 19 height 19
click at [812, 407] on label "Select an option" at bounding box center [802, 404] width 26 height 19
click at [808, 407] on input "Select an option" at bounding box center [798, 404] width 19 height 19
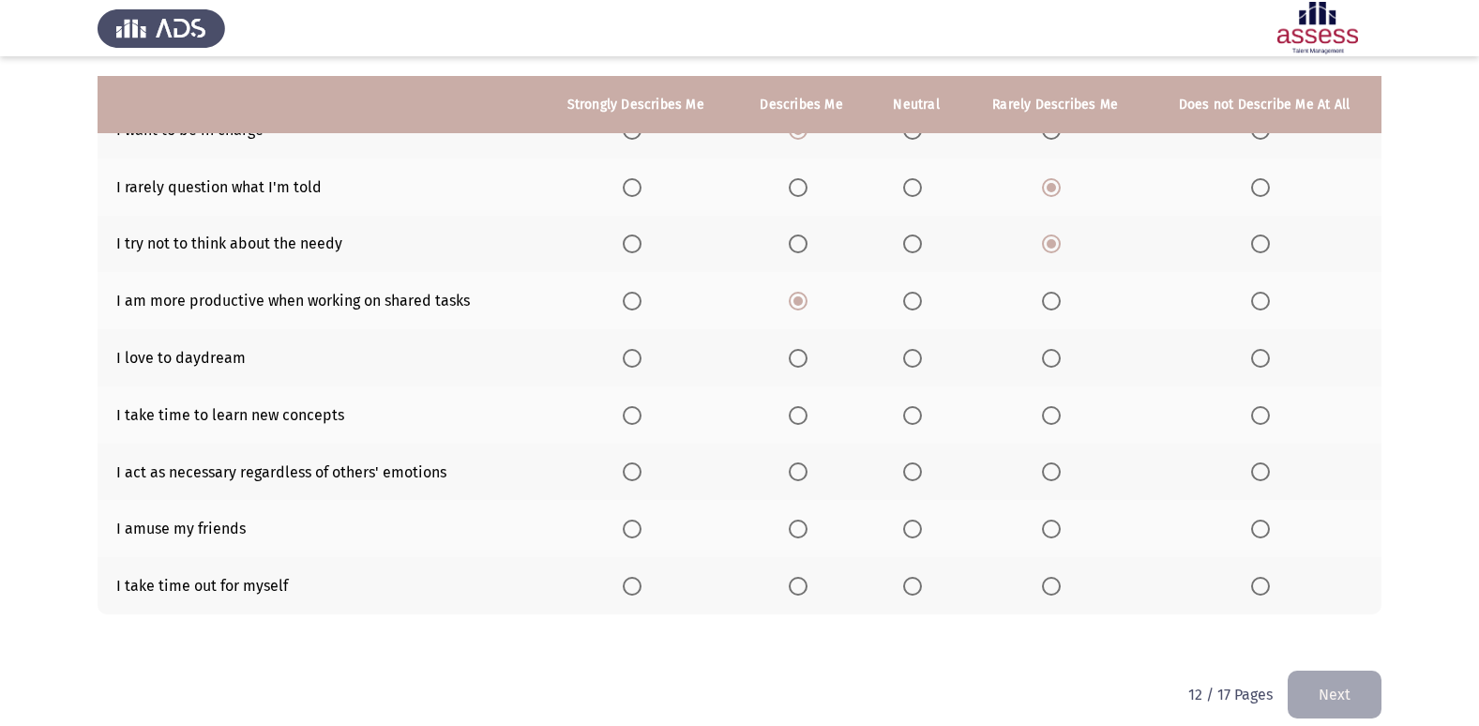
scroll to position [217, 0]
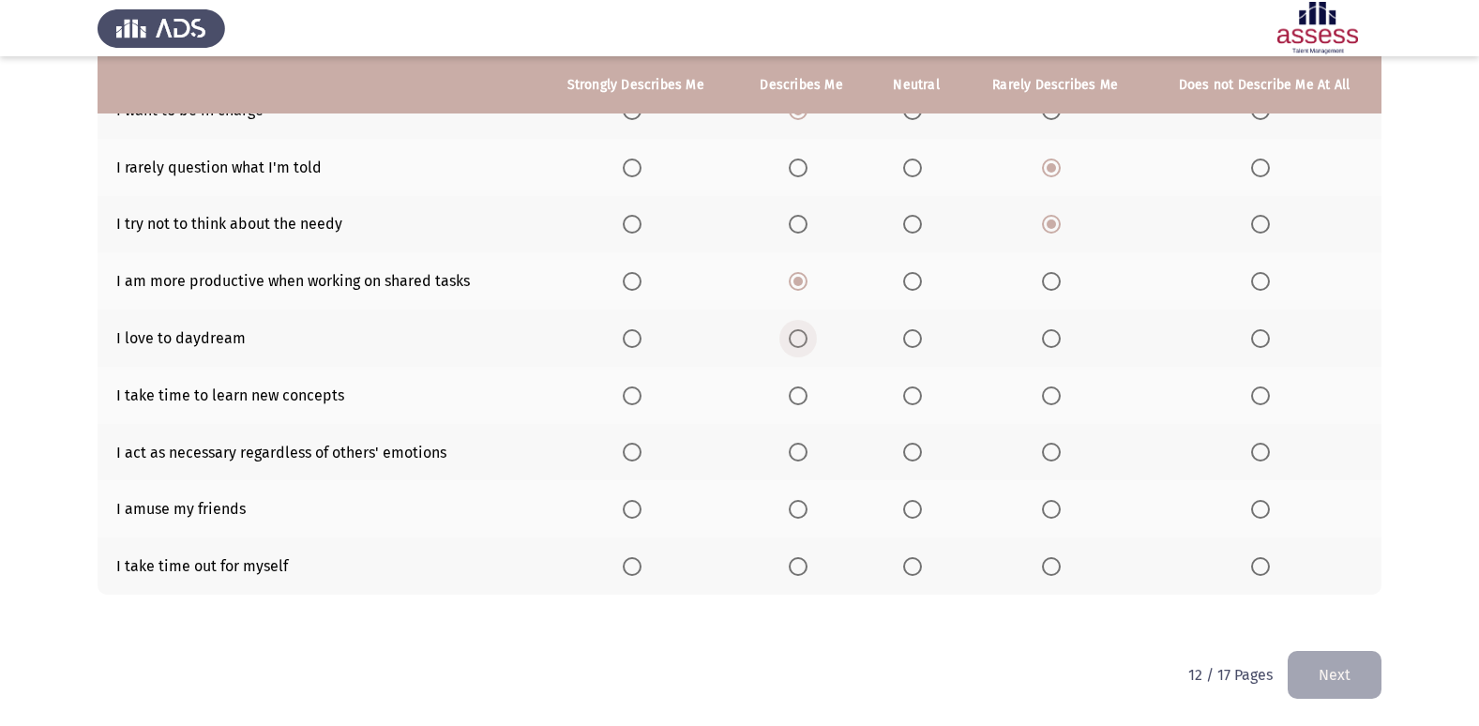
click at [808, 341] on span "Select an option" at bounding box center [798, 338] width 19 height 19
click at [808, 341] on input "Select an option" at bounding box center [798, 338] width 19 height 19
click at [813, 395] on label "Select an option" at bounding box center [802, 395] width 26 height 19
click at [808, 395] on input "Select an option" at bounding box center [798, 395] width 19 height 19
click at [912, 404] on span "Select an option" at bounding box center [912, 395] width 19 height 19
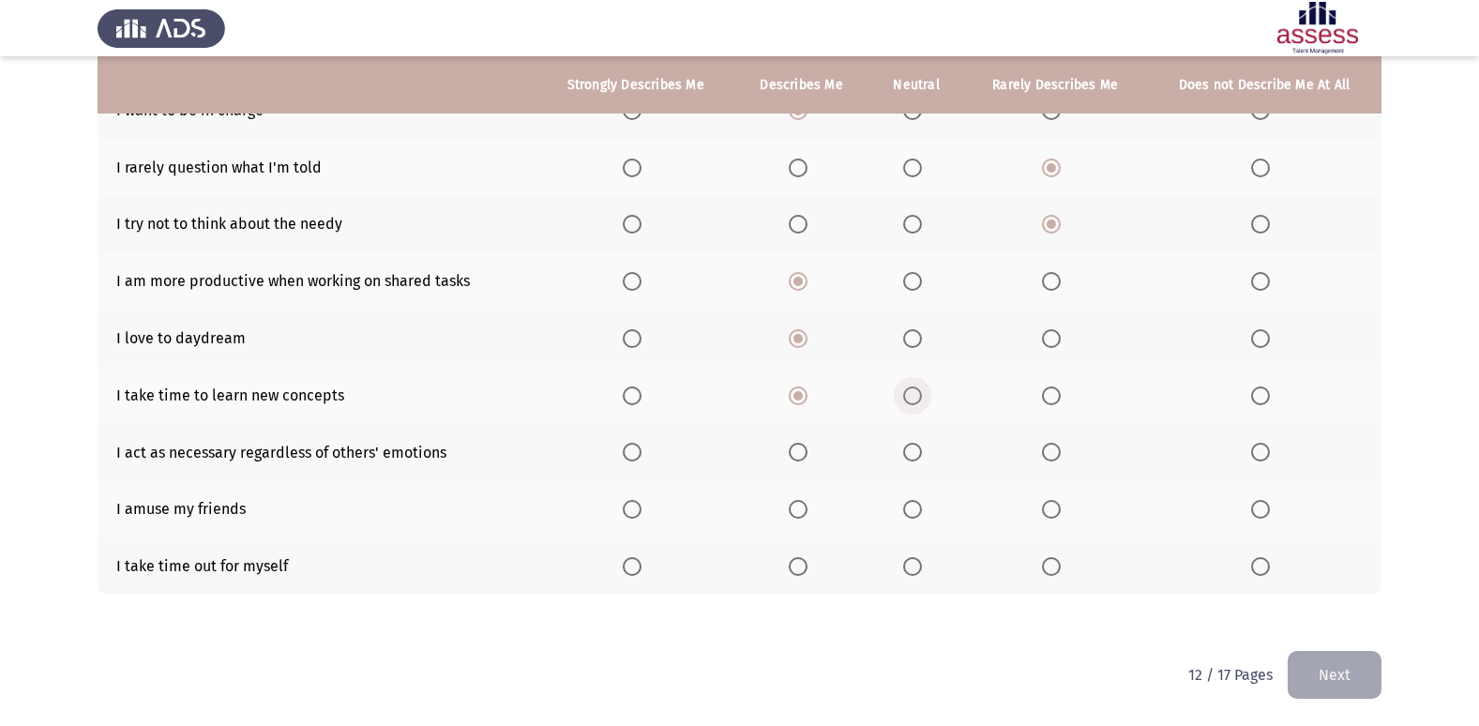
click at [912, 404] on input "Select an option" at bounding box center [912, 395] width 19 height 19
click at [803, 445] on span "Select an option" at bounding box center [798, 452] width 19 height 19
click at [803, 445] on input "Select an option" at bounding box center [798, 452] width 19 height 19
click at [779, 569] on th at bounding box center [800, 565] width 135 height 57
click at [806, 569] on span "Select an option" at bounding box center [798, 566] width 19 height 19
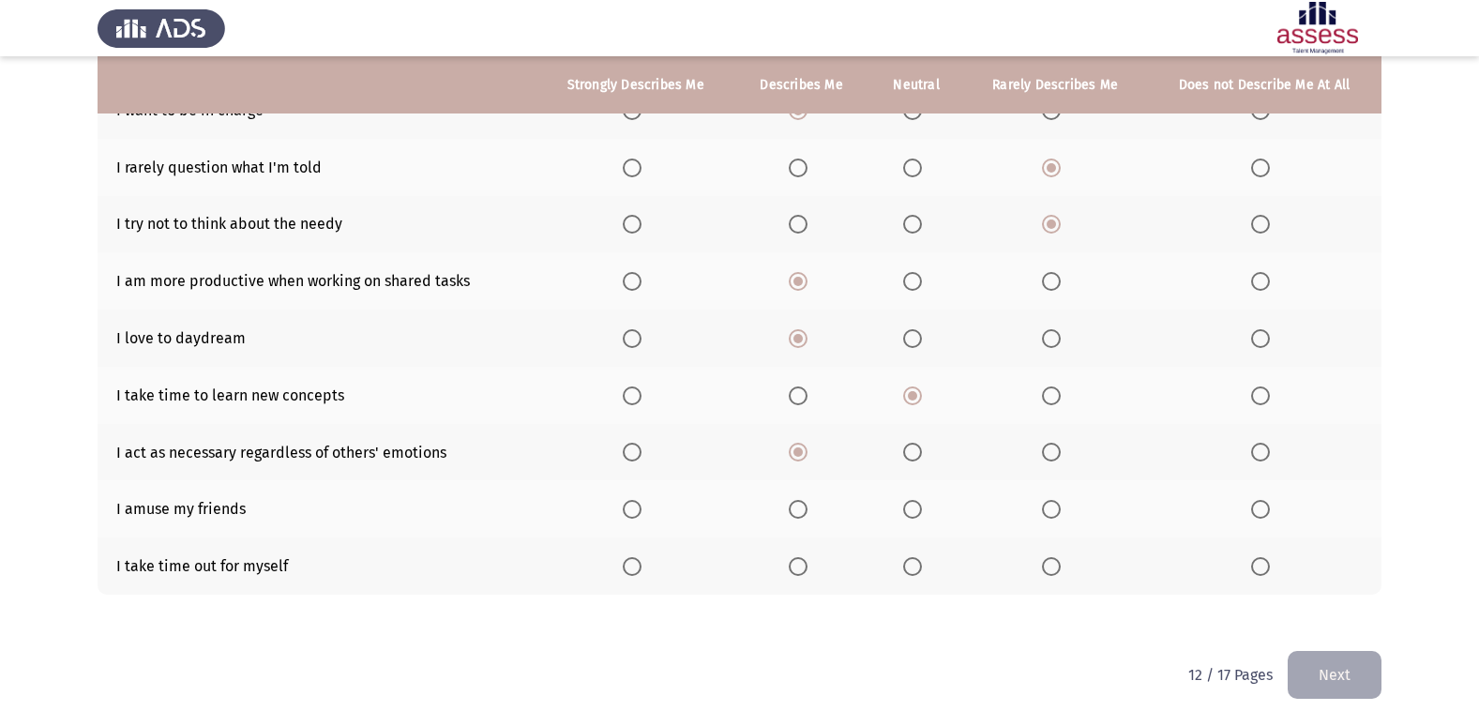
click at [806, 569] on input "Select an option" at bounding box center [798, 566] width 19 height 19
click at [922, 511] on span "Select an option" at bounding box center [912, 509] width 19 height 19
click at [922, 511] on input "Select an option" at bounding box center [912, 509] width 19 height 19
click at [1337, 687] on button "Next" at bounding box center [1335, 675] width 94 height 48
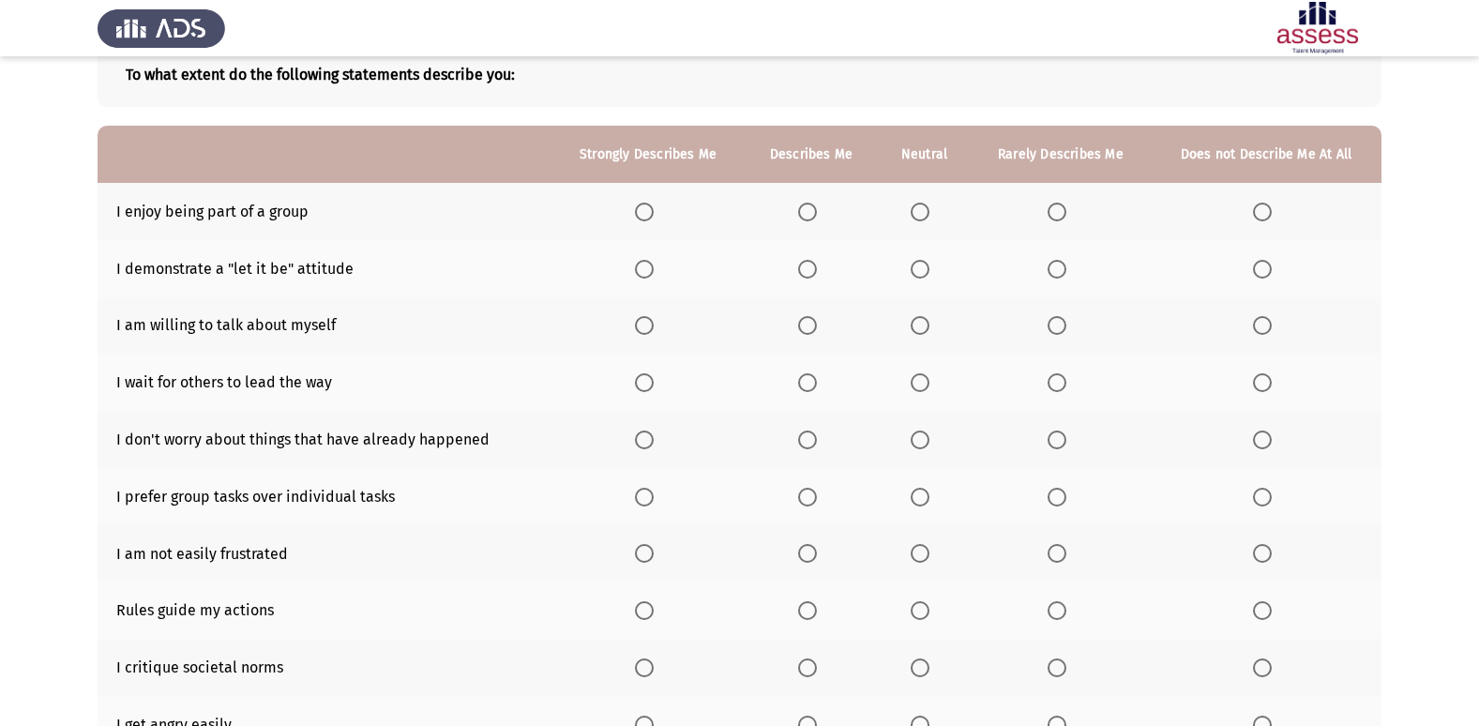
scroll to position [86, 0]
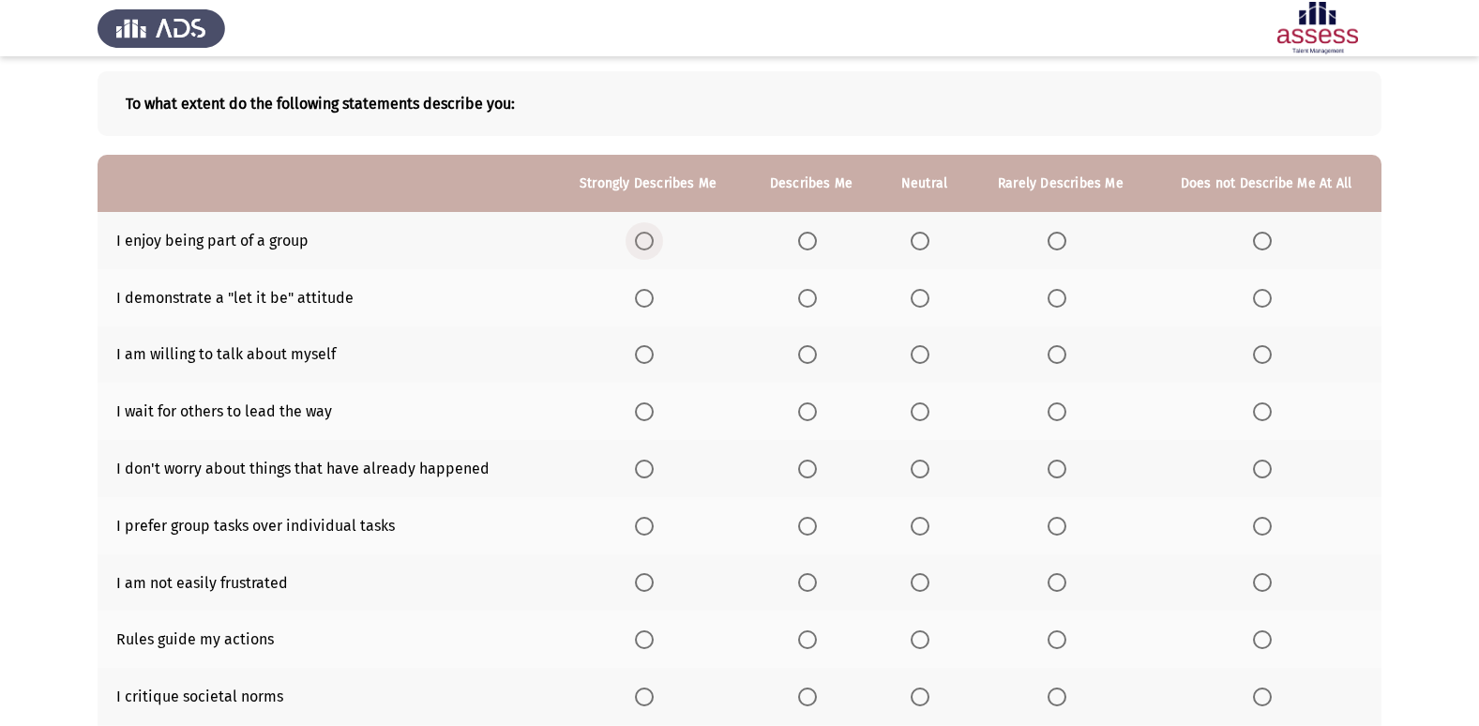
click at [657, 244] on label "Select an option" at bounding box center [648, 241] width 26 height 19
click at [654, 244] on input "Select an option" at bounding box center [644, 241] width 19 height 19
click at [1060, 299] on span "Select an option" at bounding box center [1057, 298] width 19 height 19
click at [1060, 299] on input "Select an option" at bounding box center [1057, 298] width 19 height 19
click at [1051, 353] on span "Select an option" at bounding box center [1057, 354] width 19 height 19
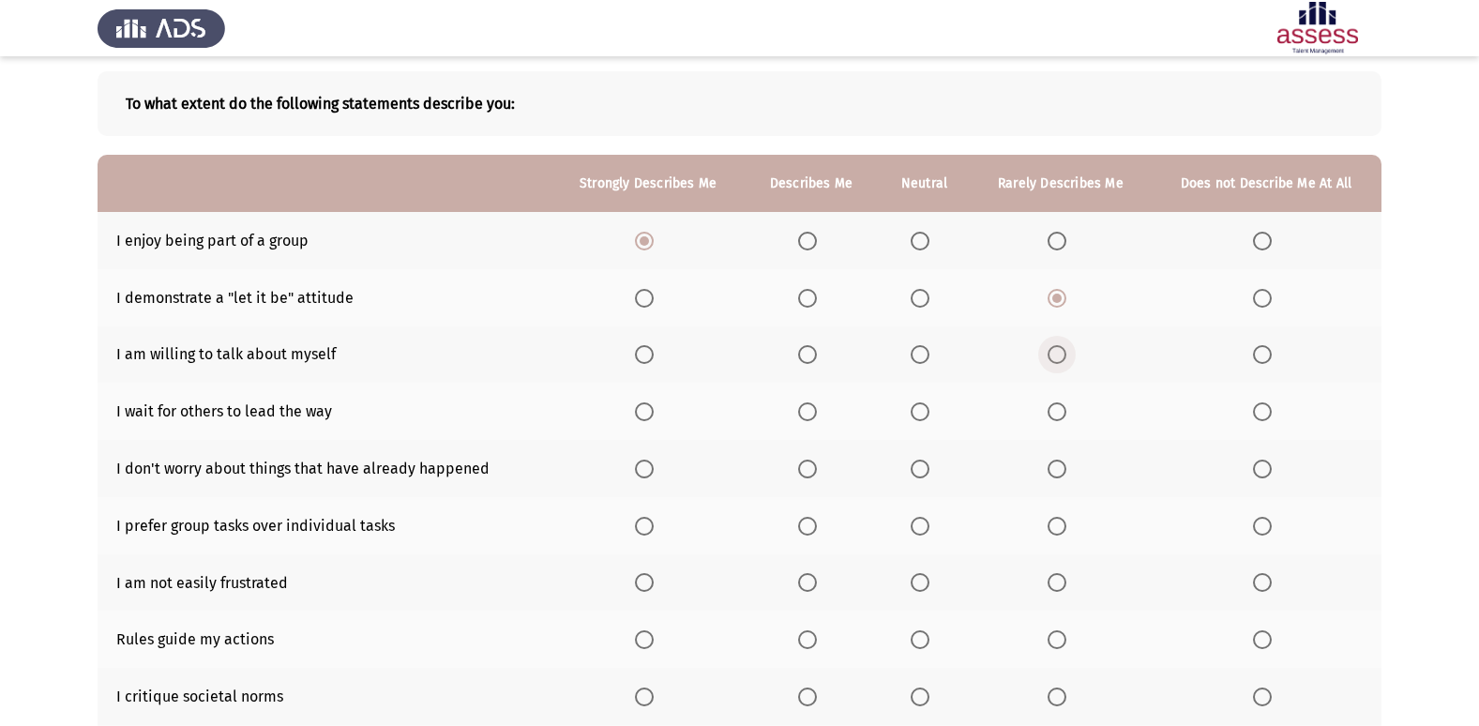
click at [1051, 353] on input "Select an option" at bounding box center [1057, 354] width 19 height 19
click at [817, 472] on span "Select an option" at bounding box center [807, 469] width 19 height 19
click at [817, 472] on input "Select an option" at bounding box center [807, 469] width 19 height 19
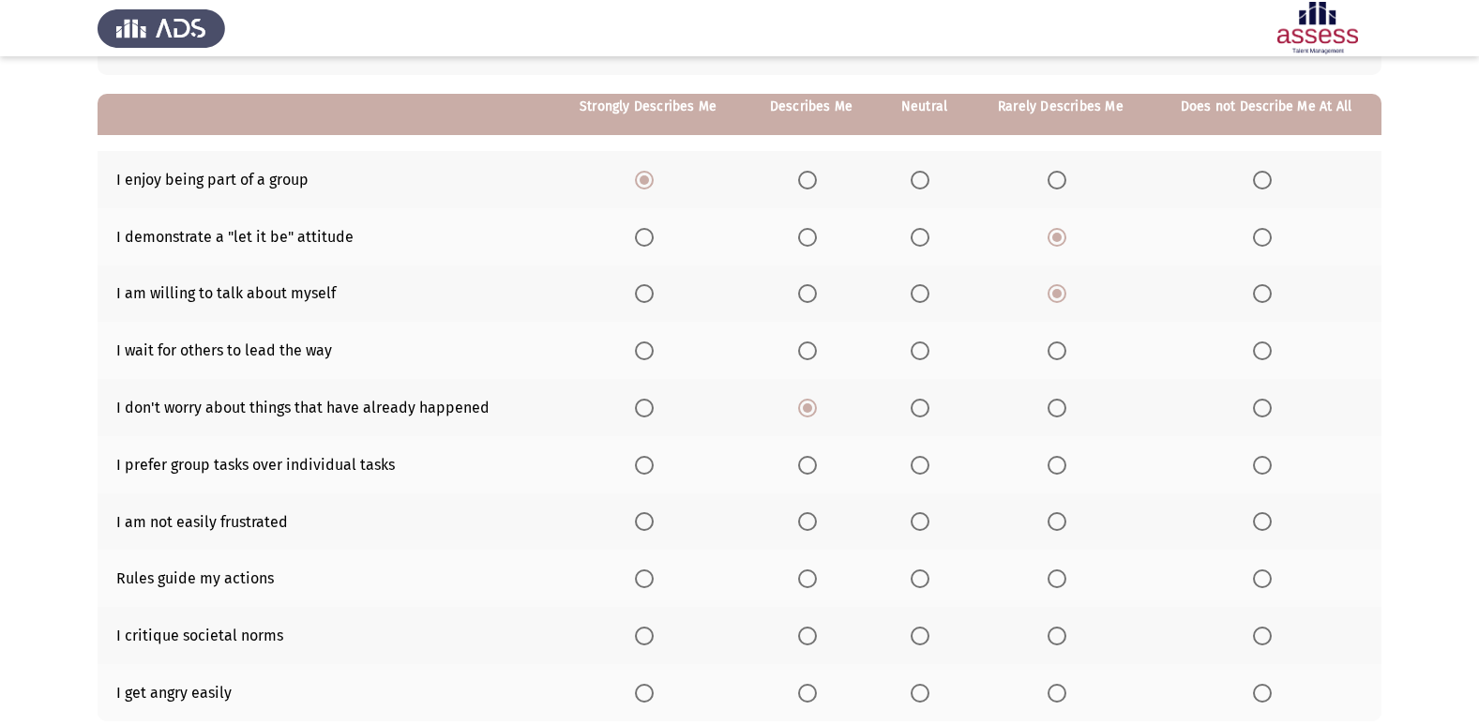
scroll to position [180, 0]
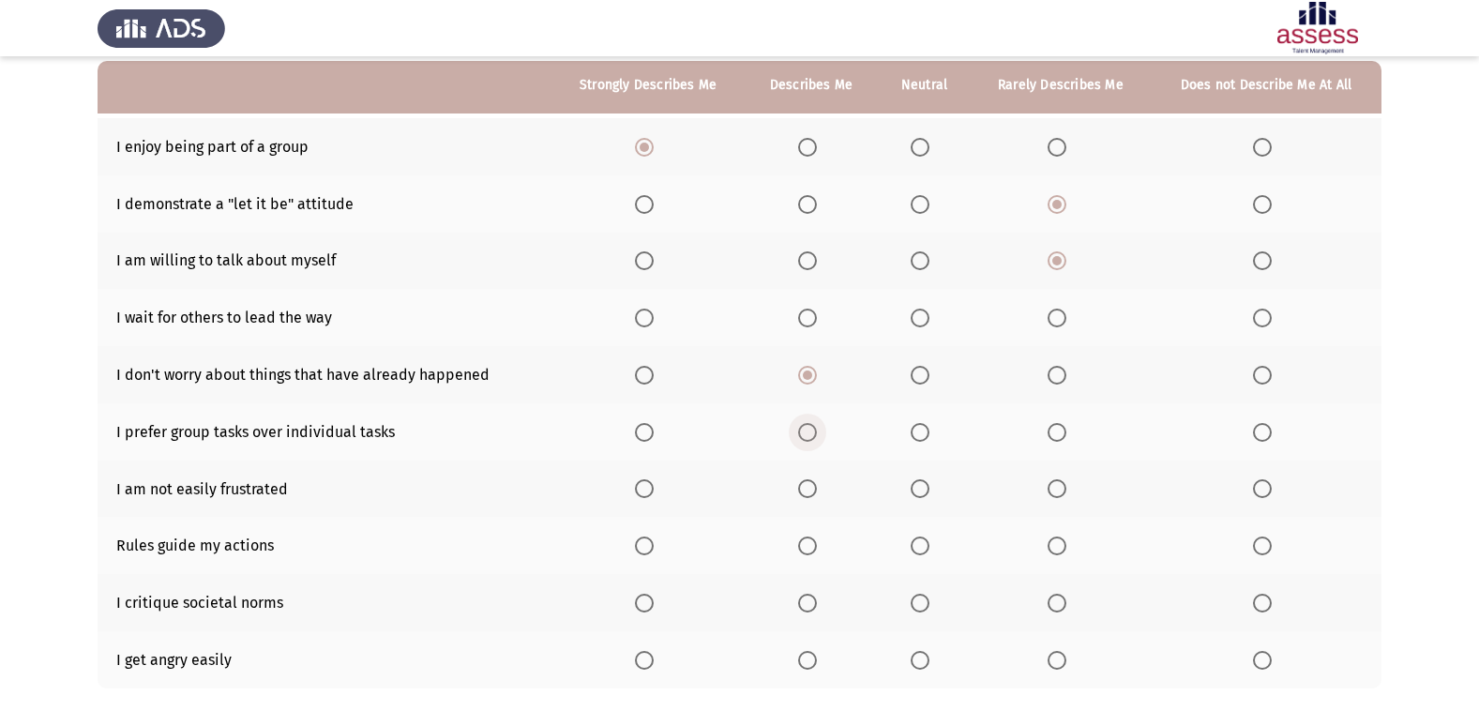
click at [809, 434] on span "Select an option" at bounding box center [807, 432] width 19 height 19
click at [809, 434] on input "Select an option" at bounding box center [807, 432] width 19 height 19
click at [918, 491] on span "Select an option" at bounding box center [920, 488] width 19 height 19
click at [918, 491] on input "Select an option" at bounding box center [920, 488] width 19 height 19
click at [812, 551] on span "Select an option" at bounding box center [807, 545] width 19 height 19
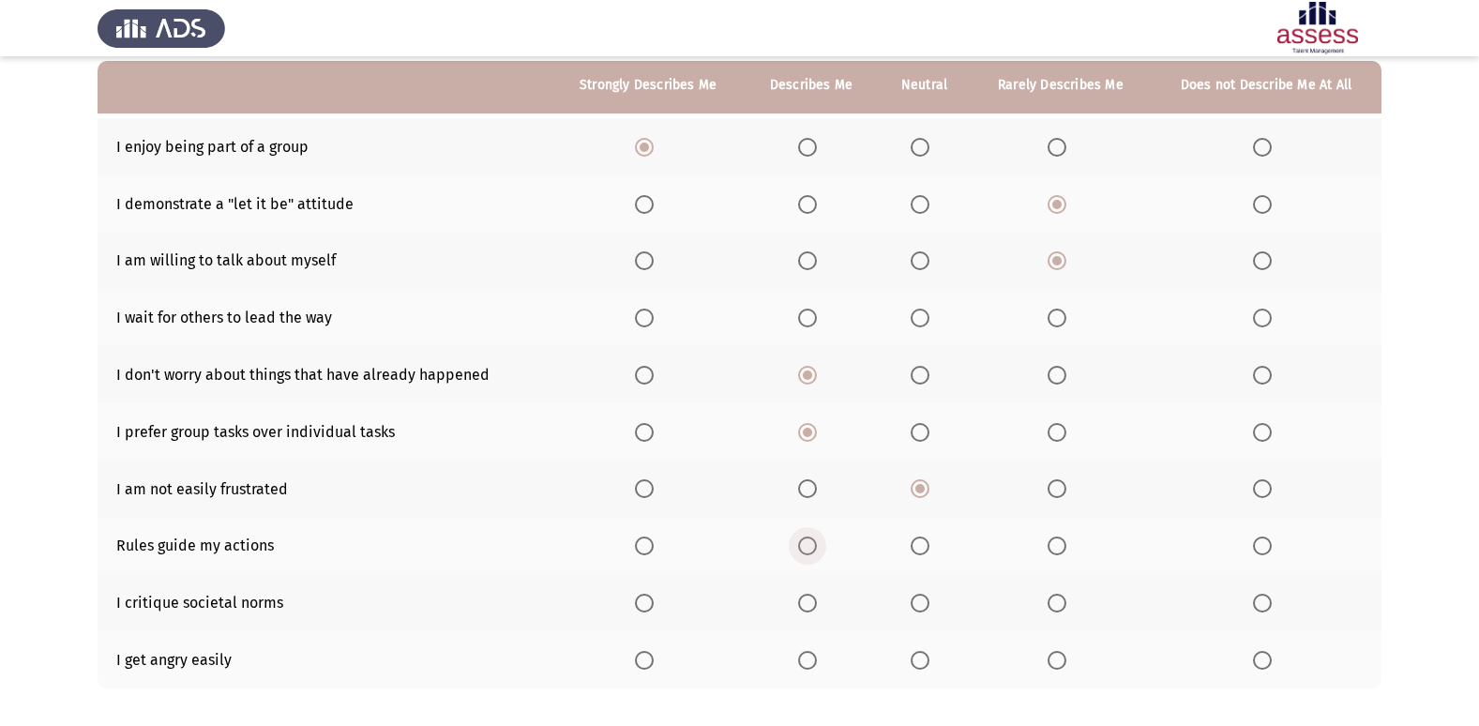
click at [812, 551] on input "Select an option" at bounding box center [807, 545] width 19 height 19
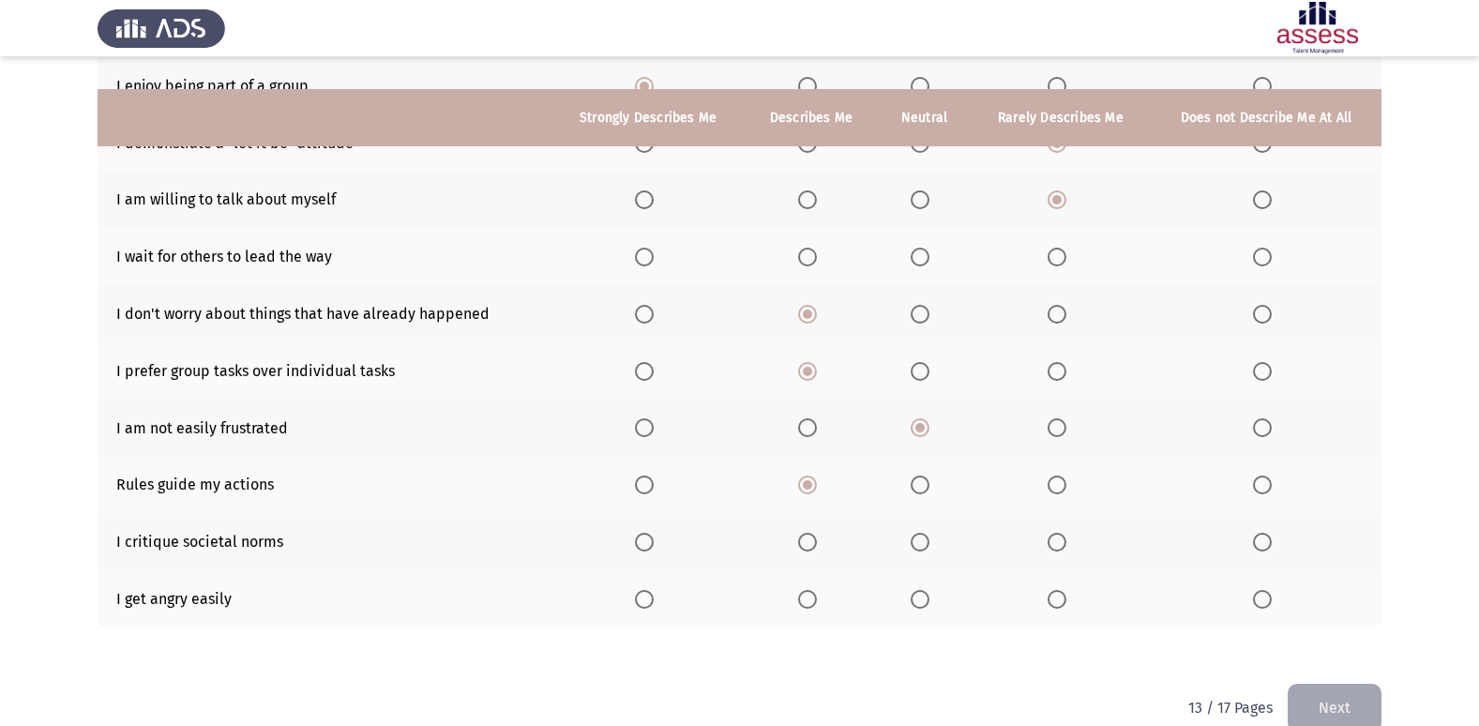
scroll to position [274, 0]
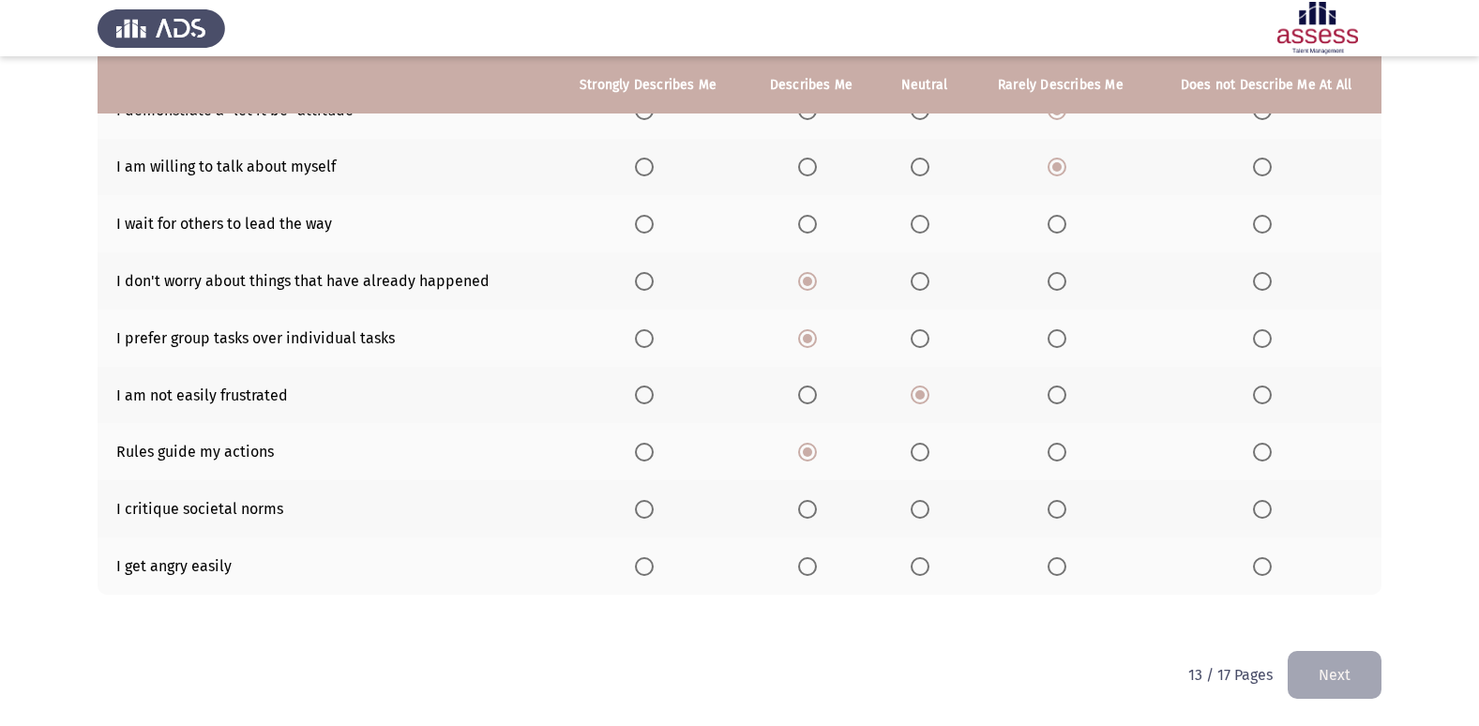
click at [1056, 567] on span "Select an option" at bounding box center [1057, 566] width 19 height 19
click at [1056, 567] on input "Select an option" at bounding box center [1057, 566] width 19 height 19
click at [1040, 507] on th at bounding box center [1061, 508] width 180 height 57
click at [1064, 506] on span "Select an option" at bounding box center [1057, 509] width 19 height 19
click at [1064, 506] on input "Select an option" at bounding box center [1057, 509] width 19 height 19
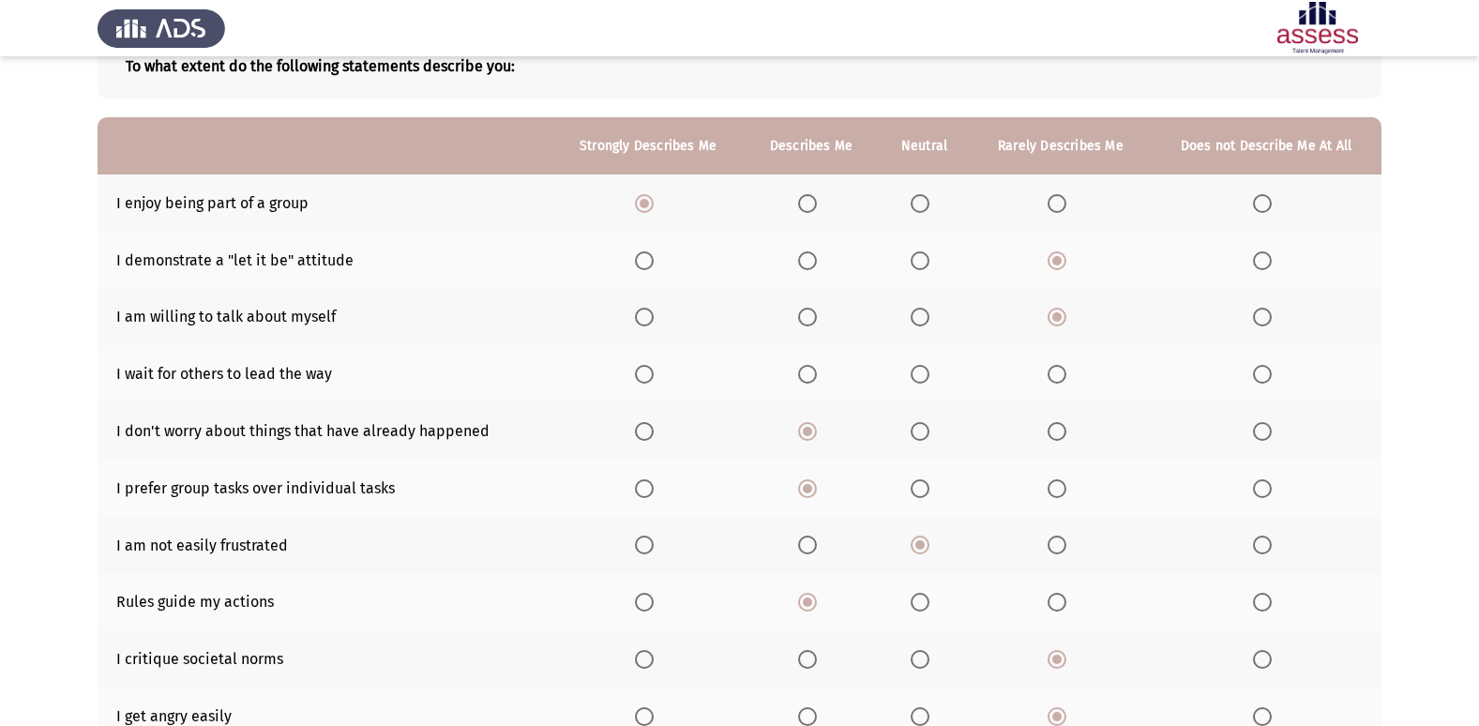
scroll to position [86, 0]
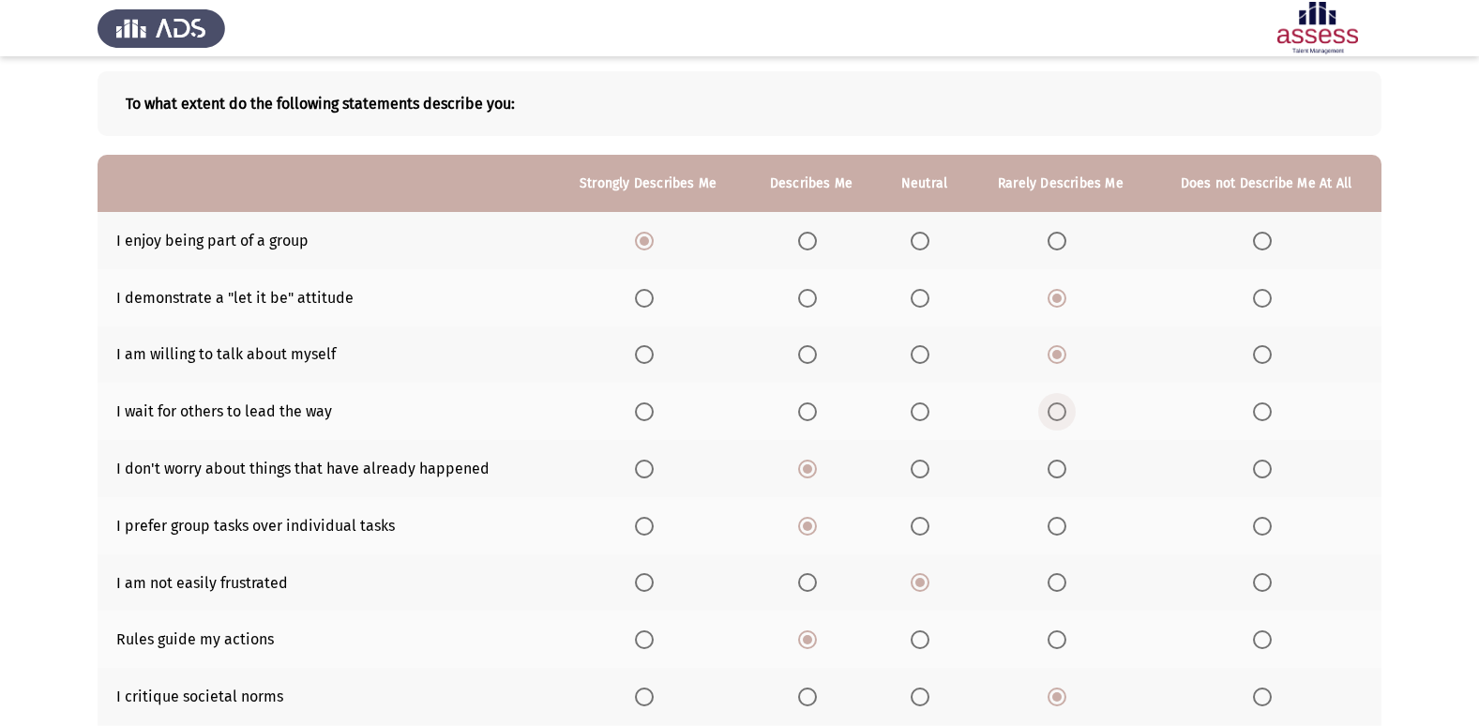
click at [1063, 418] on span "Select an option" at bounding box center [1057, 411] width 19 height 19
click at [1063, 418] on input "Select an option" at bounding box center [1057, 411] width 19 height 19
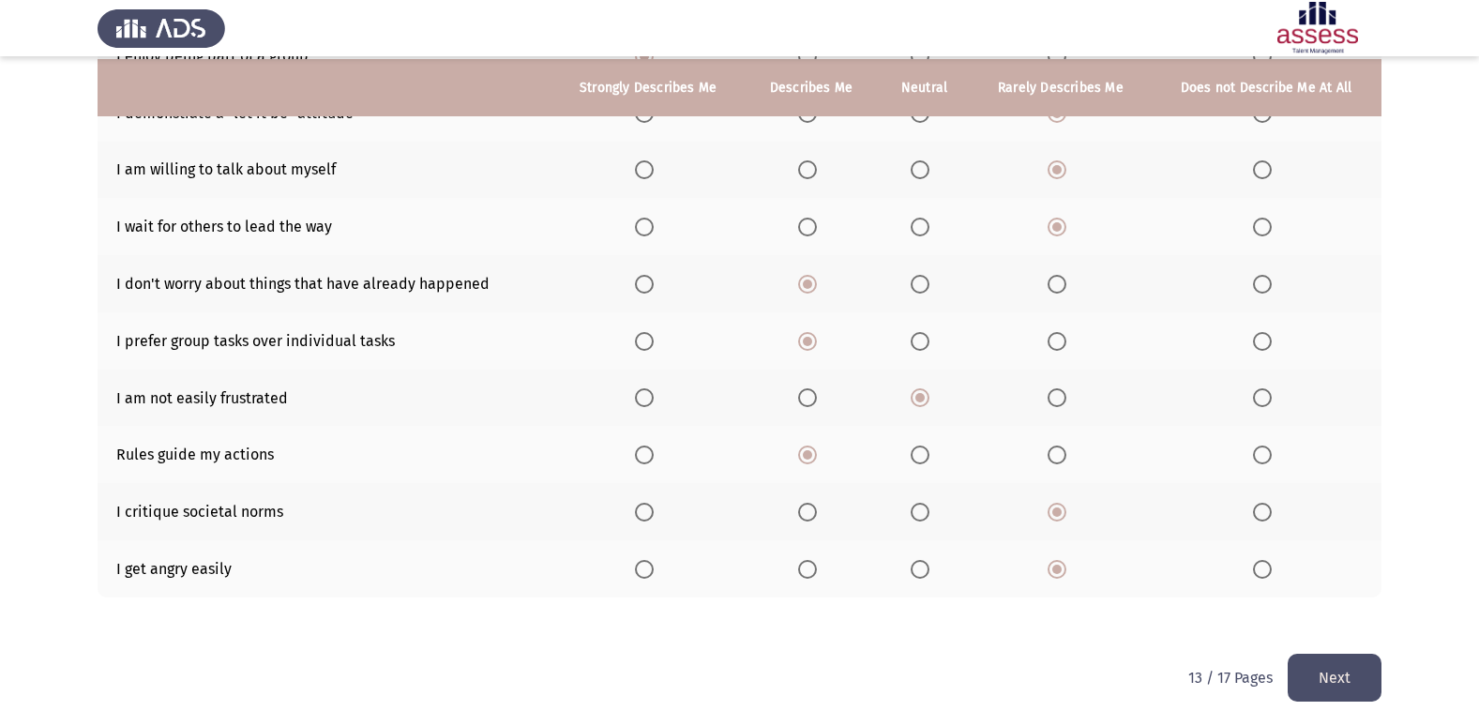
scroll to position [274, 0]
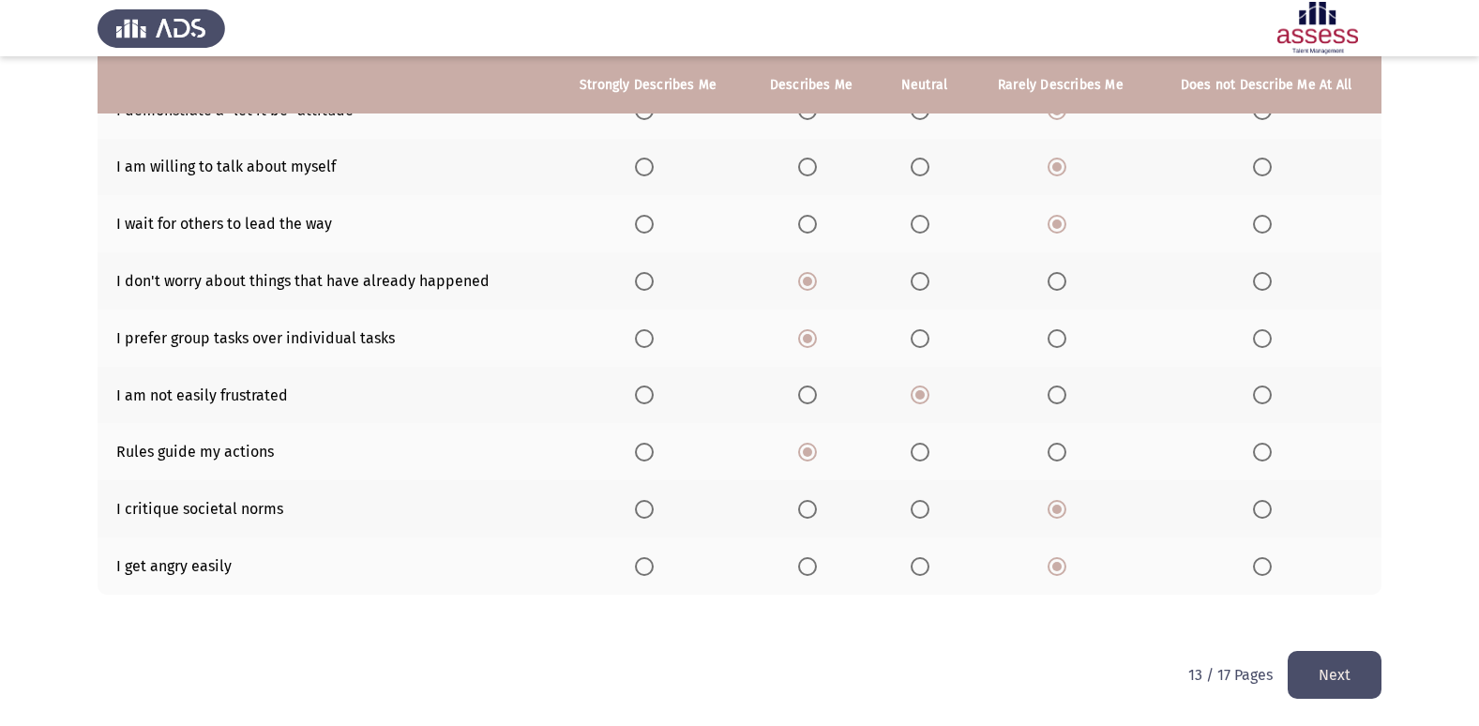
click at [1366, 680] on button "Next" at bounding box center [1335, 675] width 94 height 48
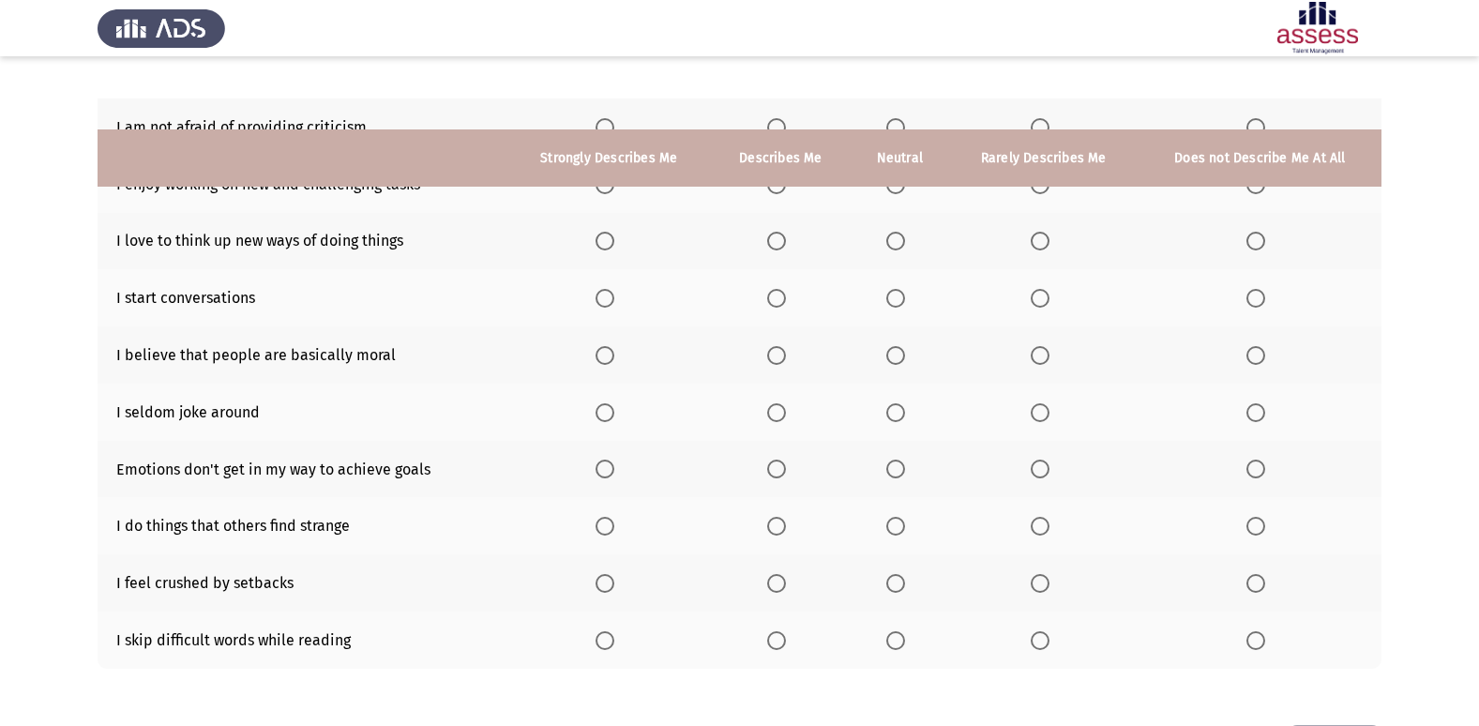
scroll to position [86, 0]
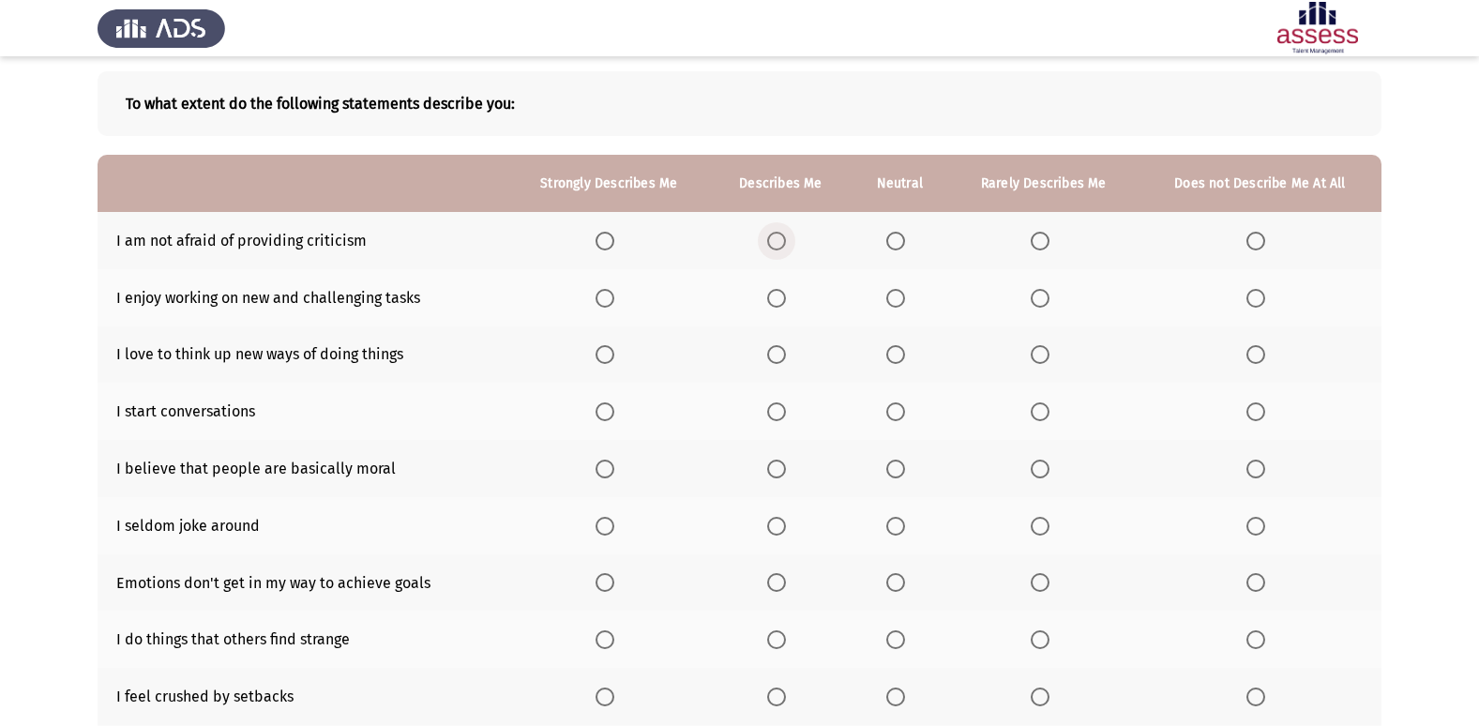
click at [784, 236] on span "Select an option" at bounding box center [776, 241] width 19 height 19
click at [784, 236] on input "Select an option" at bounding box center [776, 241] width 19 height 19
click at [783, 299] on span "Select an option" at bounding box center [776, 298] width 19 height 19
click at [783, 299] on input "Select an option" at bounding box center [776, 298] width 19 height 19
click at [786, 357] on span "Select an option" at bounding box center [776, 354] width 19 height 19
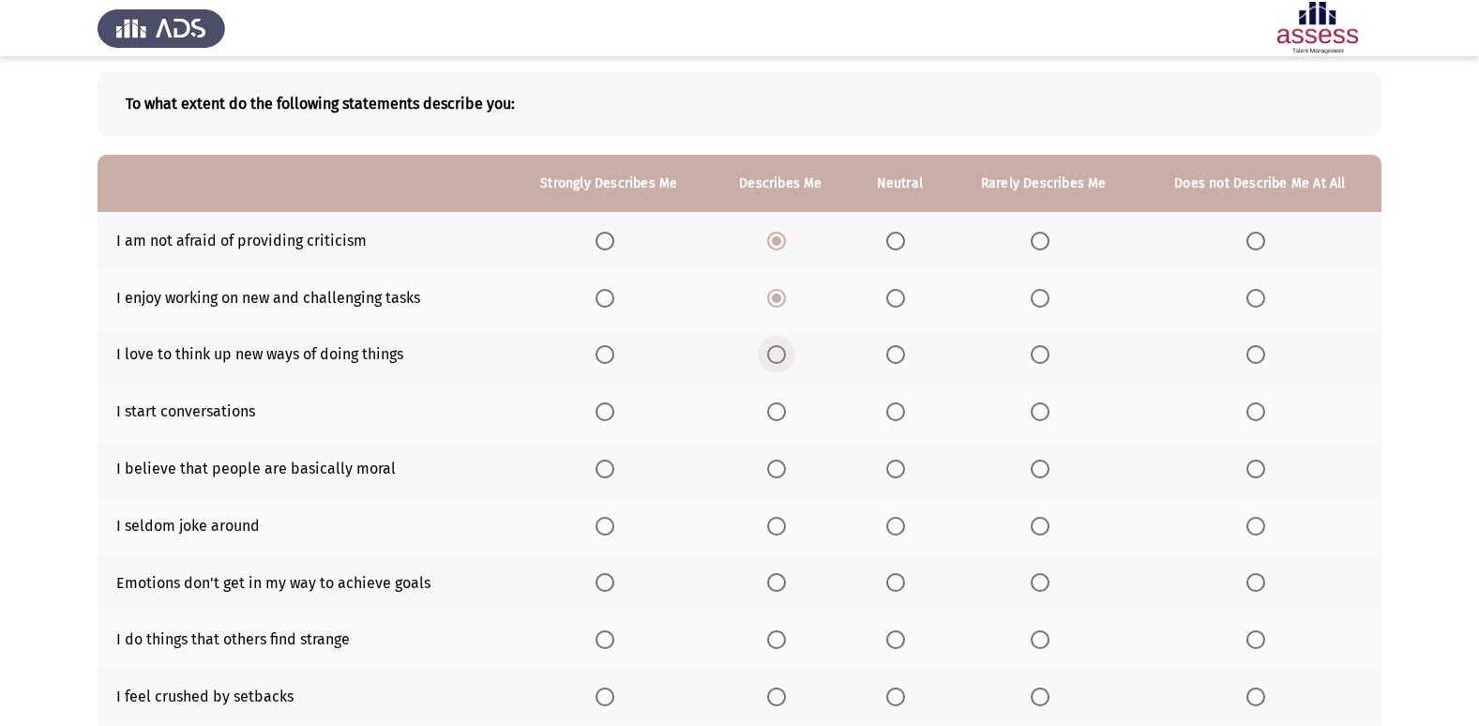
click at [786, 357] on input "Select an option" at bounding box center [776, 354] width 19 height 19
click at [783, 405] on span "Select an option" at bounding box center [776, 411] width 19 height 19
click at [783, 405] on input "Select an option" at bounding box center [776, 411] width 19 height 19
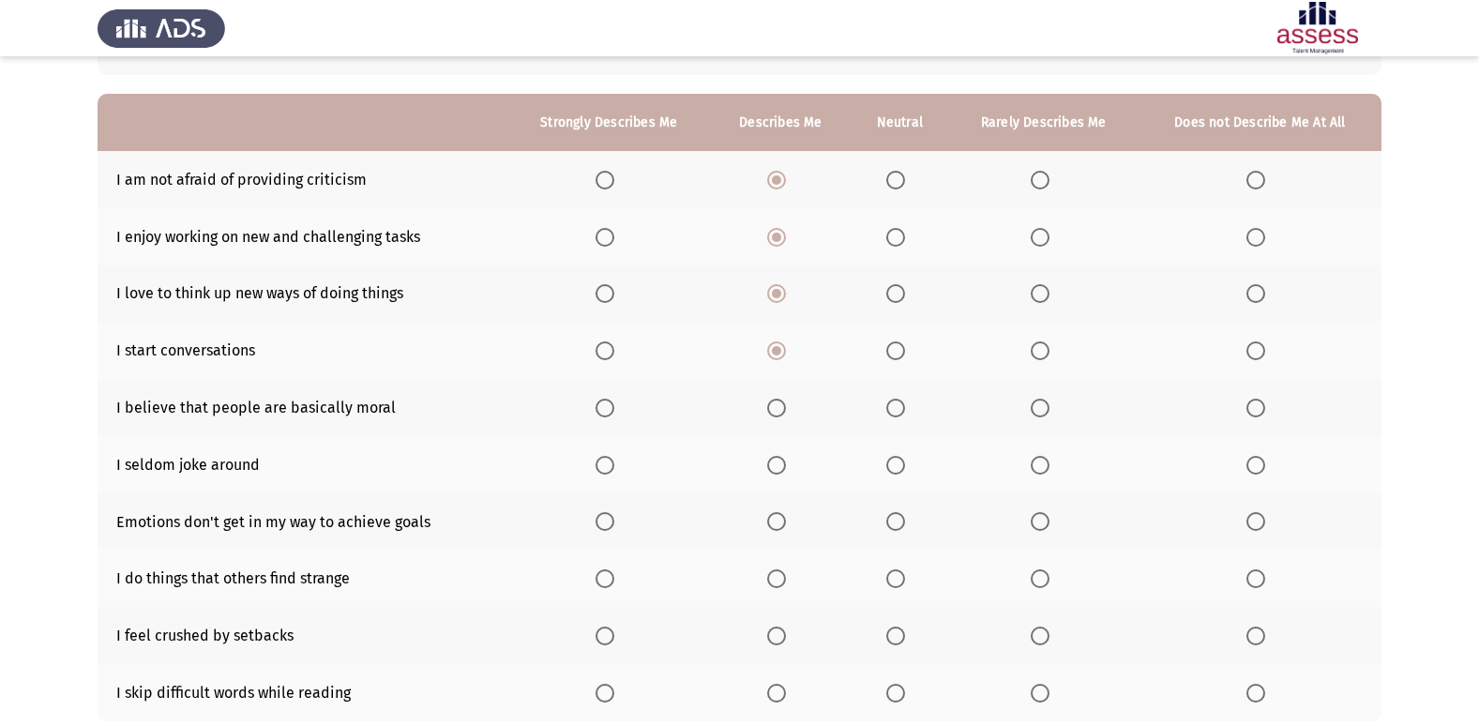
scroll to position [180, 0]
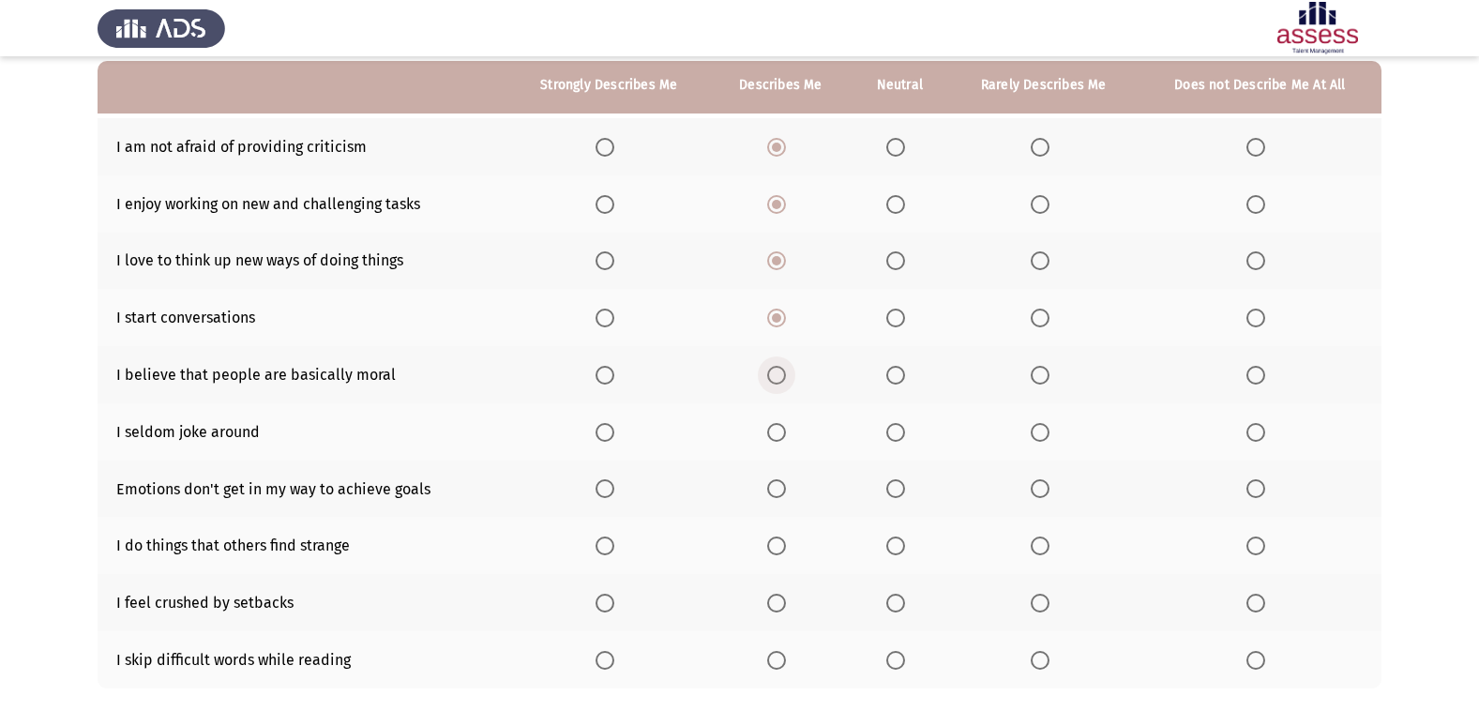
click at [775, 369] on span "Select an option" at bounding box center [776, 375] width 19 height 19
click at [775, 369] on input "Select an option" at bounding box center [776, 375] width 19 height 19
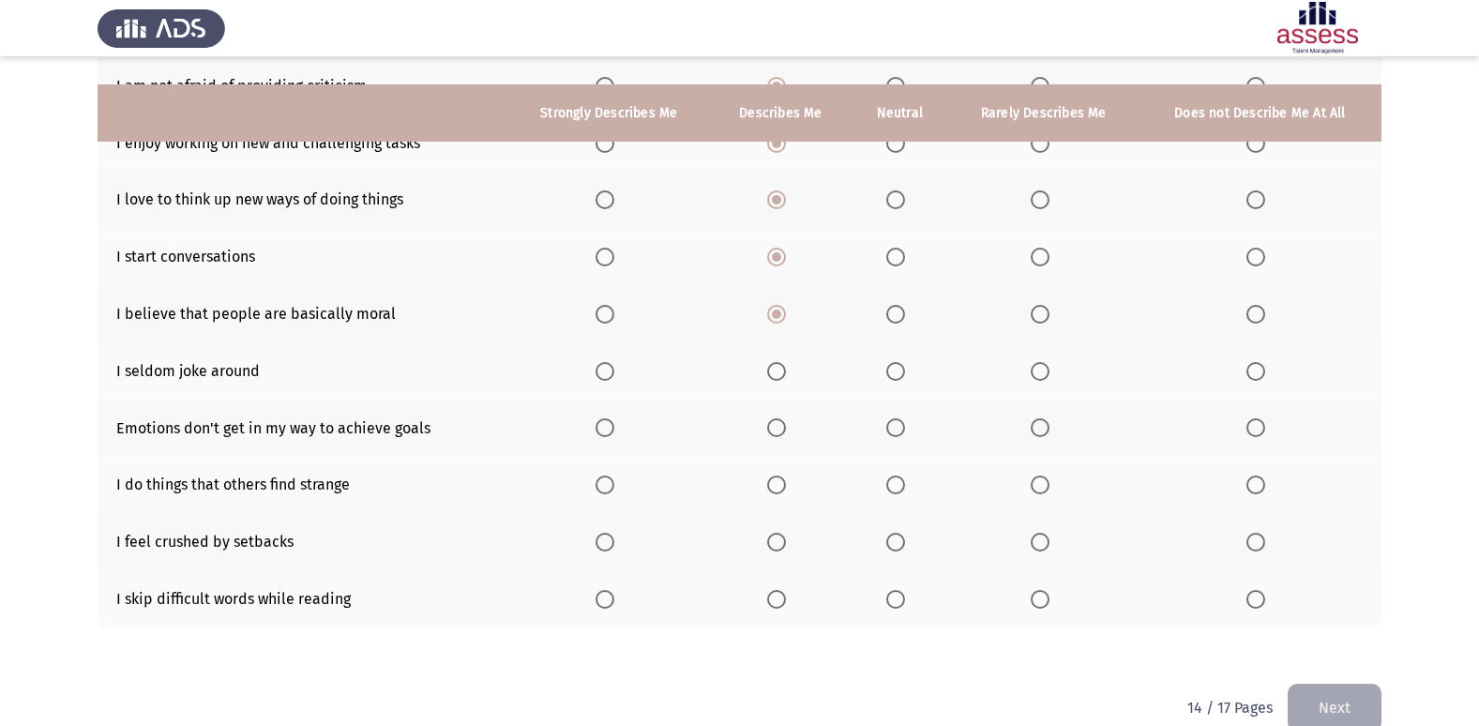
scroll to position [274, 0]
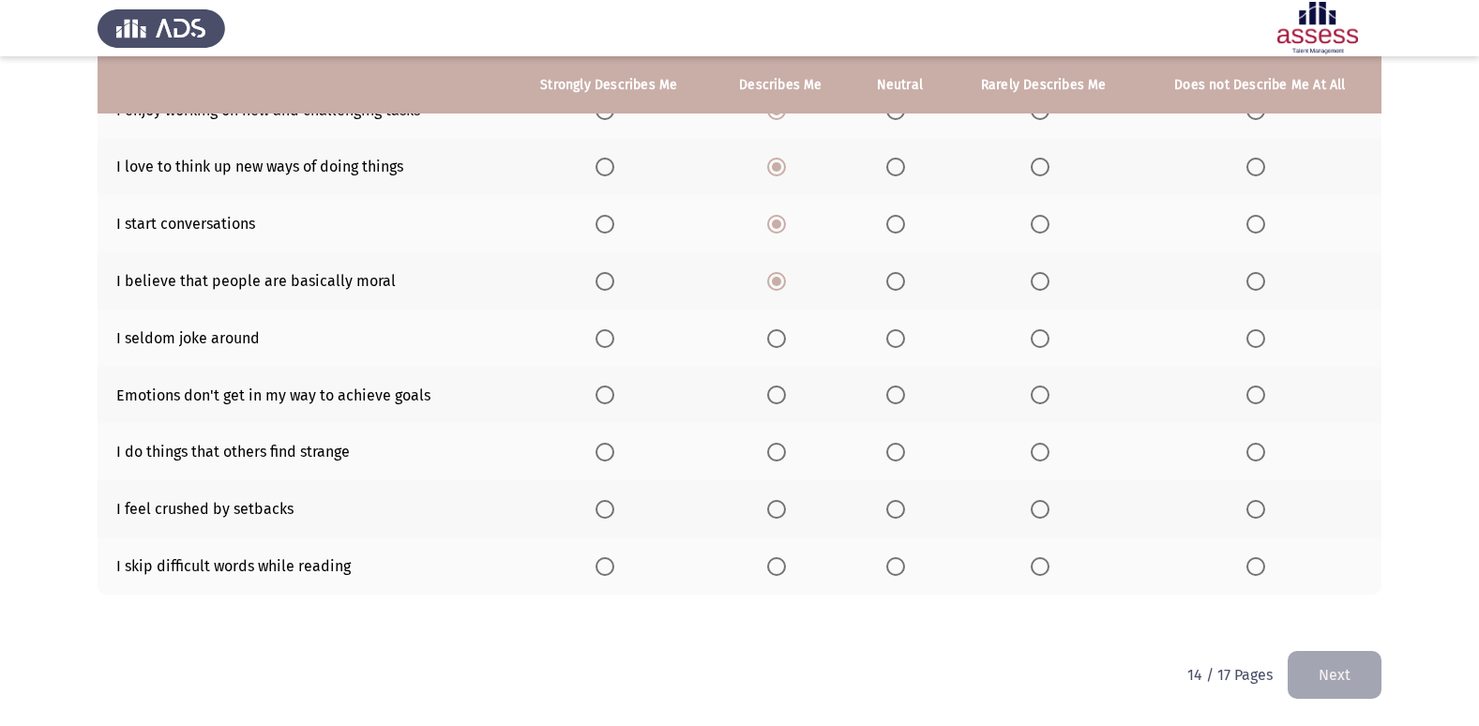
click at [793, 338] on label "Select an option" at bounding box center [780, 338] width 26 height 19
click at [786, 338] on input "Select an option" at bounding box center [776, 338] width 19 height 19
click at [899, 393] on span "Select an option" at bounding box center [895, 394] width 19 height 19
click at [899, 393] on input "Select an option" at bounding box center [895, 394] width 19 height 19
click at [777, 460] on span "Select an option" at bounding box center [776, 452] width 19 height 19
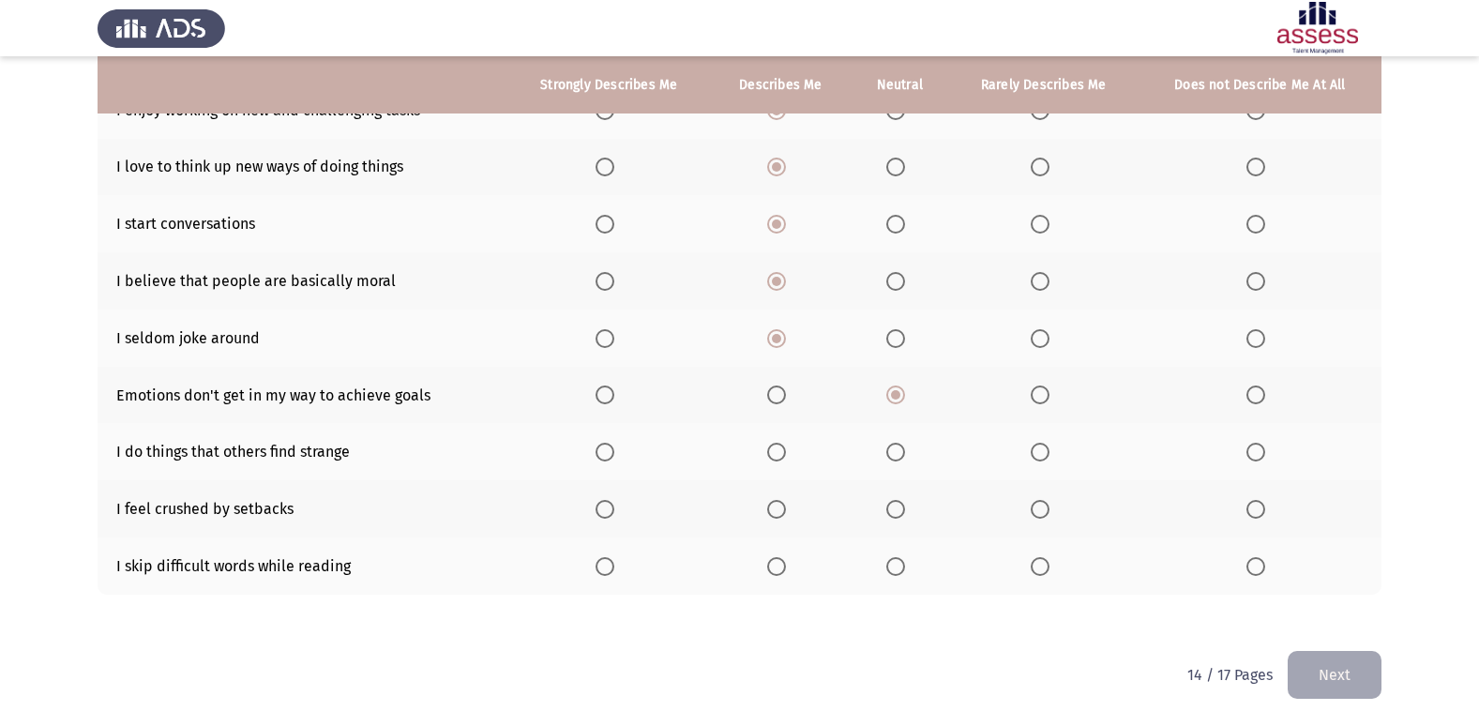
click at [777, 460] on input "Select an option" at bounding box center [776, 452] width 19 height 19
click at [897, 513] on span "Select an option" at bounding box center [895, 509] width 19 height 19
click at [897, 513] on input "Select an option" at bounding box center [895, 509] width 19 height 19
click at [1044, 567] on span "Select an option" at bounding box center [1040, 566] width 19 height 19
click at [1044, 567] on input "Select an option" at bounding box center [1040, 566] width 19 height 19
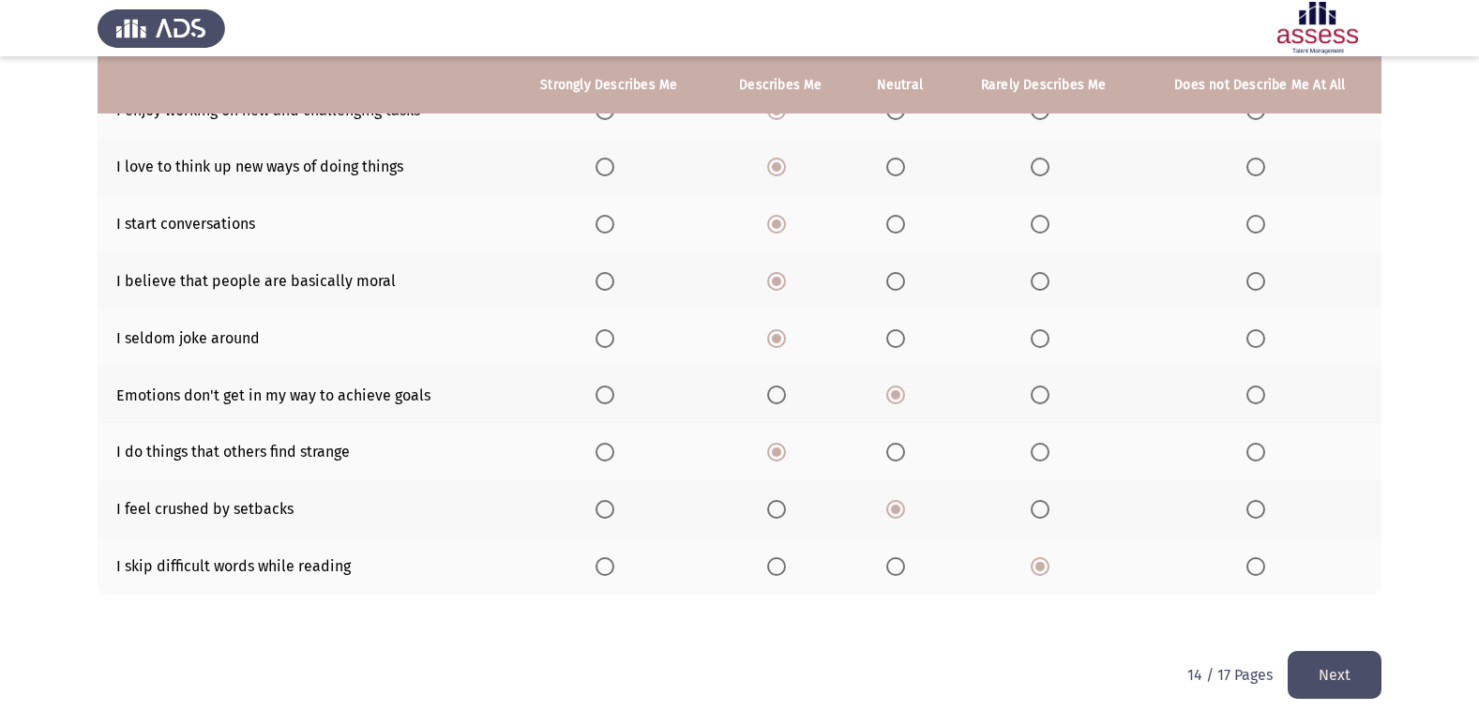
click at [1349, 681] on button "Next" at bounding box center [1335, 675] width 94 height 48
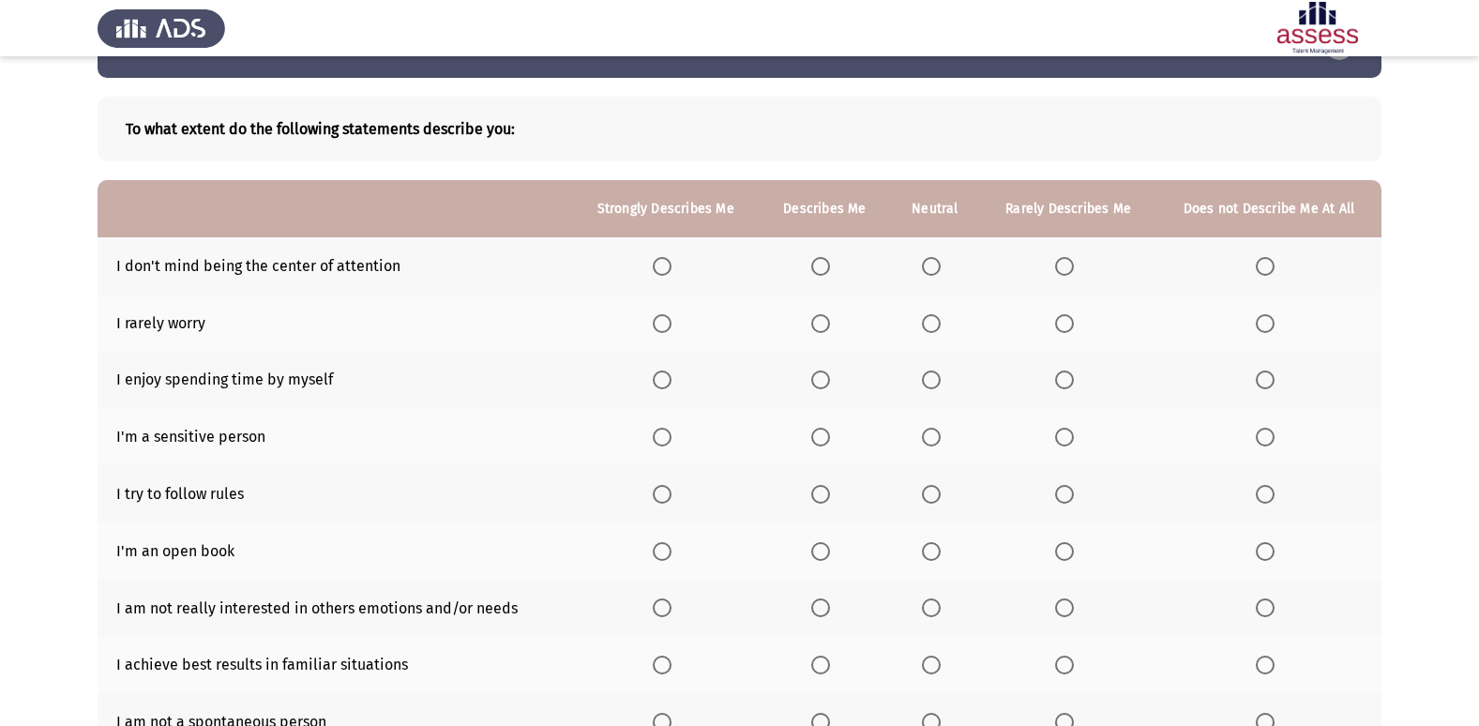
scroll to position [94, 0]
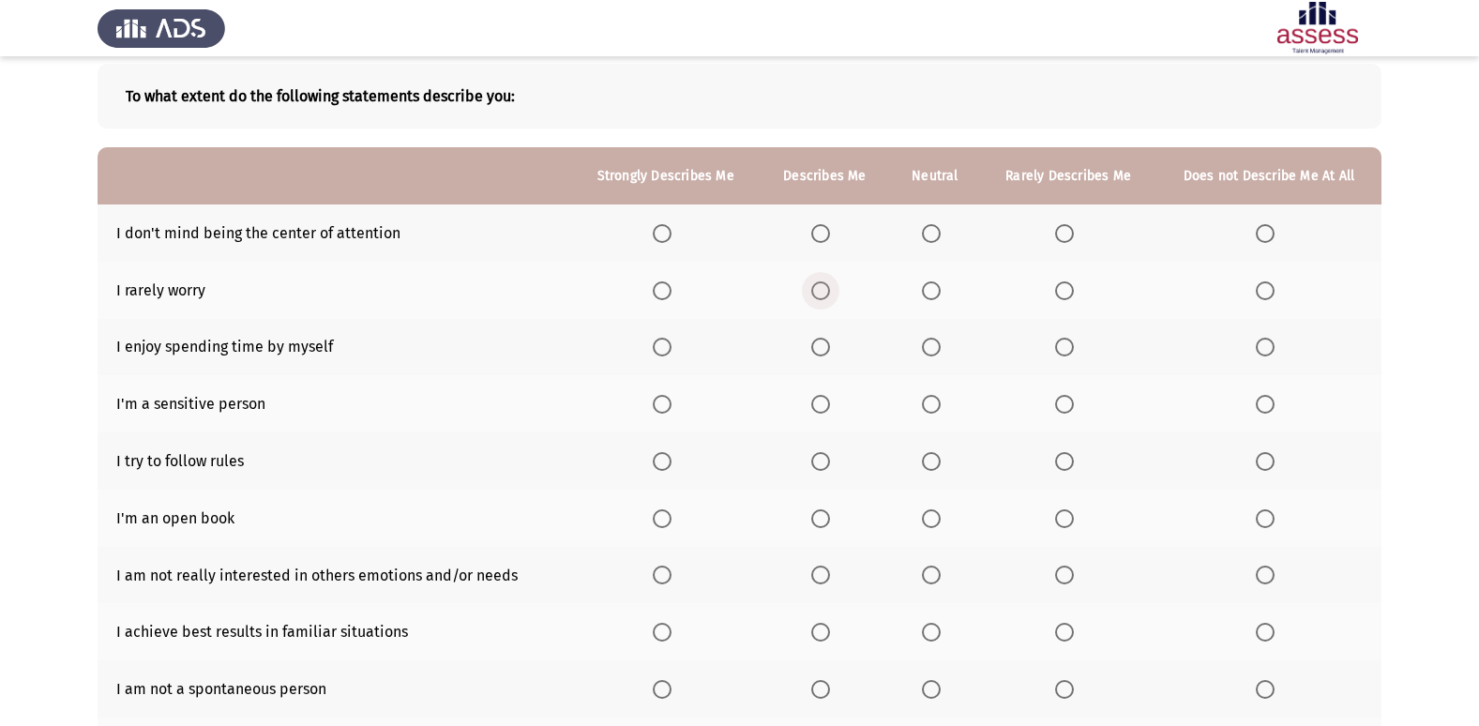
click at [828, 294] on span "Select an option" at bounding box center [820, 290] width 19 height 19
click at [828, 294] on input "Select an option" at bounding box center [820, 290] width 19 height 19
click at [822, 347] on span "Select an option" at bounding box center [820, 347] width 19 height 19
click at [822, 347] on input "Select an option" at bounding box center [820, 347] width 19 height 19
click at [1064, 400] on span "Select an option" at bounding box center [1064, 404] width 19 height 19
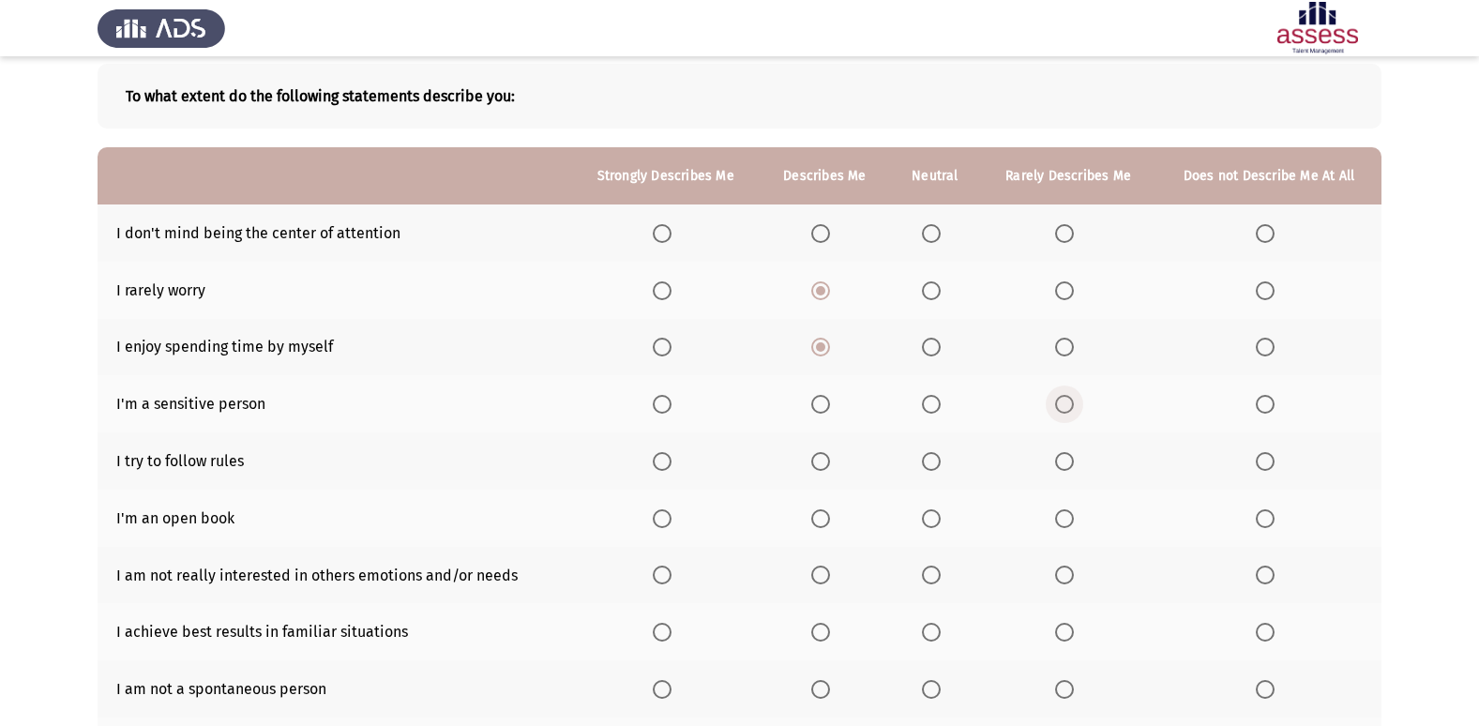
click at [1064, 400] on input "Select an option" at bounding box center [1064, 404] width 19 height 19
click at [828, 464] on span "Select an option" at bounding box center [820, 461] width 19 height 19
click at [828, 464] on input "Select an option" at bounding box center [820, 461] width 19 height 19
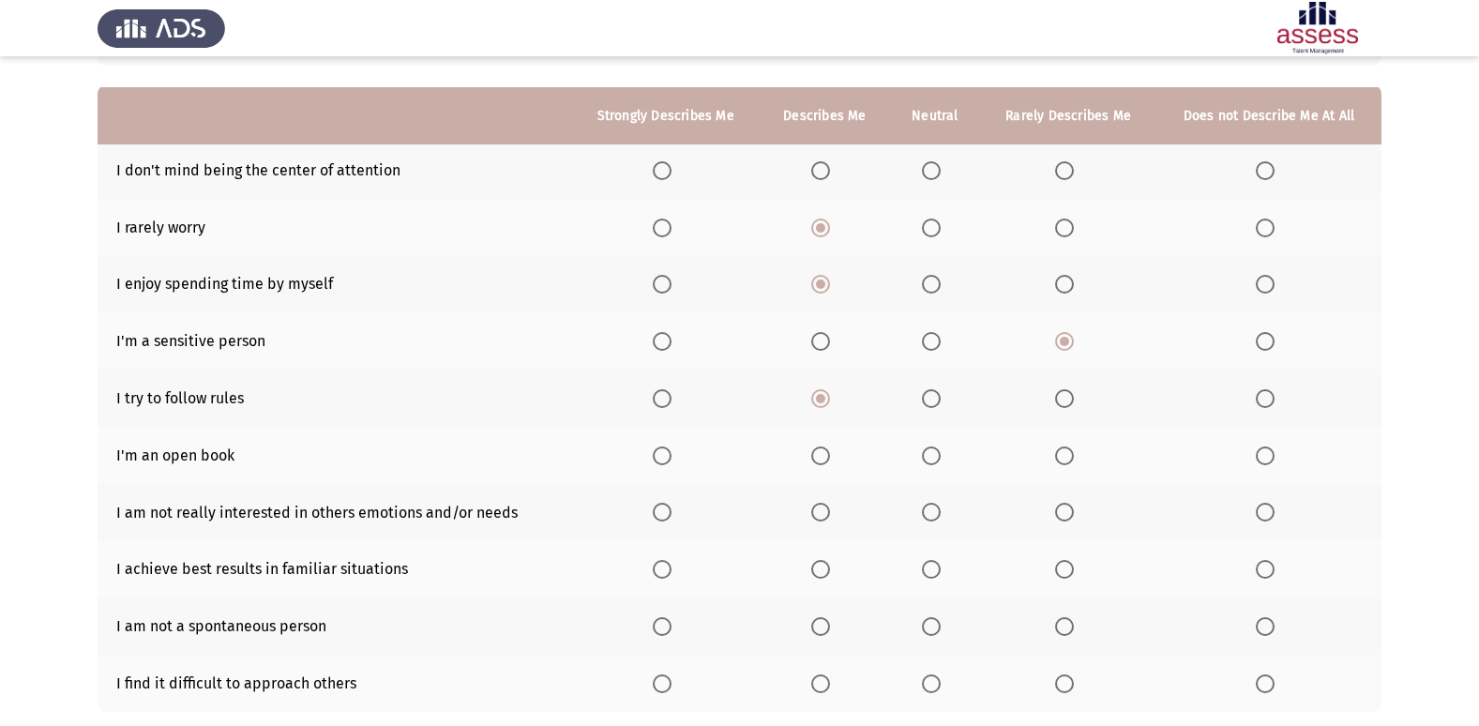
scroll to position [188, 0]
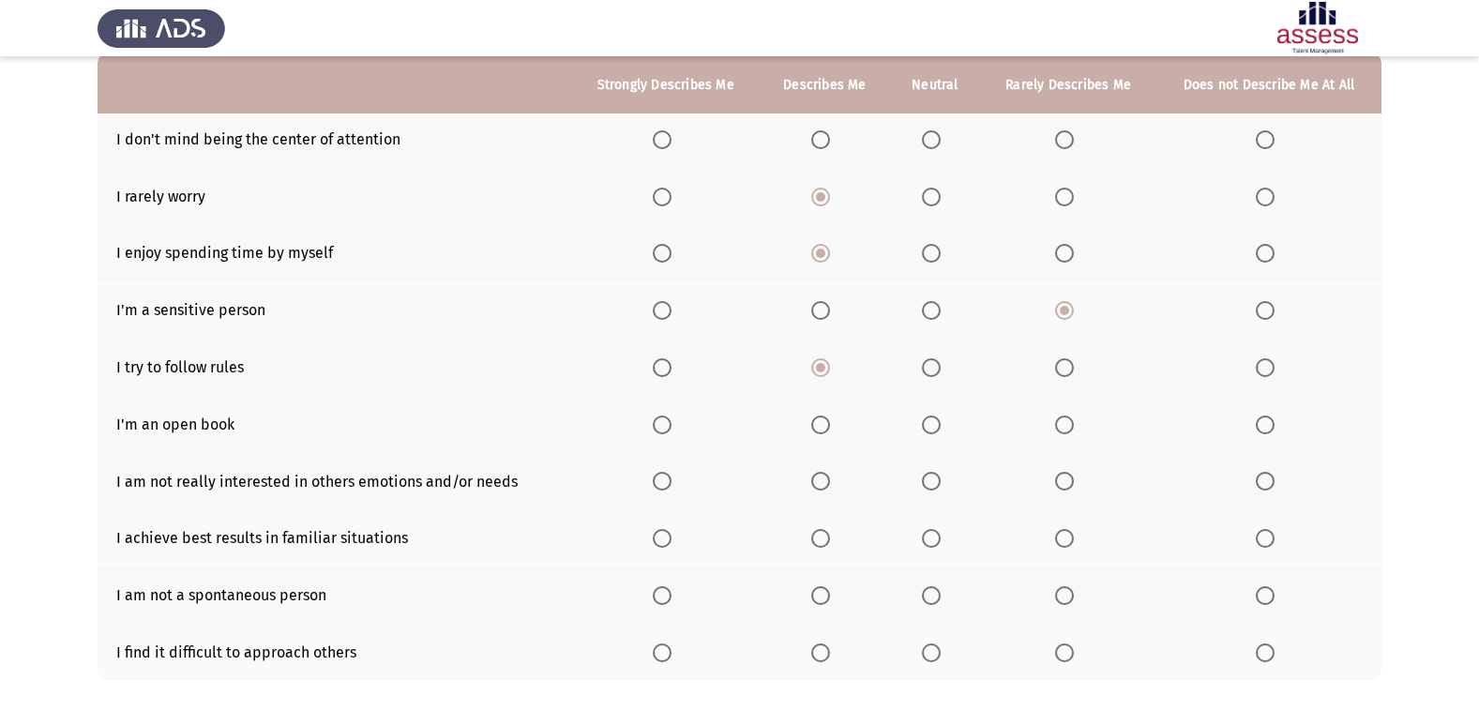
click at [814, 430] on span "Select an option" at bounding box center [820, 424] width 19 height 19
click at [814, 430] on input "Select an option" at bounding box center [820, 424] width 19 height 19
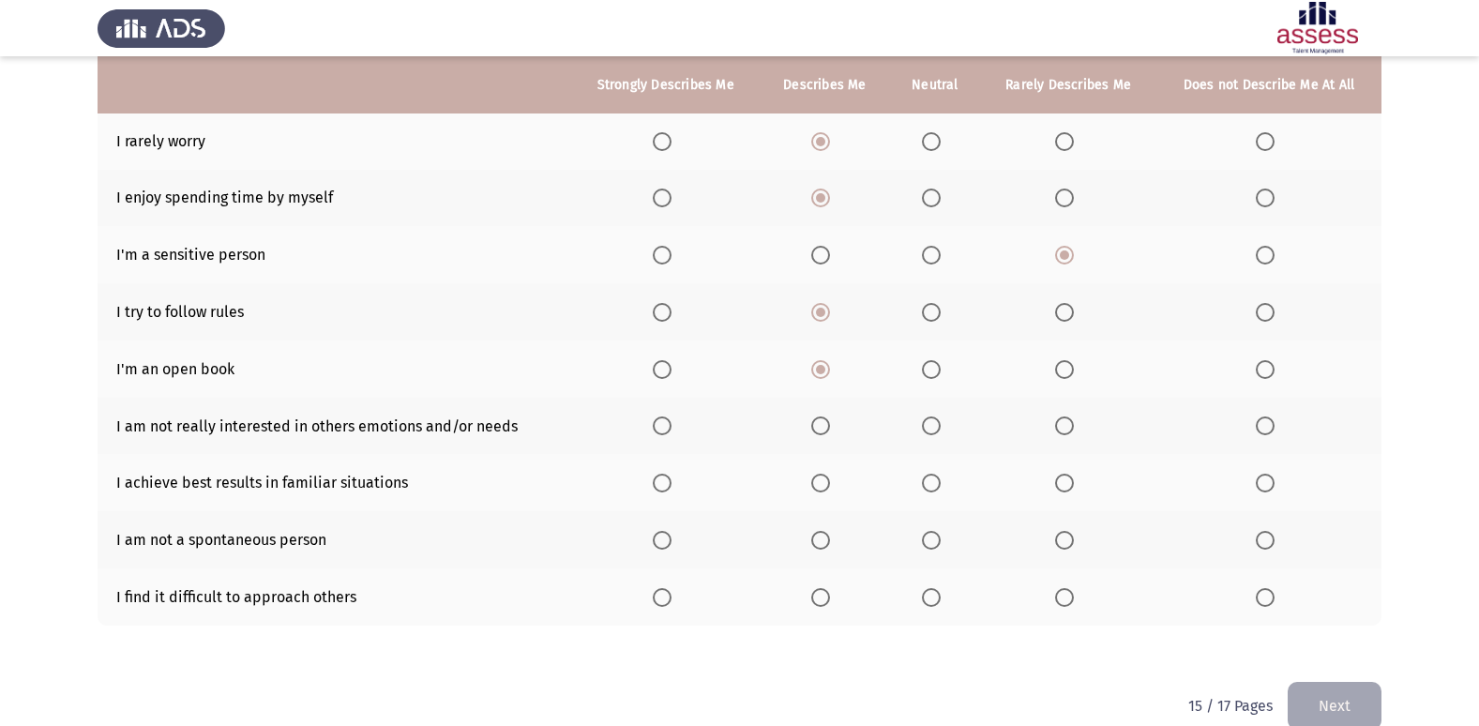
scroll to position [274, 0]
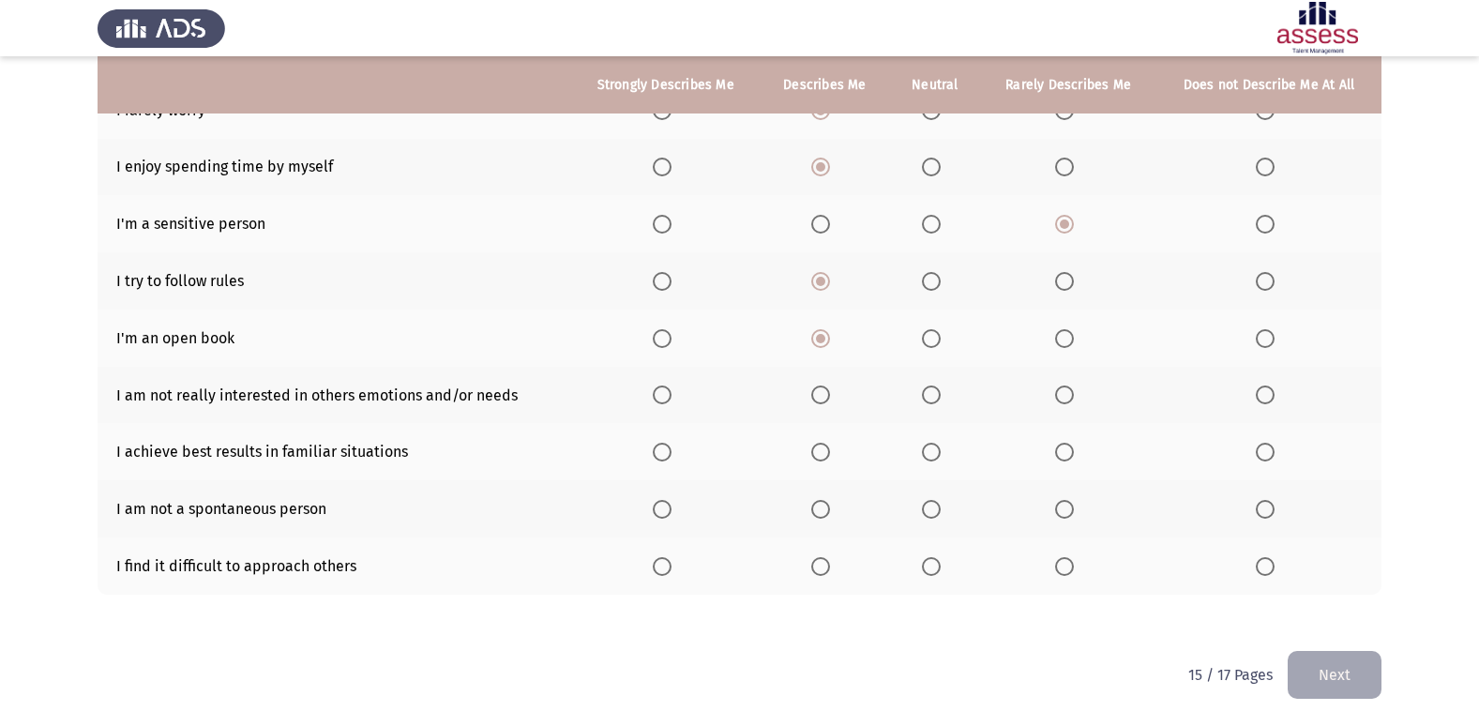
click at [1059, 395] on span "Select an option" at bounding box center [1064, 394] width 19 height 19
click at [1059, 395] on input "Select an option" at bounding box center [1064, 394] width 19 height 19
click at [836, 457] on label "Select an option" at bounding box center [824, 452] width 26 height 19
click at [830, 457] on input "Select an option" at bounding box center [820, 452] width 19 height 19
click at [1077, 515] on label "Select an option" at bounding box center [1068, 509] width 26 height 19
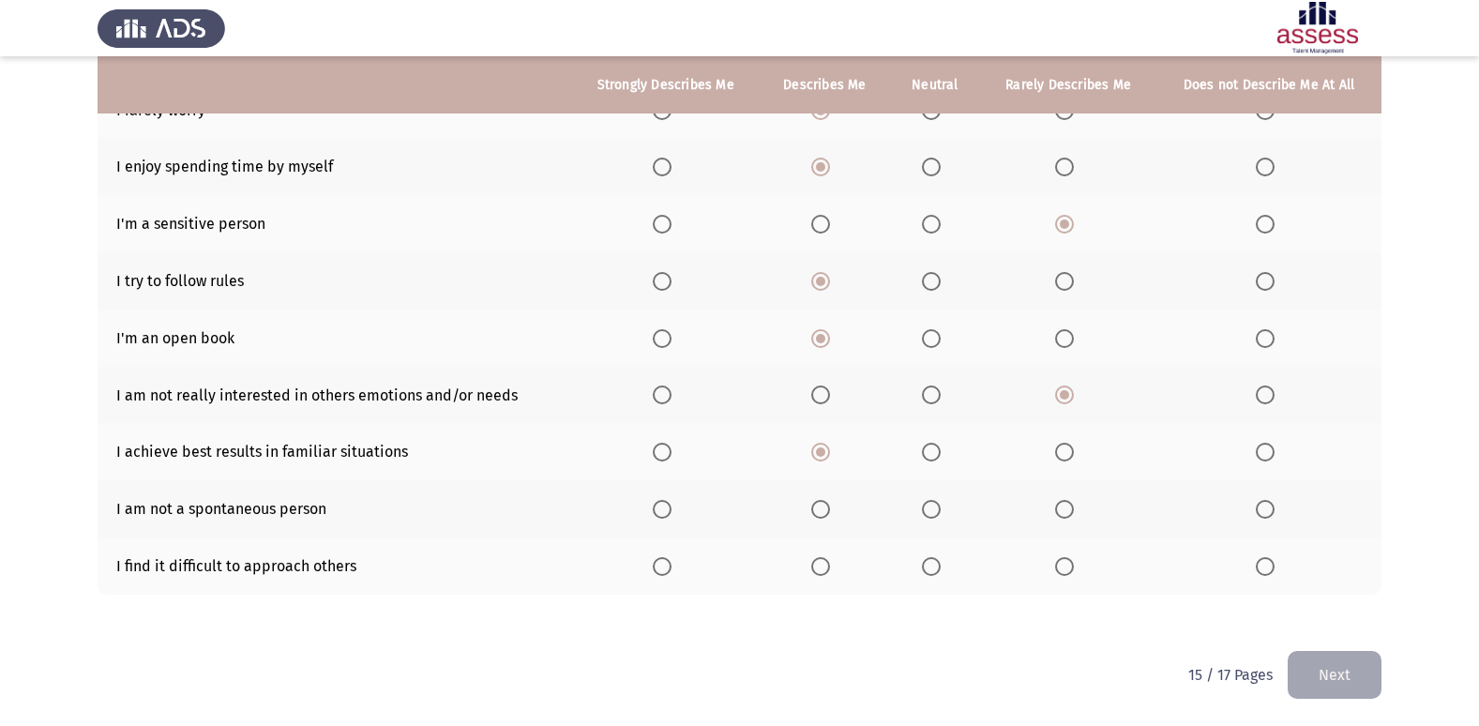
click at [1074, 515] on input "Select an option" at bounding box center [1064, 509] width 19 height 19
click at [814, 565] on span "Select an option" at bounding box center [820, 566] width 19 height 19
click at [814, 565] on input "Select an option" at bounding box center [820, 566] width 19 height 19
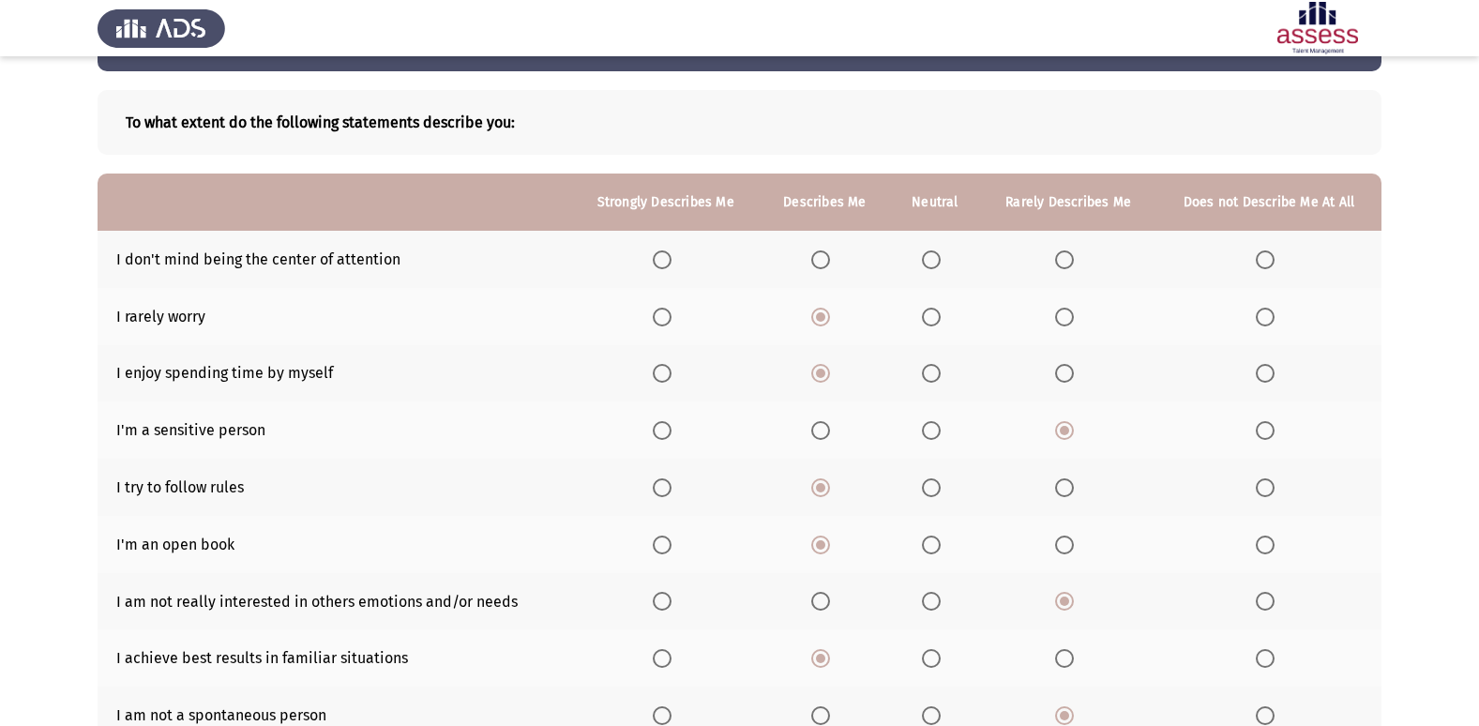
scroll to position [0, 0]
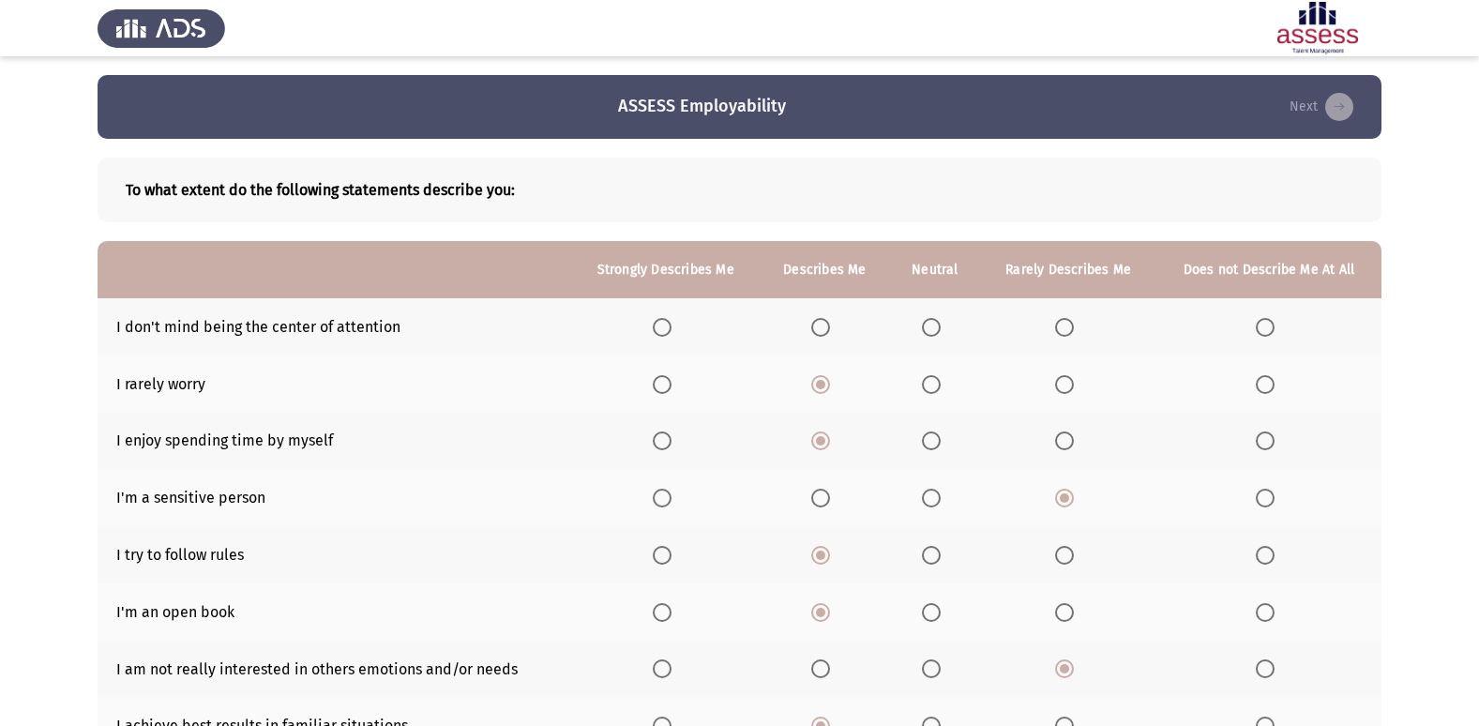
click at [828, 319] on span "Select an option" at bounding box center [820, 327] width 19 height 19
click at [828, 319] on input "Select an option" at bounding box center [820, 327] width 19 height 19
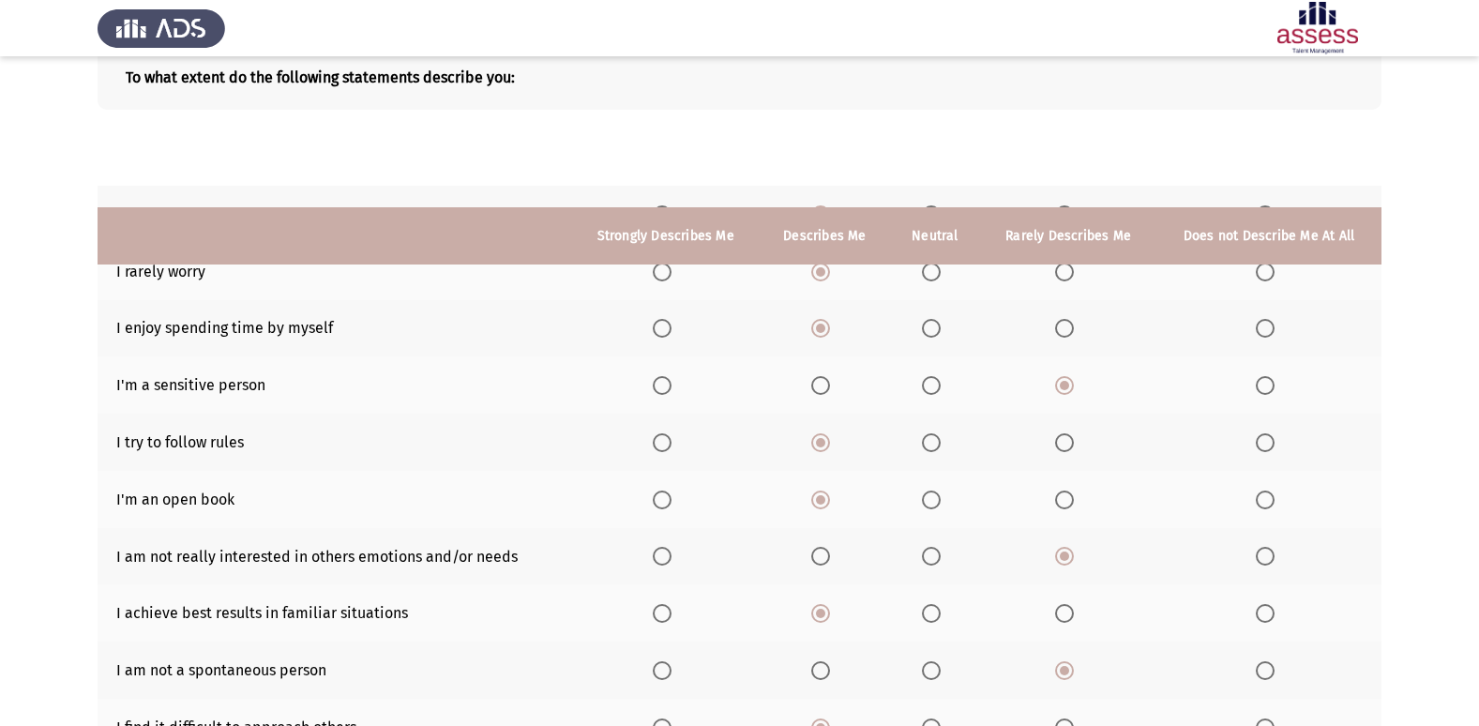
scroll to position [274, 0]
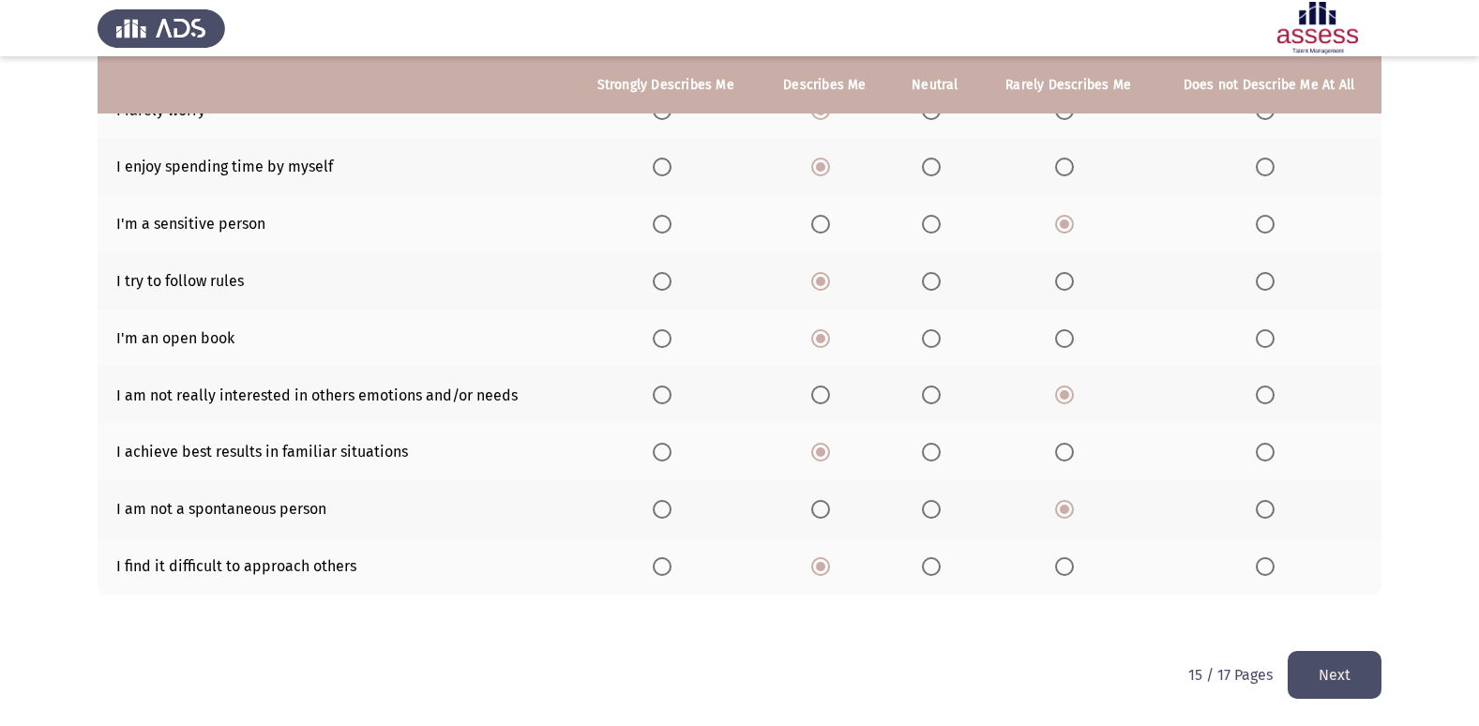
click at [1310, 671] on button "Next" at bounding box center [1335, 675] width 94 height 48
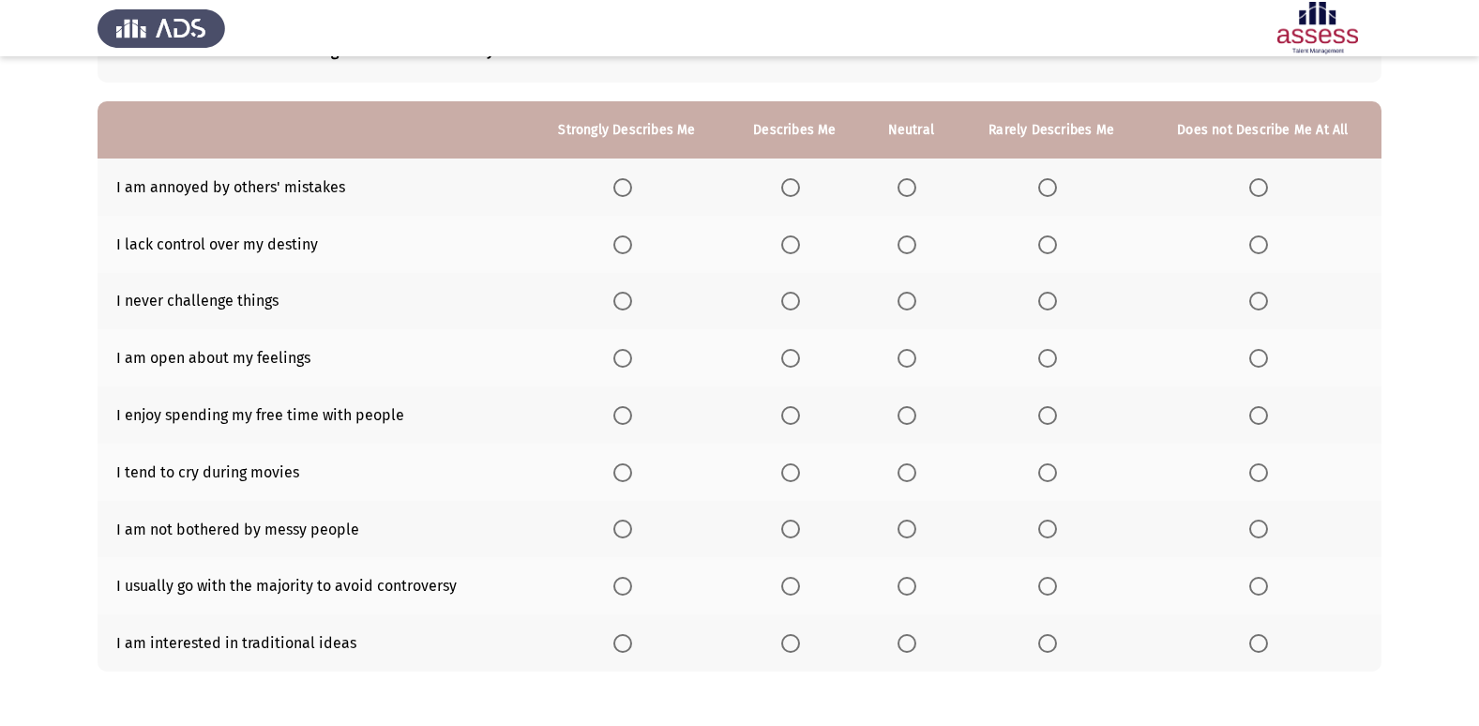
scroll to position [0, 0]
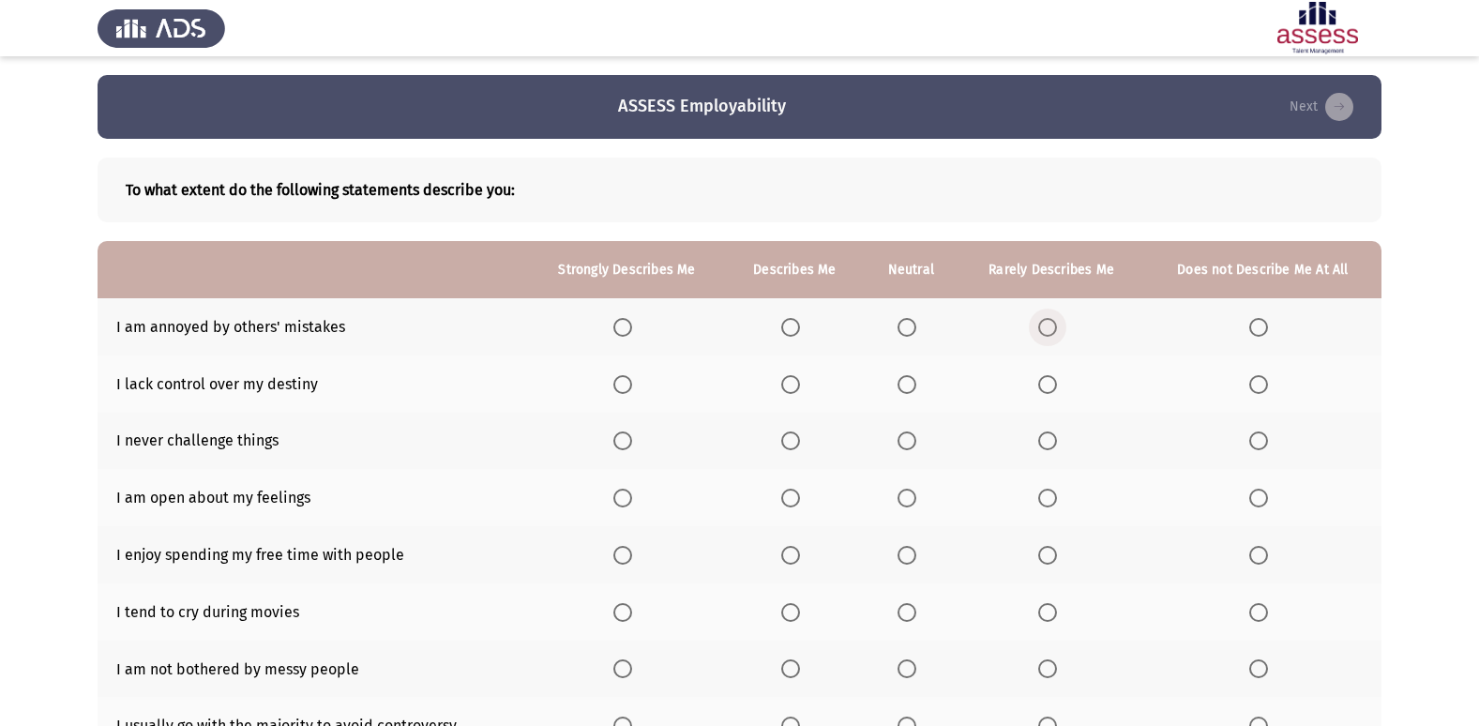
click at [1053, 330] on span "Select an option" at bounding box center [1047, 327] width 19 height 19
click at [1053, 330] on input "Select an option" at bounding box center [1047, 327] width 19 height 19
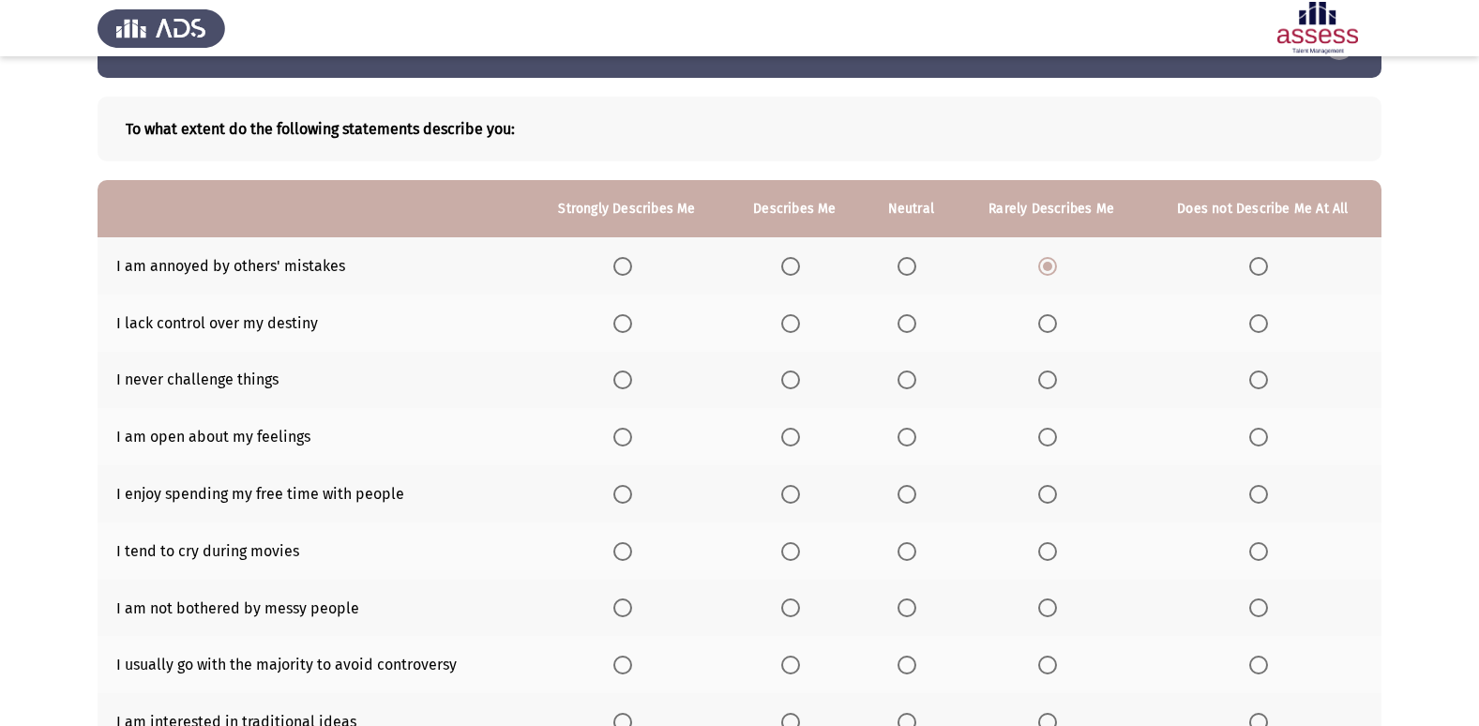
scroll to position [94, 0]
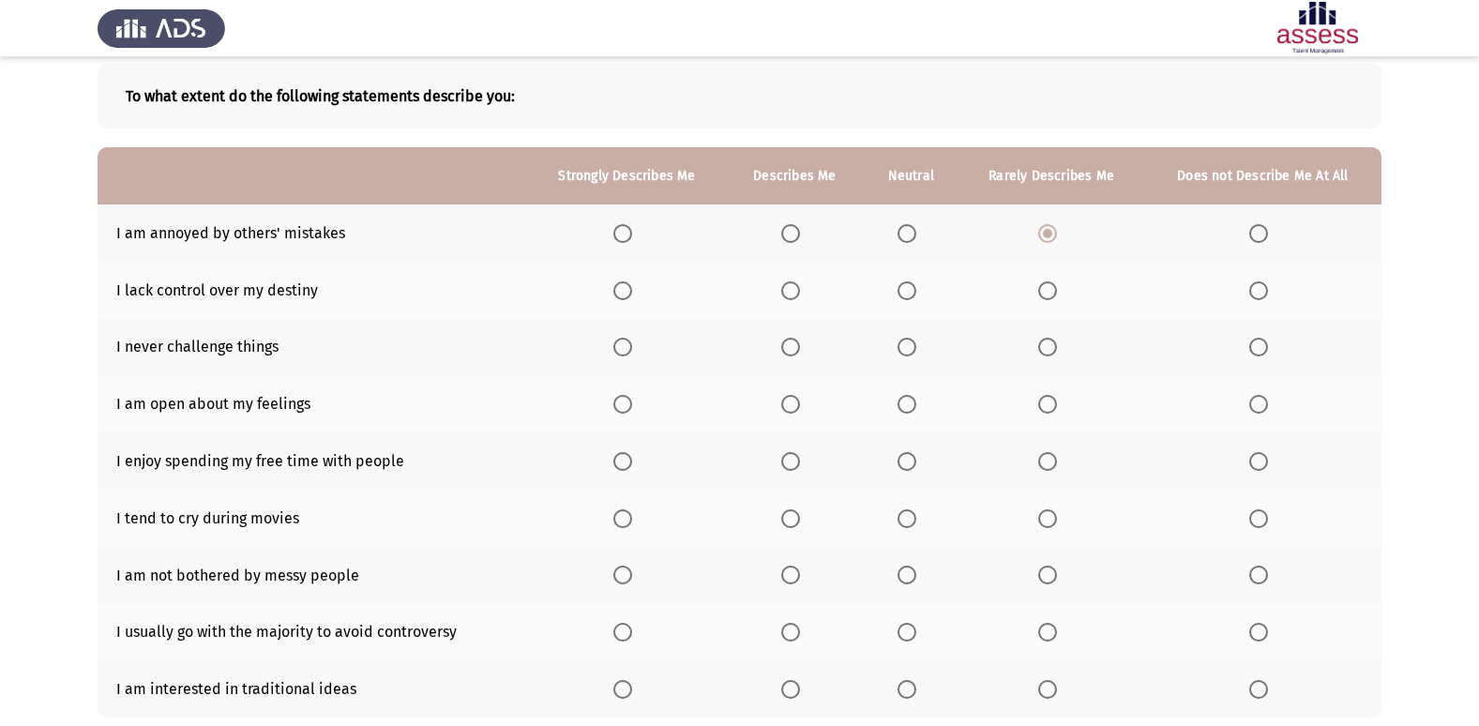
click at [1042, 287] on span "Select an option" at bounding box center [1047, 290] width 19 height 19
click at [1042, 287] on input "Select an option" at bounding box center [1047, 290] width 19 height 19
click at [1046, 353] on span "Select an option" at bounding box center [1047, 347] width 19 height 19
click at [1046, 353] on input "Select an option" at bounding box center [1047, 347] width 19 height 19
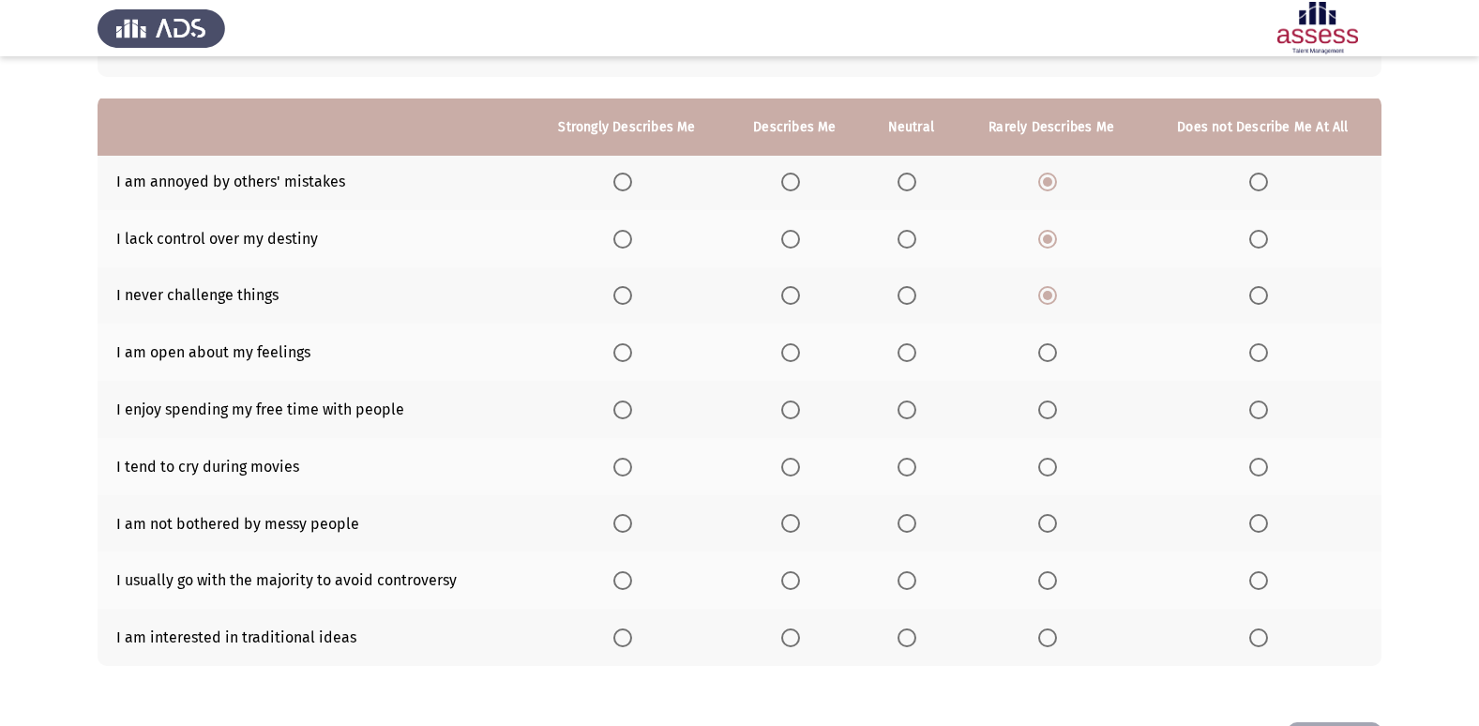
scroll to position [188, 0]
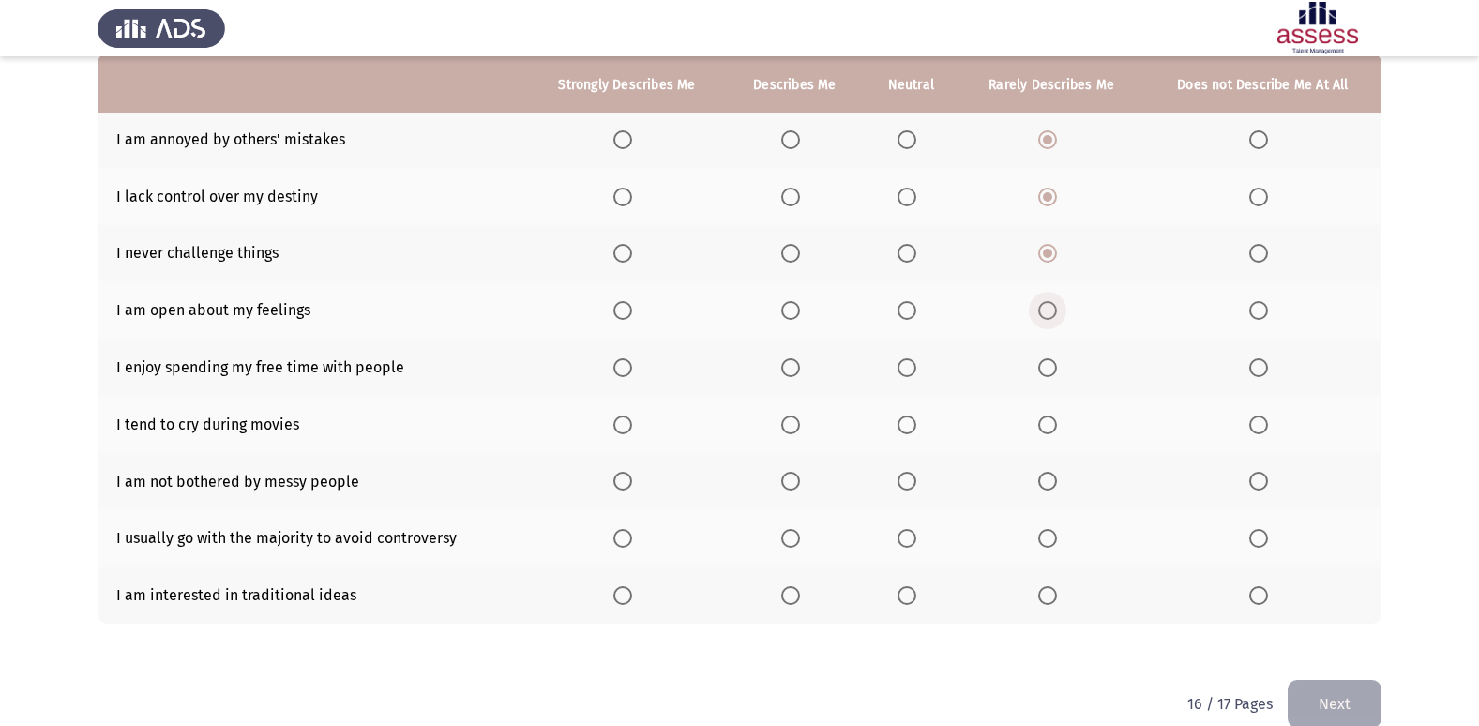
click at [1042, 318] on span "Select an option" at bounding box center [1047, 310] width 19 height 19
click at [1042, 318] on input "Select an option" at bounding box center [1047, 310] width 19 height 19
click at [800, 366] on span "Select an option" at bounding box center [790, 367] width 19 height 19
click at [800, 366] on input "Select an option" at bounding box center [790, 367] width 19 height 19
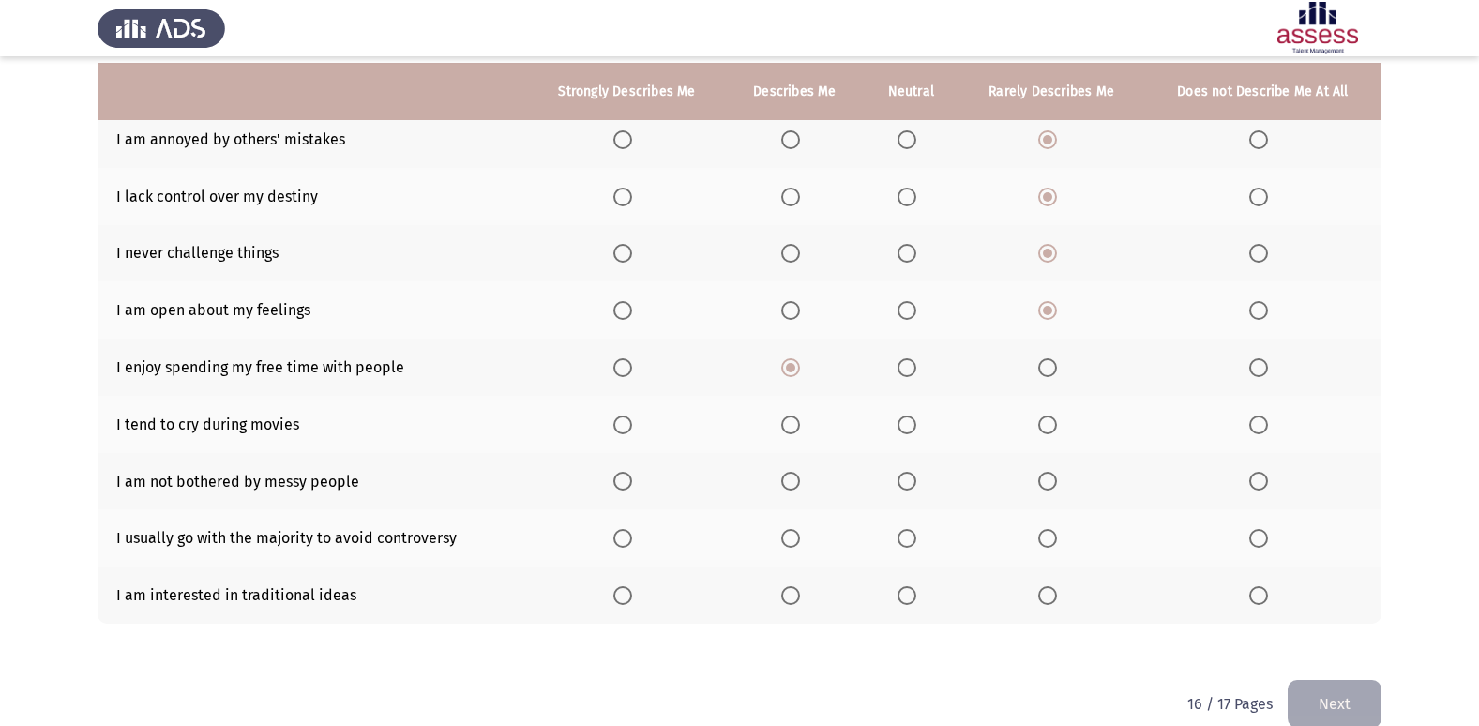
scroll to position [217, 0]
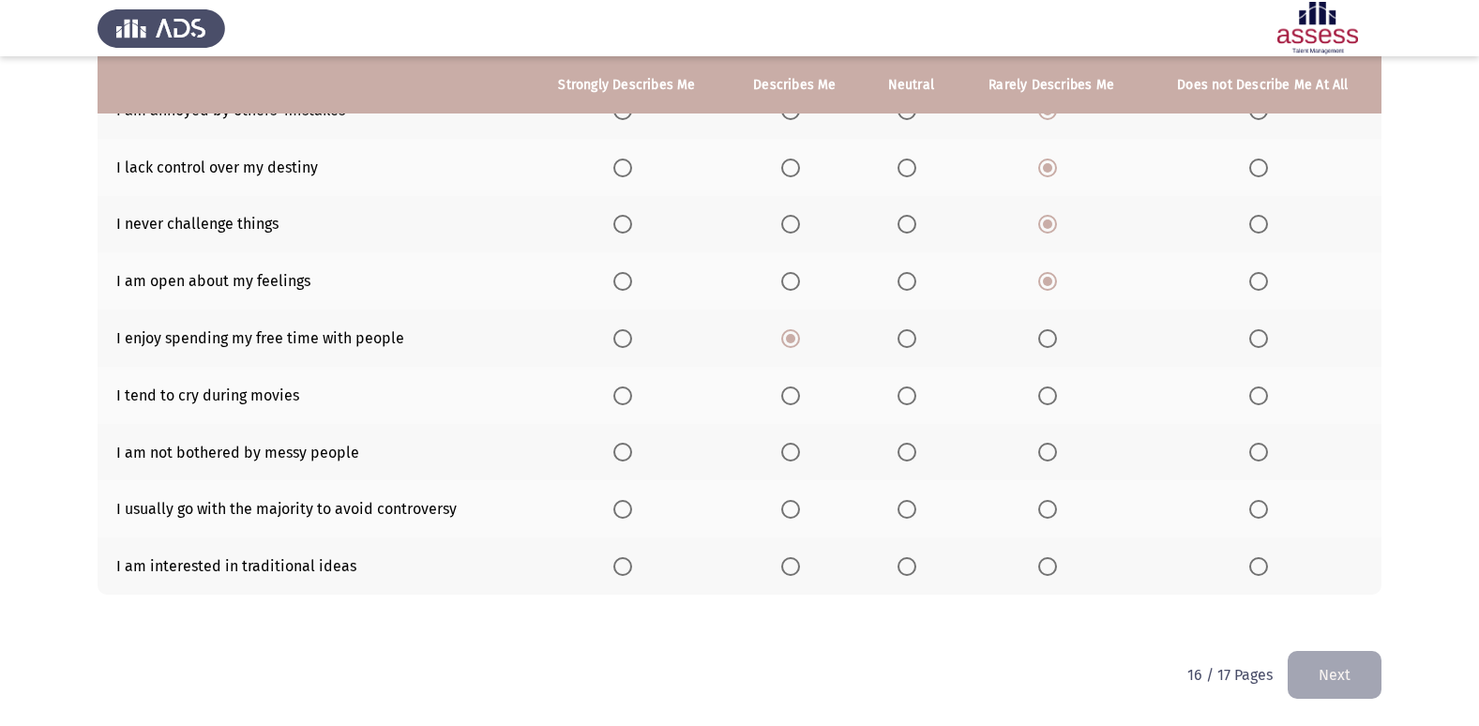
click at [915, 400] on span "Select an option" at bounding box center [907, 395] width 19 height 19
click at [915, 400] on input "Select an option" at bounding box center [907, 395] width 19 height 19
click at [1046, 457] on span "Select an option" at bounding box center [1047, 452] width 19 height 19
click at [1046, 457] on input "Select an option" at bounding box center [1047, 452] width 19 height 19
click at [808, 513] on label "Select an option" at bounding box center [794, 509] width 26 height 19
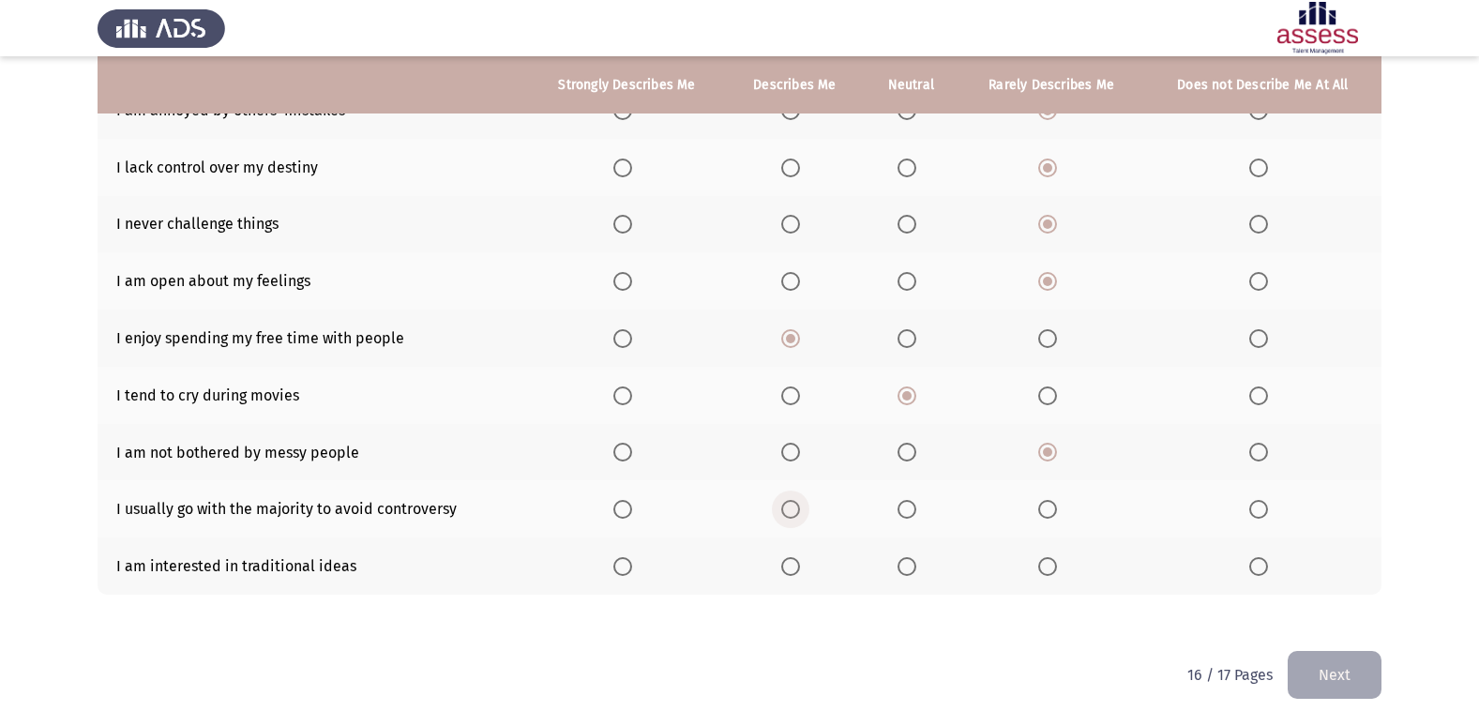
click at [800, 513] on input "Select an option" at bounding box center [790, 509] width 19 height 19
click at [790, 562] on span "Select an option" at bounding box center [790, 566] width 19 height 19
click at [790, 562] on input "Select an option" at bounding box center [790, 566] width 19 height 19
click at [1353, 685] on button "Next" at bounding box center [1335, 675] width 94 height 48
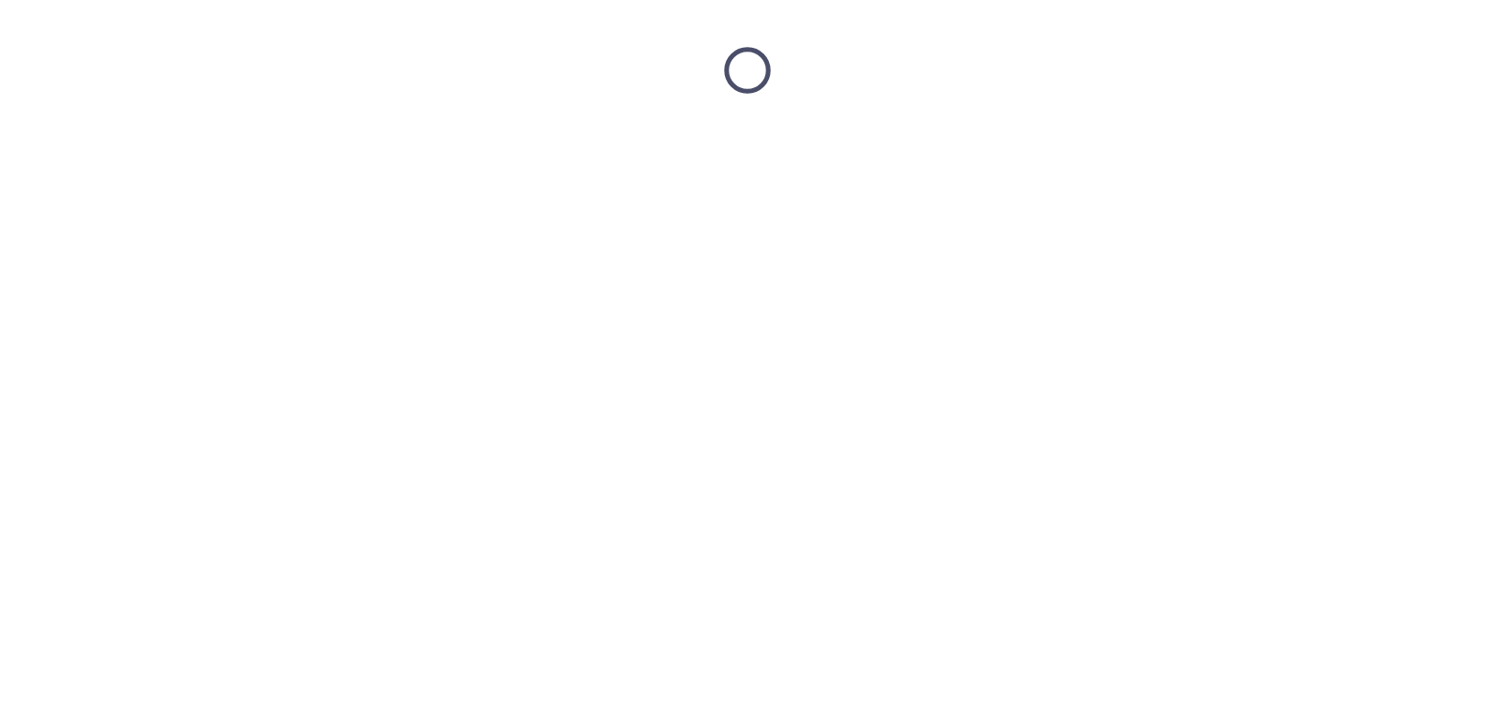
scroll to position [0, 0]
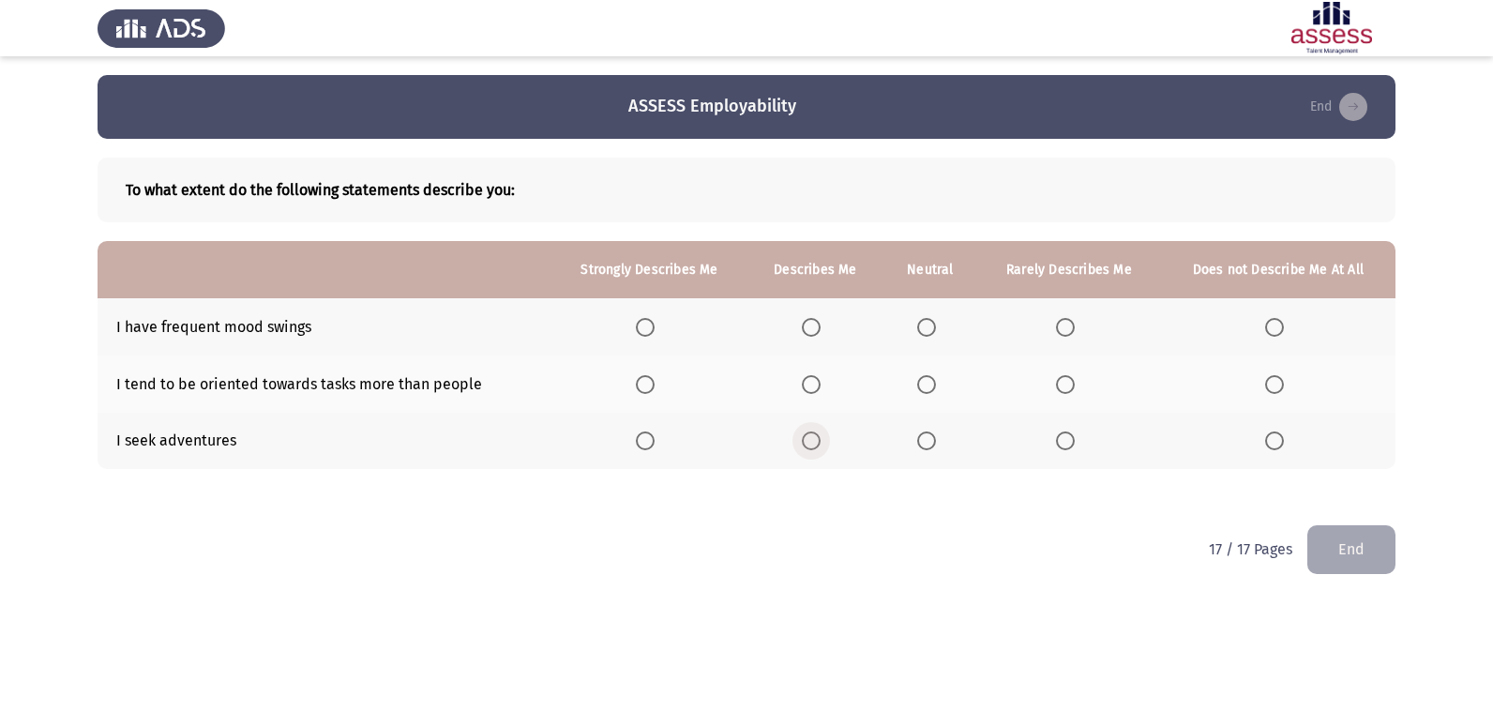
click at [816, 443] on span "Select an option" at bounding box center [811, 440] width 19 height 19
click at [816, 443] on input "Select an option" at bounding box center [811, 440] width 19 height 19
click at [827, 385] on label "Select an option" at bounding box center [815, 384] width 26 height 19
click at [821, 385] on input "Select an option" at bounding box center [811, 384] width 19 height 19
click at [823, 330] on label "Select an option" at bounding box center [815, 327] width 26 height 19
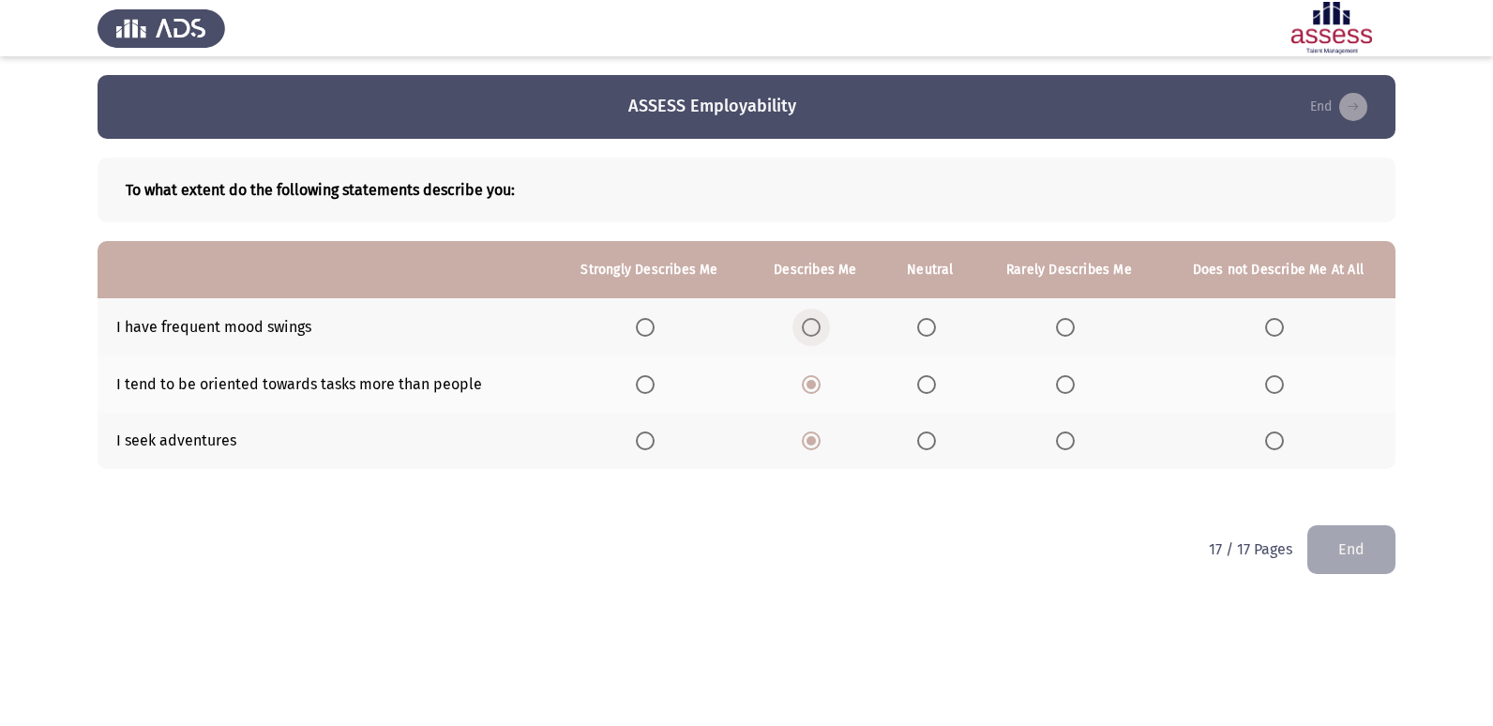
click at [821, 330] on input "Select an option" at bounding box center [811, 327] width 19 height 19
click at [1346, 555] on button "End" at bounding box center [1351, 549] width 88 height 48
